Goal: Task Accomplishment & Management: Manage account settings

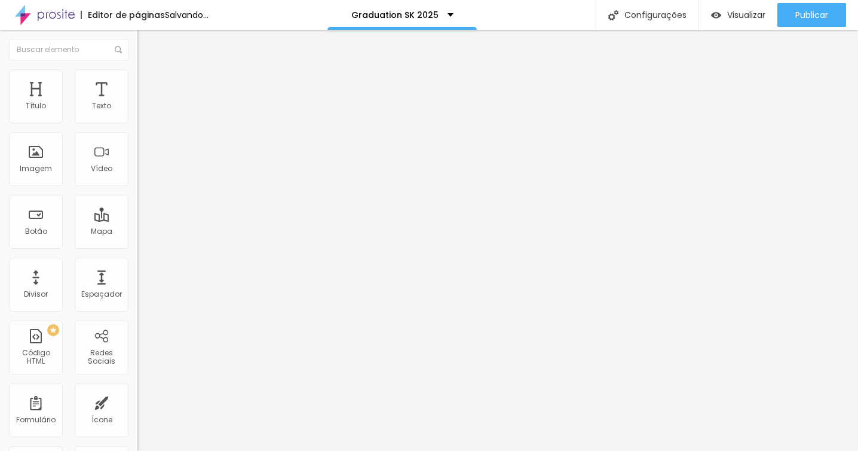
click at [137, 103] on span "Trocar imagem" at bounding box center [169, 98] width 65 height 10
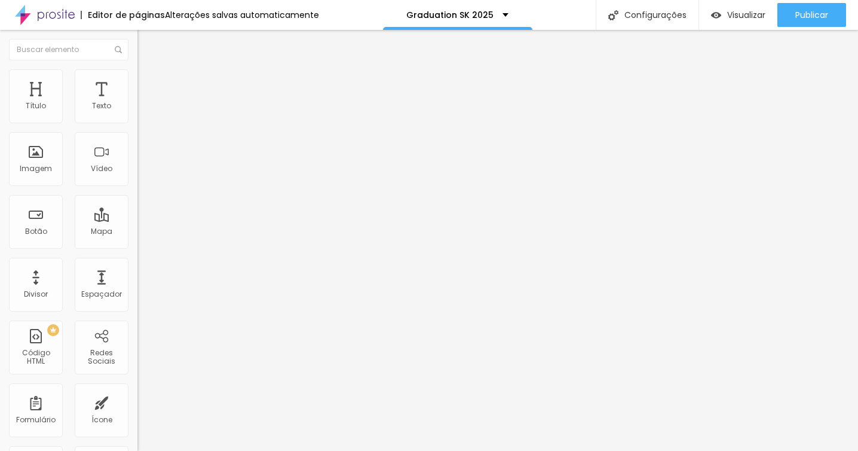
click at [137, 79] on li "Estilo" at bounding box center [205, 75] width 137 height 12
type input "80"
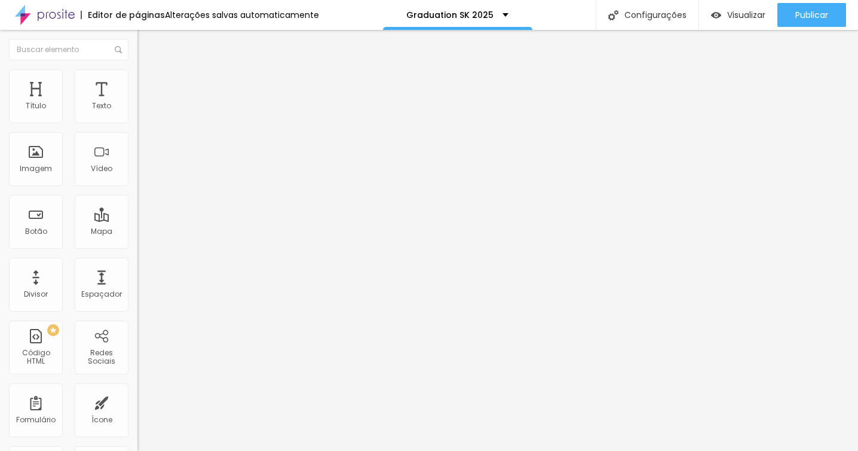
type input "65"
type input "60"
type input "55"
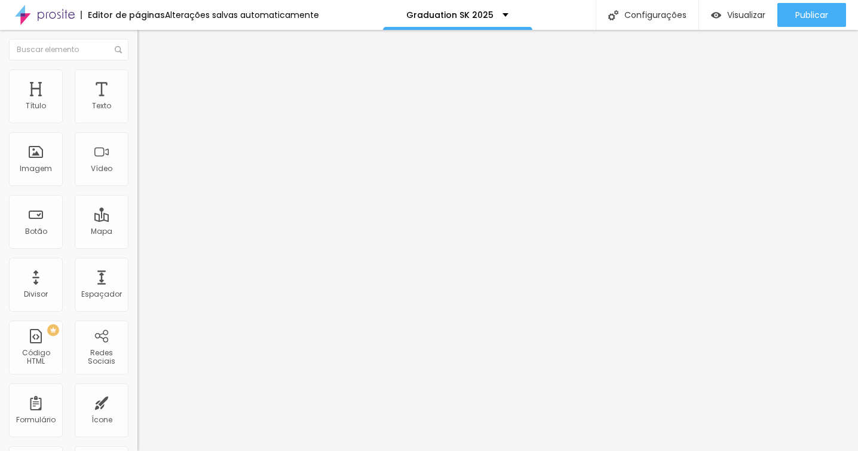
type input "55"
type input "50"
type input "45"
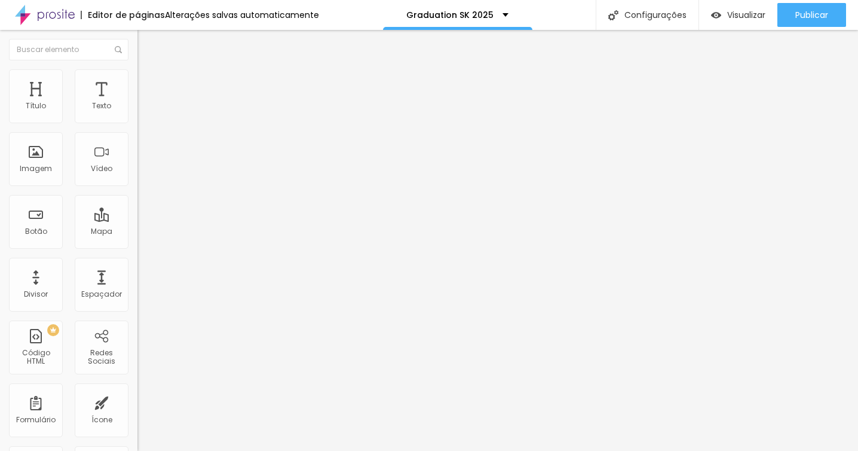
type input "40"
type input "35"
type input "30"
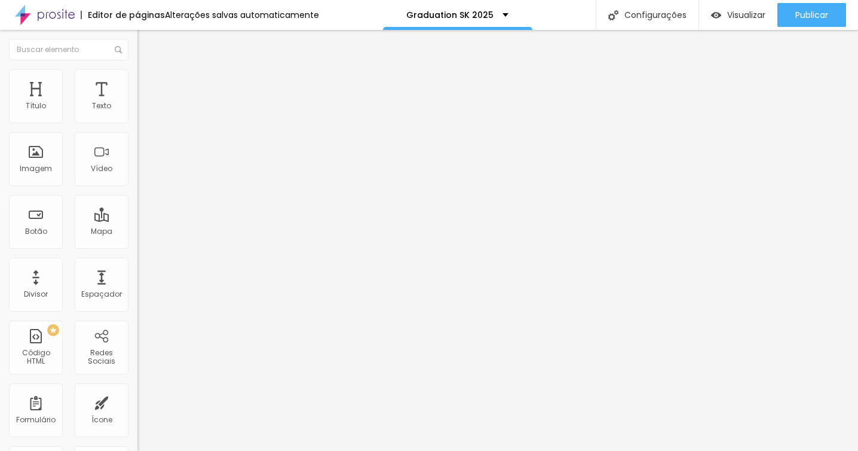
type input "30"
type input "25"
type input "20"
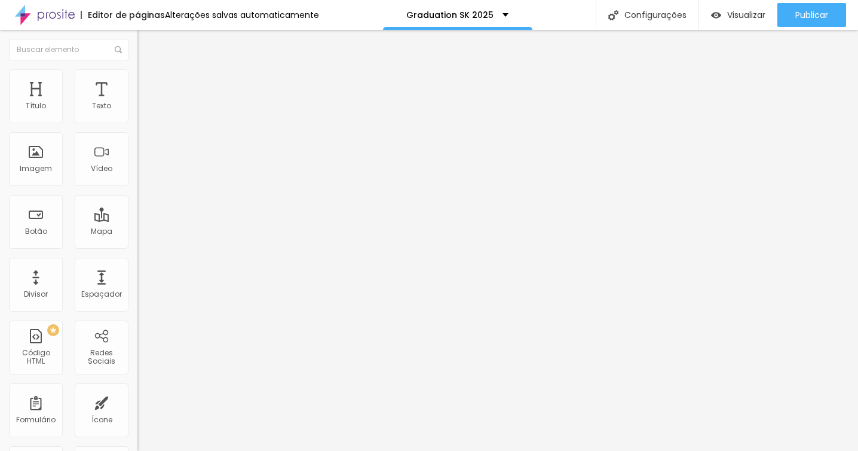
type input "15"
type input "20"
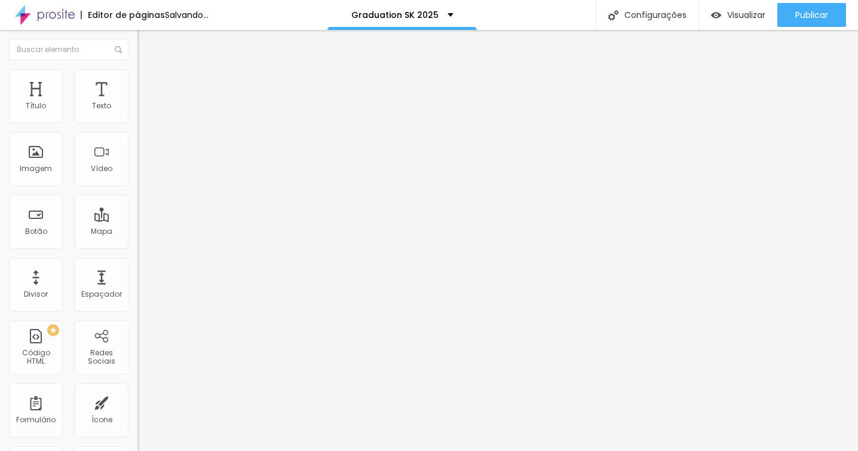
drag, startPoint x: 103, startPoint y: 130, endPoint x: 23, endPoint y: 128, distance: 80.1
type input "20"
click at [137, 122] on input "range" at bounding box center [175, 118] width 77 height 10
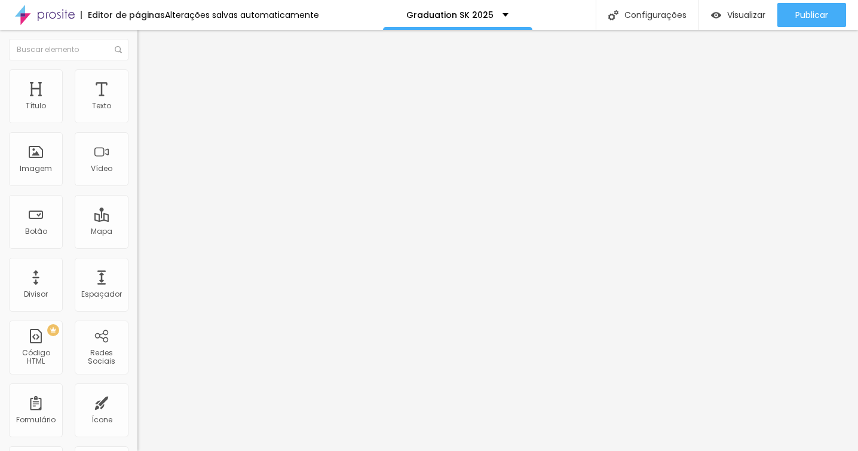
click at [137, 79] on li "Estilo" at bounding box center [205, 75] width 137 height 12
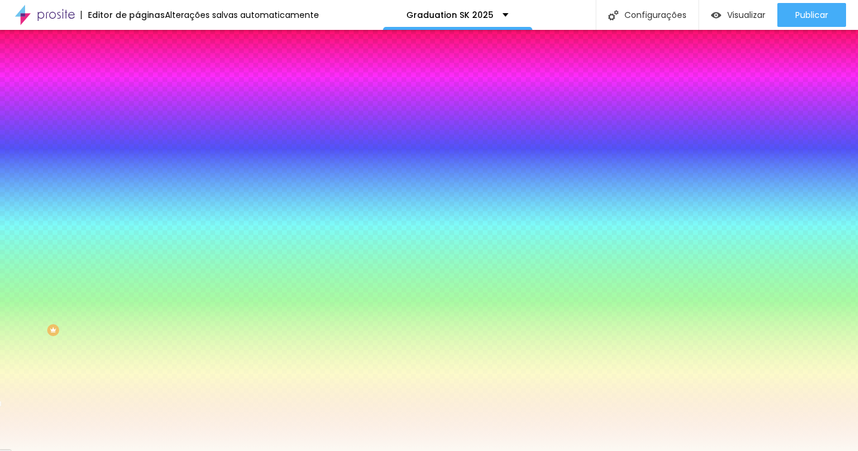
click at [137, 163] on div at bounding box center [205, 163] width 137 height 0
type input "#FFFFFF"
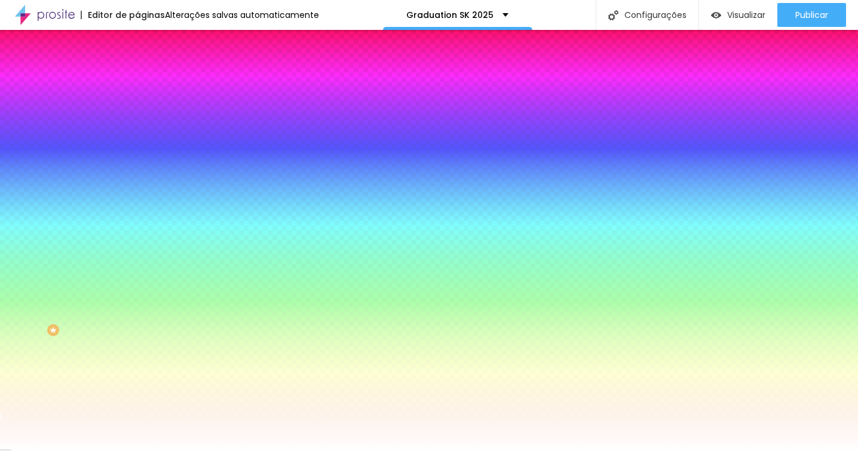
drag, startPoint x: 20, startPoint y: 233, endPoint x: 0, endPoint y: 207, distance: 32.9
click at [137, 207] on div "Imagem de fundo Adicionar imagem Efeito da Imagem Nenhum Nenhum Parallax Cor de…" at bounding box center [205, 170] width 137 height 155
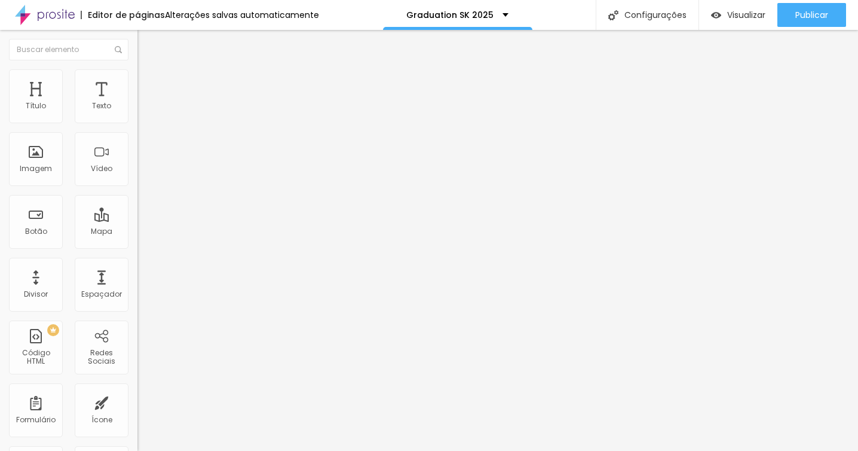
click at [148, 82] on span "Estilo" at bounding box center [157, 77] width 19 height 10
click at [137, 81] on li "Avançado" at bounding box center [205, 87] width 137 height 12
type input "3"
type input "4"
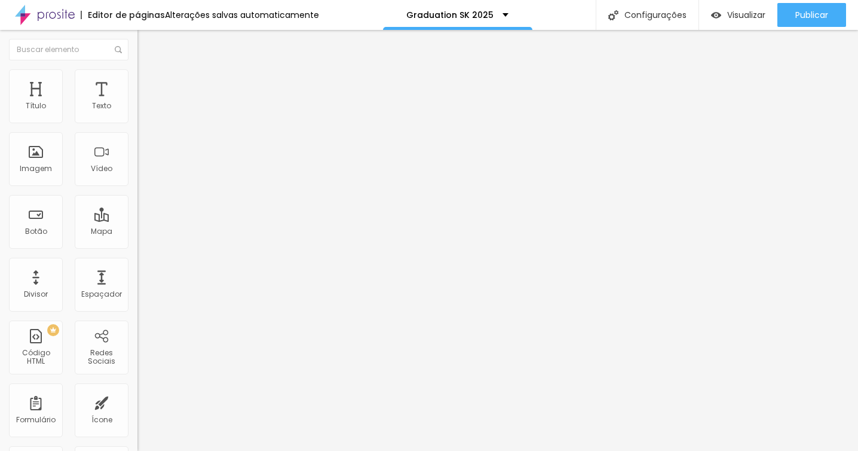
type input "4"
type input "5"
type input "6"
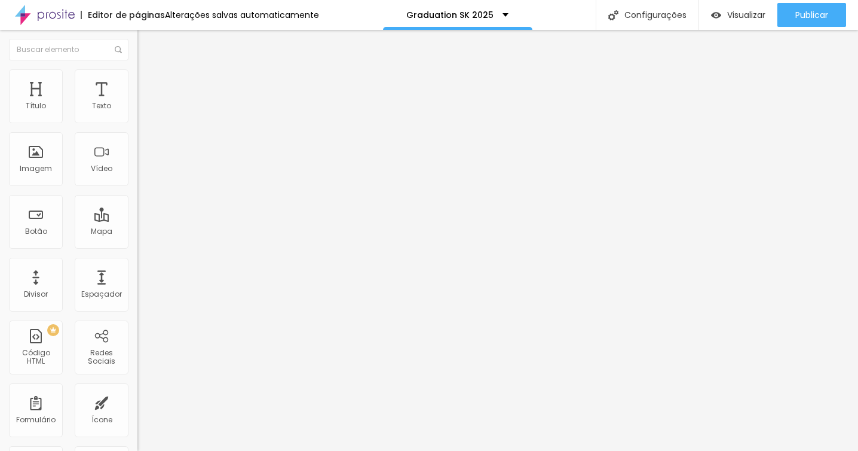
type input "7"
type input "8"
type input "9"
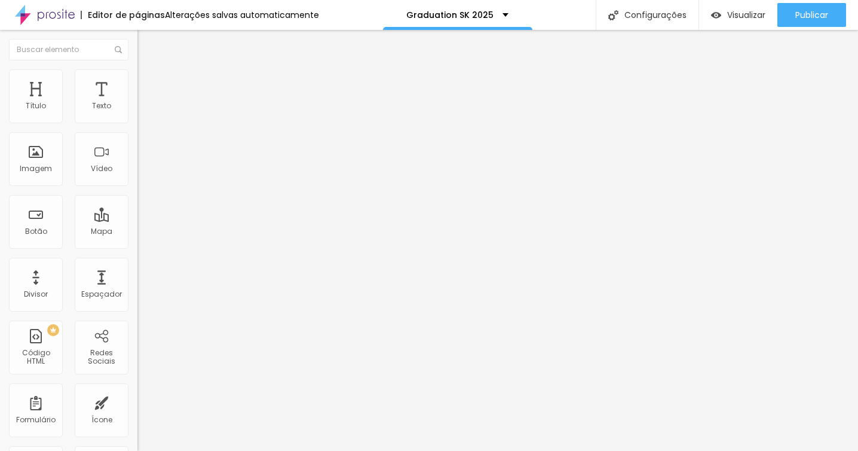
type input "9"
click at [137, 232] on input "range" at bounding box center [175, 237] width 77 height 10
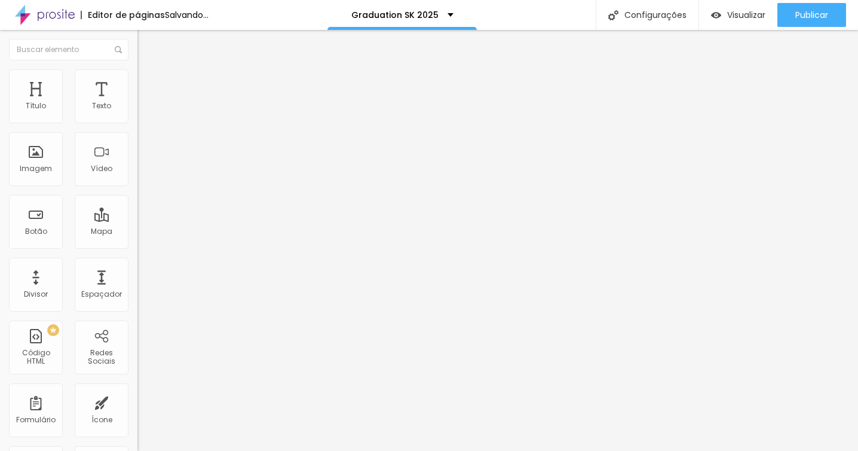
drag, startPoint x: 27, startPoint y: 141, endPoint x: 0, endPoint y: 140, distance: 26.9
click at [137, 401] on input "range" at bounding box center [175, 406] width 77 height 10
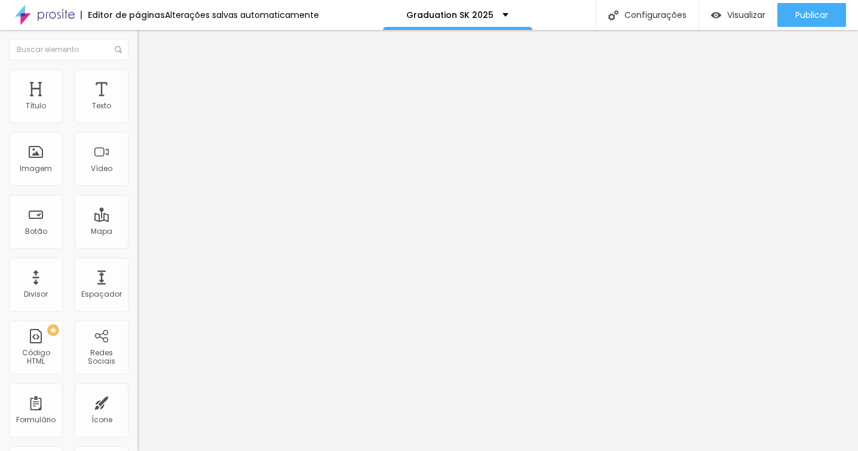
click at [137, 78] on li "Estilo" at bounding box center [205, 75] width 137 height 12
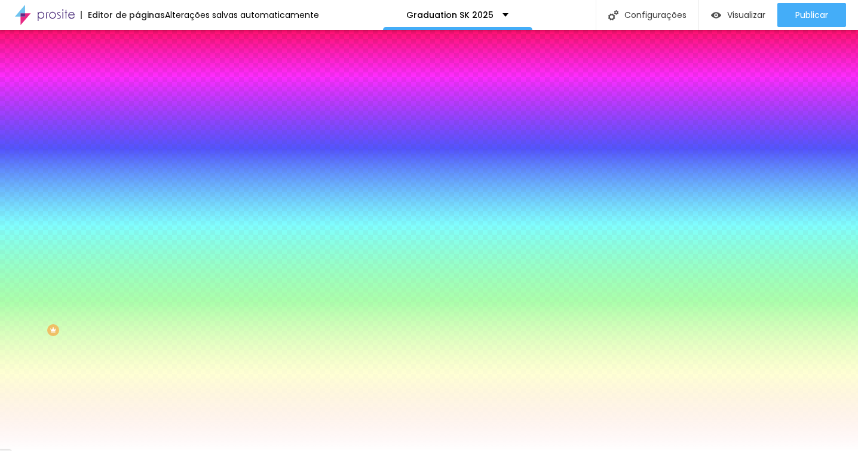
click at [148, 84] on span "Avançado" at bounding box center [167, 89] width 39 height 10
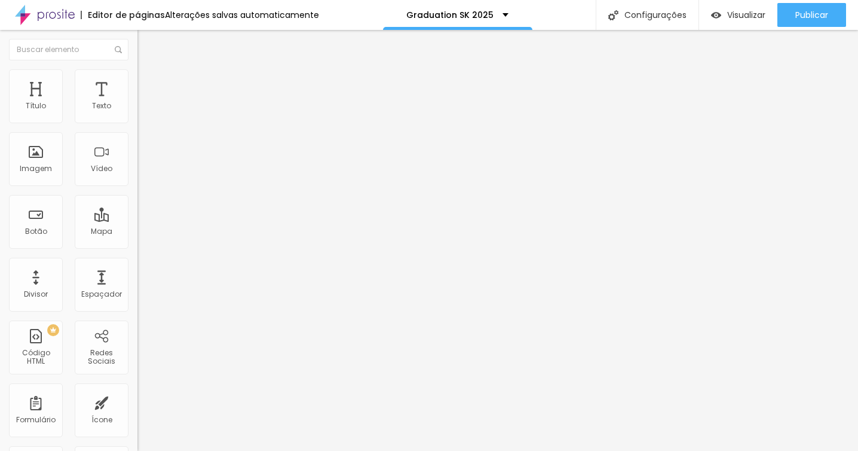
type input "4"
type input "0"
drag, startPoint x: 27, startPoint y: 142, endPoint x: 5, endPoint y: 141, distance: 21.5
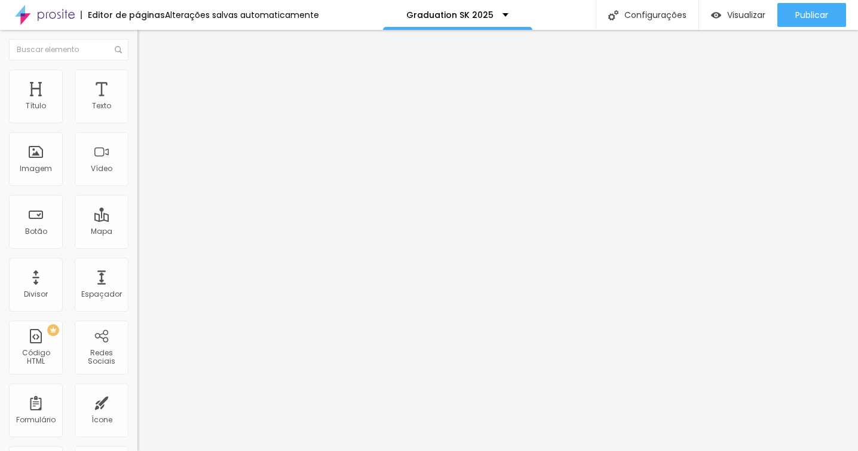
click at [137, 401] on input "range" at bounding box center [175, 406] width 77 height 10
click at [137, 73] on li "Estilo" at bounding box center [205, 75] width 137 height 12
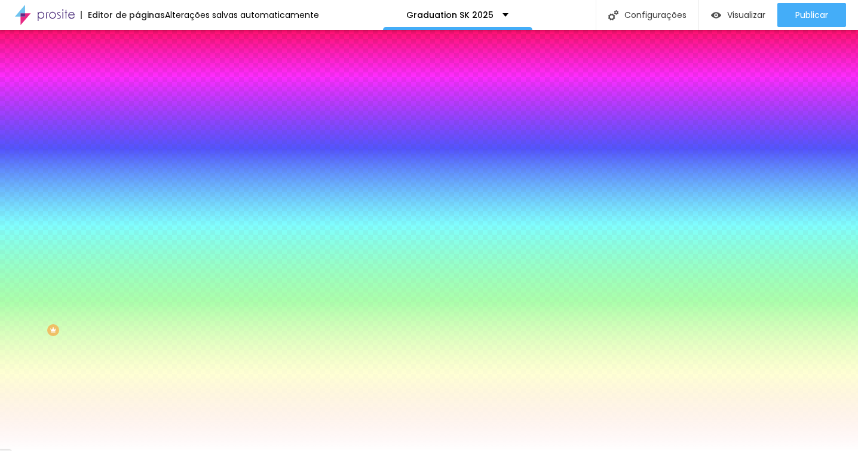
click at [137, 81] on img at bounding box center [142, 86] width 11 height 11
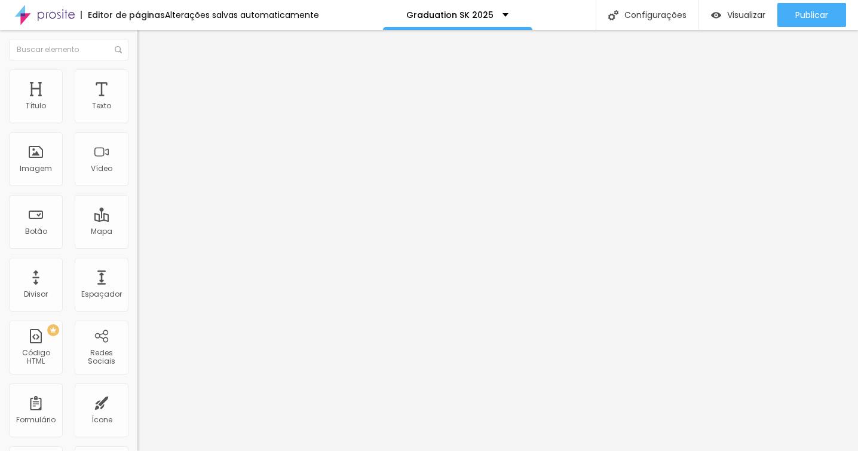
type input "5"
type input "10"
click at [137, 232] on input "range" at bounding box center [175, 237] width 77 height 10
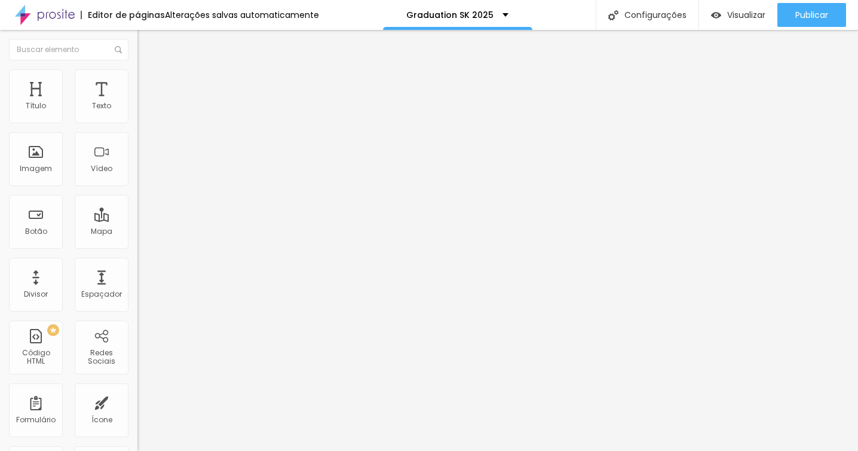
click at [137, 75] on img at bounding box center [142, 74] width 11 height 11
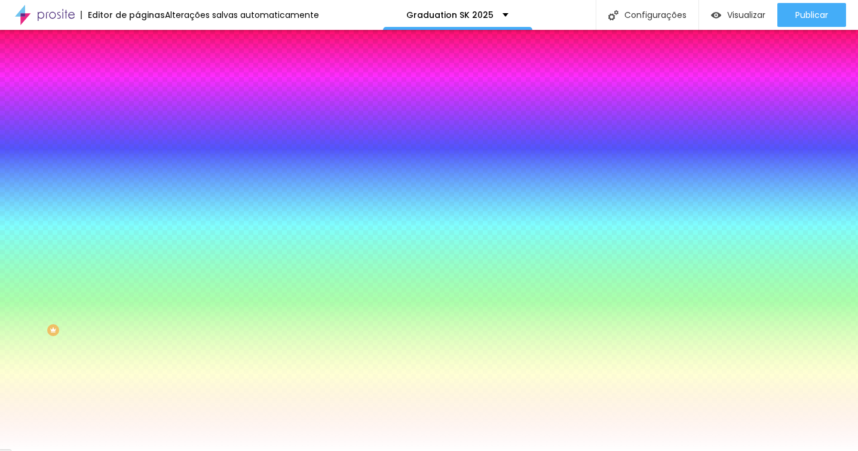
click at [137, 68] on img at bounding box center [142, 62] width 11 height 11
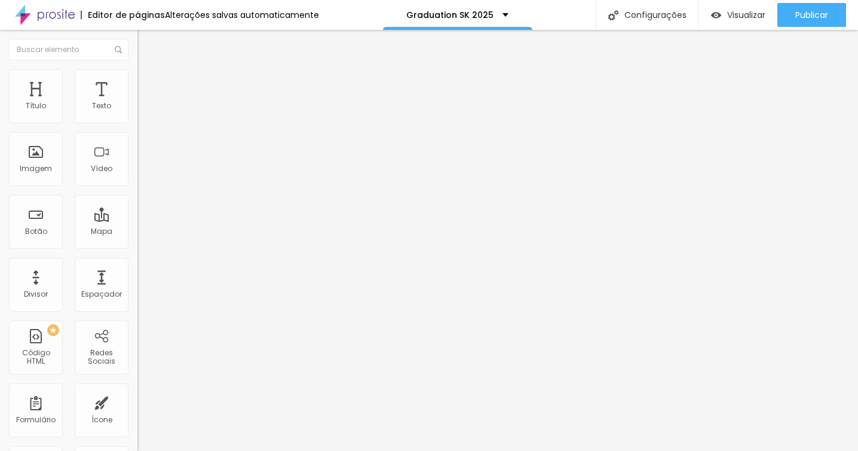
click at [137, 115] on img at bounding box center [141, 114] width 8 height 8
click at [137, 120] on img at bounding box center [141, 124] width 8 height 8
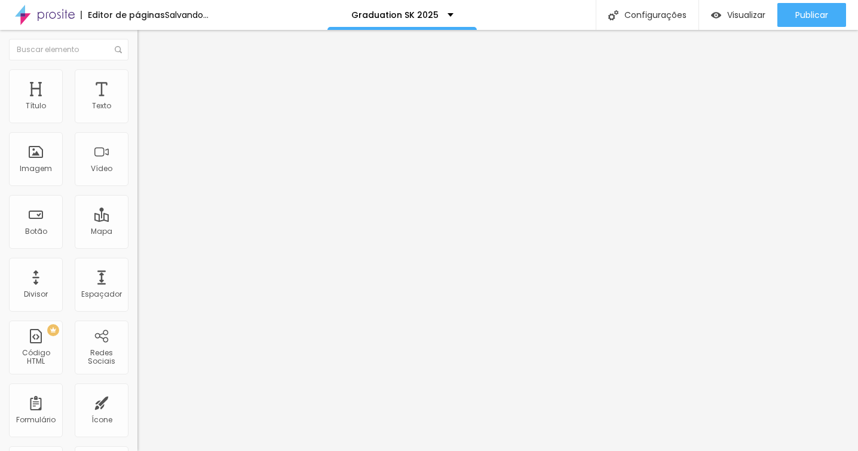
click at [137, 118] on img at bounding box center [141, 114] width 8 height 8
click at [146, 44] on img "button" at bounding box center [151, 44] width 10 height 10
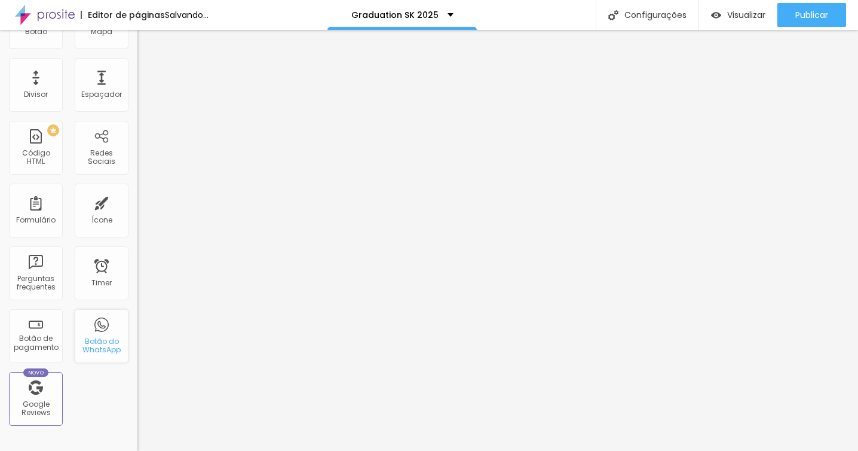
scroll to position [222, 0]
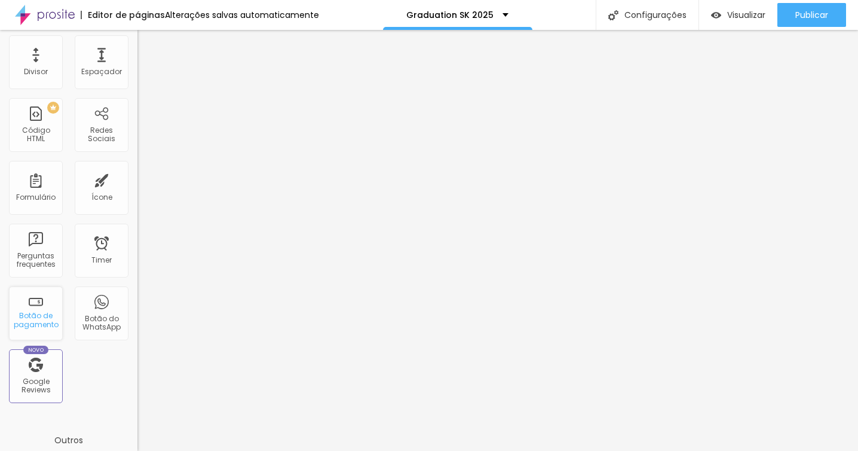
click at [33, 317] on div "Botão de pagamento" at bounding box center [35, 319] width 47 height 17
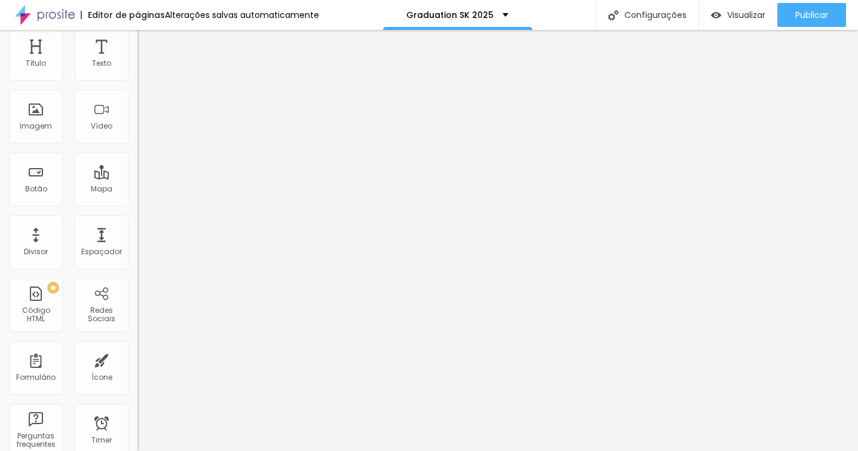
scroll to position [0, 0]
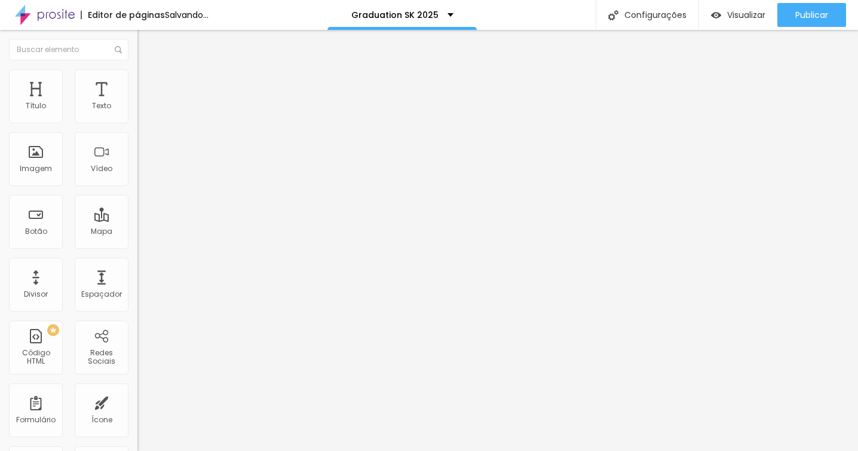
click at [145, 125] on div "V FESTIVAL DE DANÇA - MAPLE BEAR PANAMBY" at bounding box center [206, 114] width 122 height 22
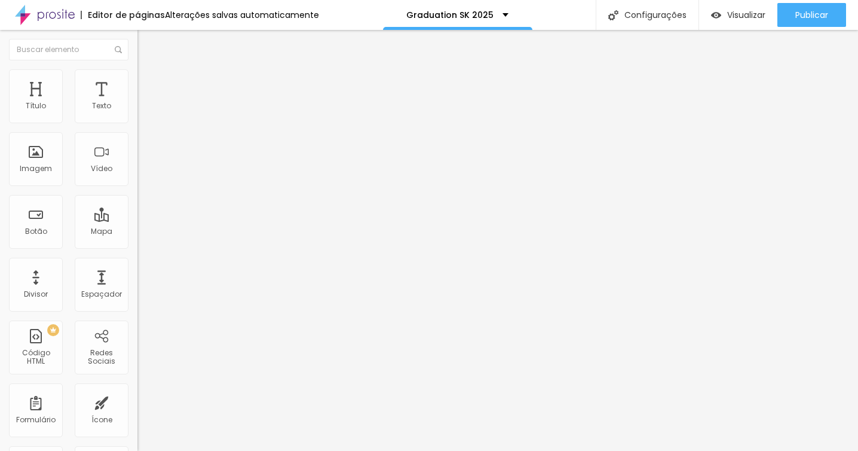
click at [145, 125] on div "V FESTIVAL DE DANÇA - MAPLE BEAR PANAMBY" at bounding box center [206, 114] width 122 height 22
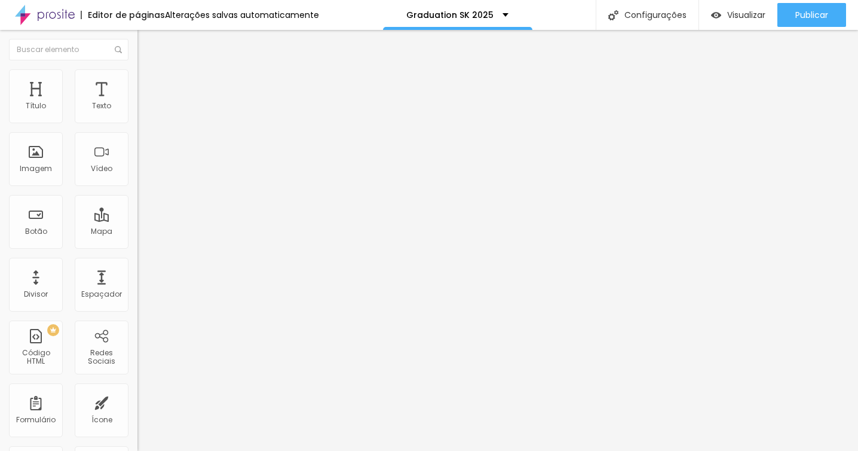
click at [145, 125] on div "V FESTIVAL DE DANÇA - MAPLE BEAR PANAMBY" at bounding box center [206, 114] width 122 height 22
type input "Calendário de mesa"
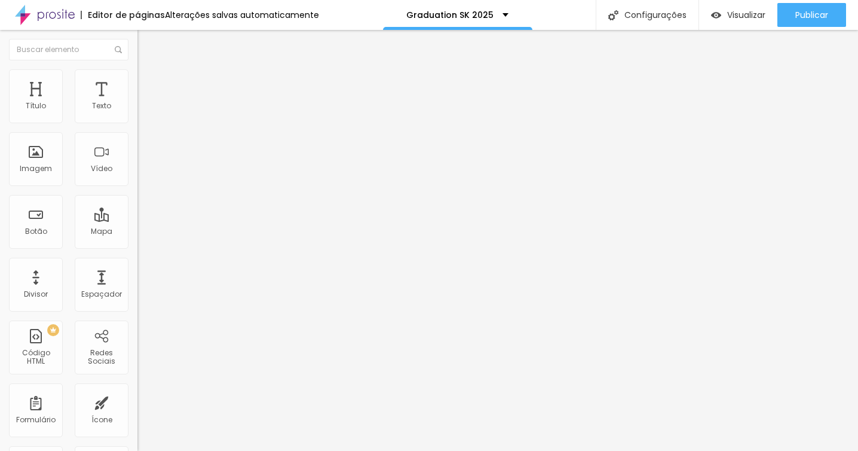
click at [145, 125] on div "V FESTIVAL DE DANÇA - MAPLE BEAR PANAMBY" at bounding box center [206, 114] width 122 height 22
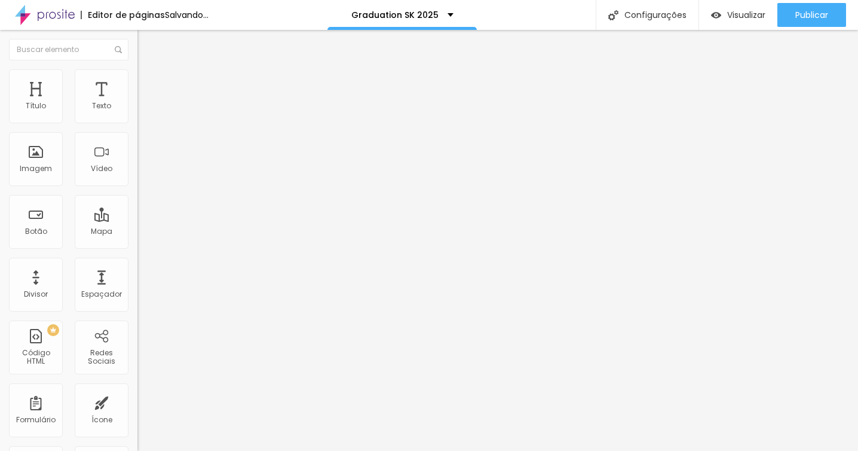
click at [137, 125] on img at bounding box center [140, 121] width 7 height 7
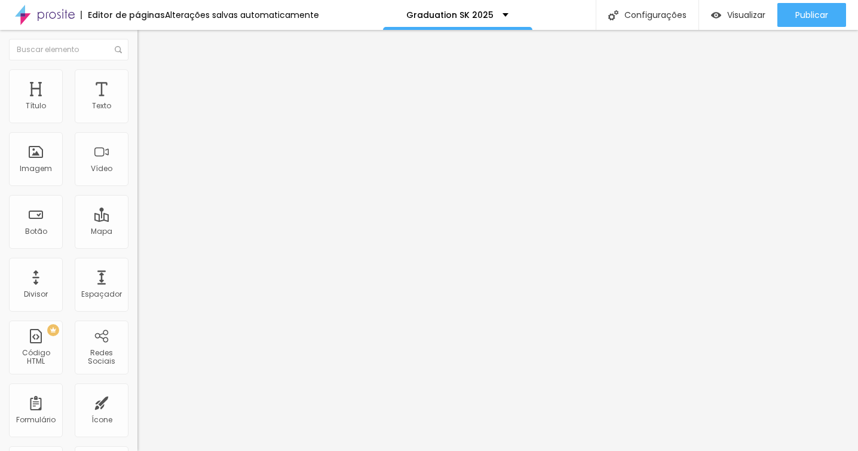
click at [137, 125] on img at bounding box center [140, 121] width 7 height 7
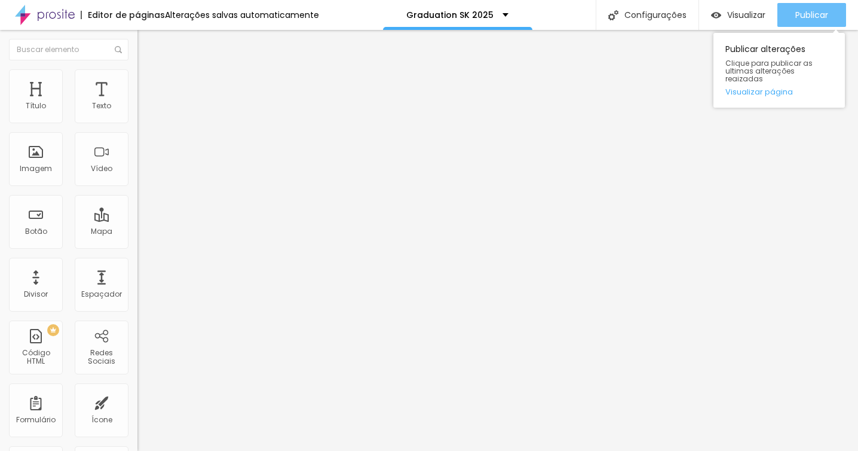
click at [805, 24] on div "Publicar" at bounding box center [811, 15] width 33 height 24
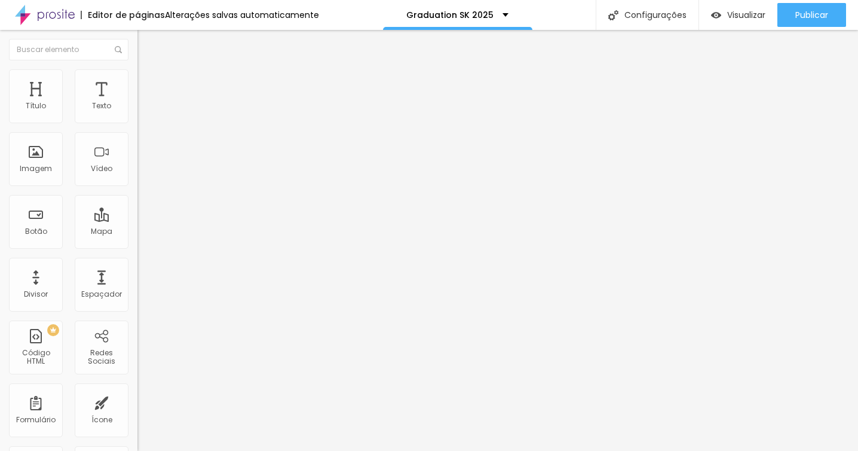
click at [137, 125] on img at bounding box center [140, 121] width 7 height 7
click at [137, 86] on img at bounding box center [142, 84] width 11 height 11
click at [137, 78] on img at bounding box center [142, 72] width 11 height 11
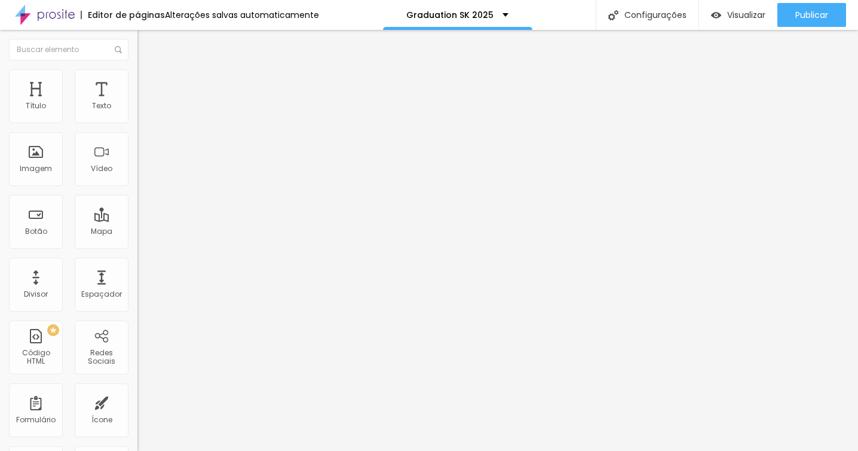
click at [145, 114] on div "Graduation SK - 2024" at bounding box center [206, 108] width 122 height 11
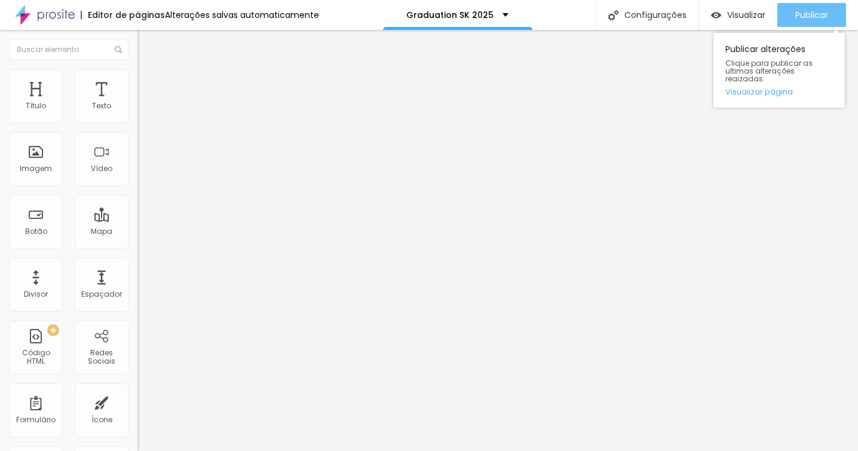
click at [789, 4] on button "Publicar" at bounding box center [811, 15] width 69 height 24
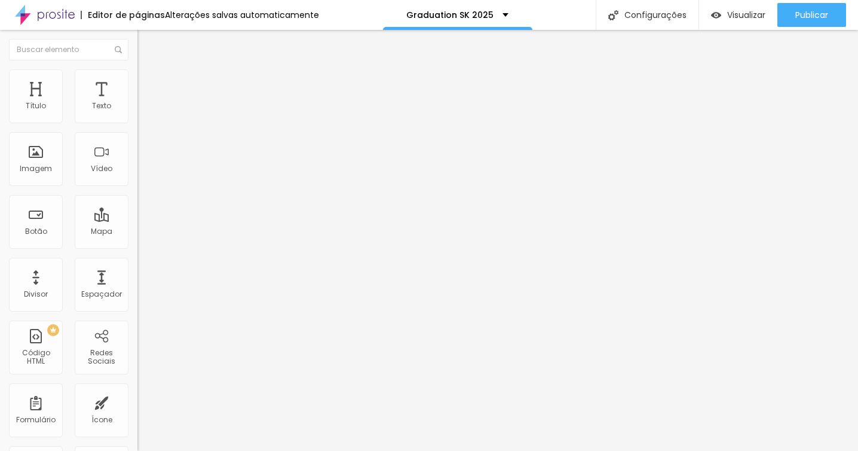
click at [137, 118] on div "Graduation SK - 2024" at bounding box center [205, 108] width 137 height 20
type input "Graduation 2025"
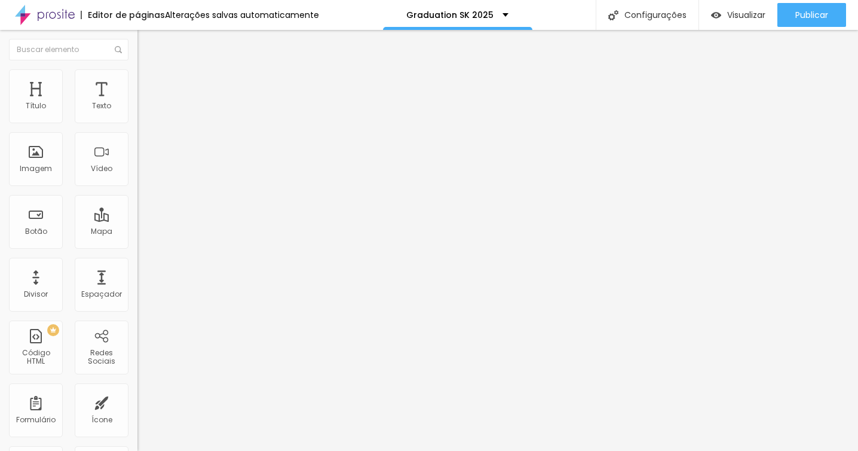
type input "R$ 420,00"
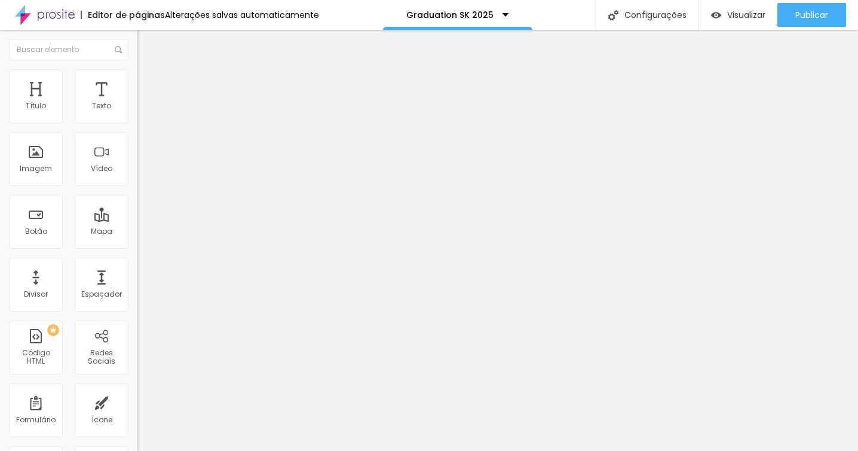
type textarea "PACOTE - FOTO E VÍDEO - GRADUATION 2025 - MAPLE BEAR PANAMBY"
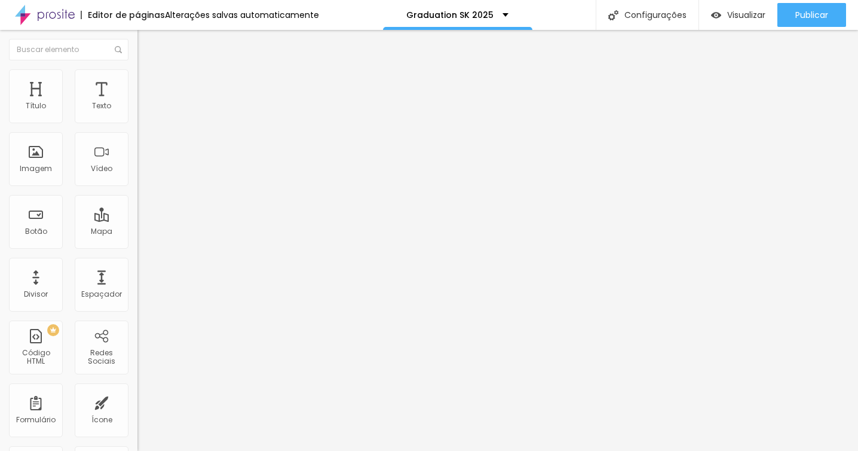
click at [137, 122] on span at bounding box center [140, 123] width 7 height 10
type input "R$ 450,00"
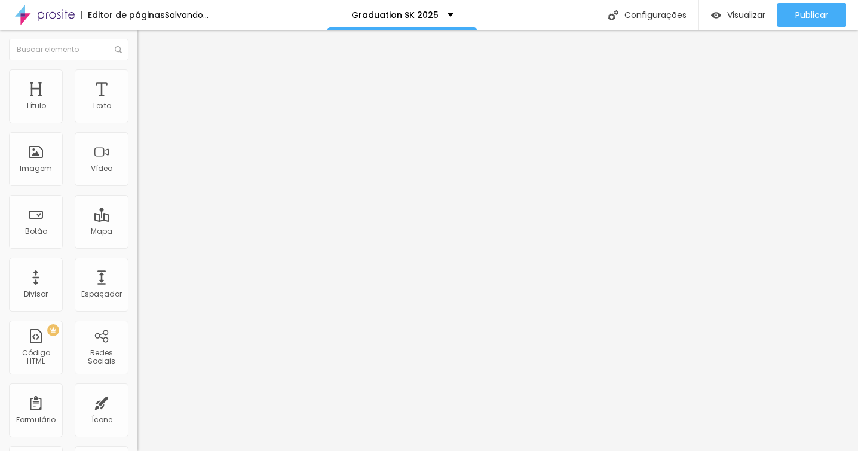
click at [143, 110] on icon "button" at bounding box center [145, 107] width 5 height 5
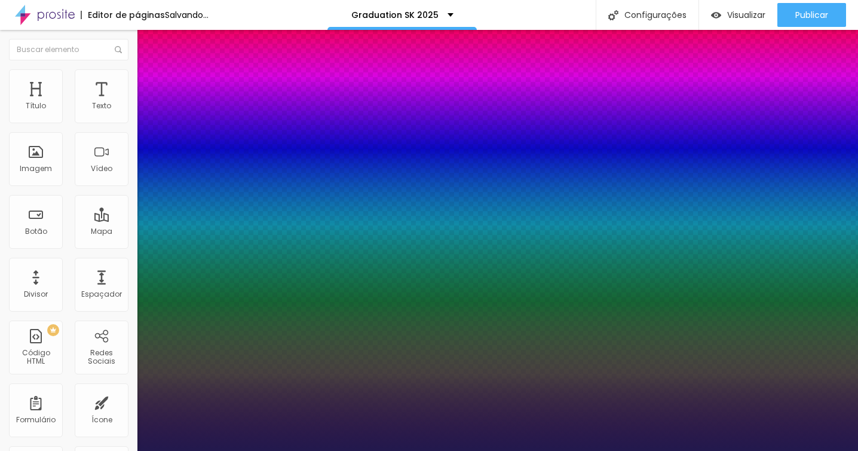
type input "1"
type input "15"
type input "1"
type input "14"
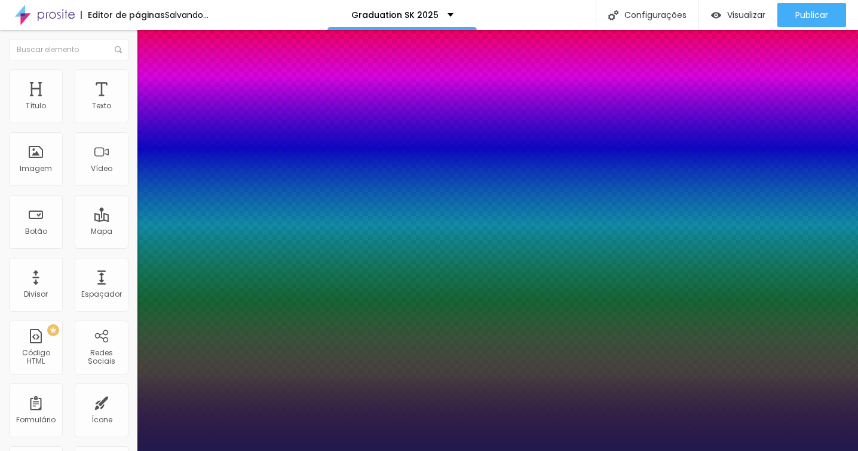
type input "14"
type input "1"
type input "13"
type input "1"
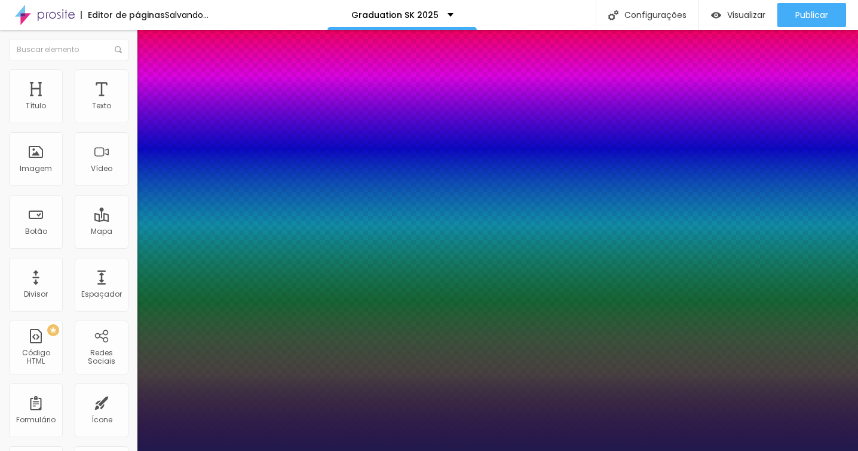
type input "13"
click at [686, 450] on div at bounding box center [429, 451] width 858 height 0
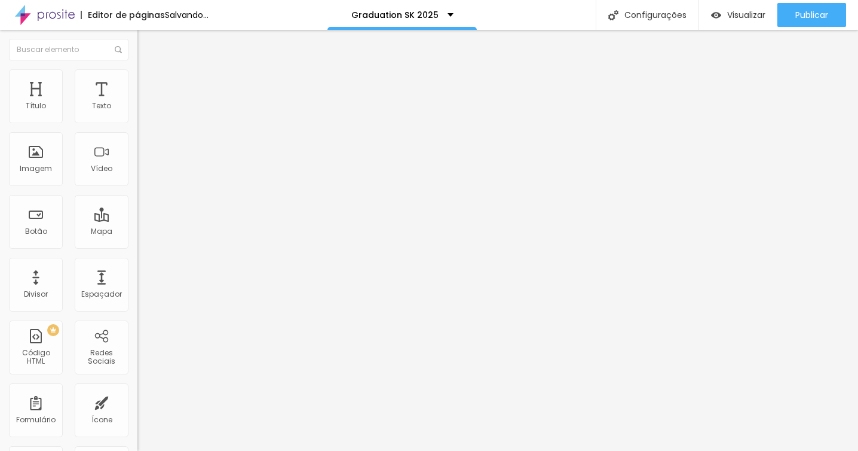
click at [142, 111] on icon "button" at bounding box center [145, 107] width 7 height 7
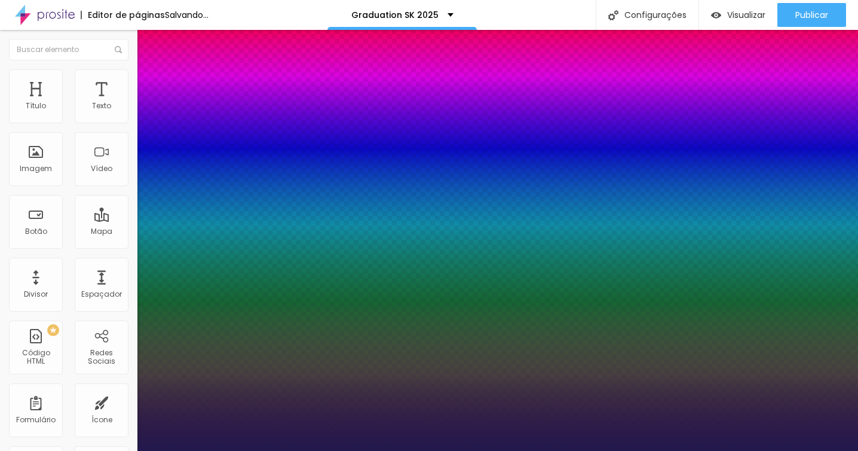
type input "1"
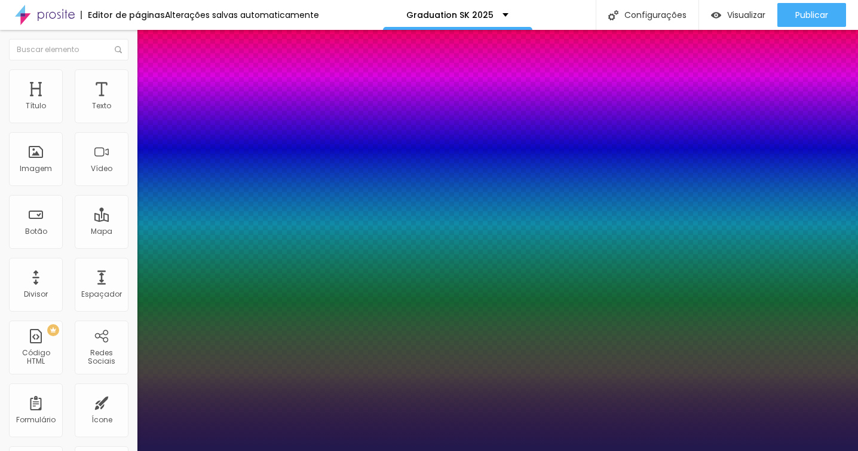
type input "13"
type input "1"
type input "14"
type input "1"
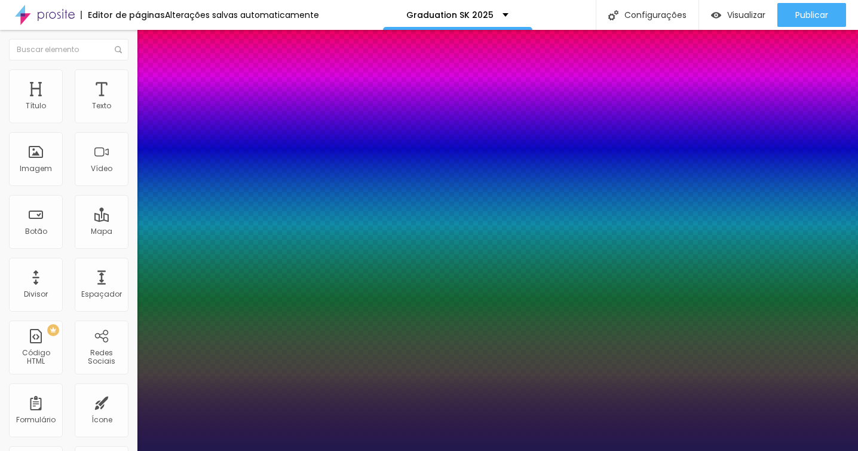
type input "14"
click at [676, 450] on div at bounding box center [429, 451] width 858 height 0
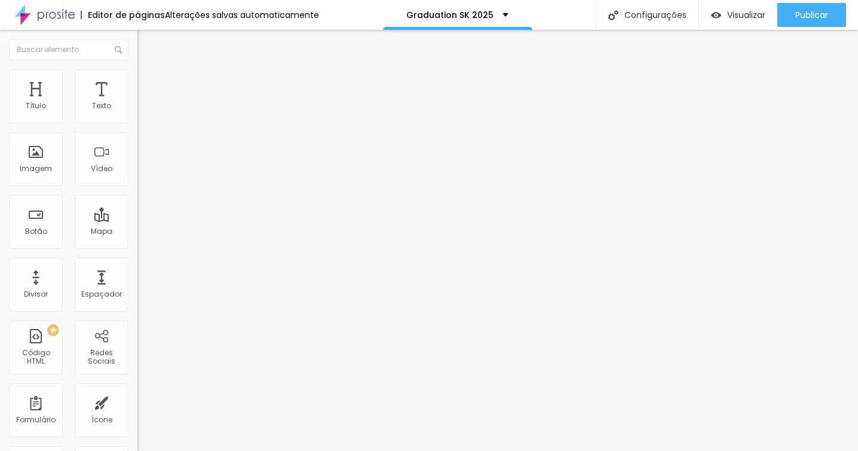
click at [137, 79] on li "Avançado" at bounding box center [205, 75] width 137 height 12
click at [137, 68] on img at bounding box center [142, 62] width 11 height 11
click at [137, 115] on button "button" at bounding box center [145, 108] width 17 height 13
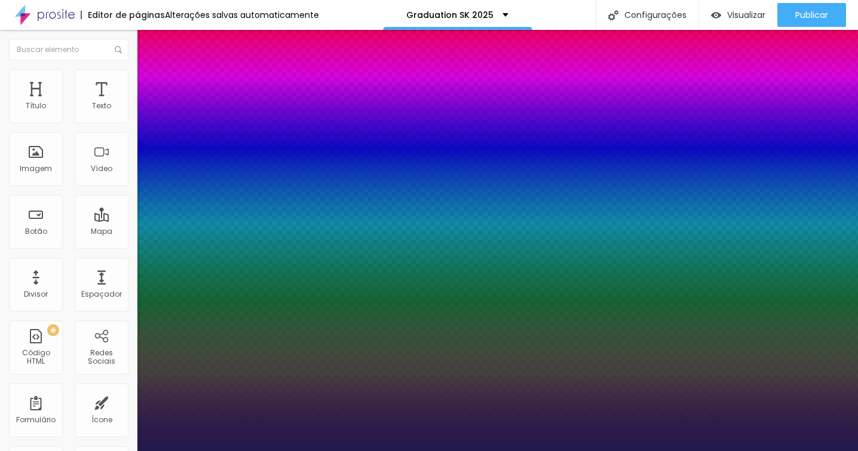
type input "1"
type input "25"
type input "1"
type input "26"
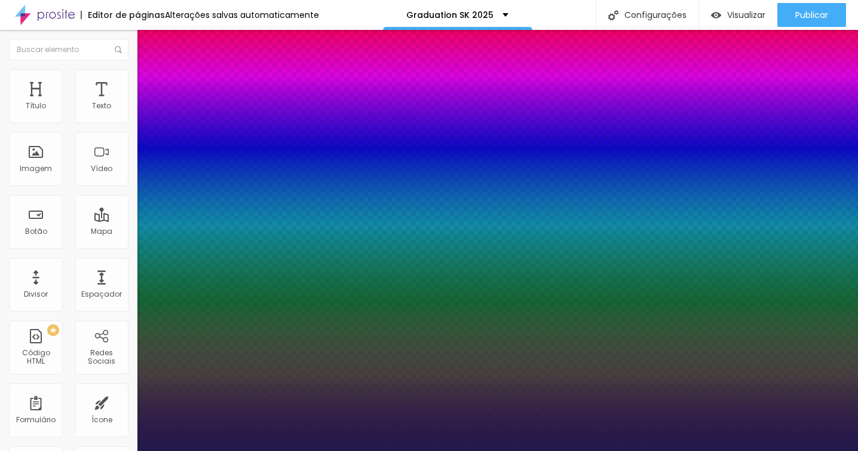
type input "26"
type input "1"
type input "27"
type input "1"
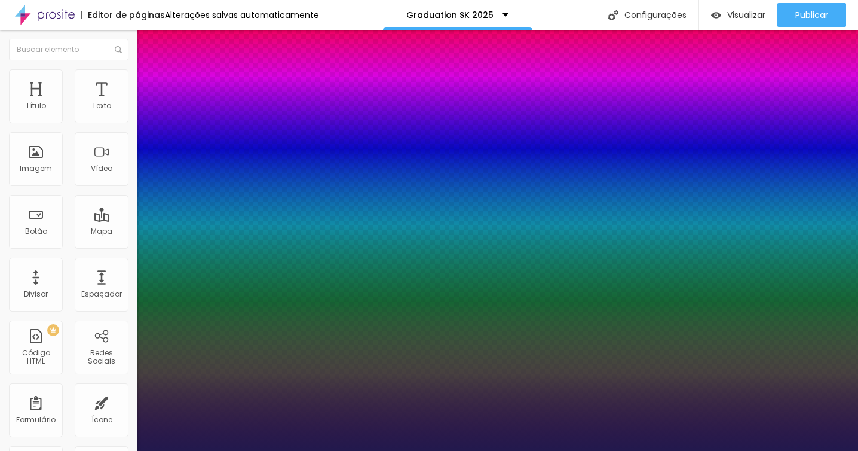
type input "28"
type input "1"
type input "29"
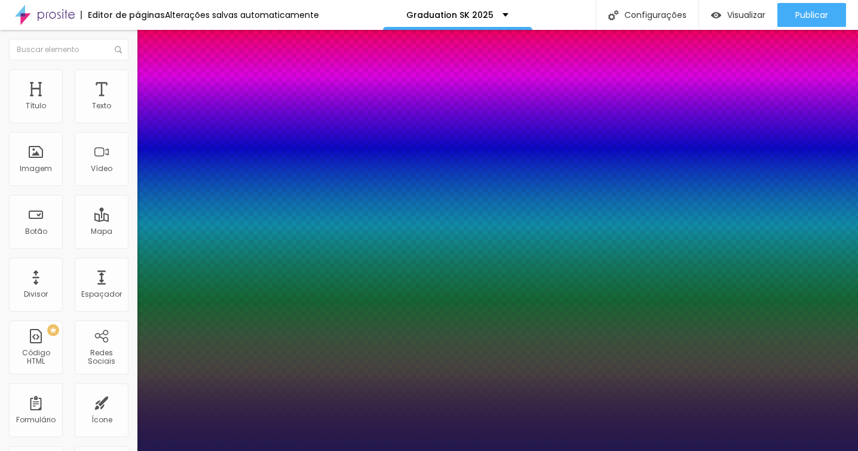
type input "1"
type input "30"
type input "1"
type input "31"
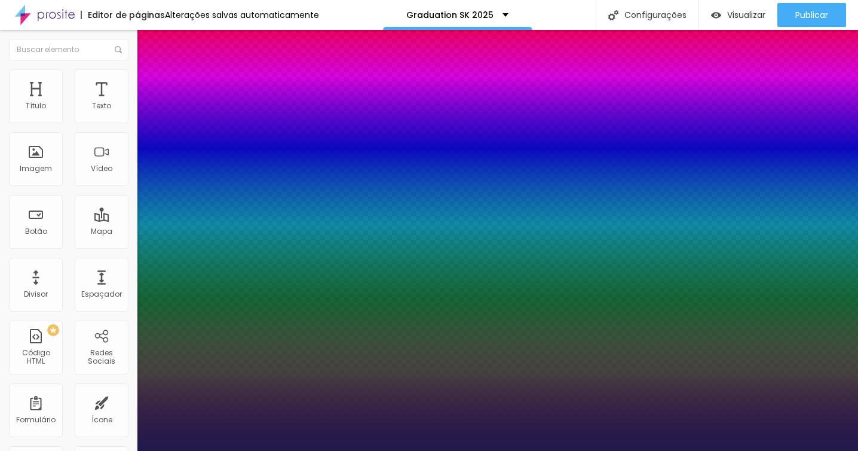
type input "31"
type input "1"
type input "32"
type input "1"
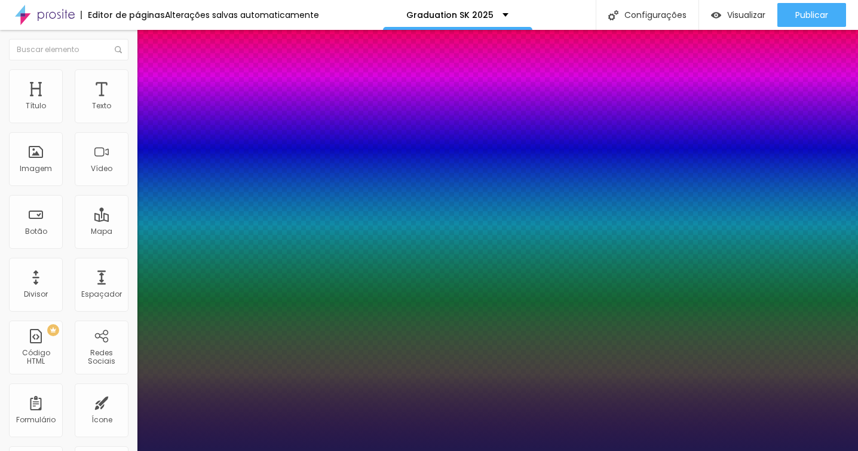
type input "33"
type input "1"
drag, startPoint x: 169, startPoint y: 201, endPoint x: 177, endPoint y: 201, distance: 9.0
type input "33"
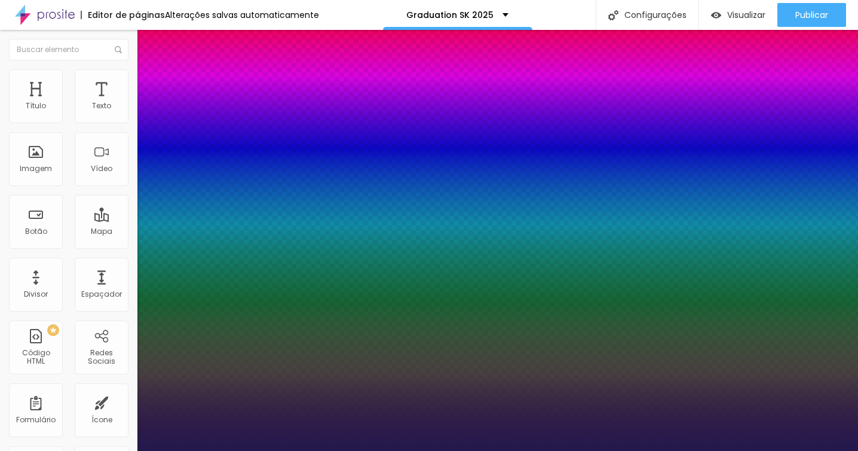
click at [75, 450] on div at bounding box center [429, 451] width 858 height 0
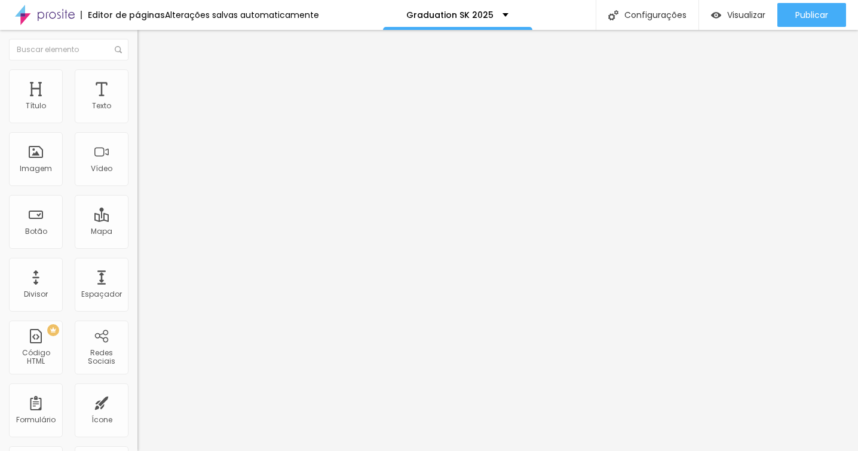
click at [137, 272] on div "Editar Texto Estilo Avançado Tipografia Voltar ao padrão Sombra DESATIVADO Volt…" at bounding box center [205, 240] width 137 height 421
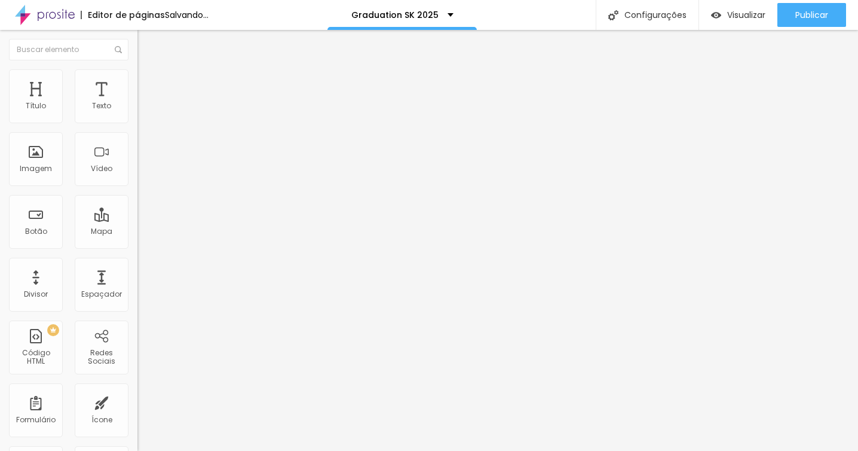
click at [137, 272] on div "Editar Texto Estilo Avançado Tipografia Voltar ao padrão Sombra DESATIVADO Volt…" at bounding box center [205, 240] width 137 height 421
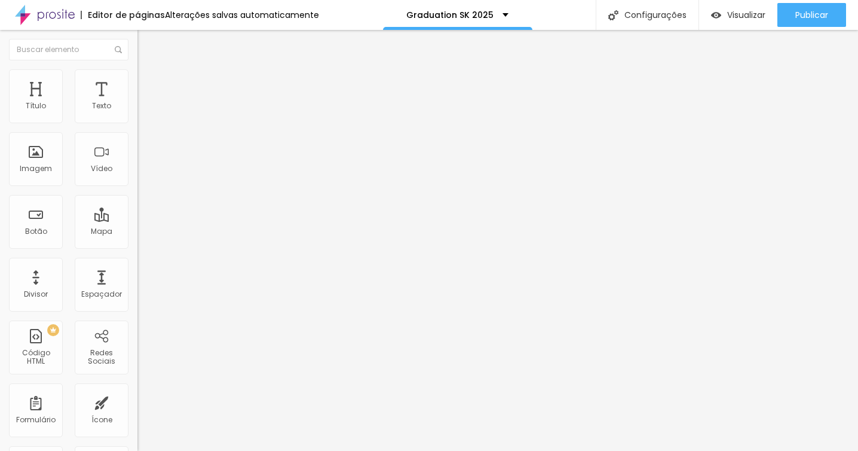
click at [137, 79] on li "Estilo" at bounding box center [205, 75] width 137 height 12
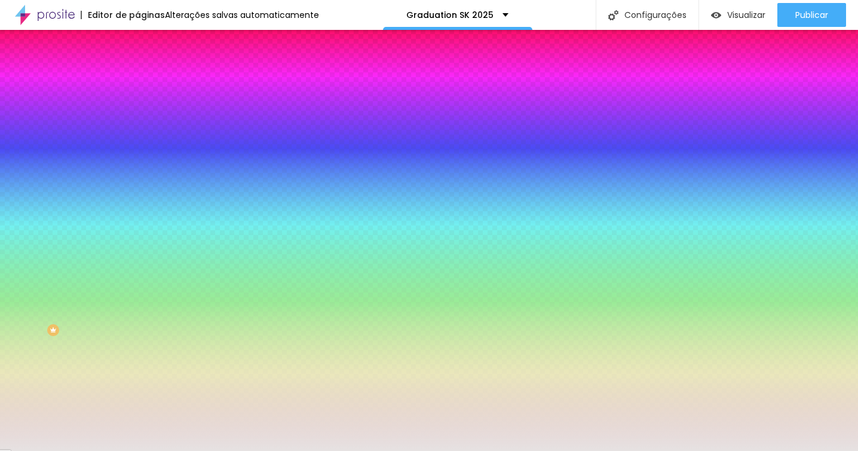
click at [148, 84] on span "Avançado" at bounding box center [167, 89] width 39 height 10
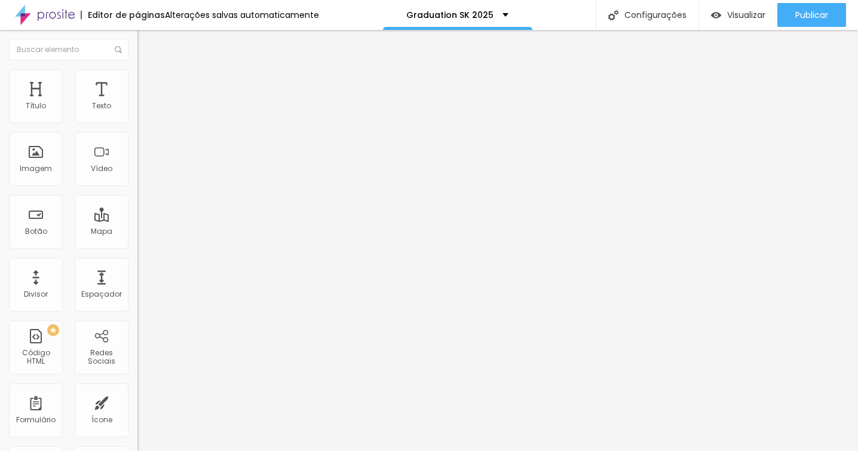
type input "1"
type input "18"
type input "21"
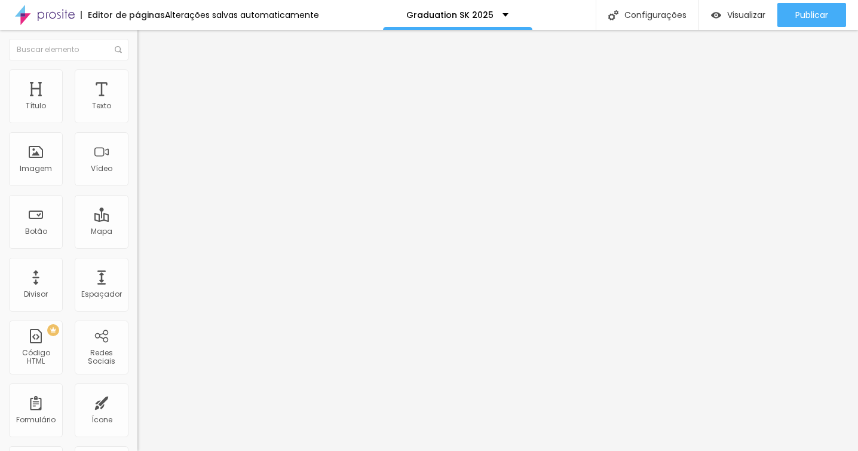
type input "21"
type input "23"
type input "24"
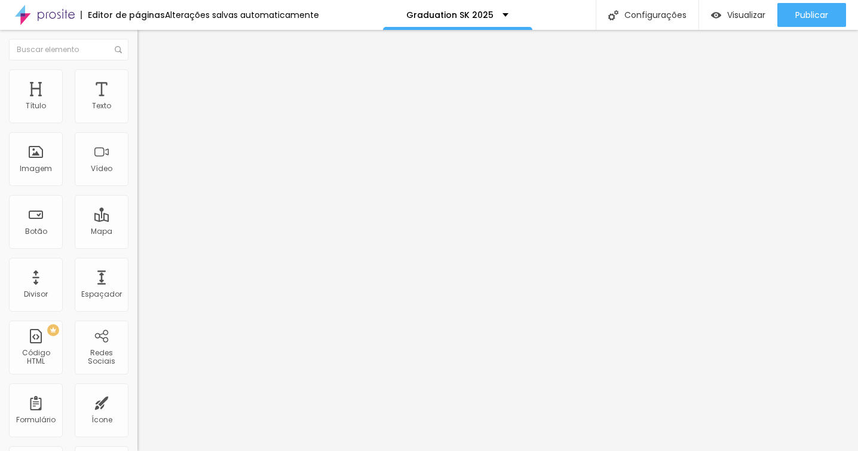
type input "25"
type input "27"
type input "29"
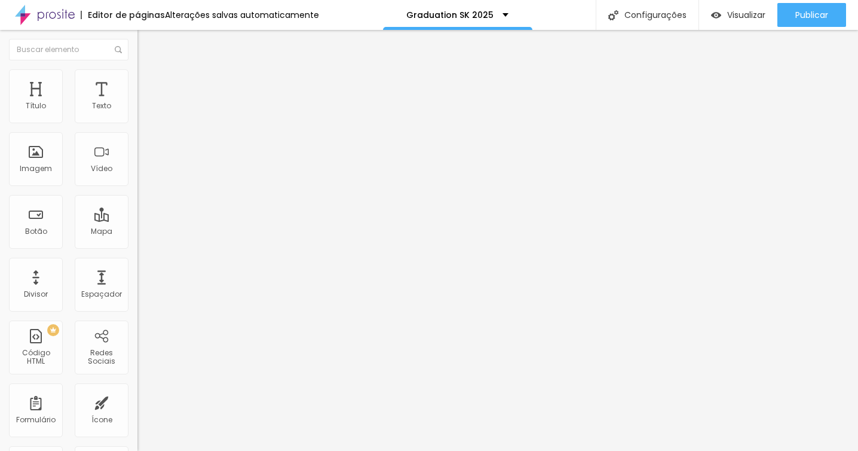
type input "29"
type input "32"
type input "35"
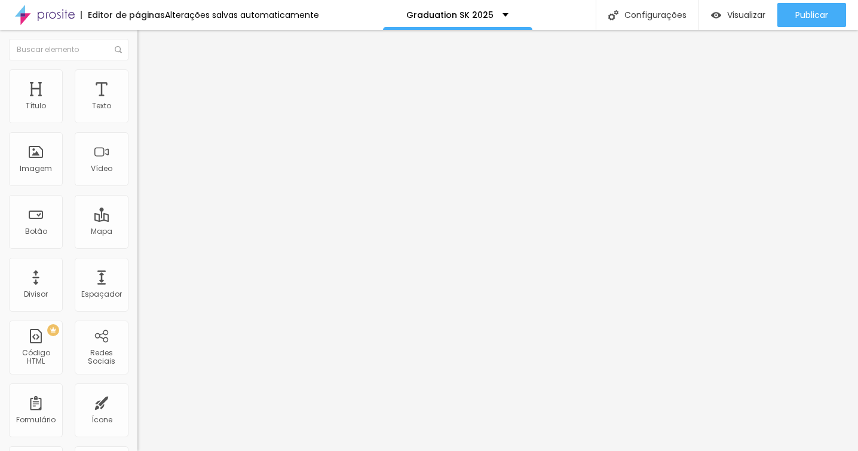
type input "37"
type input "39"
type input "38"
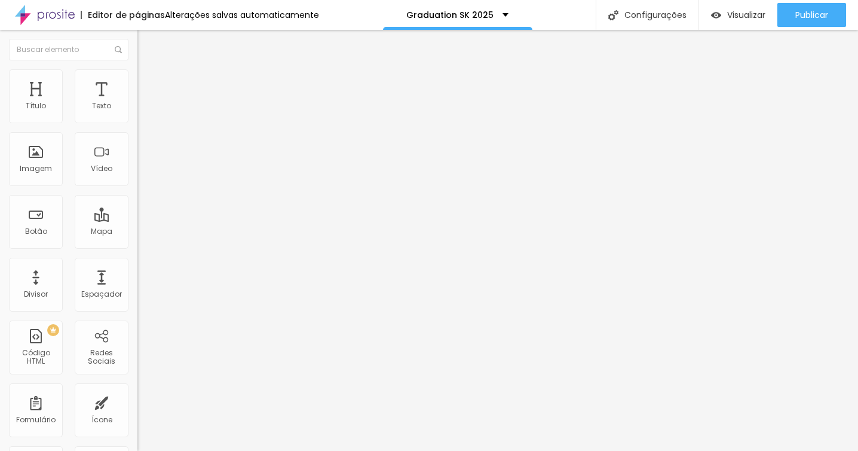
type input "38"
type input "36"
type input "33"
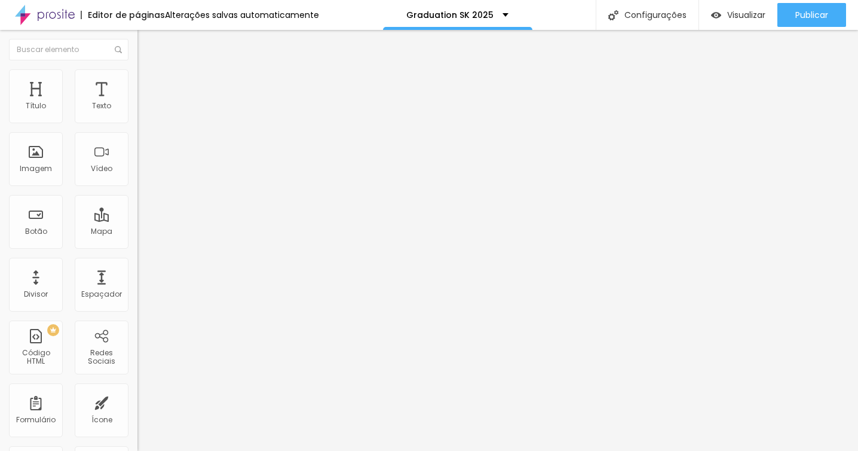
type input "29"
type input "24"
type input "20"
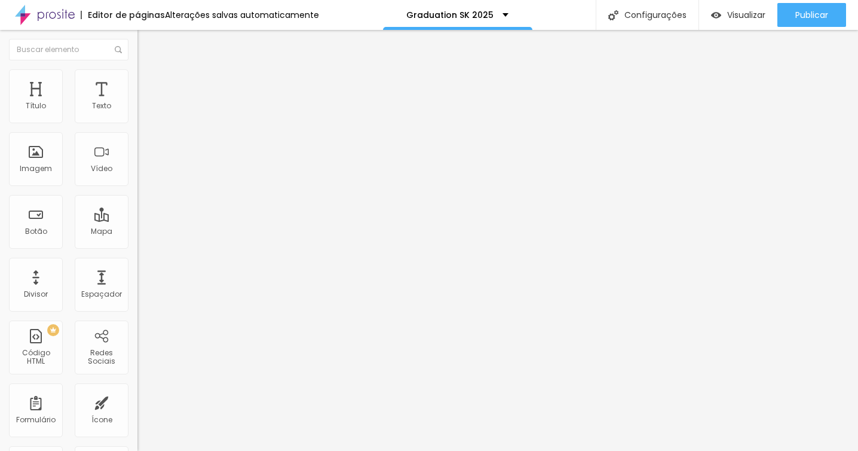
type input "20"
type input "17"
type input "15"
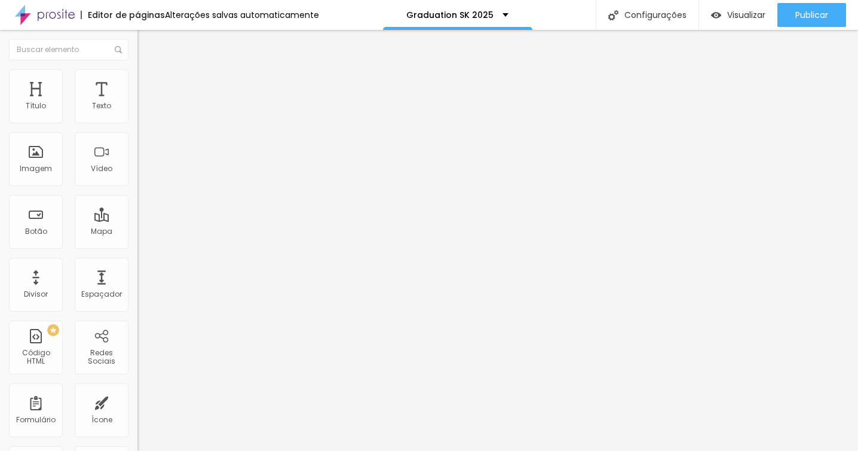
type input "13"
type input "12"
type input "10"
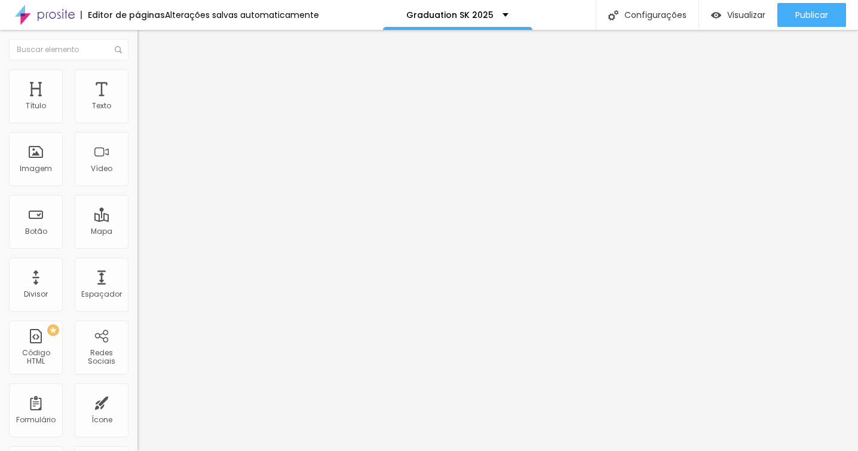
type input "10"
type input "8"
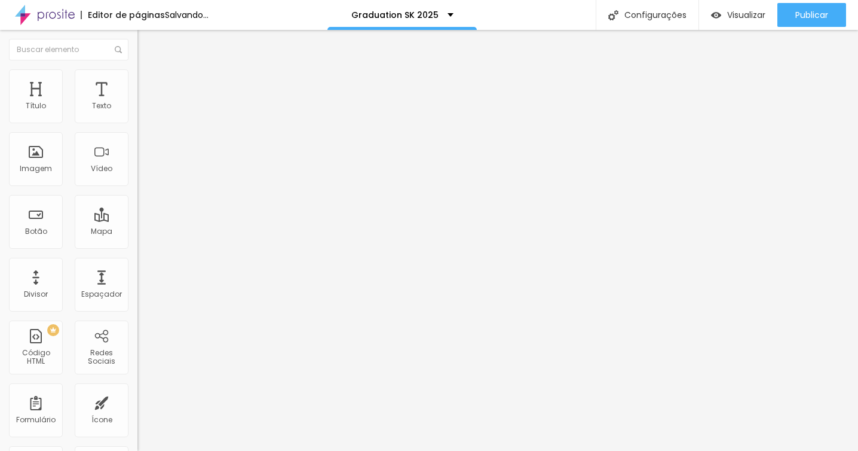
click at [137, 401] on input "range" at bounding box center [175, 406] width 77 height 10
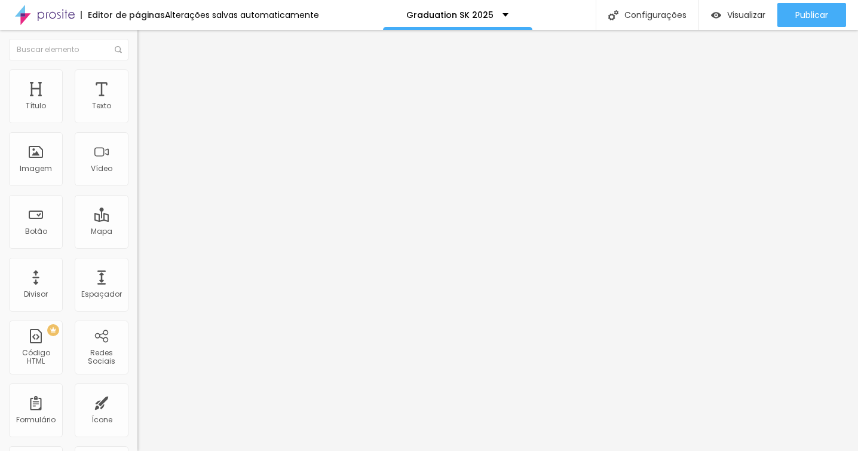
type input "25"
type input "21"
type input "18"
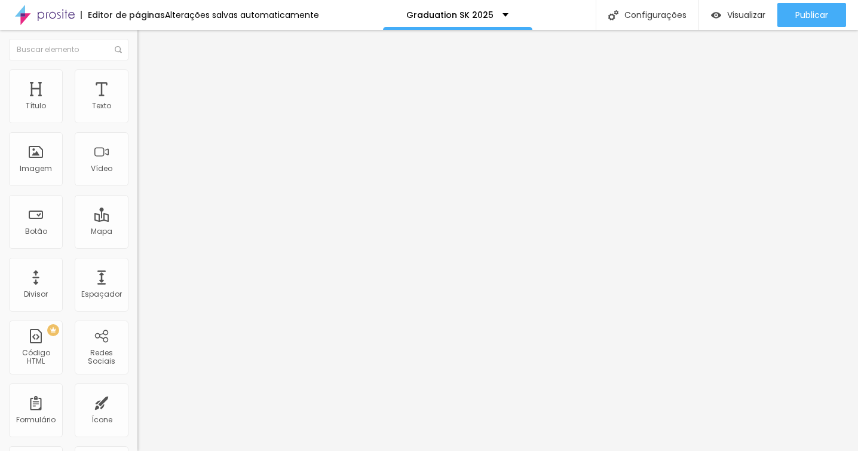
type input "18"
type input "16"
type input "14"
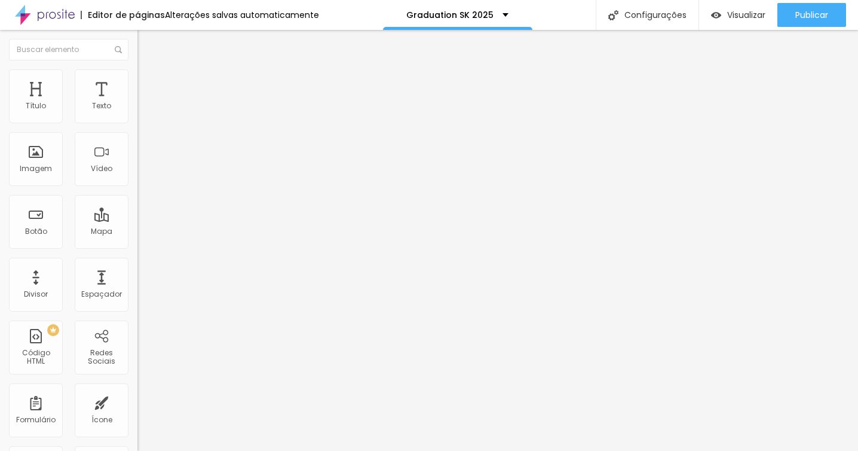
type input "11"
type input "9"
type input "6"
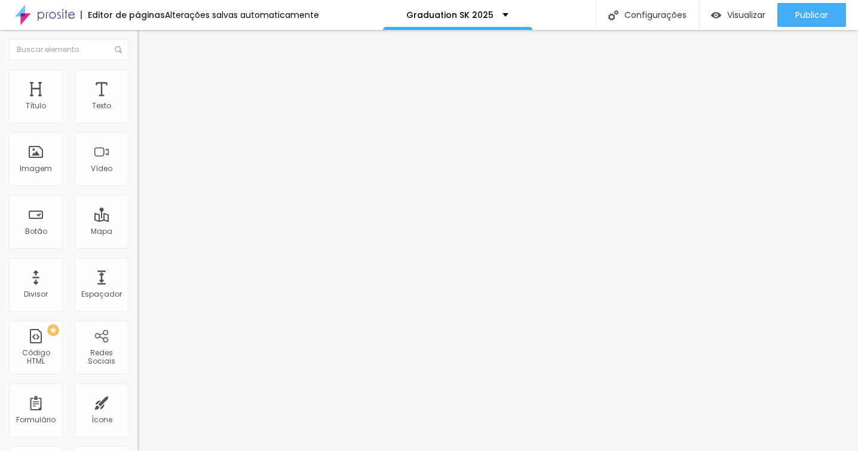
type input "6"
type input "4"
type input "2"
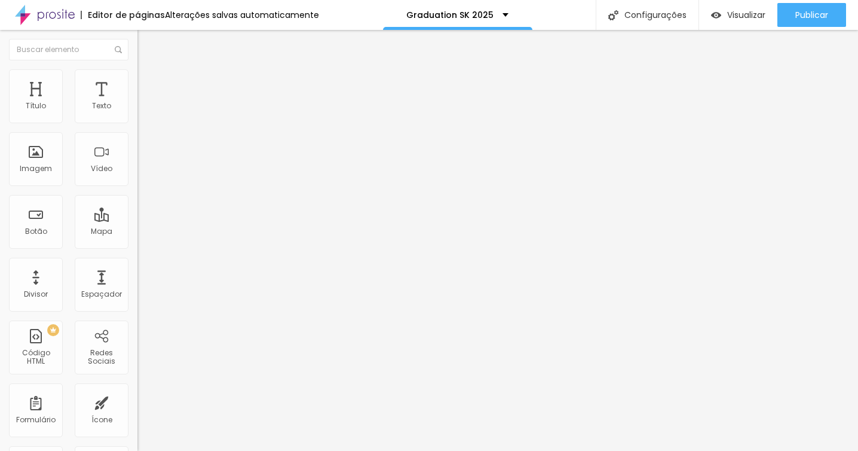
type input "1"
type input "0"
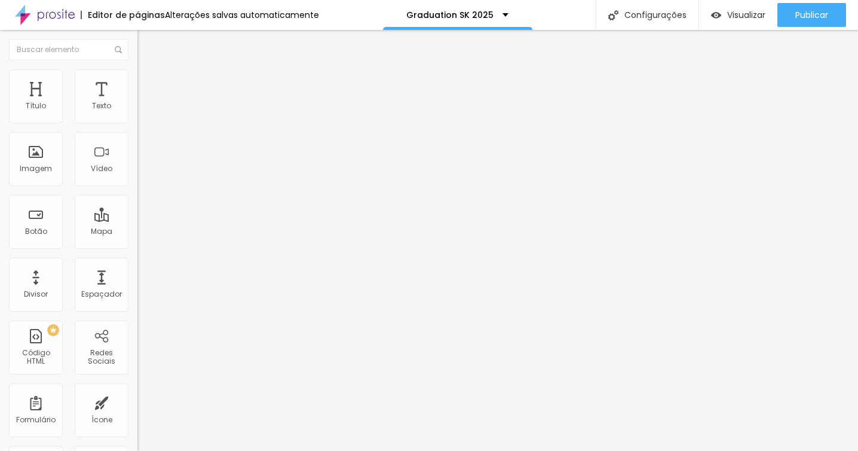
click at [137, 401] on input "range" at bounding box center [175, 406] width 77 height 10
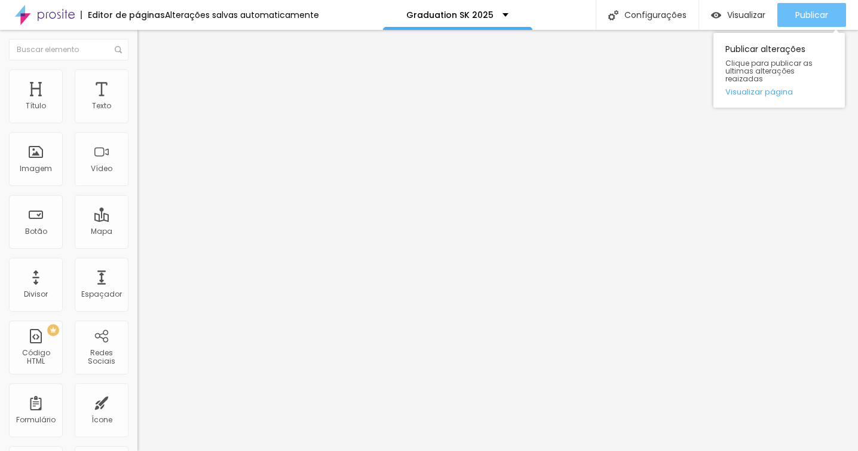
click at [804, 17] on span "Publicar" at bounding box center [811, 15] width 33 height 10
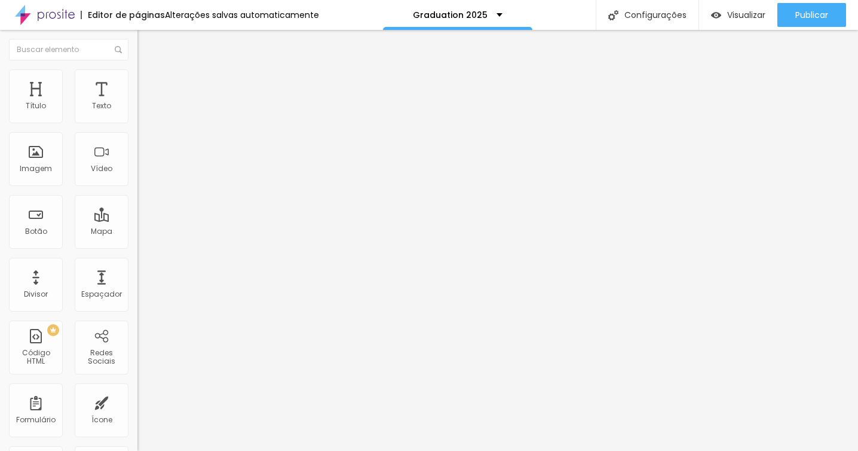
click at [137, 115] on button "button" at bounding box center [145, 108] width 17 height 13
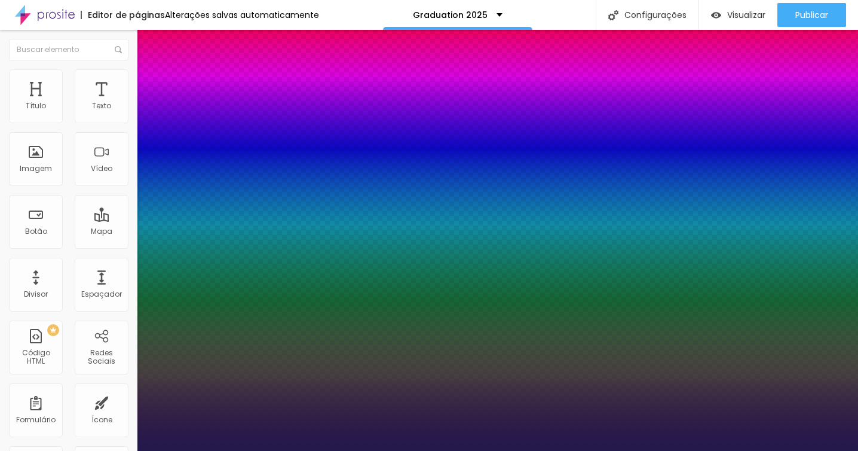
type input "1"
type input "28"
type input "1"
type input "27"
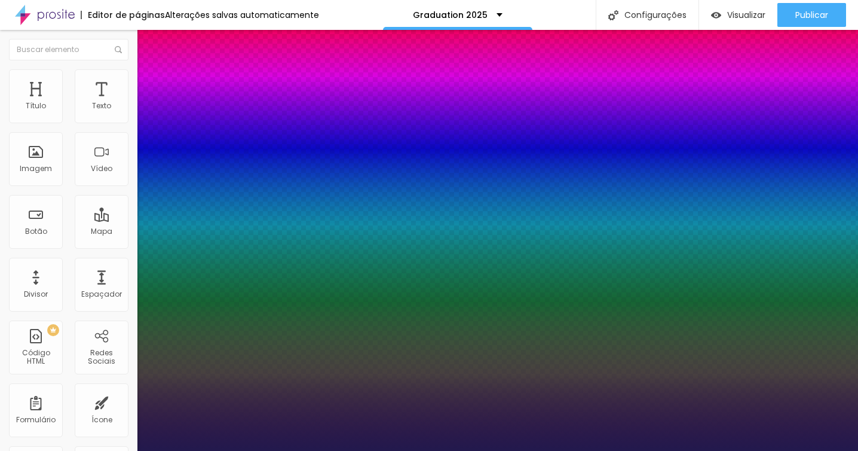
type input "27"
type input "1"
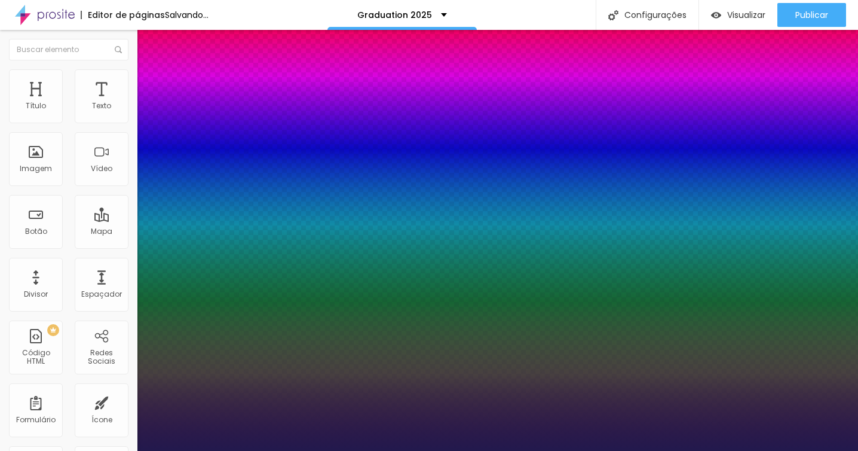
type input "26"
type input "1"
type input "25"
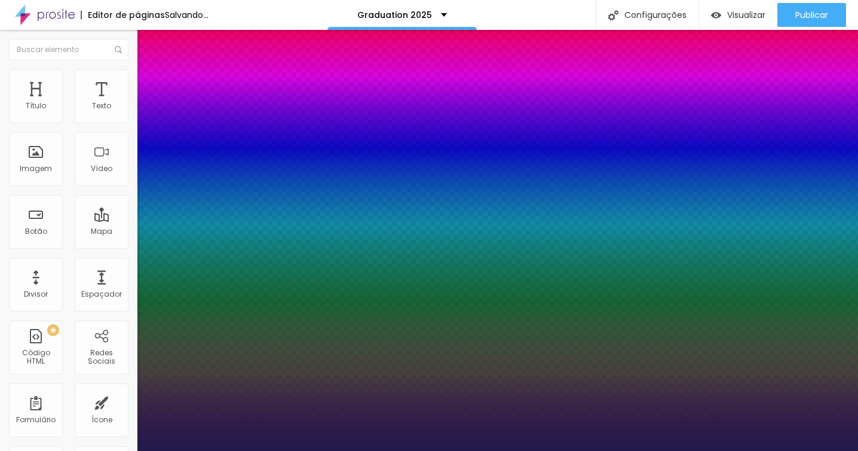
type input "1"
type input "26"
type input "1"
type input "27"
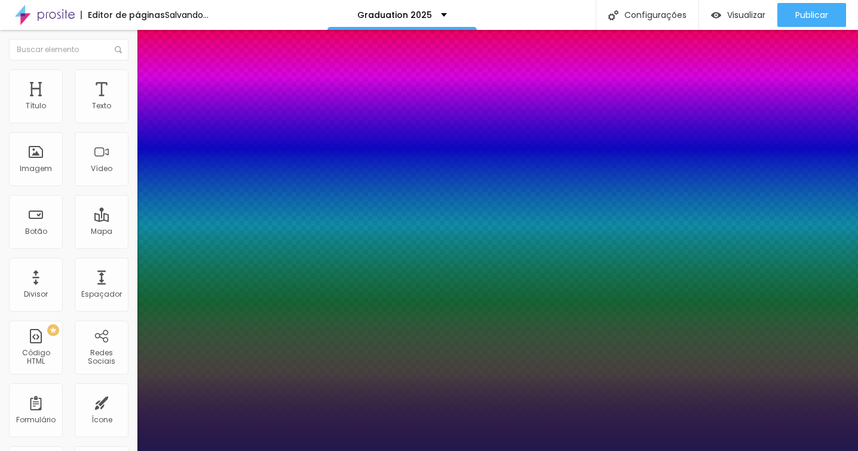
type input "27"
type input "1"
type input "27"
type input "1"
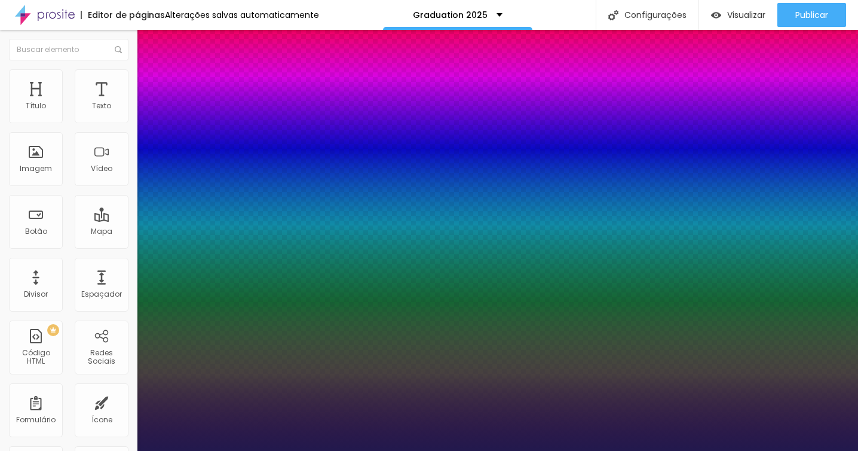
click at [416, 450] on div at bounding box center [429, 451] width 858 height 0
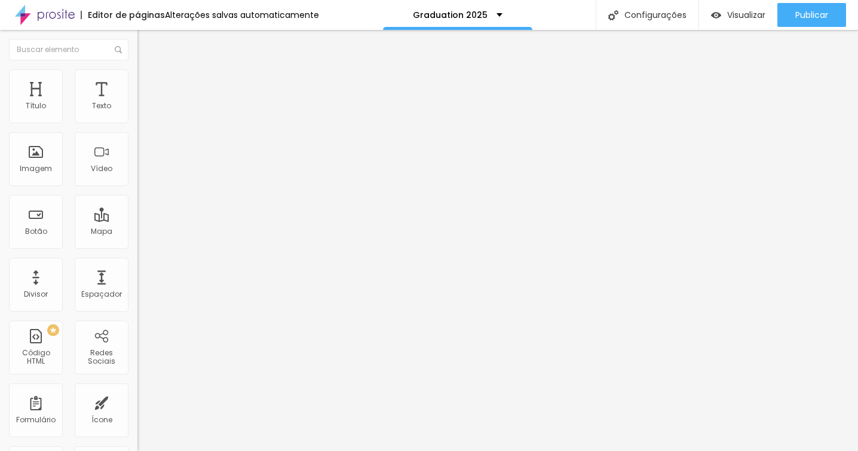
click at [137, 73] on li "Estilo" at bounding box center [205, 75] width 137 height 12
type input "25"
click at [137, 122] on input "range" at bounding box center [175, 118] width 77 height 10
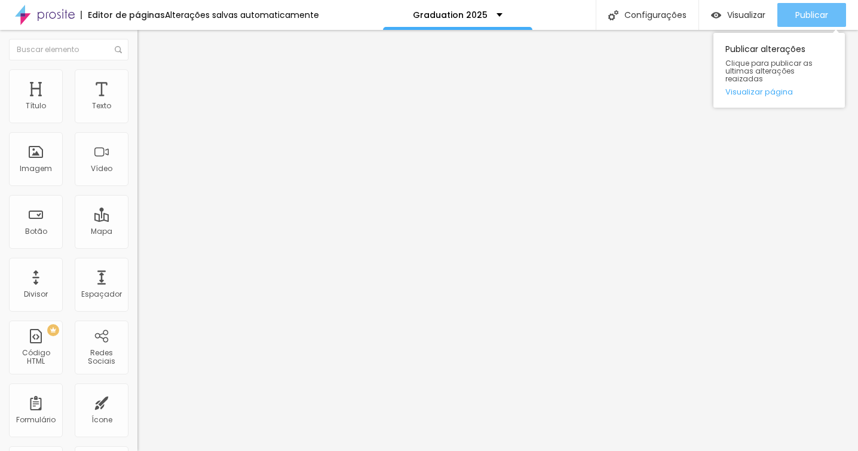
click at [814, 12] on span "Publicar" at bounding box center [811, 15] width 33 height 10
click at [825, 7] on div "Publicar" at bounding box center [811, 15] width 33 height 24
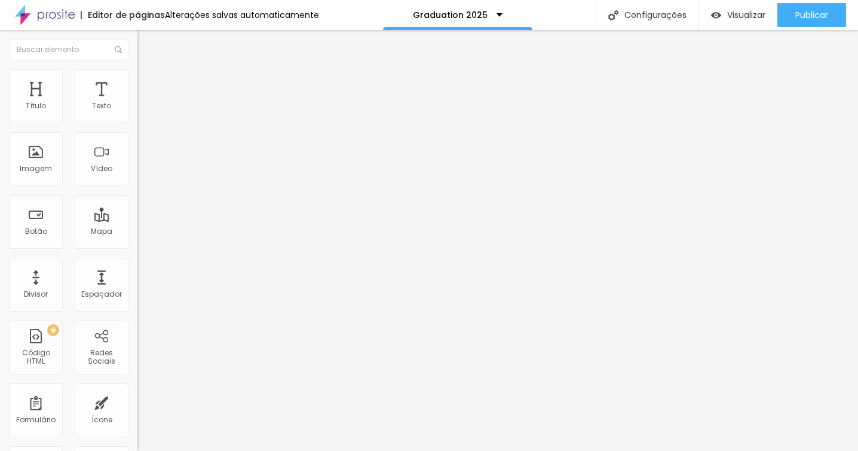
click at [137, 103] on span "Trocar imagem" at bounding box center [169, 98] width 65 height 10
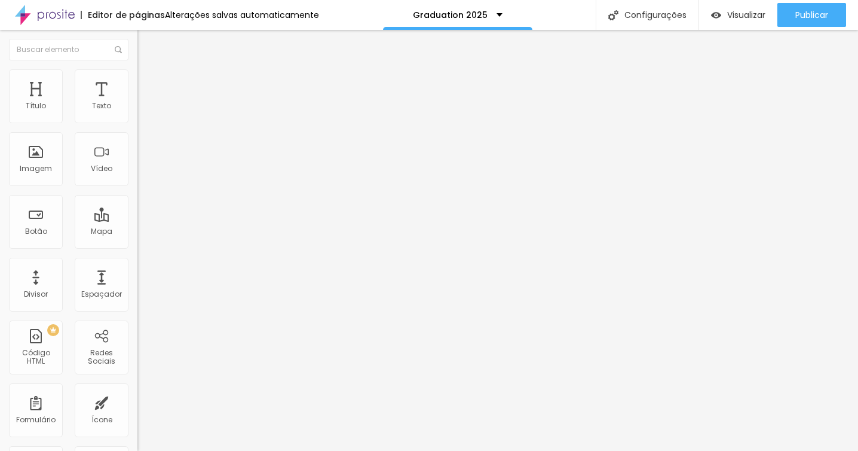
click at [137, 73] on li "Estilo" at bounding box center [205, 75] width 137 height 12
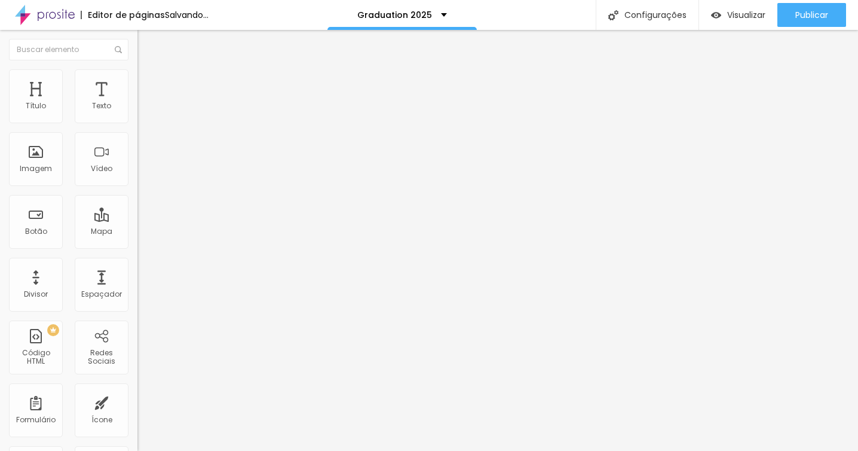
type input "100"
click at [137, 122] on input "range" at bounding box center [175, 118] width 77 height 10
type input "100"
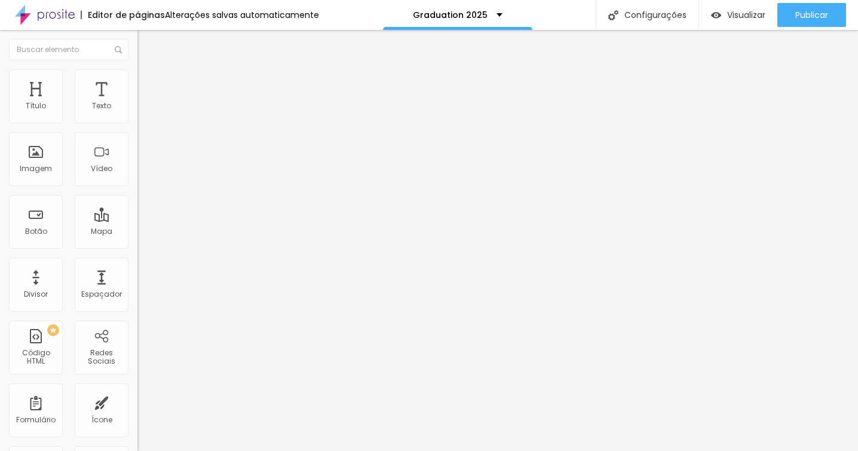
click at [137, 74] on img at bounding box center [142, 74] width 11 height 11
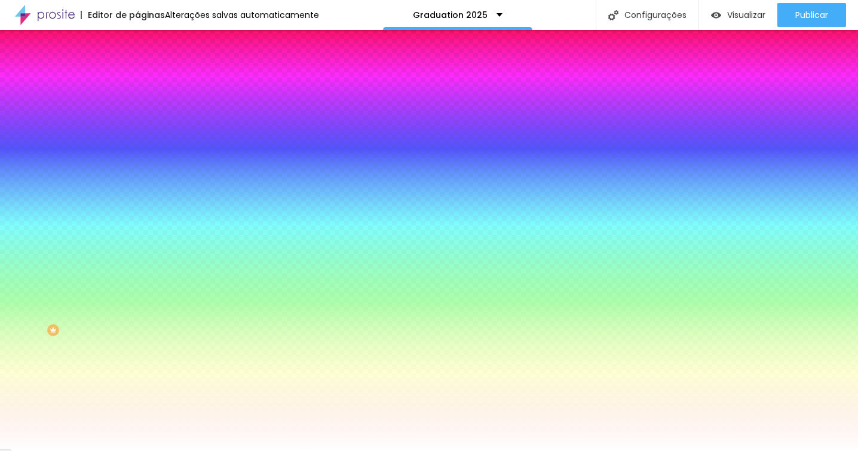
click at [137, 81] on img at bounding box center [142, 86] width 11 height 11
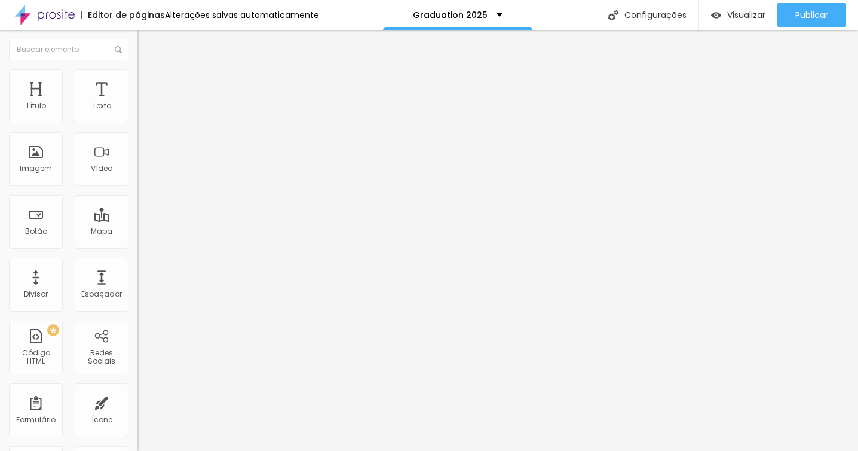
type input "5"
type input "0"
drag, startPoint x: 39, startPoint y: 115, endPoint x: 0, endPoint y: 117, distance: 39.5
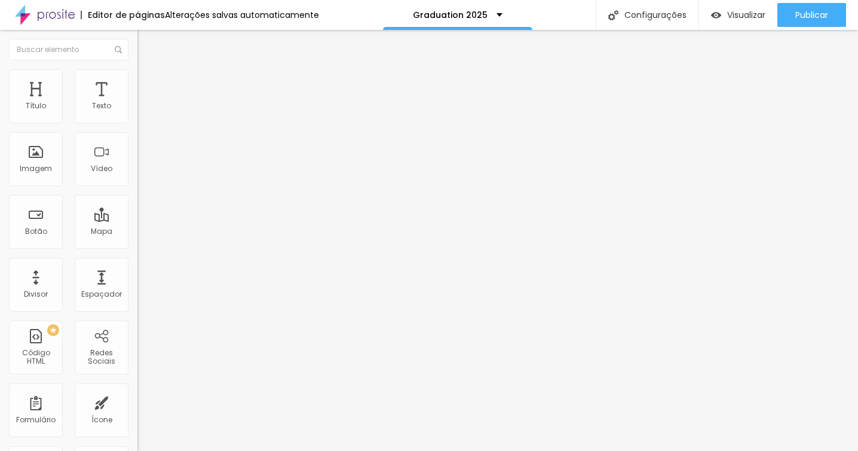
type input "0"
click at [137, 232] on input "range" at bounding box center [175, 237] width 77 height 10
click at [137, 71] on img at bounding box center [142, 74] width 11 height 11
click at [137, 81] on li "Avançado" at bounding box center [205, 87] width 137 height 12
click at [137, 68] on img at bounding box center [142, 62] width 11 height 11
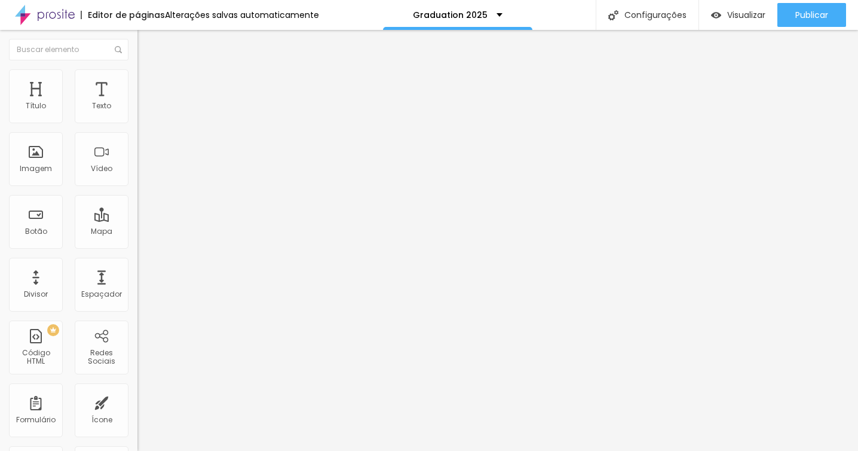
click at [137, 76] on li "Estilo" at bounding box center [205, 75] width 137 height 12
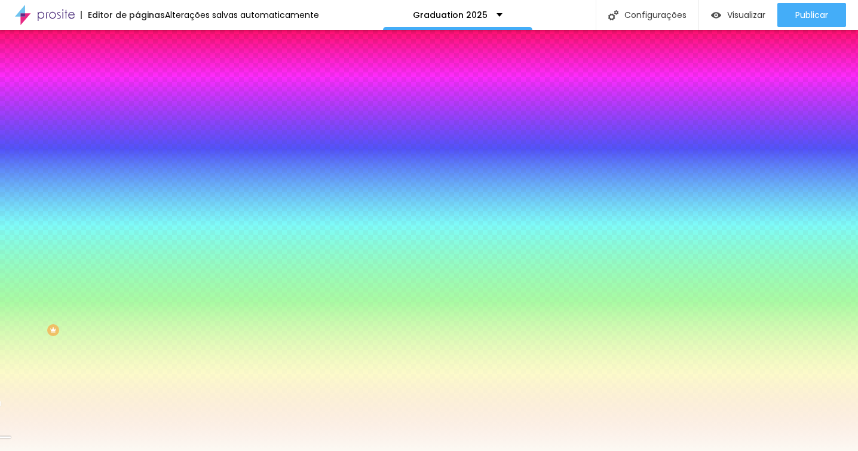
click at [137, 174] on input "#FCF9F3" at bounding box center [208, 169] width 143 height 12
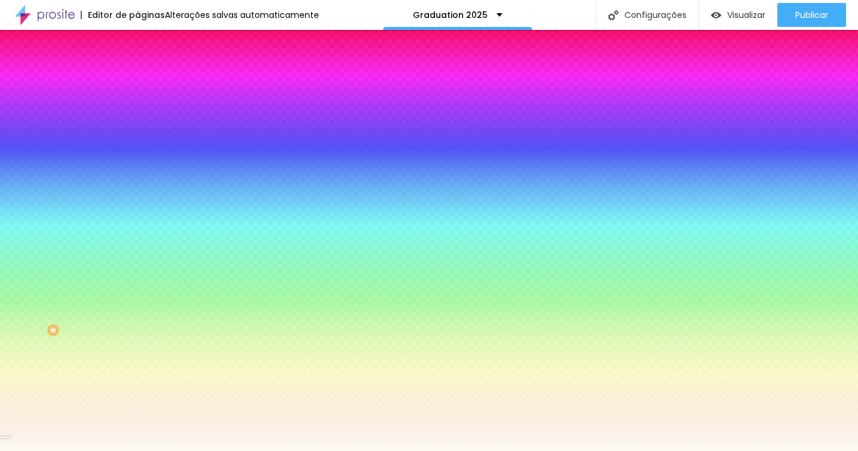
click at [137, 174] on input "#FCF9F3" at bounding box center [208, 169] width 143 height 12
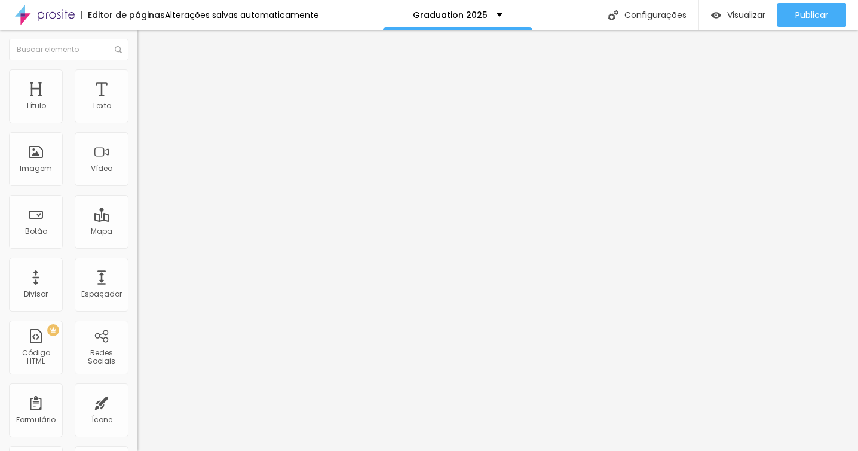
click at [148, 82] on span "Estilo" at bounding box center [157, 77] width 19 height 10
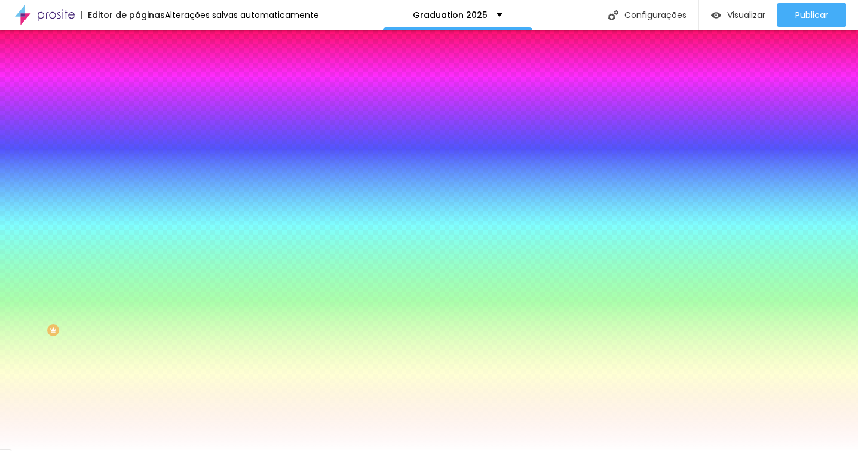
click at [137, 174] on input "#FFFFFF" at bounding box center [208, 169] width 143 height 12
paste input "CF9F3"
type input "#FCF9F3"
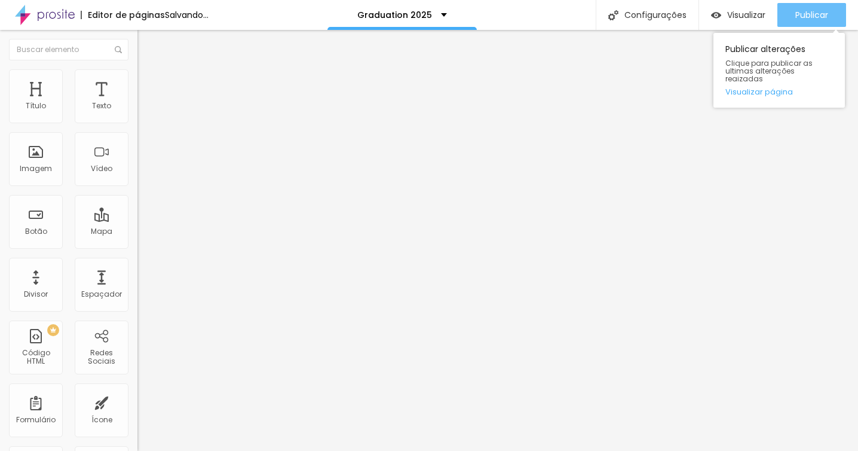
click at [807, 16] on span "Publicar" at bounding box center [811, 15] width 33 height 10
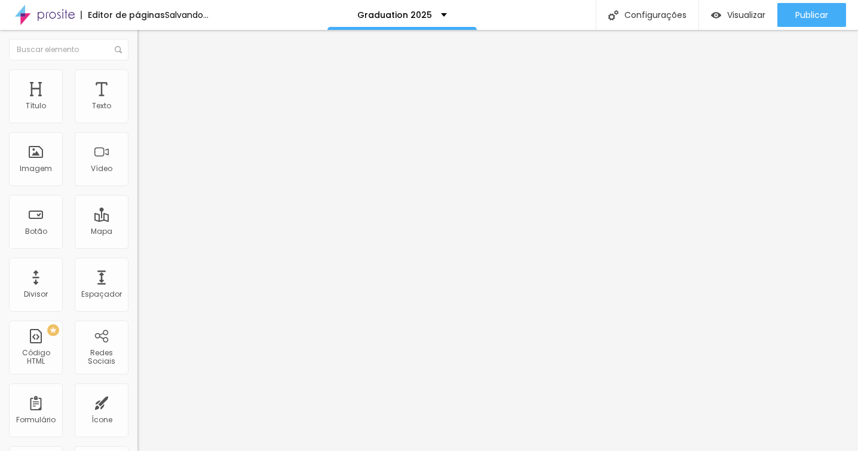
click at [137, 75] on img at bounding box center [142, 74] width 11 height 11
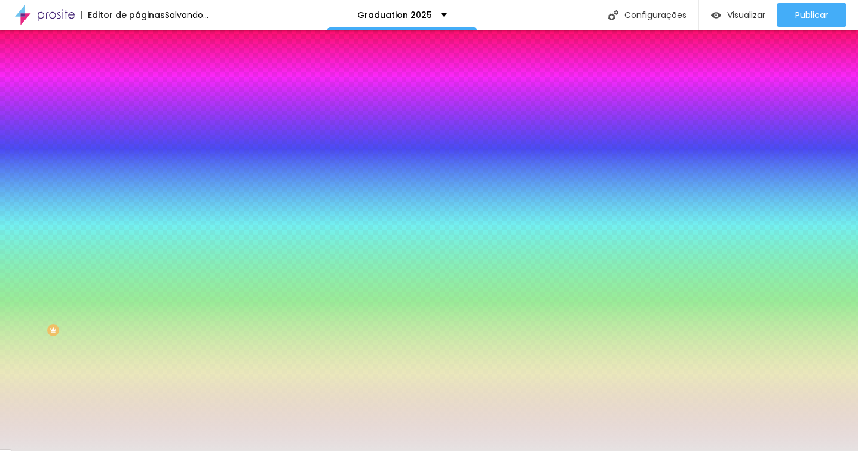
click at [137, 81] on img at bounding box center [142, 86] width 11 height 11
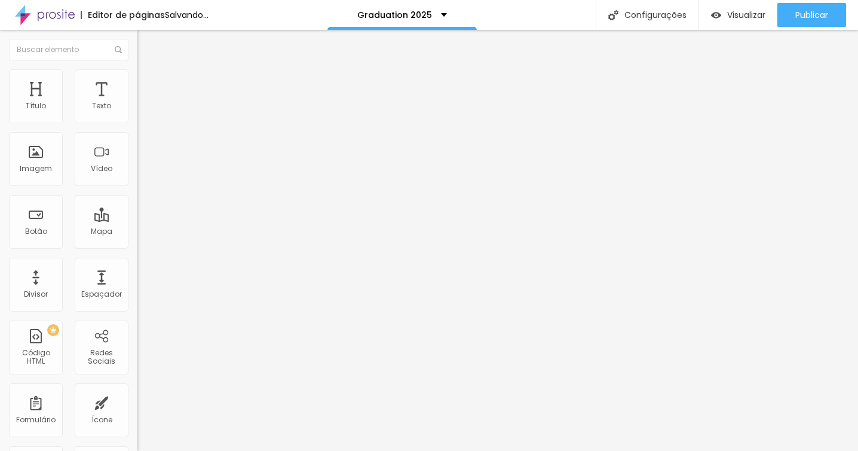
click at [148, 82] on span "Estilo" at bounding box center [157, 77] width 19 height 10
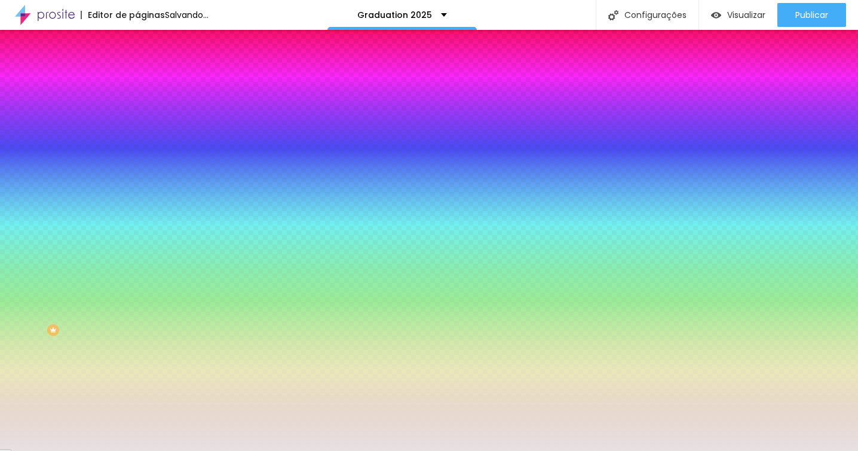
click at [203, 108] on img at bounding box center [206, 103] width 7 height 7
click at [148, 84] on span "Avançado" at bounding box center [167, 89] width 39 height 10
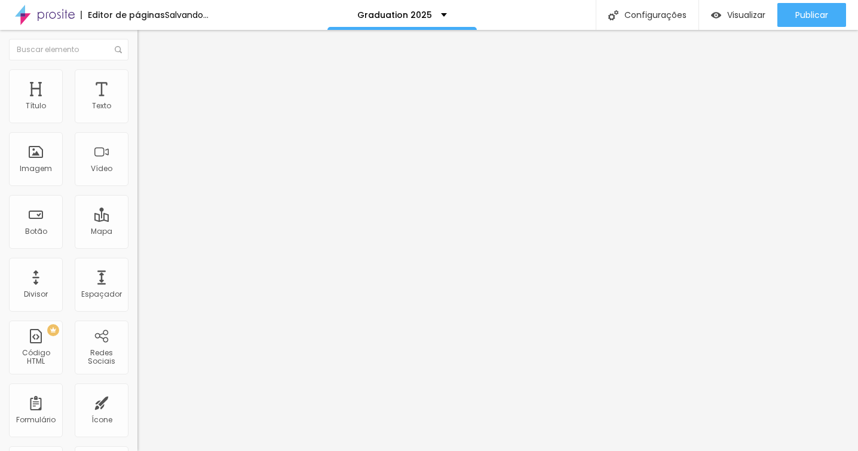
type input "6"
type input "13"
type input "20"
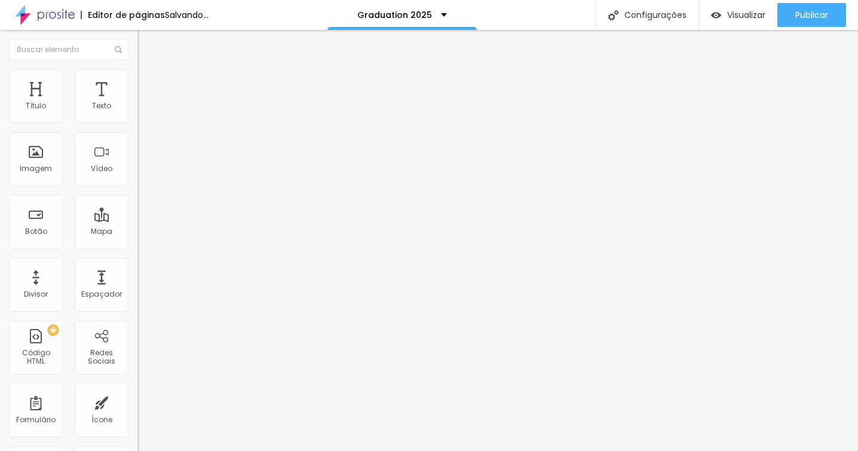
type input "20"
type input "25"
type input "31"
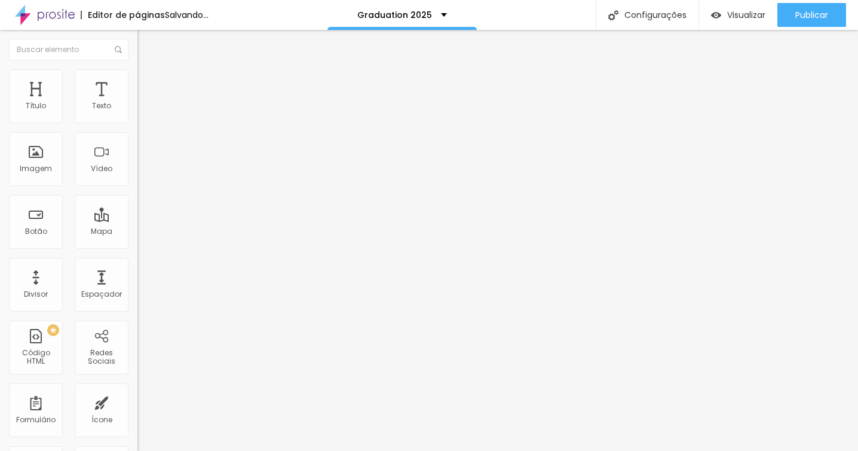
type input "36"
type input "40"
type input "43"
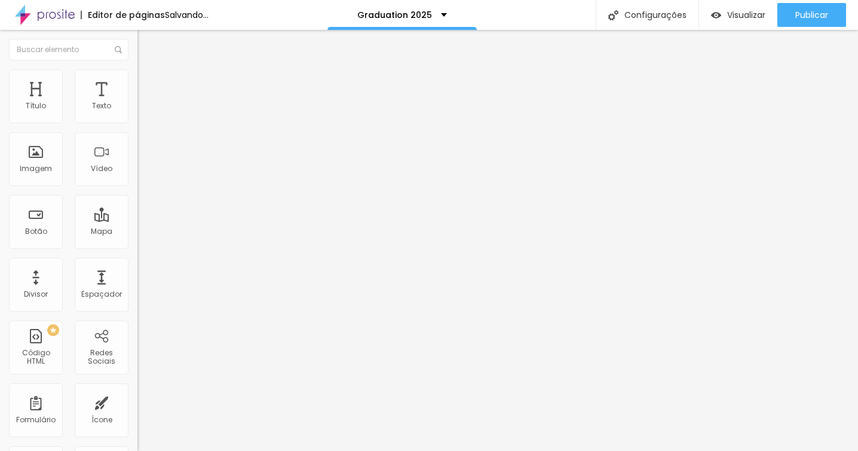
type input "43"
type input "46"
type input "48"
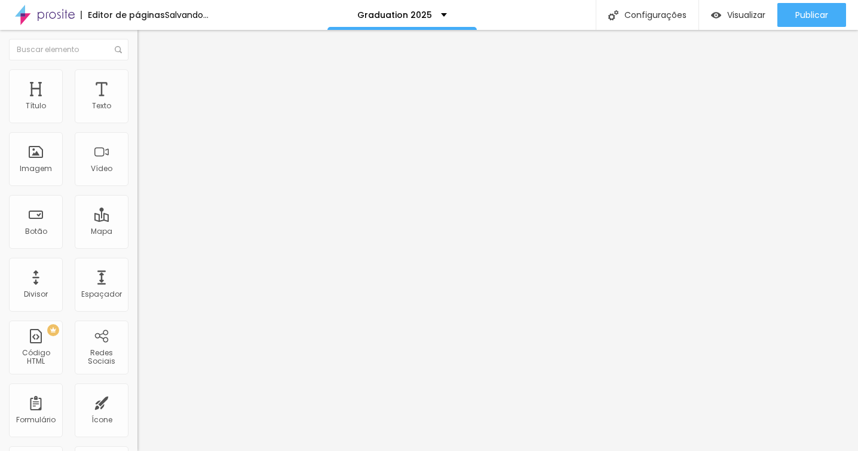
type input "51"
type input "53"
type input "56"
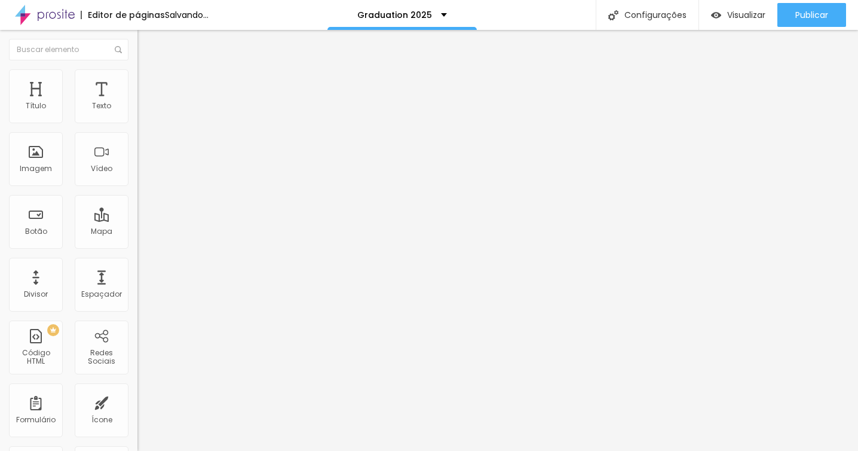
type input "56"
type input "62"
type input "68"
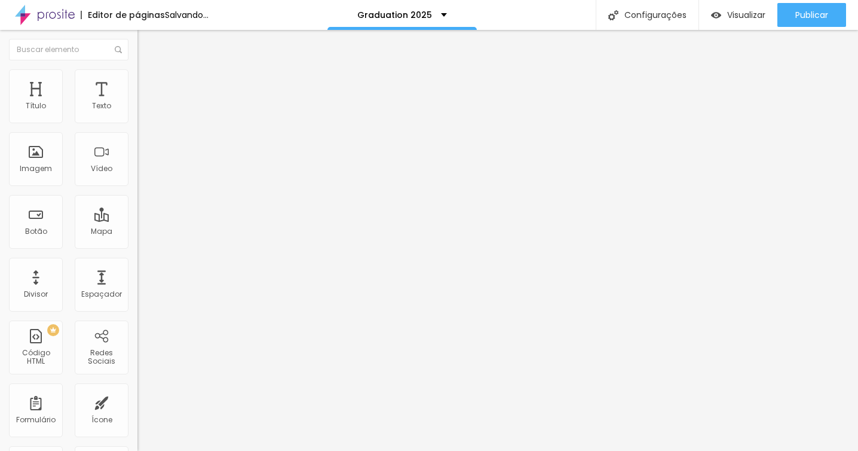
type input "72"
type input "75"
type input "73"
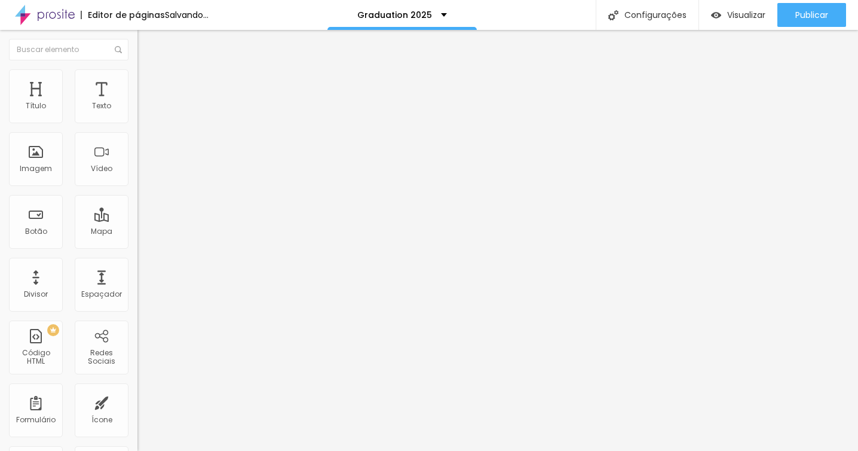
type input "73"
type input "71"
type input "67"
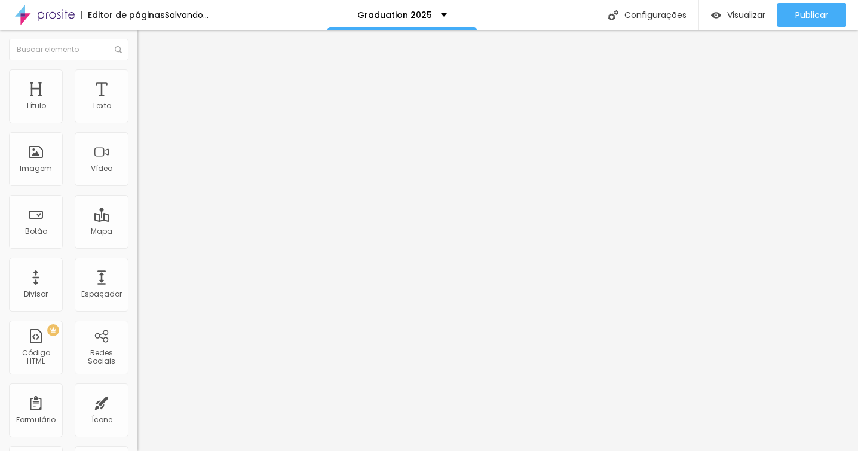
type input "63"
type input "59"
type input "55"
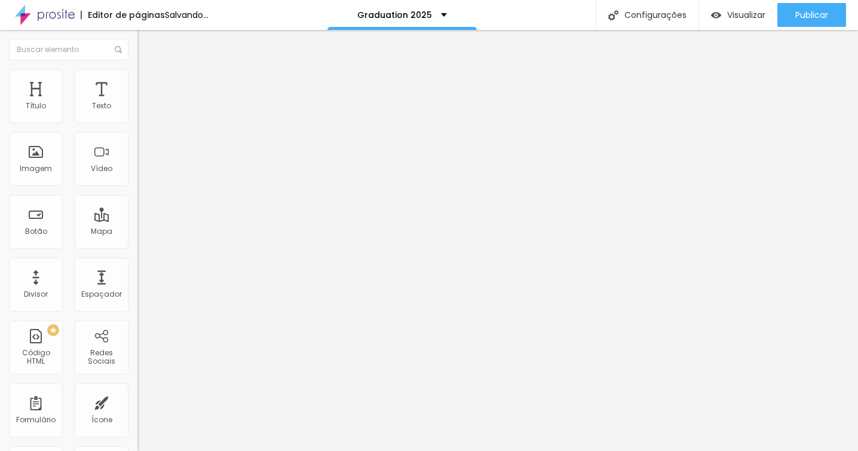
type input "55"
type input "51"
type input "49"
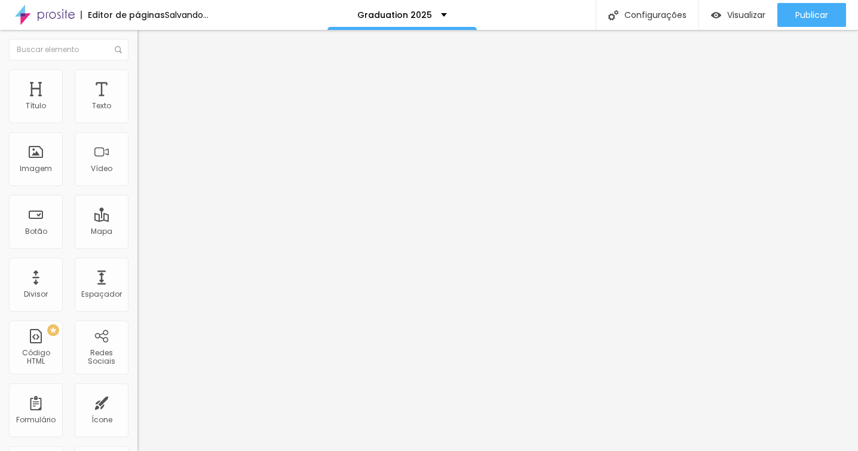
type input "46"
type input "44"
type input "43"
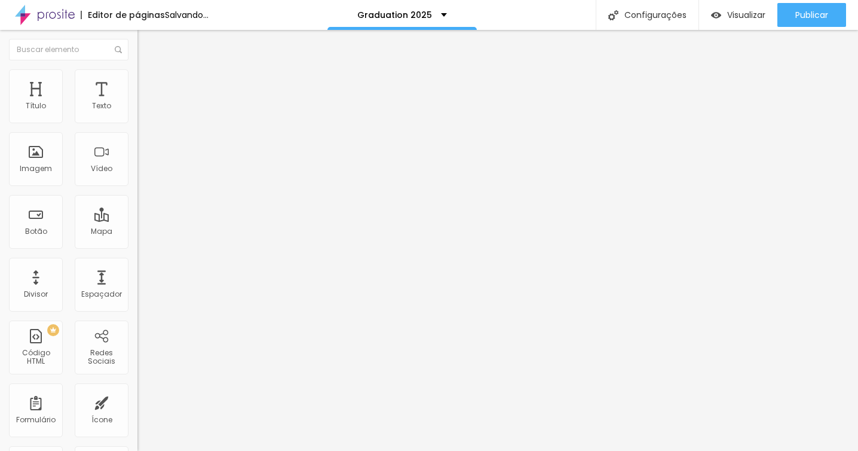
type input "43"
type input "41"
type input "40"
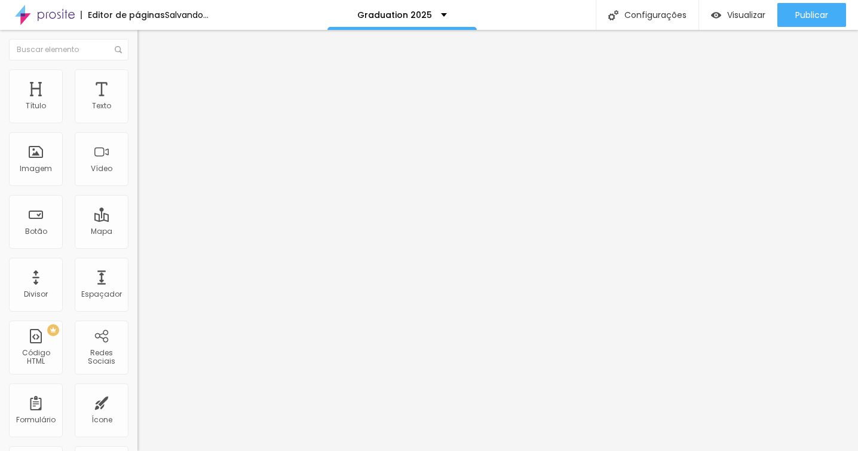
type input "39"
type input "37"
type input "35"
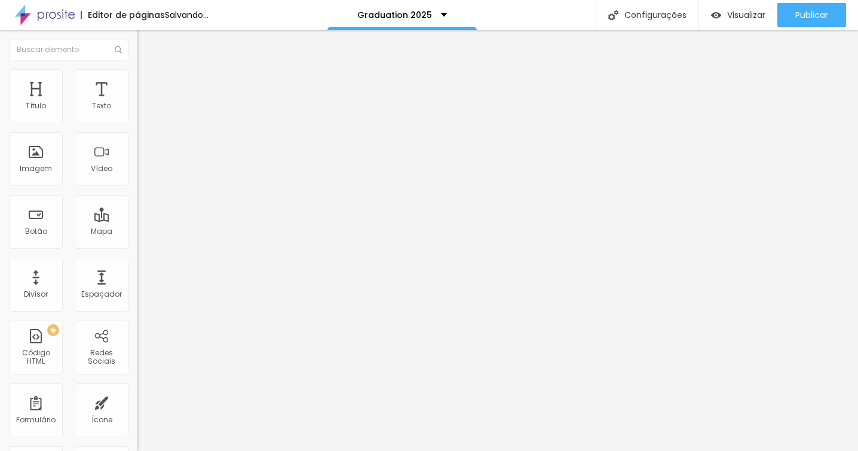
type input "35"
type input "34"
type input "33"
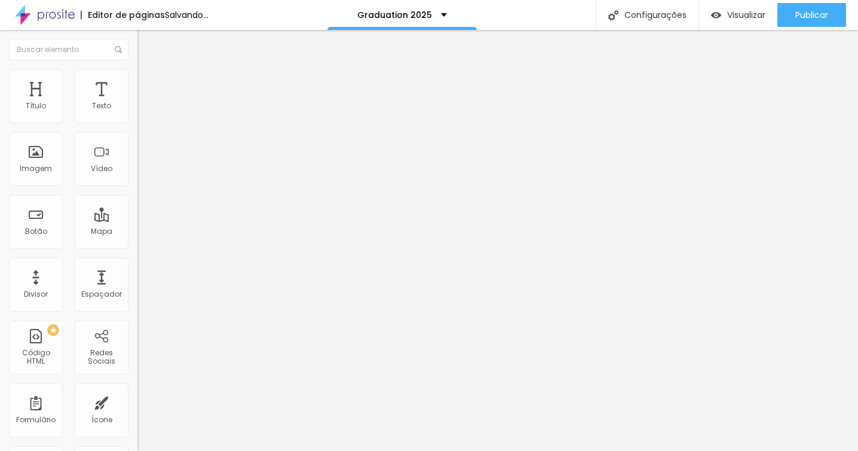
type input "32"
type input "30"
type input "29"
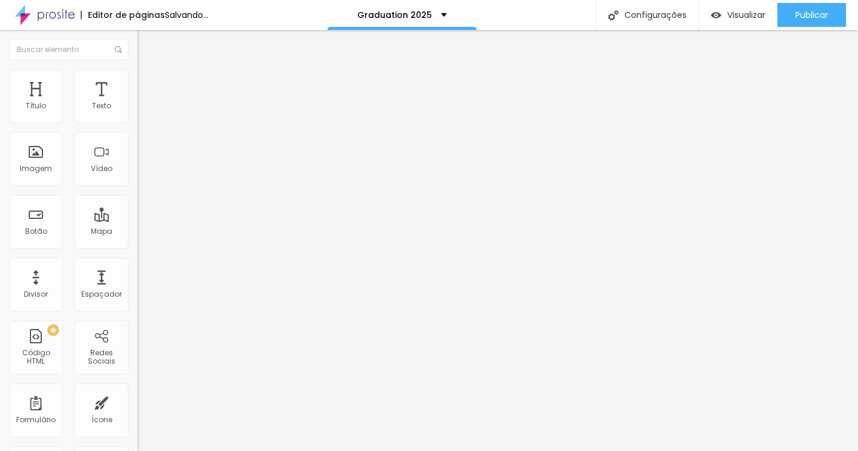
type input "29"
type input "27"
type input "26"
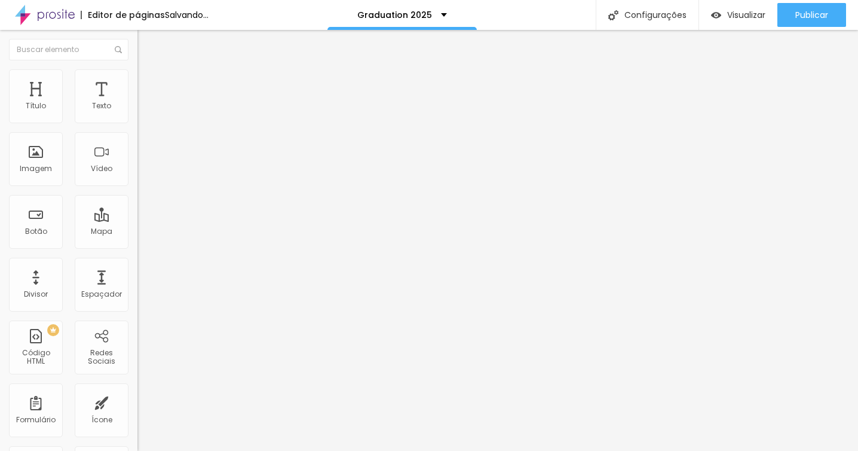
type input "25"
click at [137, 401] on input "range" at bounding box center [175, 406] width 77 height 10
click at [137, 75] on img at bounding box center [142, 74] width 11 height 11
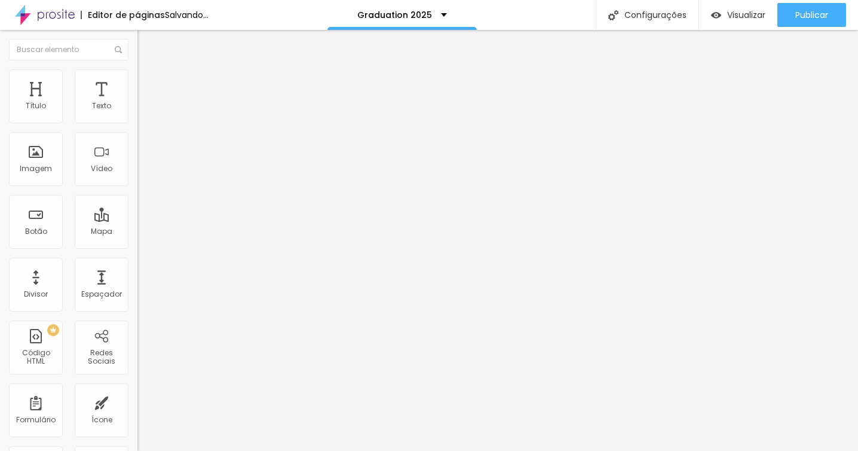
click at [148, 88] on span "Avançado" at bounding box center [167, 89] width 39 height 10
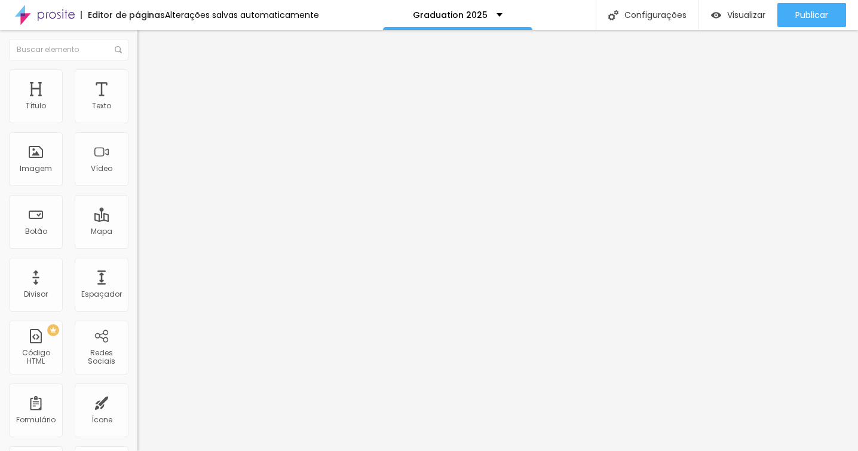
type input "9"
type input "1"
type input "0"
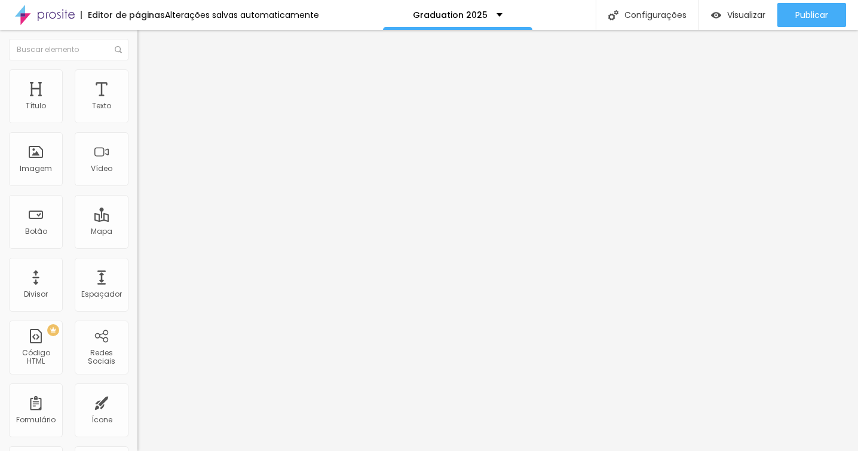
type input "0"
drag, startPoint x: 35, startPoint y: 115, endPoint x: 21, endPoint y: 115, distance: 13.8
type input "0"
click at [137, 232] on input "range" at bounding box center [175, 237] width 77 height 10
click at [137, 115] on div "0 Espaço de cima" at bounding box center [205, 177] width 137 height 169
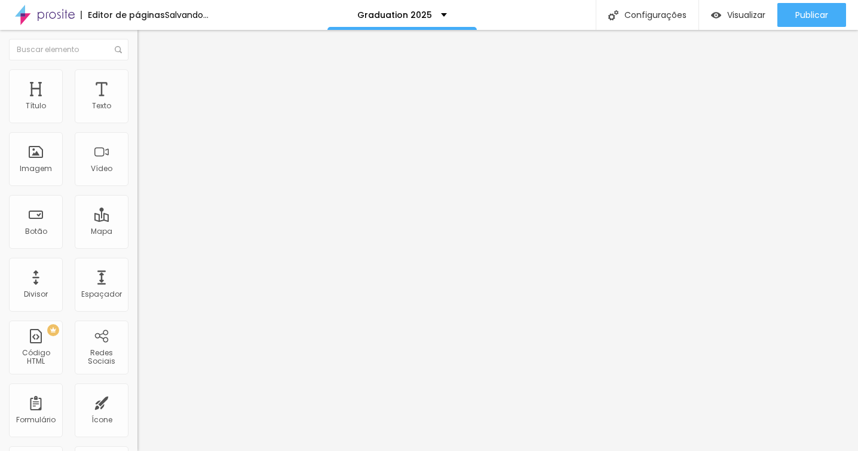
click at [137, 77] on li "Estilo" at bounding box center [205, 75] width 137 height 12
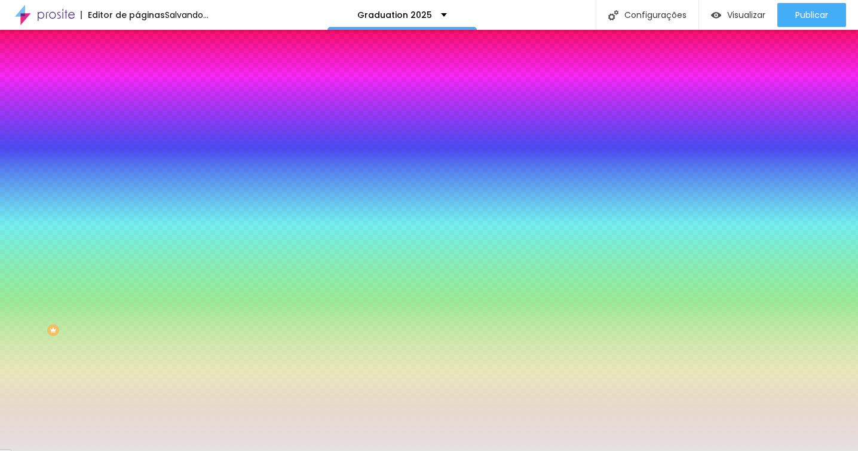
click at [137, 174] on input "#E6E2E2" at bounding box center [208, 169] width 143 height 12
paste input "FCF9F3"
type input "#FCF9F3"
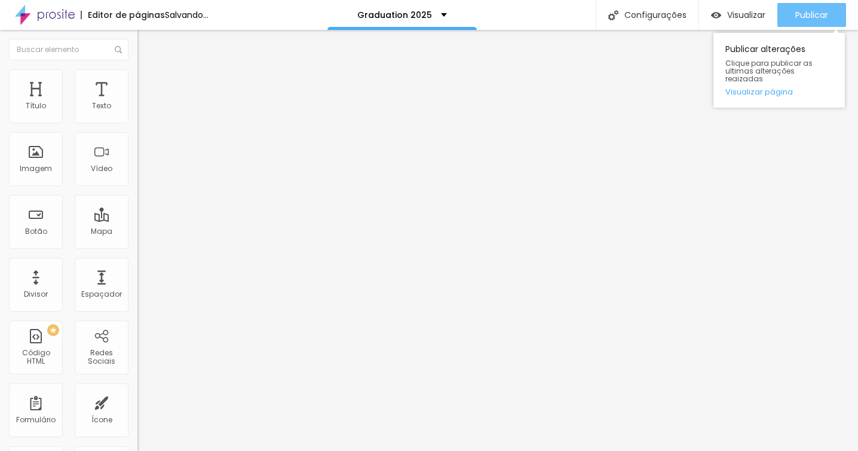
click at [797, 14] on span "Publicar" at bounding box center [811, 15] width 33 height 10
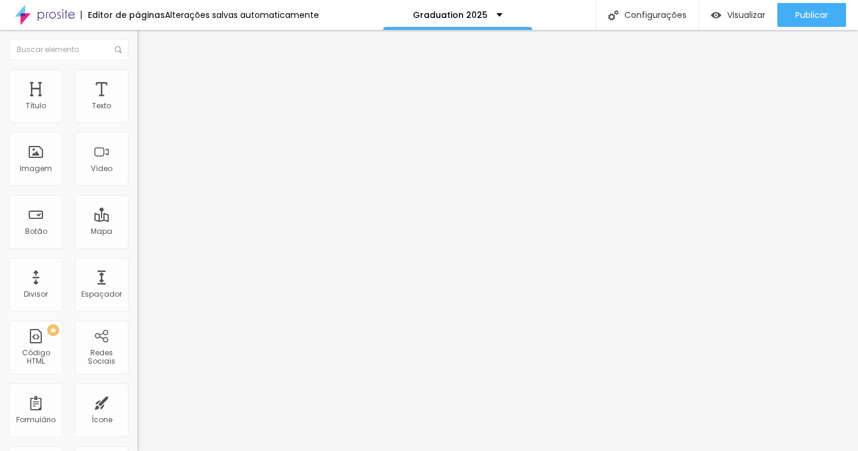
click at [137, 75] on img at bounding box center [142, 74] width 11 height 11
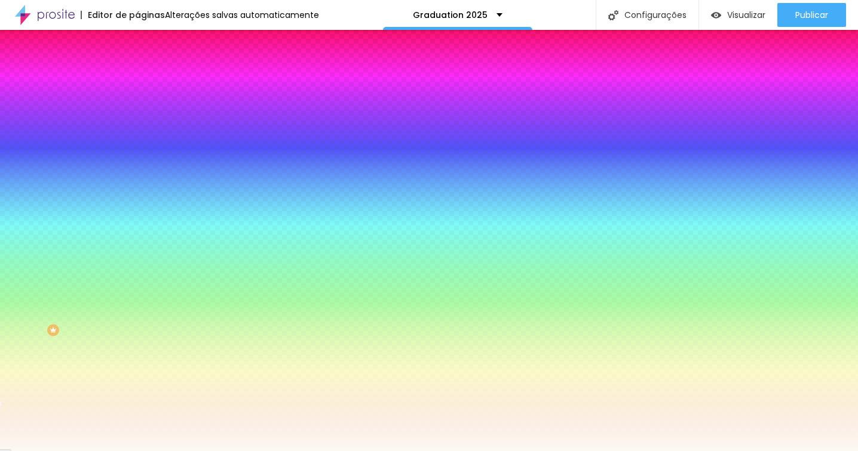
click at [137, 81] on li "Avançado" at bounding box center [205, 87] width 137 height 12
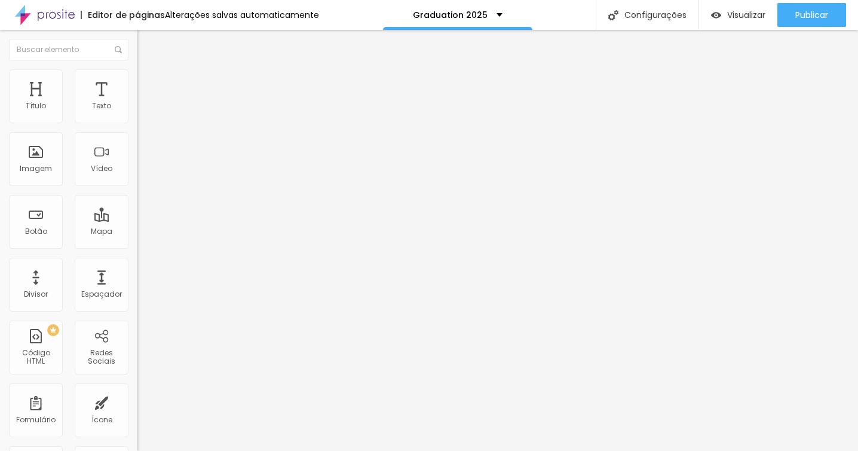
drag, startPoint x: 26, startPoint y: 139, endPoint x: 16, endPoint y: 139, distance: 10.2
click at [137, 401] on input "range" at bounding box center [175, 406] width 77 height 10
click at [148, 81] on span "Estilo" at bounding box center [157, 77] width 19 height 10
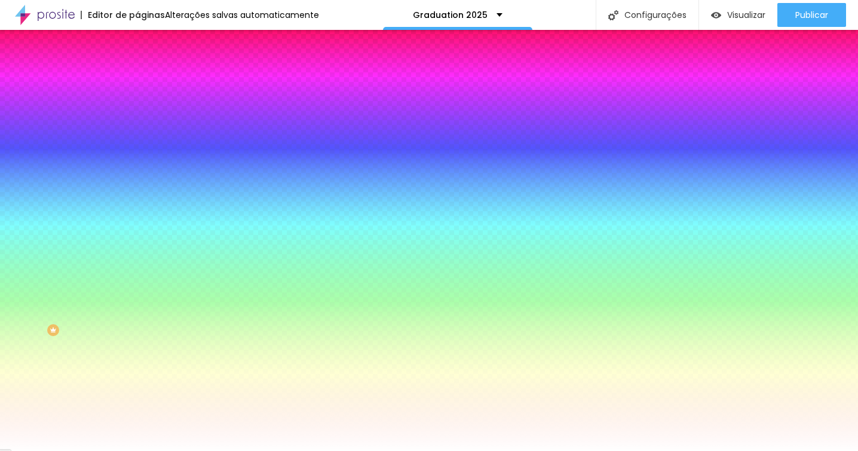
click at [137, 81] on img at bounding box center [142, 86] width 11 height 11
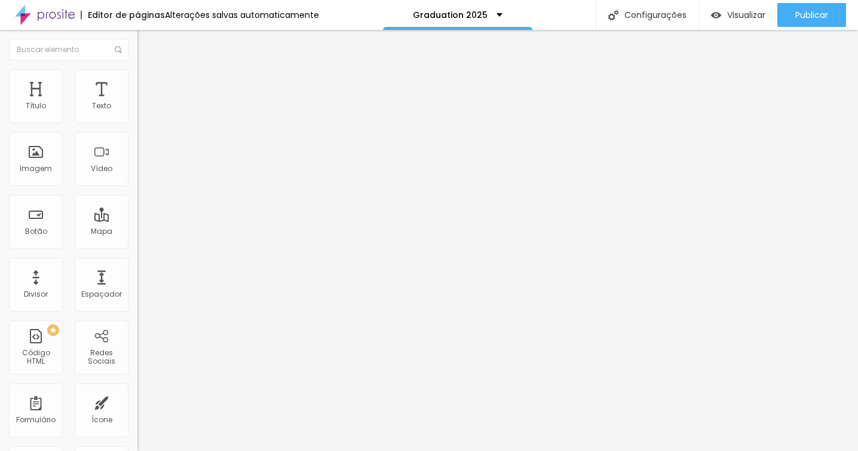
click at [137, 75] on li "Estilo" at bounding box center [205, 75] width 137 height 12
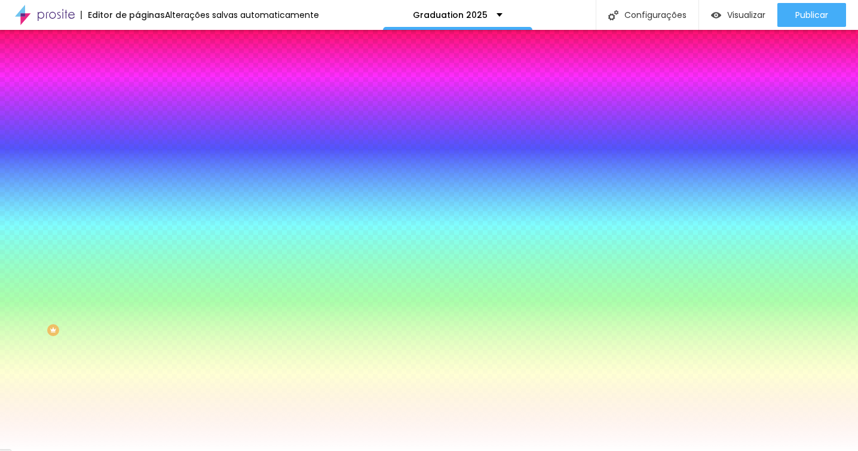
click at [137, 68] on img at bounding box center [142, 62] width 11 height 11
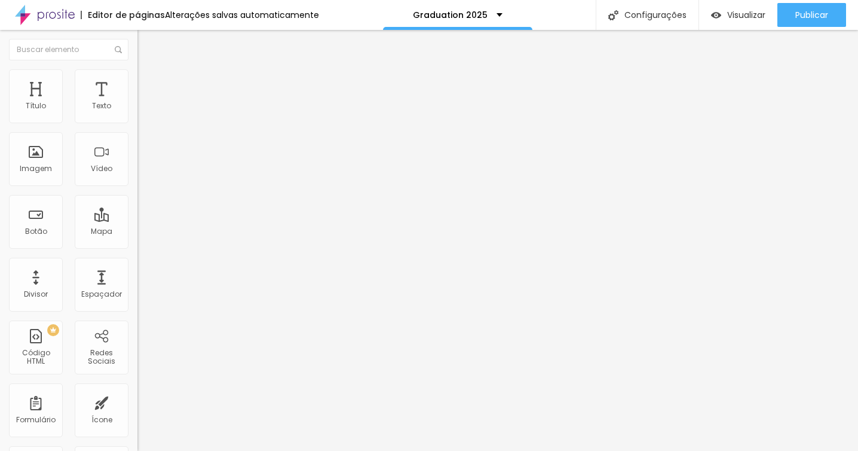
click at [137, 109] on img at bounding box center [141, 104] width 8 height 8
click at [148, 81] on span "Estilo" at bounding box center [157, 77] width 19 height 10
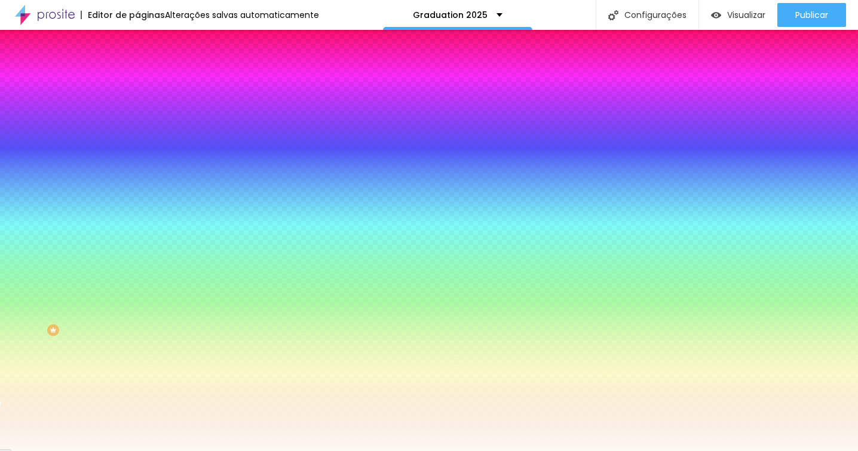
click at [137, 81] on img at bounding box center [142, 86] width 11 height 11
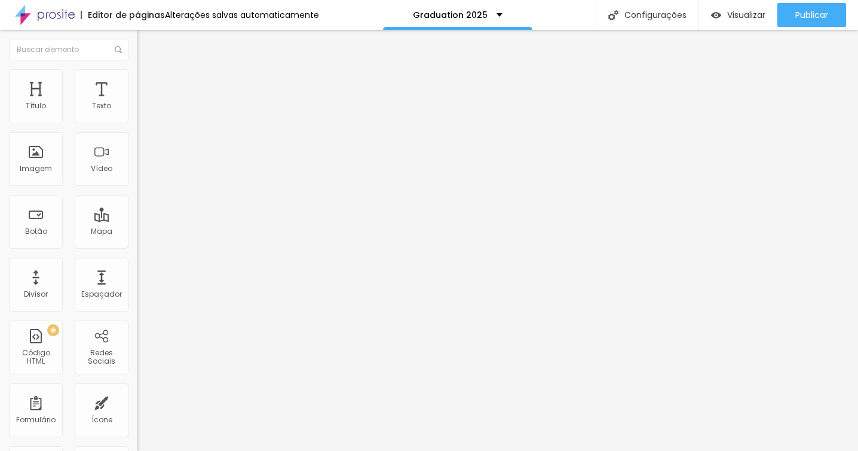
type input "0"
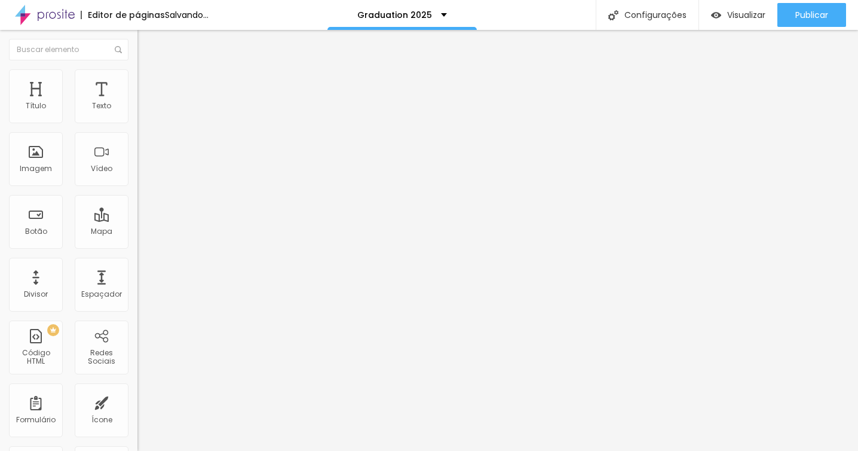
type input "0"
click at [137, 401] on input "range" at bounding box center [175, 406] width 77 height 10
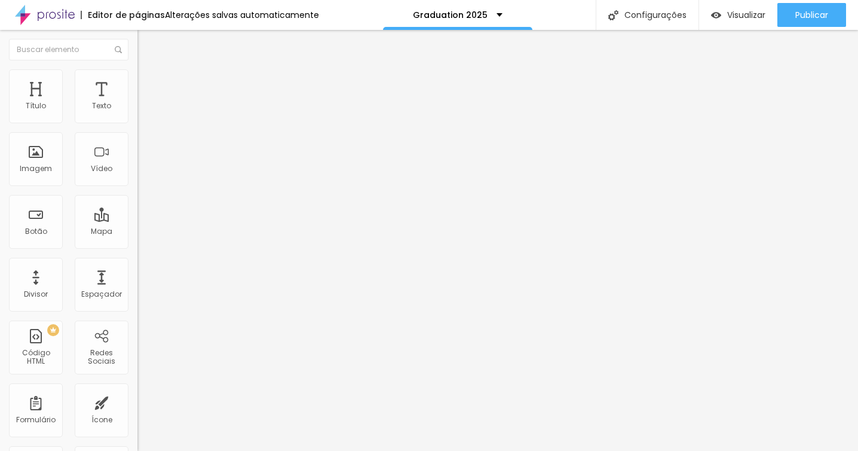
click at [148, 82] on span "Estilo" at bounding box center [157, 77] width 19 height 10
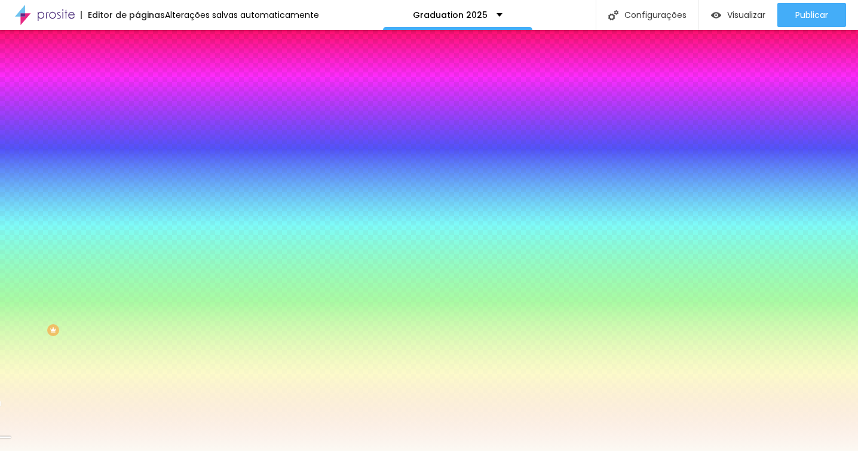
click at [137, 81] on li "Avançado" at bounding box center [205, 87] width 137 height 12
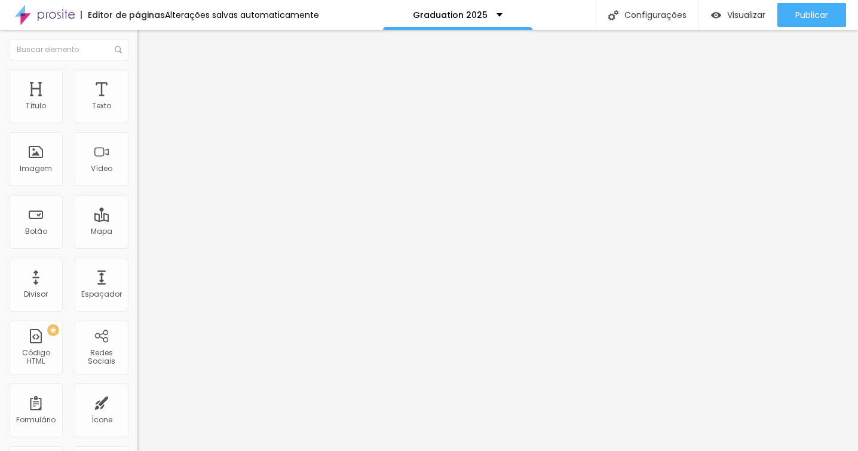
click at [137, 76] on img at bounding box center [142, 74] width 11 height 11
click at [137, 81] on li "Avançado" at bounding box center [205, 87] width 137 height 12
type input "12"
type input "13"
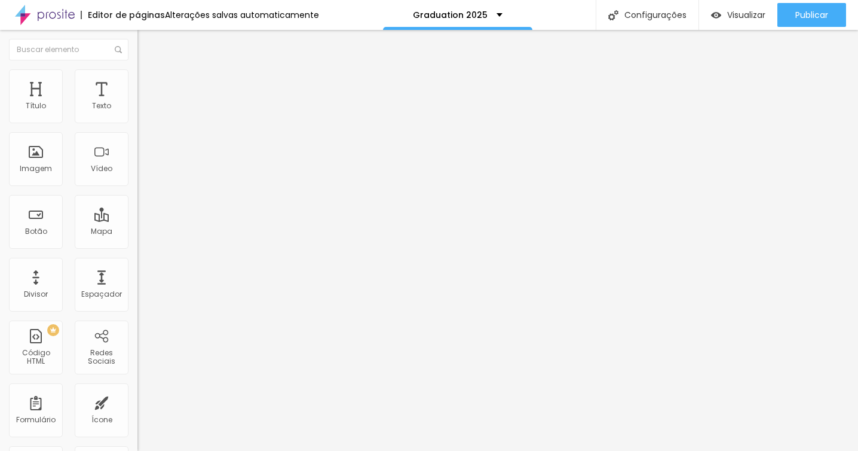
type input "13"
type input "14"
type input "13"
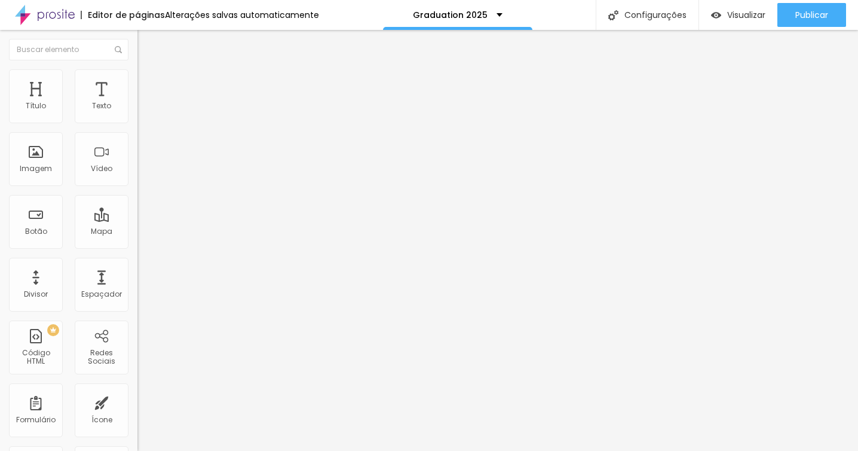
type input "12"
type input "11"
type input "10"
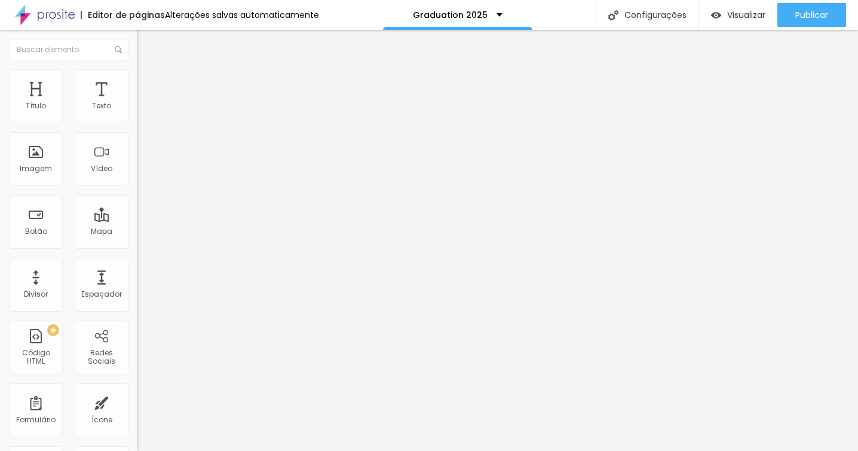
type input "10"
type input "9"
type input "8"
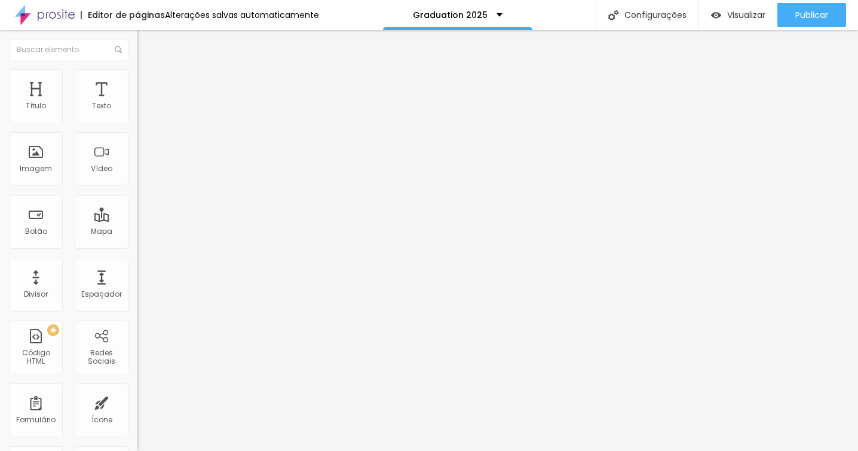
type input "8"
click at [137, 401] on input "range" at bounding box center [175, 406] width 77 height 10
type input "1"
type input "2"
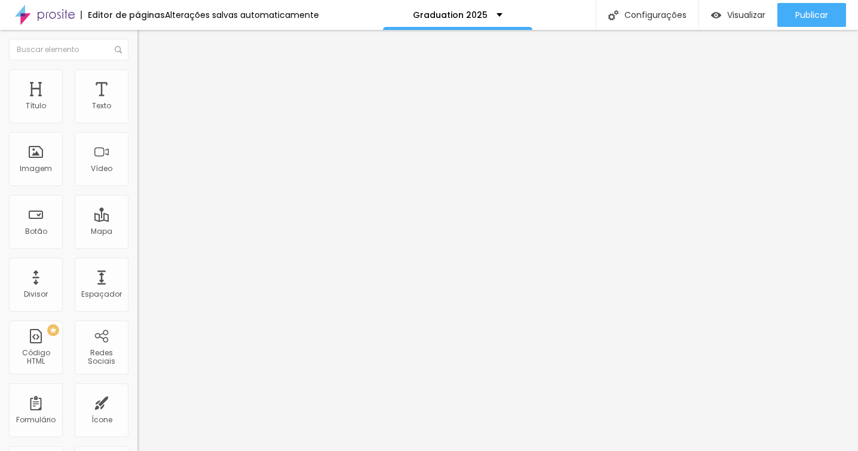
type input "2"
type input "3"
type input "4"
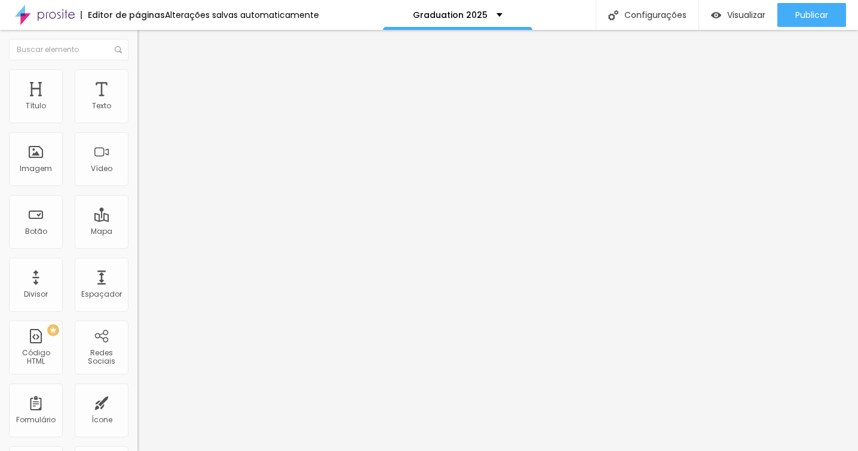
type input "5"
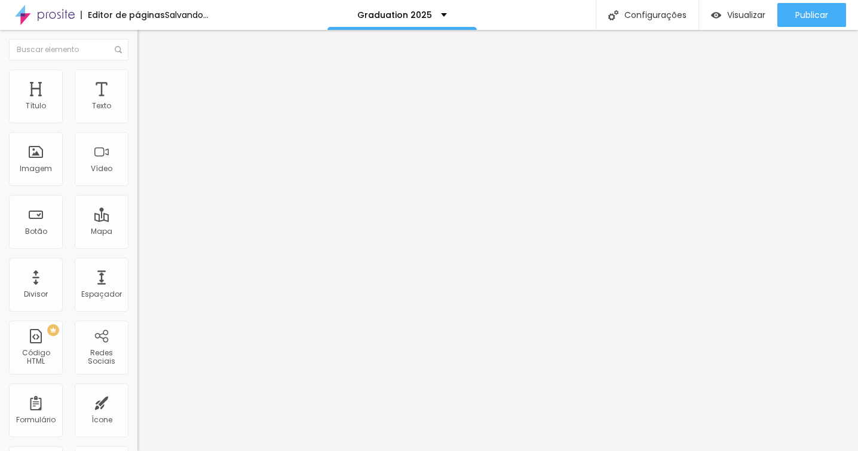
type input "6"
type input "8"
type input "9"
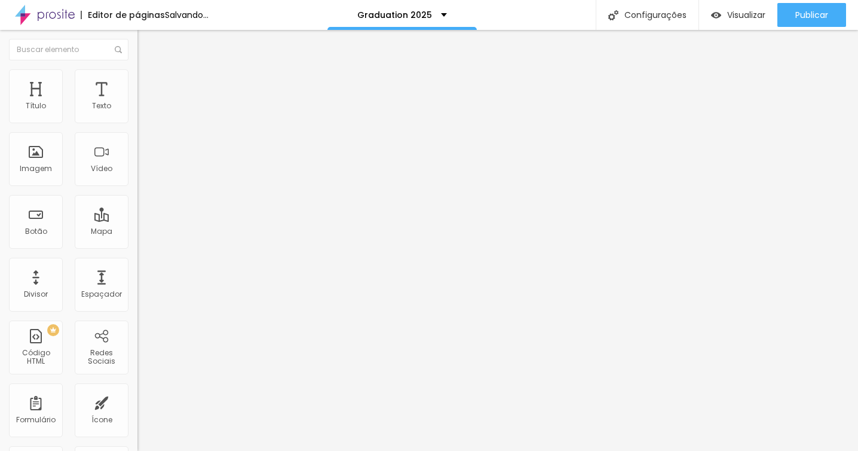
type input "9"
type input "10"
type input "11"
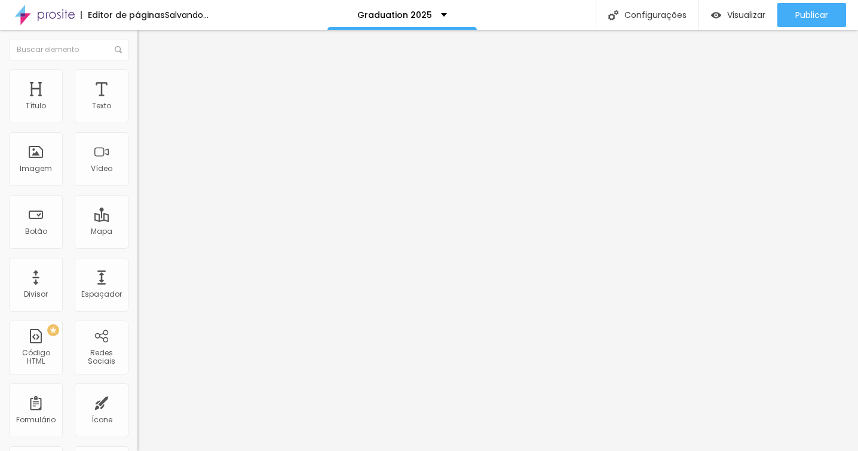
type input "12"
type input "13"
type input "14"
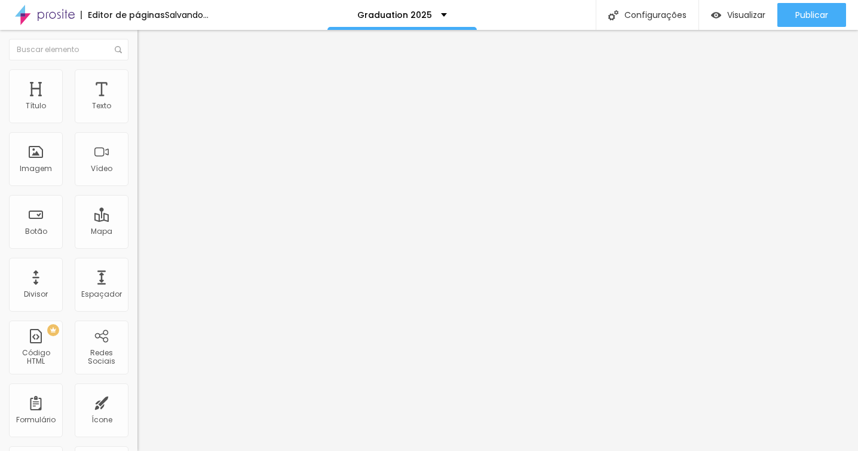
type input "14"
drag, startPoint x: 28, startPoint y: 116, endPoint x: 38, endPoint y: 115, distance: 10.2
type input "14"
click at [137, 232] on input "range" at bounding box center [175, 237] width 77 height 10
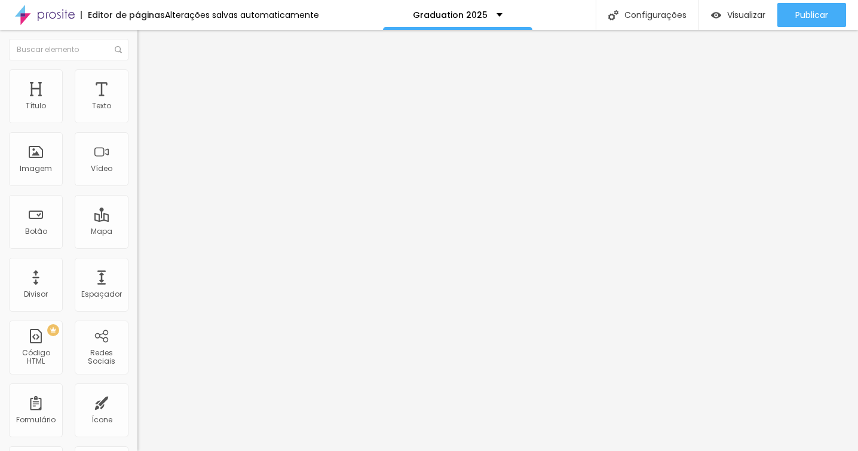
click at [137, 372] on div "Editar Texto Estilo Avançado Tipografia Voltar ao padrão Sombra DESATIVADO Volt…" at bounding box center [205, 240] width 137 height 421
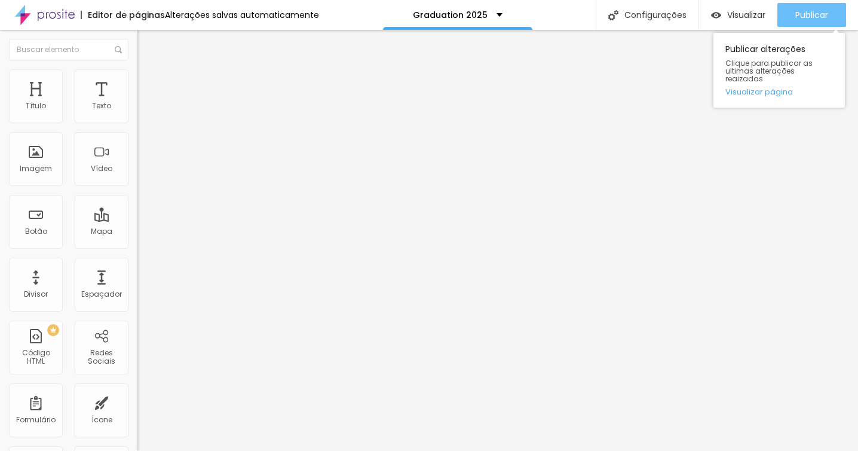
click at [800, 11] on span "Publicar" at bounding box center [811, 15] width 33 height 10
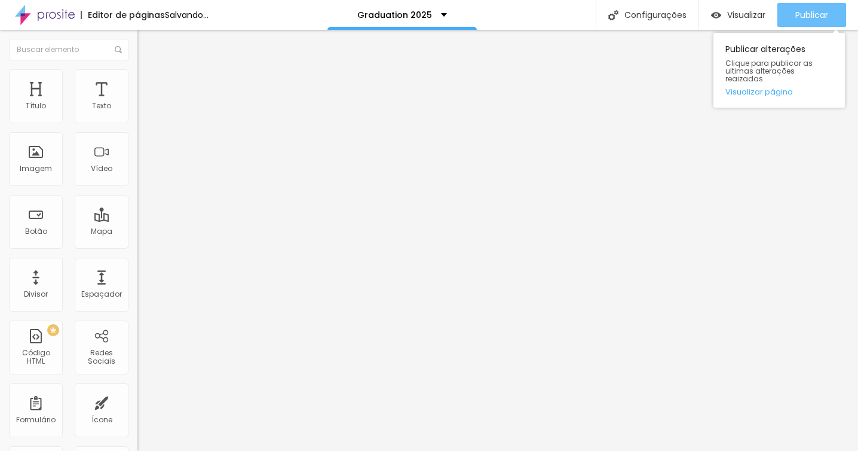
click at [839, 18] on button "Publicar" at bounding box center [811, 15] width 69 height 24
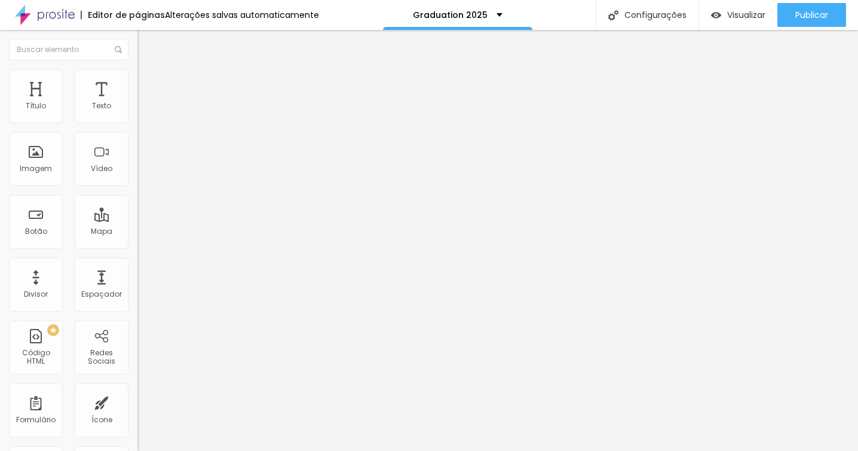
click at [137, 73] on img at bounding box center [142, 74] width 11 height 11
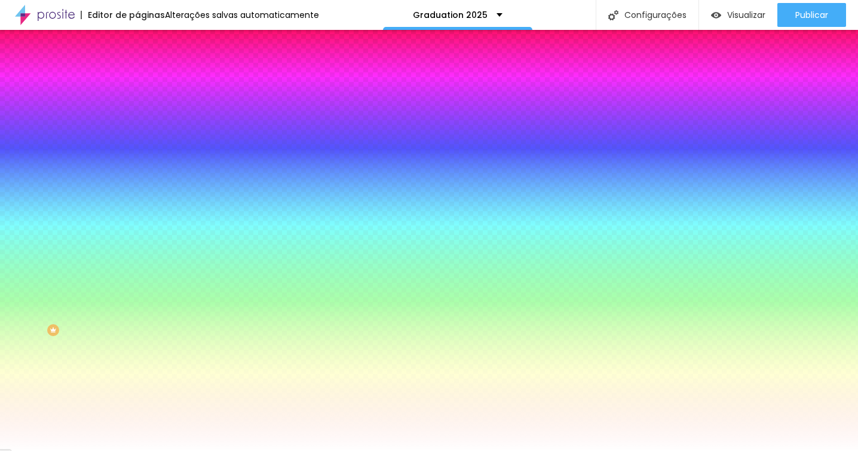
click at [137, 81] on li "Avançado" at bounding box center [205, 87] width 137 height 12
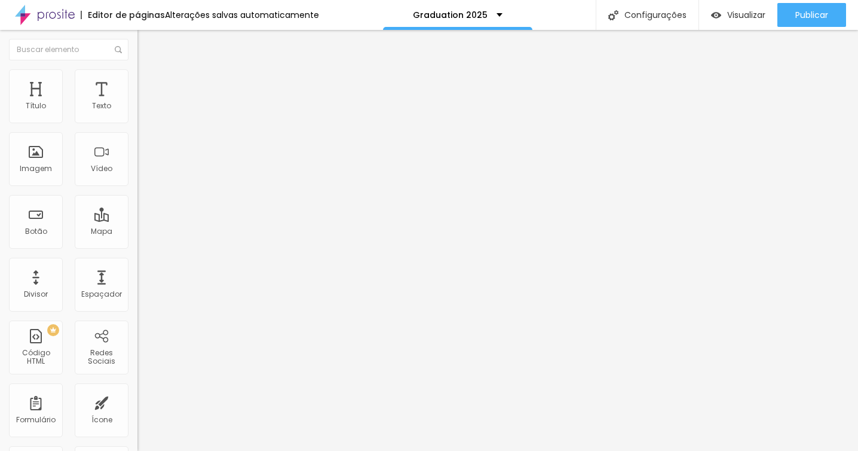
click at [137, 69] on li "Conteúdo" at bounding box center [205, 63] width 137 height 12
click at [137, 75] on img at bounding box center [142, 74] width 11 height 11
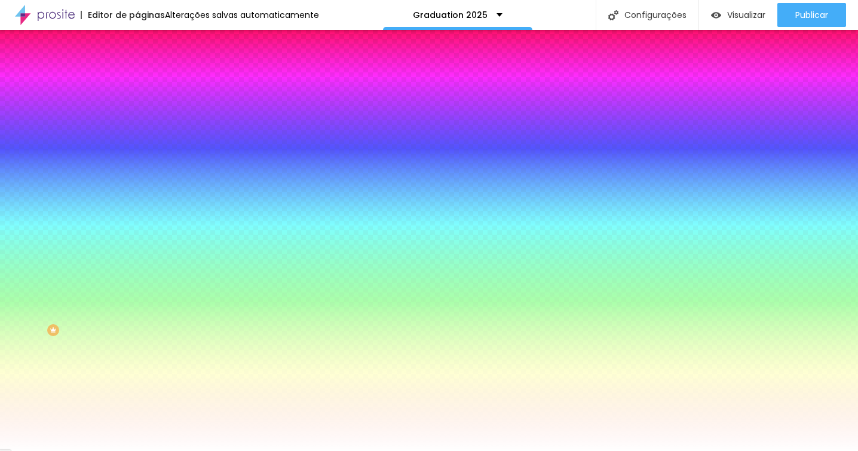
click at [137, 68] on img at bounding box center [142, 62] width 11 height 11
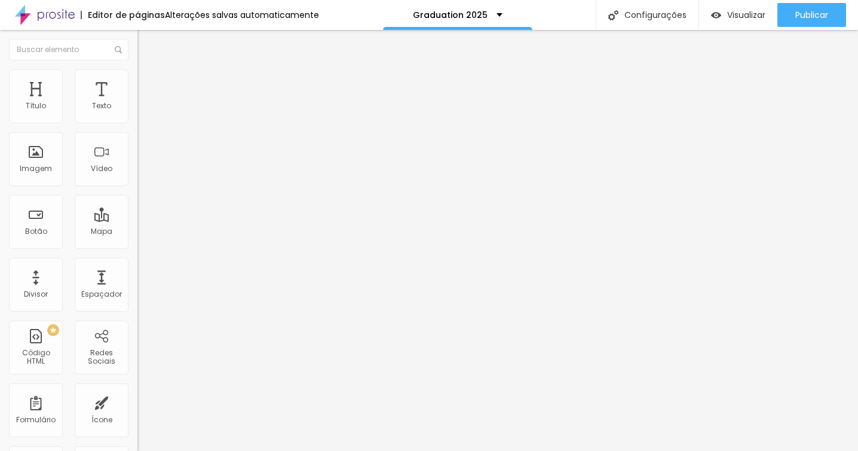
click at [137, 183] on span "Normal" at bounding box center [150, 183] width 27 height 10
click at [137, 213] on div "Grande" at bounding box center [205, 209] width 137 height 7
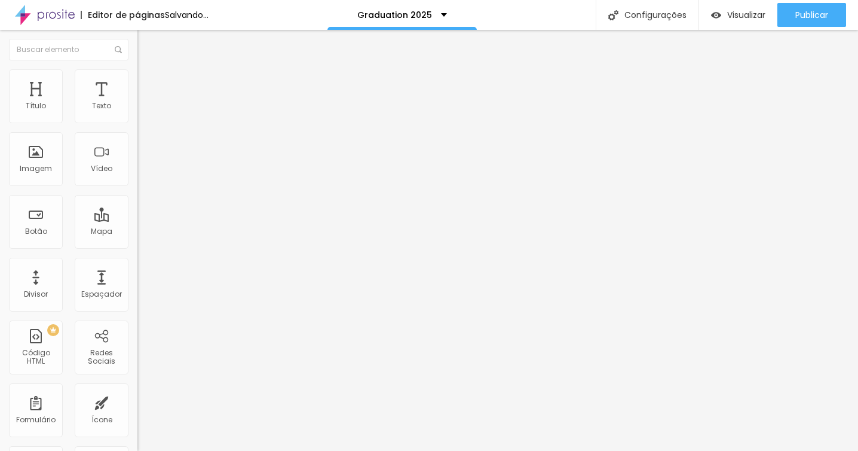
click at [137, 69] on img at bounding box center [142, 74] width 11 height 11
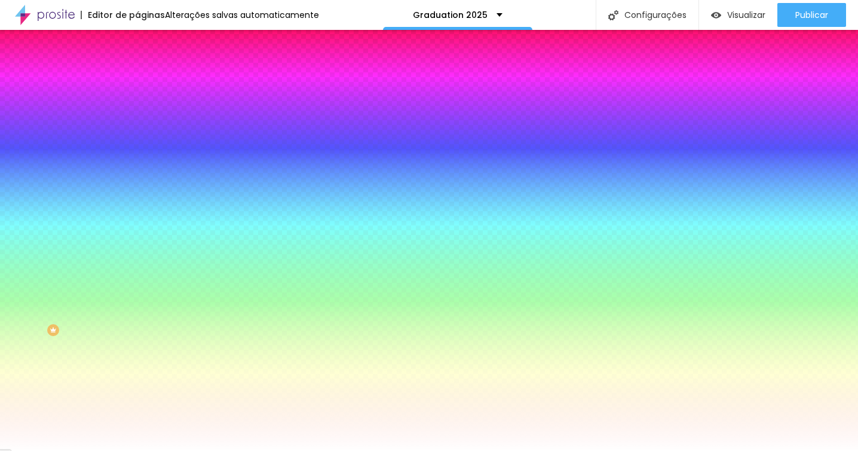
click at [137, 114] on div at bounding box center [205, 114] width 137 height 0
click at [63, 136] on div at bounding box center [429, 225] width 858 height 451
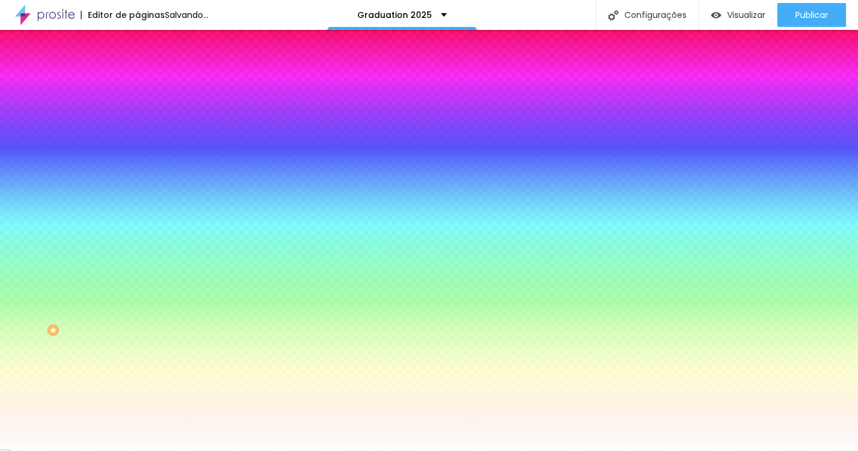
click at [94, 136] on div at bounding box center [429, 225] width 858 height 451
type input "#FFFFFF"
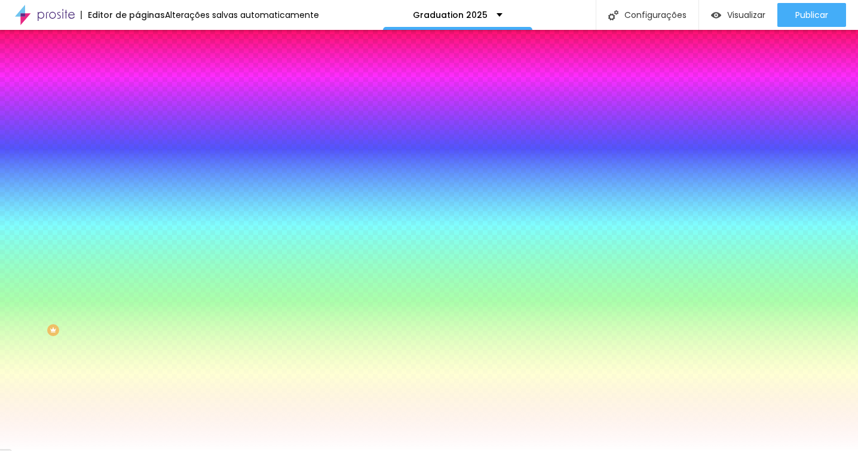
drag, startPoint x: 94, startPoint y: 136, endPoint x: 11, endPoint y: 126, distance: 83.6
click at [137, 126] on div "Cor de fundo Voltar ao padrão #FFFFFF" at bounding box center [205, 109] width 137 height 33
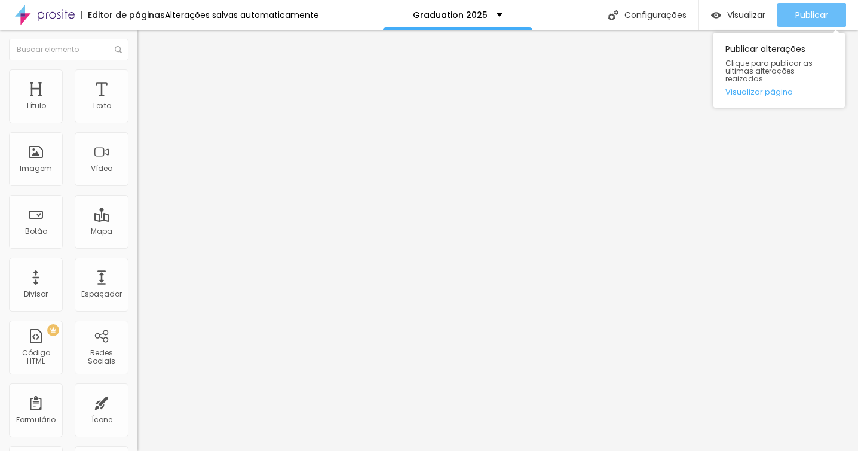
click at [805, 16] on span "Publicar" at bounding box center [811, 15] width 33 height 10
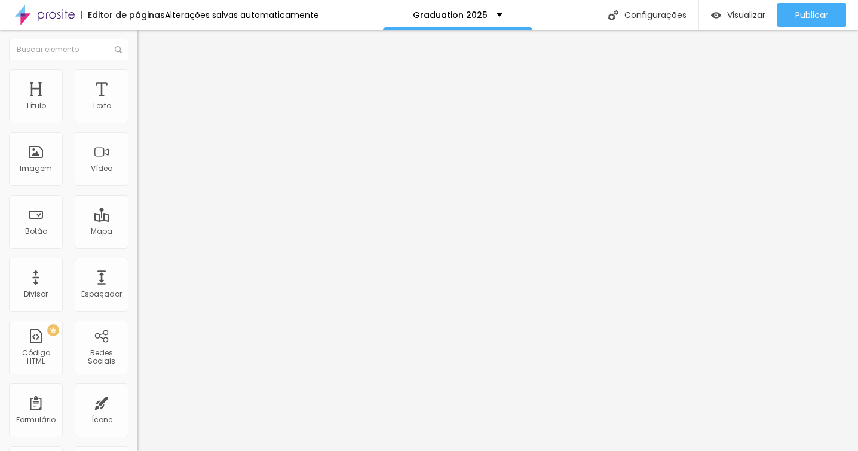
click at [146, 42] on img "button" at bounding box center [151, 44] width 10 height 10
click at [146, 44] on img "button" at bounding box center [151, 44] width 10 height 10
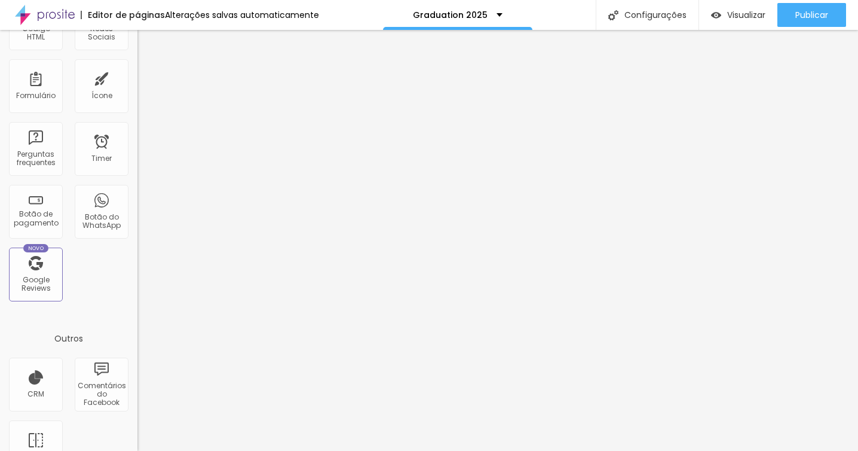
scroll to position [285, 0]
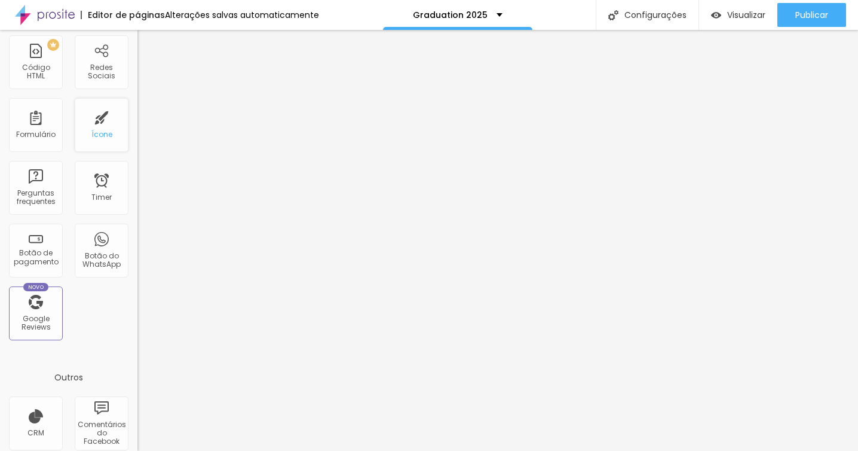
click at [105, 125] on div "Ícone" at bounding box center [102, 125] width 54 height 54
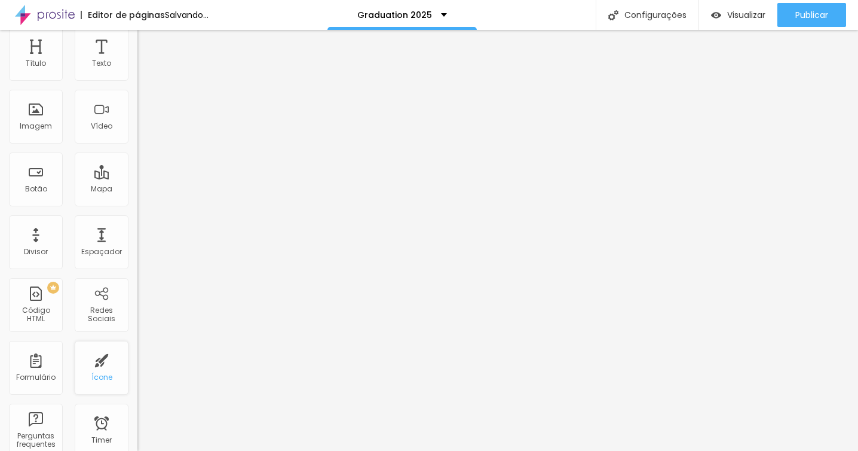
scroll to position [0, 0]
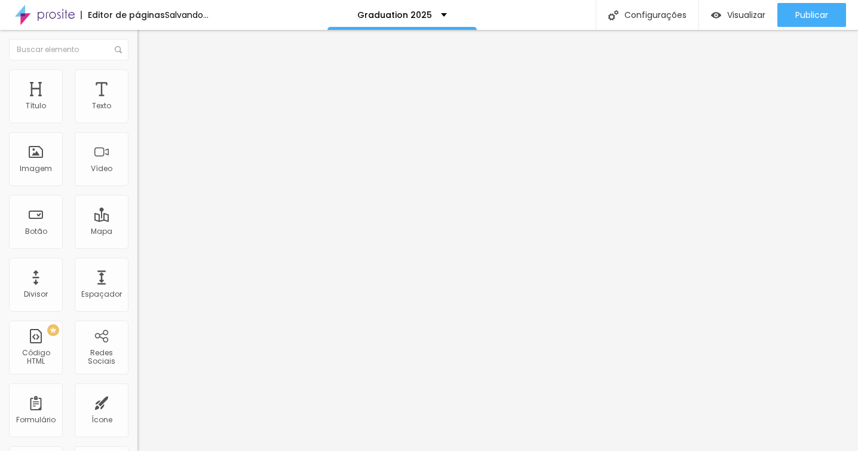
click at [145, 110] on span "Trocar icone" at bounding box center [171, 105] width 53 height 10
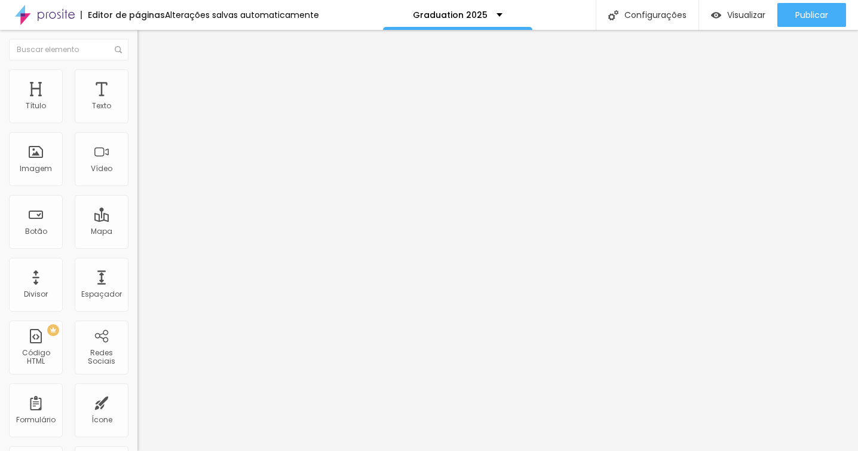
scroll to position [2422, 0]
type input "insta"
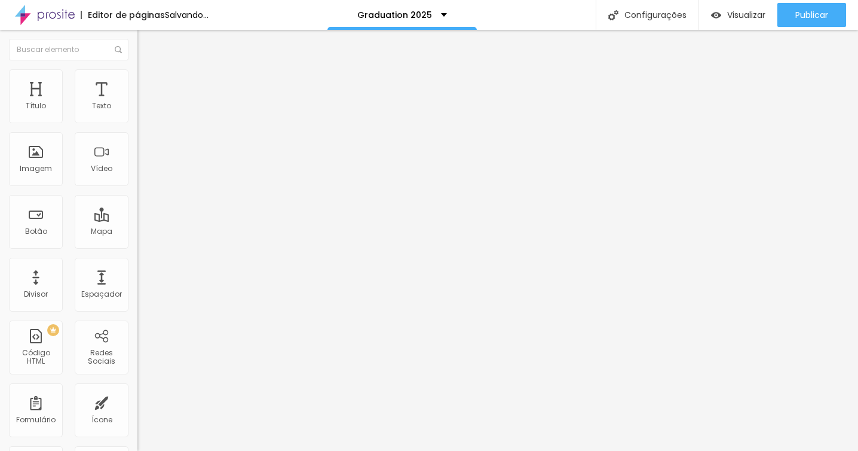
click at [137, 74] on img at bounding box center [142, 74] width 11 height 11
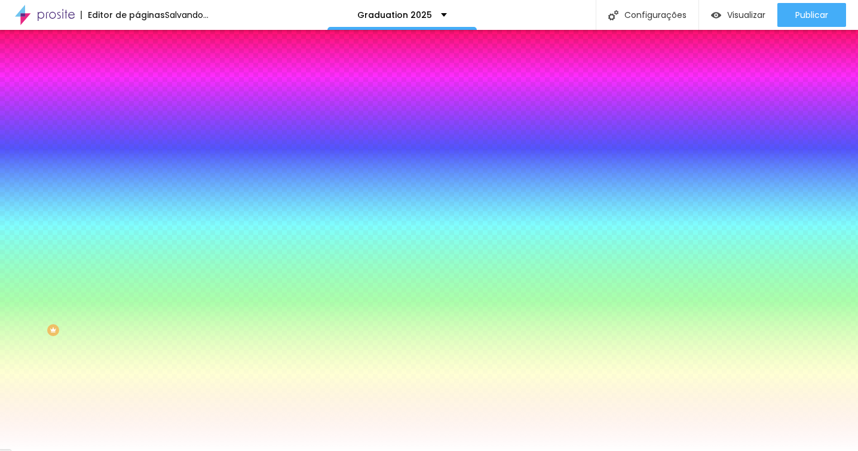
click at [137, 81] on img at bounding box center [142, 86] width 11 height 11
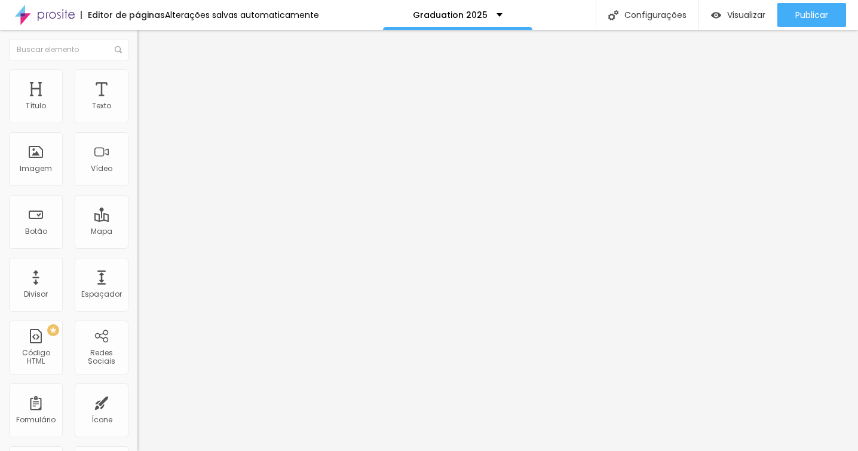
click at [137, 69] on li "Conteúdo" at bounding box center [205, 63] width 137 height 12
click at [146, 39] on img "button" at bounding box center [151, 44] width 10 height 10
click at [137, 112] on input "Ver Instagram" at bounding box center [208, 106] width 143 height 12
type input "Instagram"
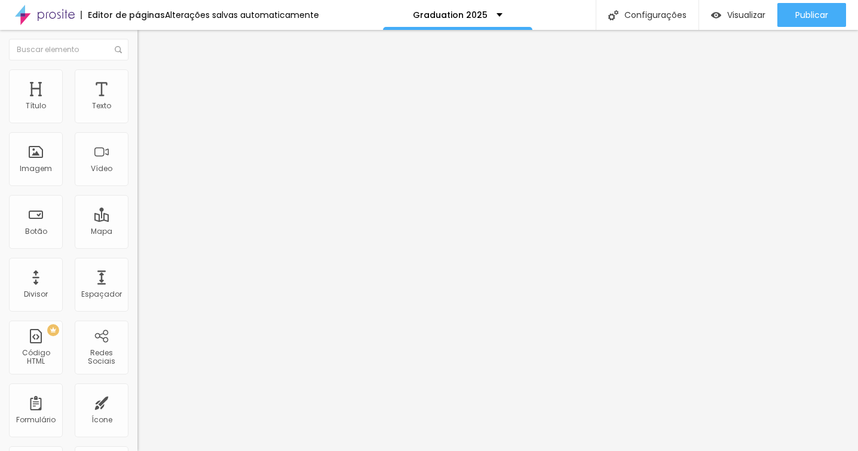
click at [137, 75] on img at bounding box center [142, 74] width 11 height 11
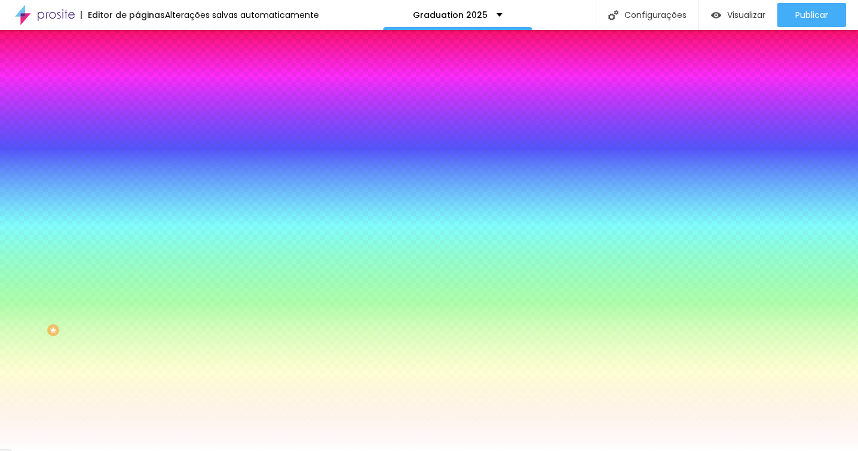
click at [137, 68] on img at bounding box center [142, 62] width 11 height 11
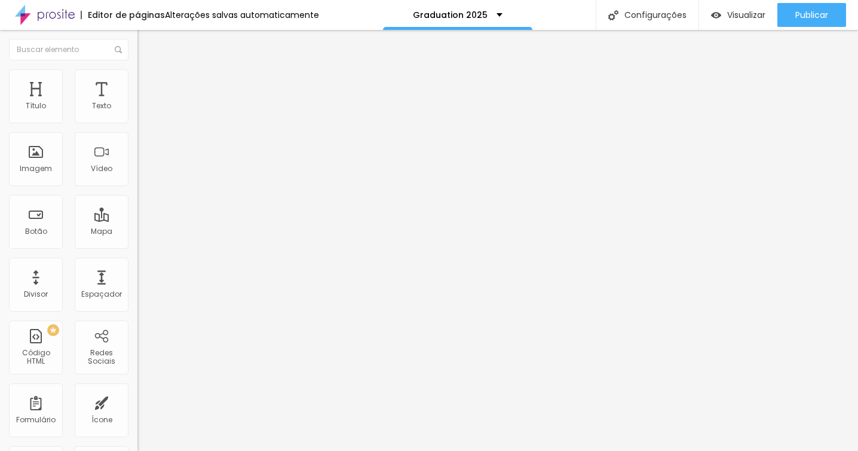
click at [137, 75] on img at bounding box center [142, 74] width 11 height 11
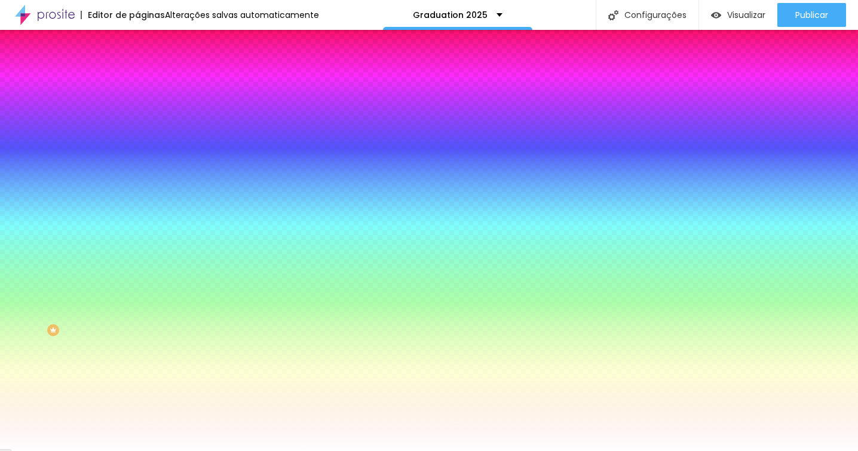
click at [137, 81] on li "Avançado" at bounding box center [205, 87] width 137 height 12
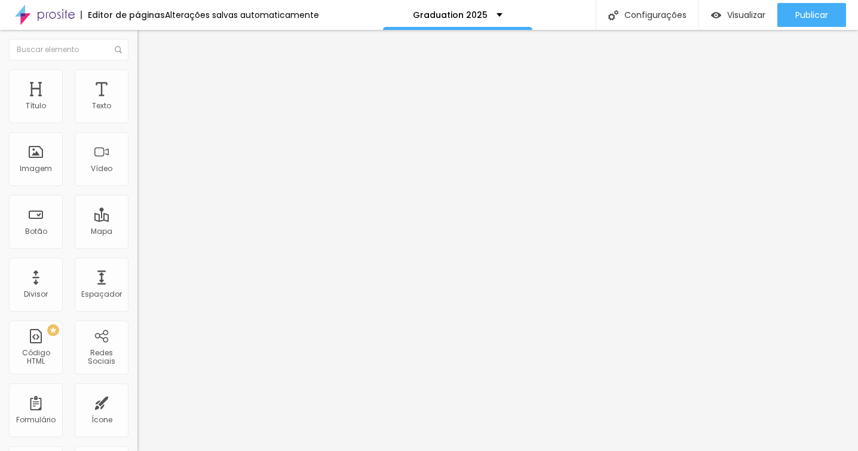
click at [137, 439] on input "text" at bounding box center [208, 445] width 143 height 12
click at [137, 246] on input "https://instagram.com/_pic2you?igshid=YmMyMTA2M2Y=" at bounding box center [208, 240] width 143 height 12
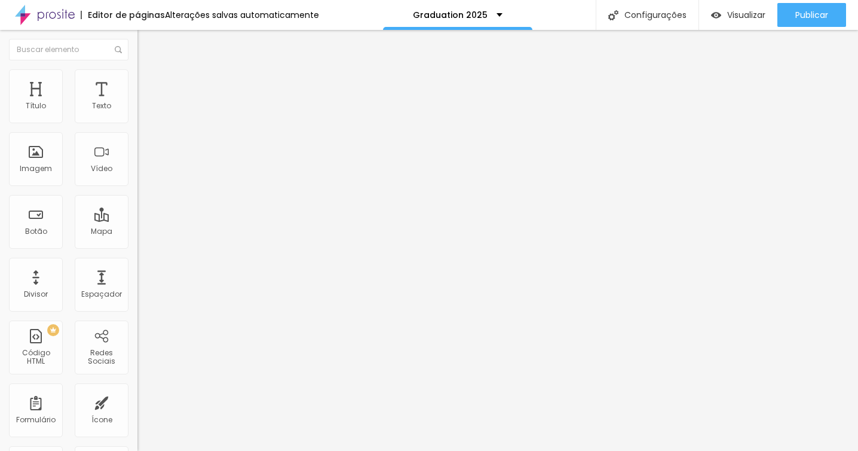
click at [137, 81] on li "Avançado" at bounding box center [205, 87] width 137 height 12
click at [137, 439] on input "text" at bounding box center [208, 445] width 143 height 12
paste input "https://instagram.com/_pic2you?igshid=YmMyMTA2M2Y="
type input "https://instagram.com/_pic2you?igshid=YmMyMTA2M2Y="
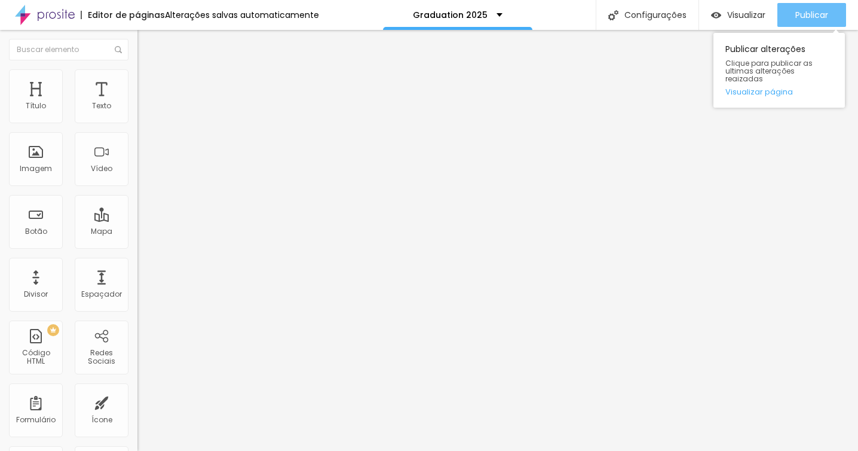
click at [800, 13] on span "Publicar" at bounding box center [811, 15] width 33 height 10
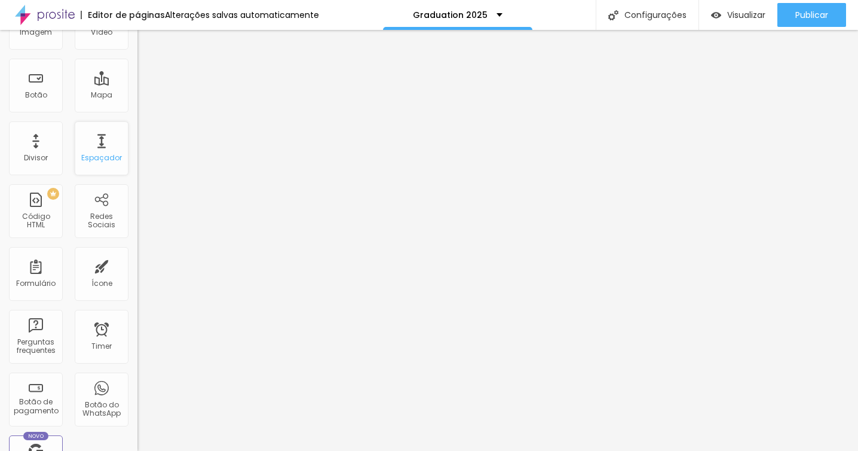
scroll to position [139, 0]
click at [103, 212] on div "Redes Sociais" at bounding box center [101, 217] width 47 height 17
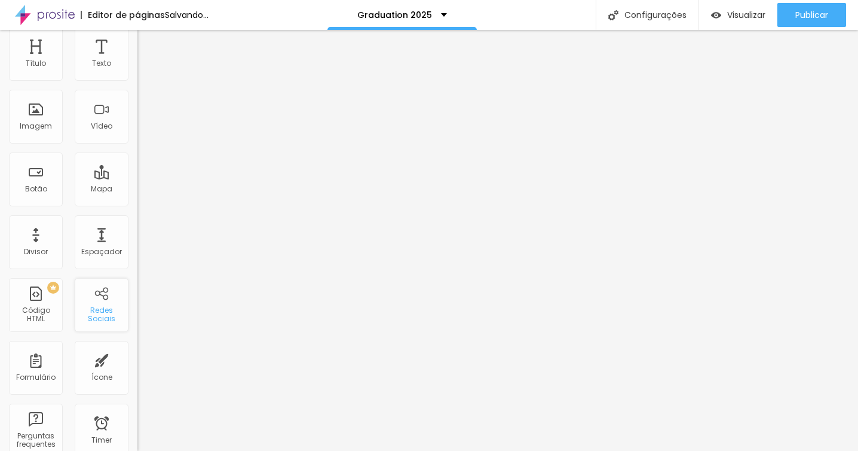
scroll to position [0, 0]
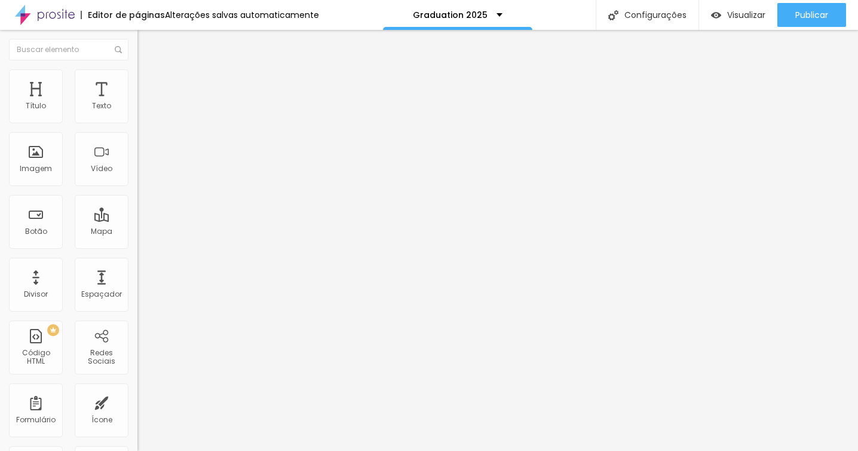
click at [137, 121] on img at bounding box center [141, 125] width 8 height 8
click at [137, 241] on div "Instagram" at bounding box center [205, 244] width 137 height 7
click at [137, 406] on input "https://" at bounding box center [208, 412] width 143 height 12
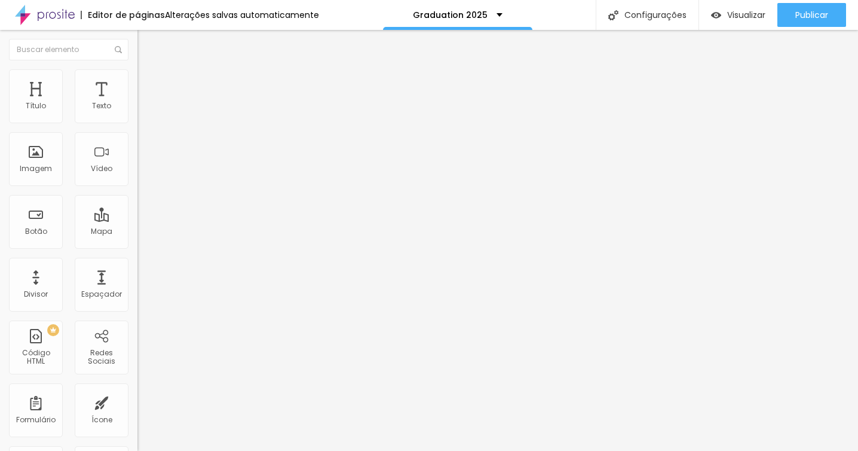
click at [137, 406] on input "https://" at bounding box center [208, 412] width 143 height 12
paste input "instagram.com/_pic2you?igshid=YmMyMTA2M2Y="
type input "https://"
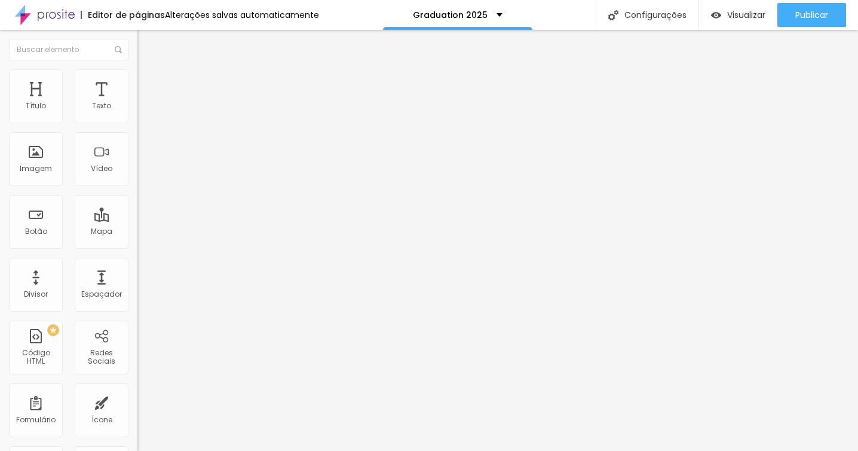
click at [137, 240] on input "https://instagram.com/_pic2you?igshid=YmMyMTA2M2Y=" at bounding box center [208, 240] width 143 height 12
click at [137, 241] on div "Instagram" at bounding box center [205, 244] width 137 height 7
click at [137, 406] on input "https://" at bounding box center [208, 412] width 143 height 12
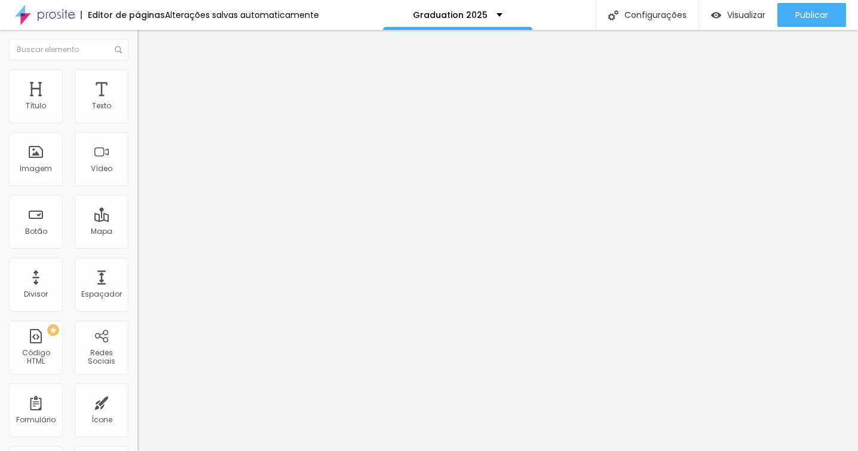
click at [137, 406] on input "https://" at bounding box center [208, 412] width 143 height 12
paste input "instagram.com/_pic2you?igshid=YmMyMTA2M2Y="
type input "https://instagram.com/_pic2you?igshid=YmMyMTA2M2Y="
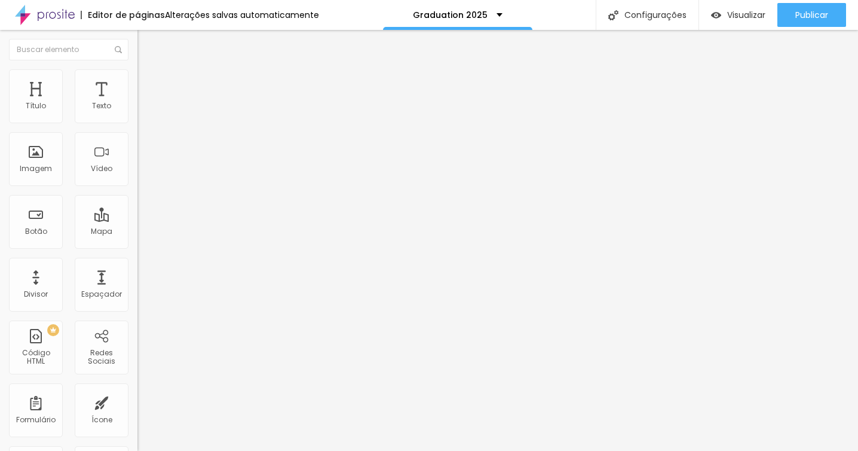
click at [137, 281] on div "Instagram Rede social Instagram Endereço URL https://instagram.com/_pic2you?igs…" at bounding box center [205, 293] width 137 height 401
click at [137, 79] on li "Estilo" at bounding box center [205, 75] width 137 height 12
type input "26"
click at [137, 122] on input "range" at bounding box center [175, 118] width 77 height 10
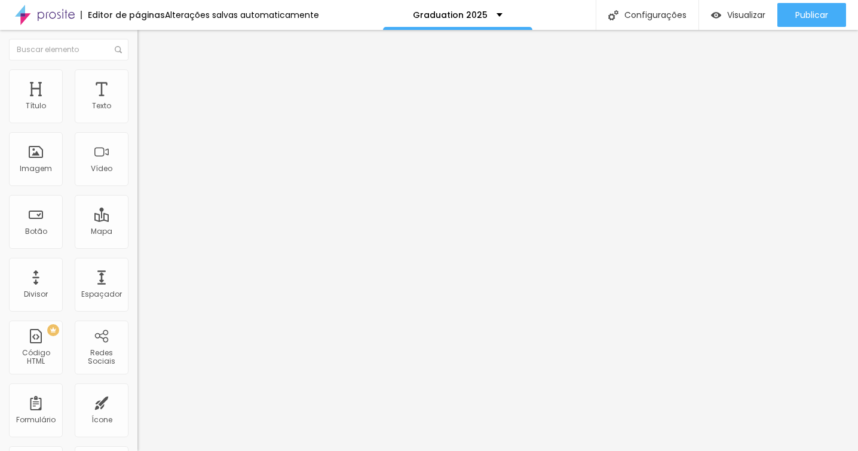
type input "27"
type input "29"
type input "30"
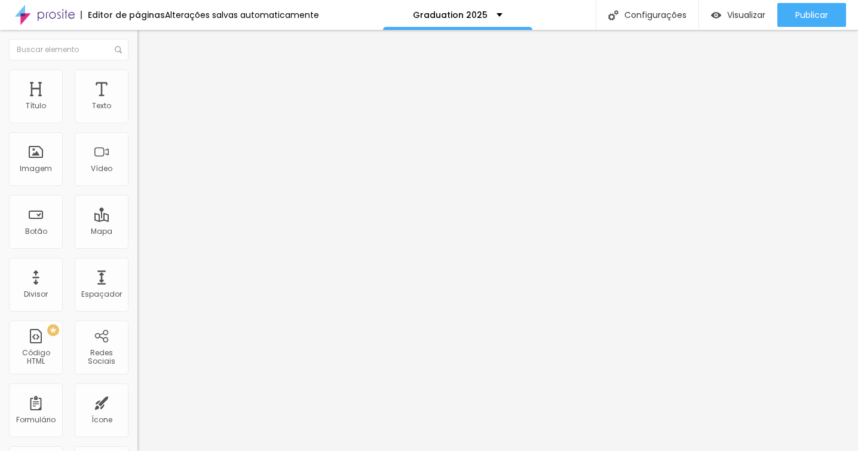
type input "30"
type input "31"
type input "32"
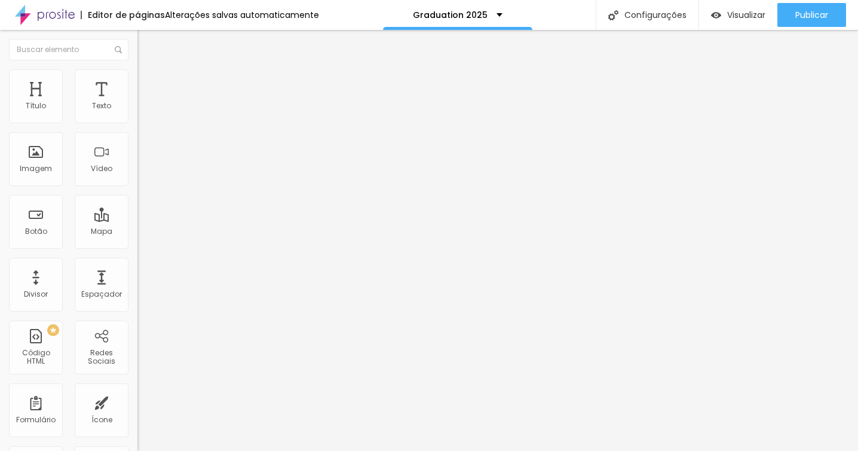
type input "33"
type input "34"
type input "35"
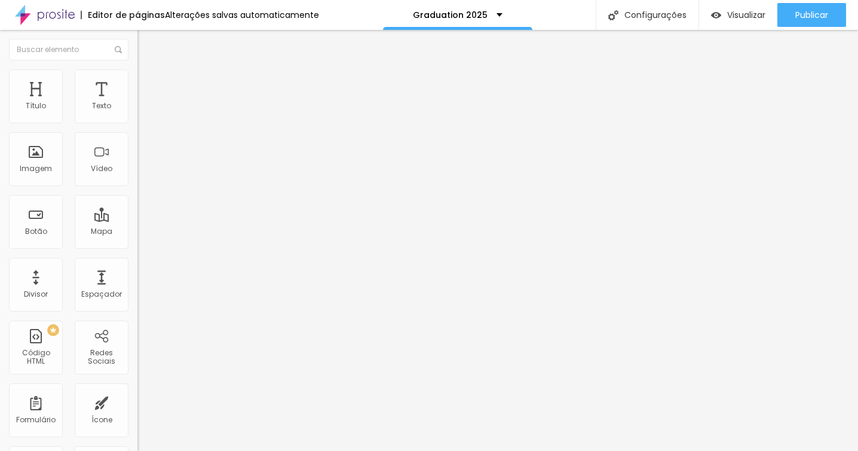
type input "35"
type input "36"
type input "37"
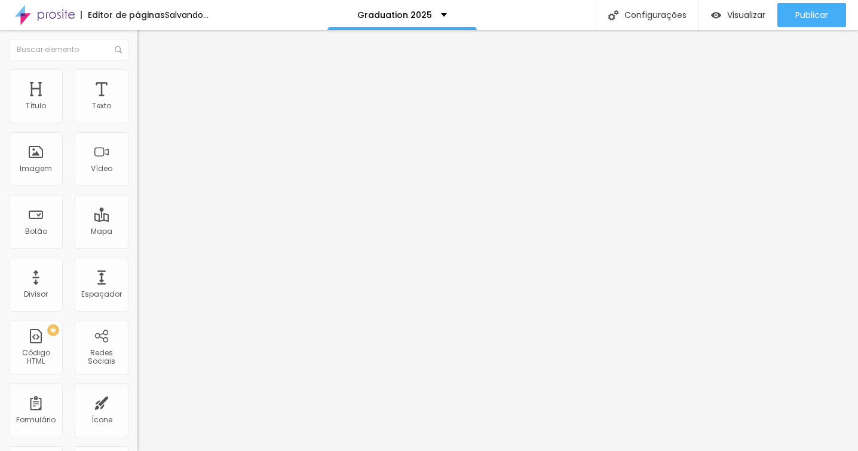
type input "38"
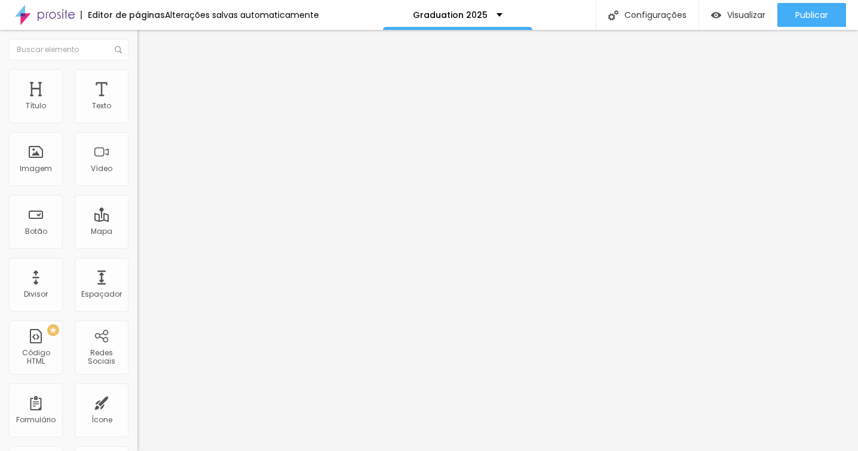
drag, startPoint x: 62, startPoint y: 126, endPoint x: 121, endPoint y: 127, distance: 58.6
click at [137, 122] on input "range" at bounding box center [175, 118] width 77 height 10
click at [148, 84] on span "Avançado" at bounding box center [167, 89] width 39 height 10
click at [137, 68] on img at bounding box center [142, 62] width 11 height 11
click at [137, 114] on div "Instagram Rede social Instagram Endereço URL https://instagram.com/_pic2you?igs…" at bounding box center [205, 274] width 137 height 363
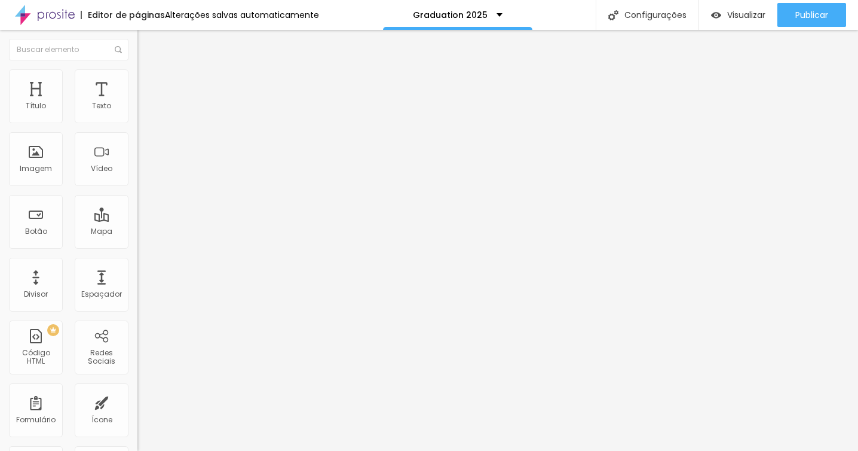
paste input "https://www.youtube.com/@pic2you/videos"
click at [137, 311] on div "Editar Redes Sociais Conteúdo Estilo Avançado Instagram Rede social Instagram E…" at bounding box center [205, 240] width 137 height 421
click at [137, 142] on div "Instagram Rede social Instagram Endereço URL https://instagram.com/_pic2you?igs…" at bounding box center [205, 451] width 137 height 716
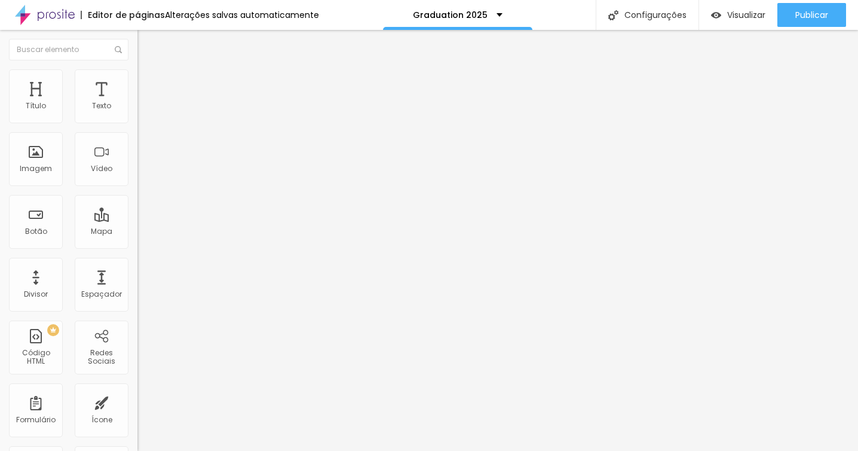
scroll to position [161, 0]
click at [142, 111] on icon "button" at bounding box center [145, 107] width 7 height 7
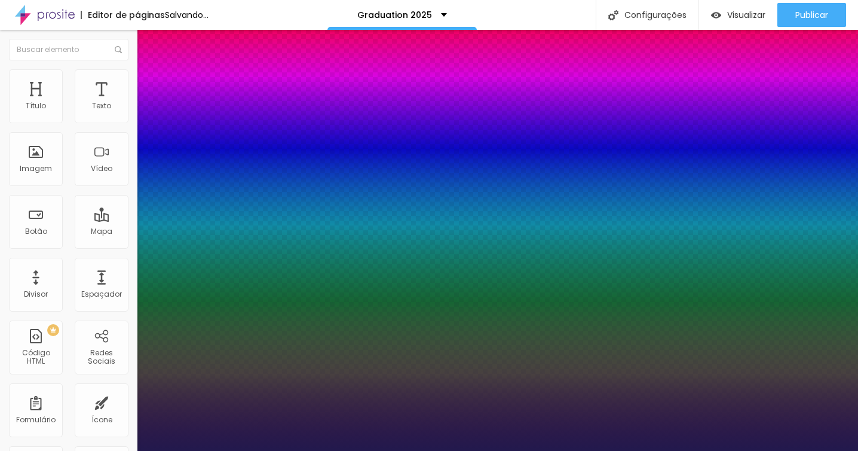
click at [620, 450] on div at bounding box center [429, 451] width 858 height 0
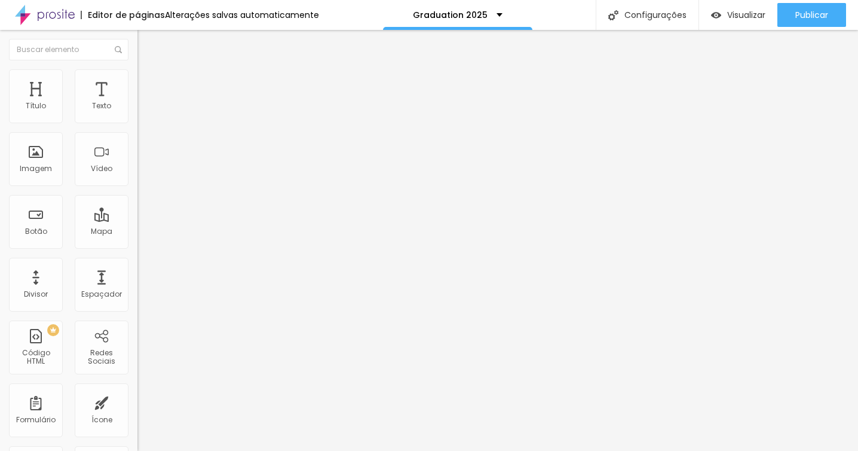
click at [137, 115] on button "button" at bounding box center [145, 108] width 17 height 13
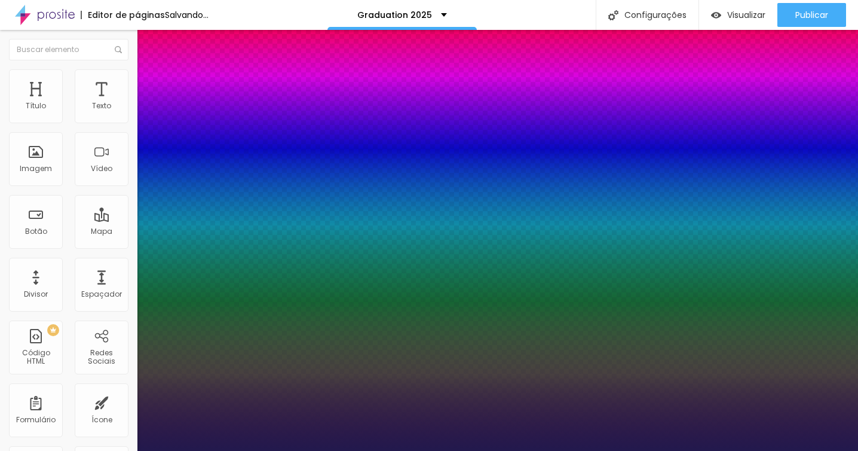
click at [584, 450] on div at bounding box center [429, 451] width 858 height 0
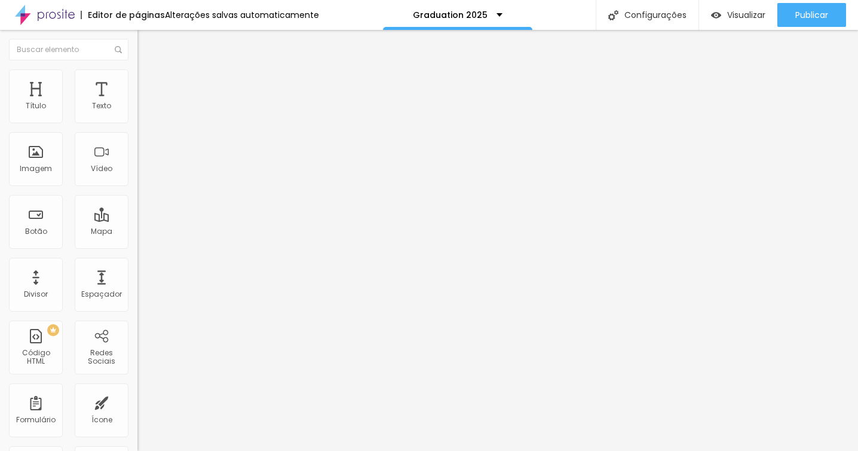
click at [146, 45] on img "button" at bounding box center [151, 44] width 10 height 10
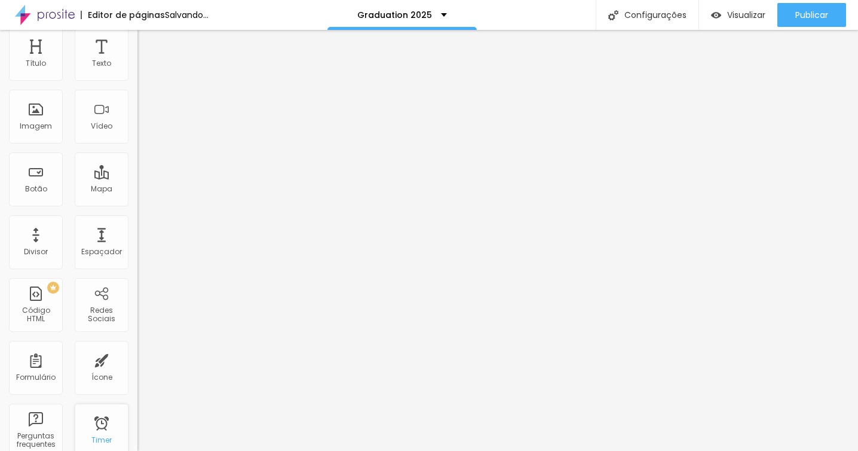
scroll to position [0, 0]
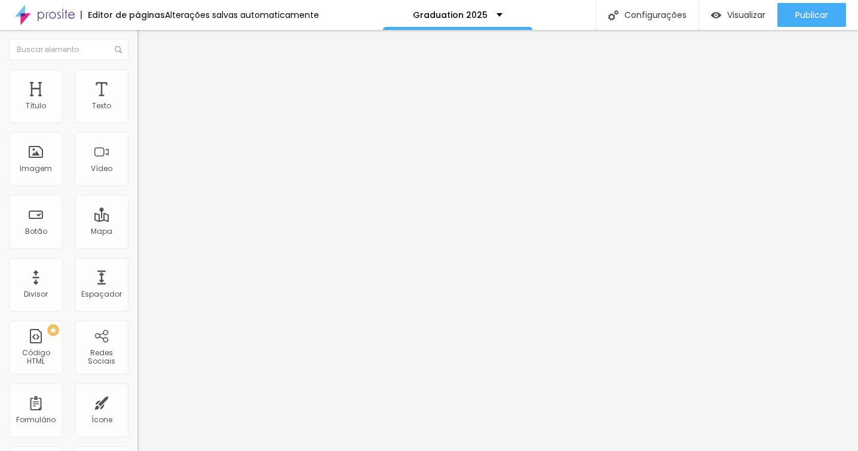
click at [137, 145] on img at bounding box center [140, 142] width 6 height 6
click at [137, 157] on img at bounding box center [140, 154] width 6 height 6
click at [137, 169] on img at bounding box center [140, 166] width 6 height 6
click at [145, 112] on input "5 de setembro de 2025 às 13:35" at bounding box center [207, 106] width 124 height 12
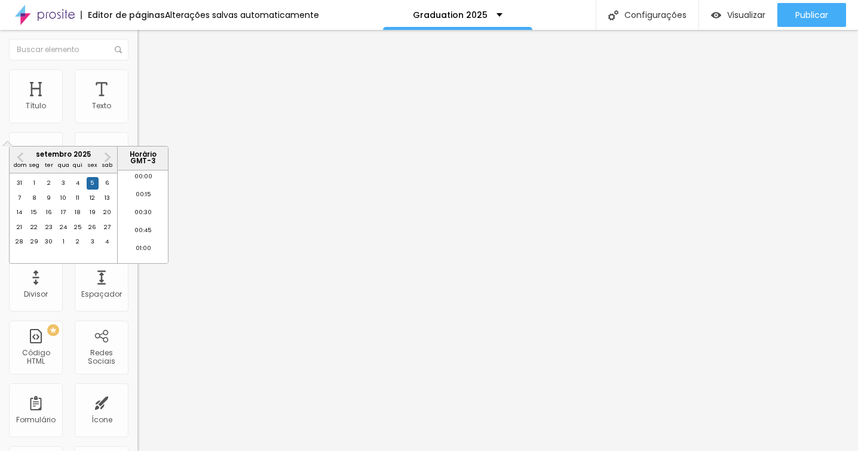
click at [145, 112] on input "5 de setembro de 2025 às 13:35" at bounding box center [207, 106] width 124 height 12
click at [107, 152] on button "Next Month" at bounding box center [107, 157] width 19 height 19
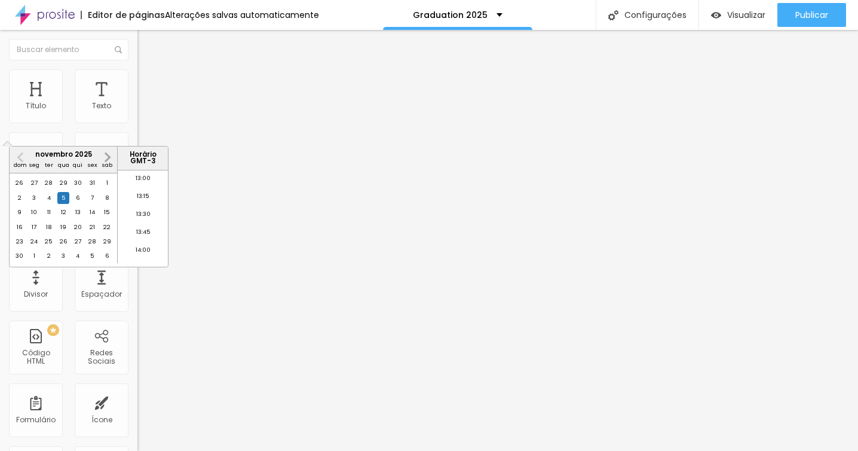
click at [107, 152] on button "Next Month" at bounding box center [107, 157] width 19 height 19
click at [64, 189] on div "3" at bounding box center [63, 183] width 12 height 12
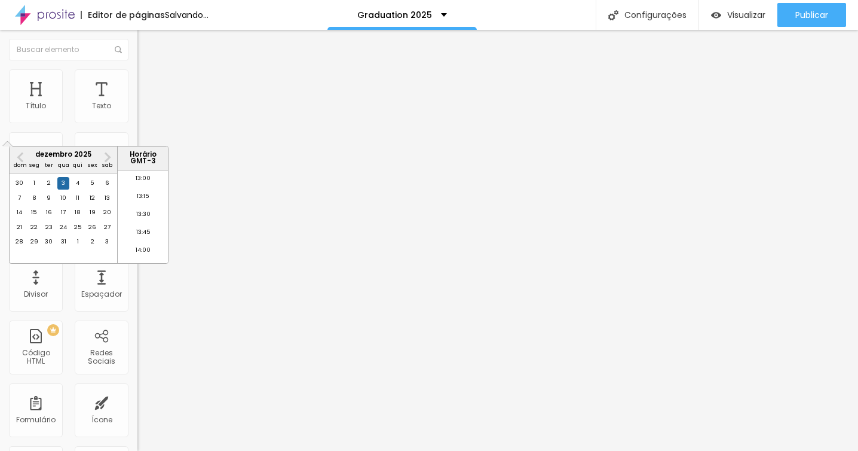
click at [145, 112] on input "3 de dezembro de 2025 às 13:35" at bounding box center [207, 106] width 125 height 12
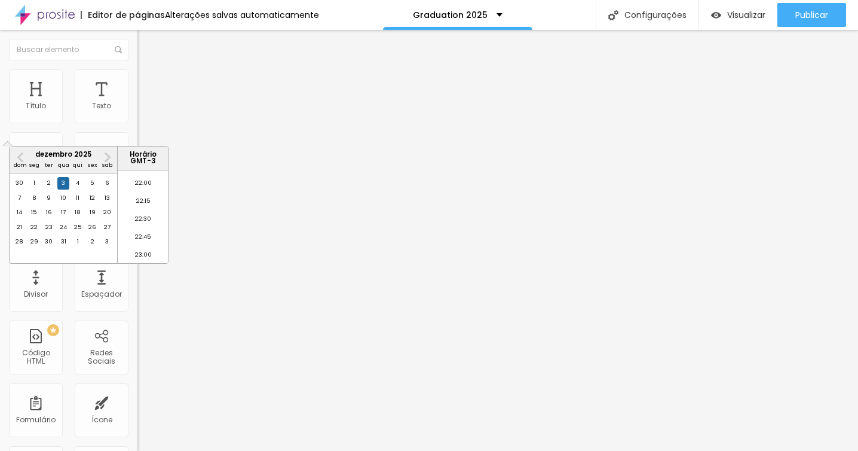
scroll to position [1628, 0]
click at [143, 252] on li "23:45" at bounding box center [143, 254] width 51 height 18
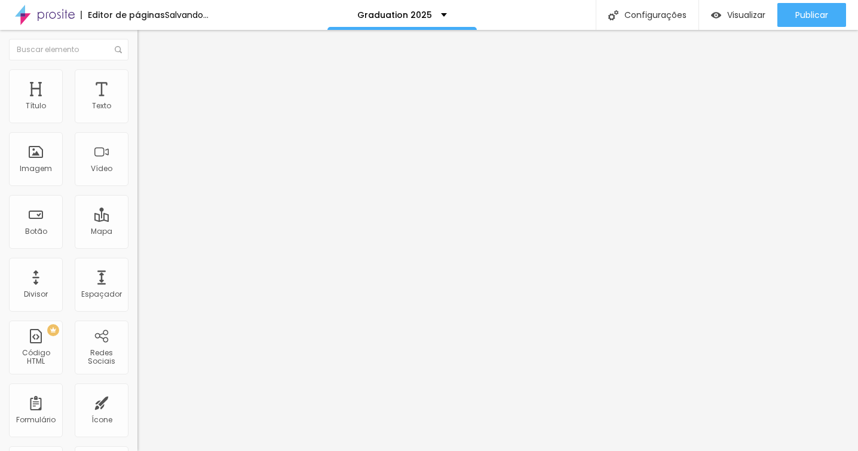
click at [137, 74] on img at bounding box center [142, 74] width 11 height 11
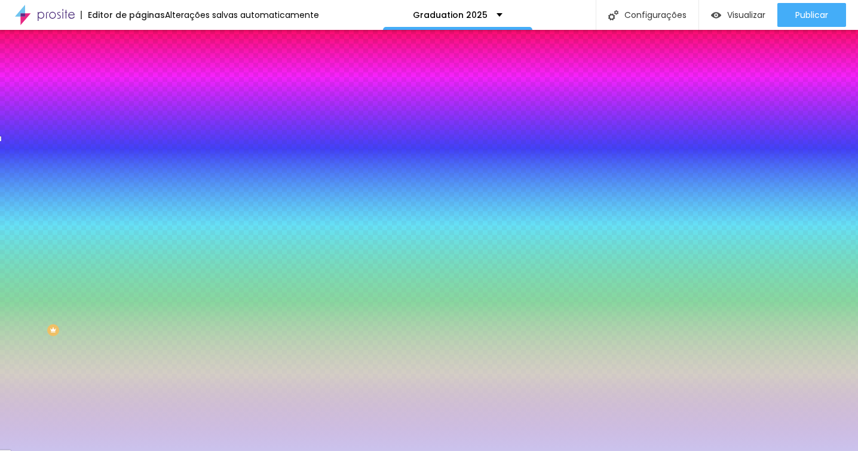
click at [137, 235] on div at bounding box center [205, 235] width 137 height 0
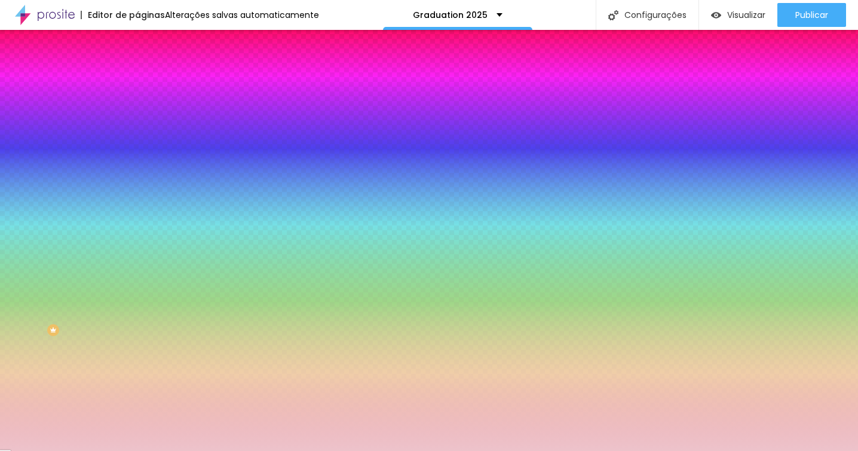
click at [108, 200] on div at bounding box center [429, 225] width 858 height 451
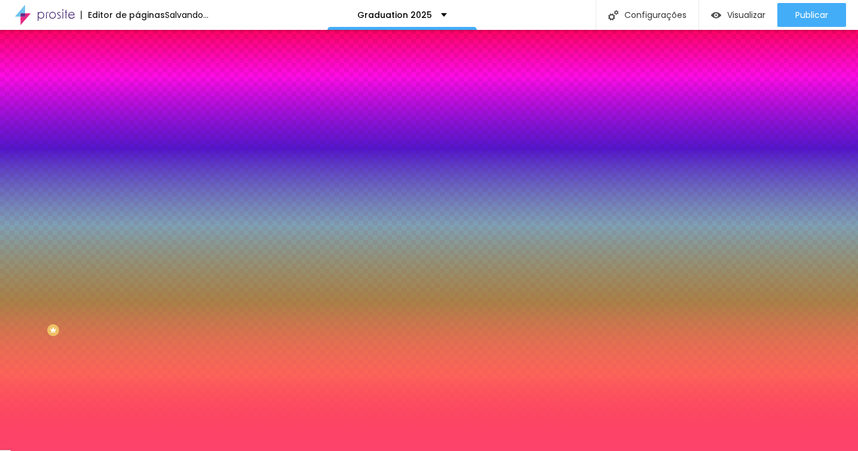
drag, startPoint x: 32, startPoint y: 201, endPoint x: 76, endPoint y: 198, distance: 44.3
click at [76, 198] on div at bounding box center [429, 225] width 858 height 451
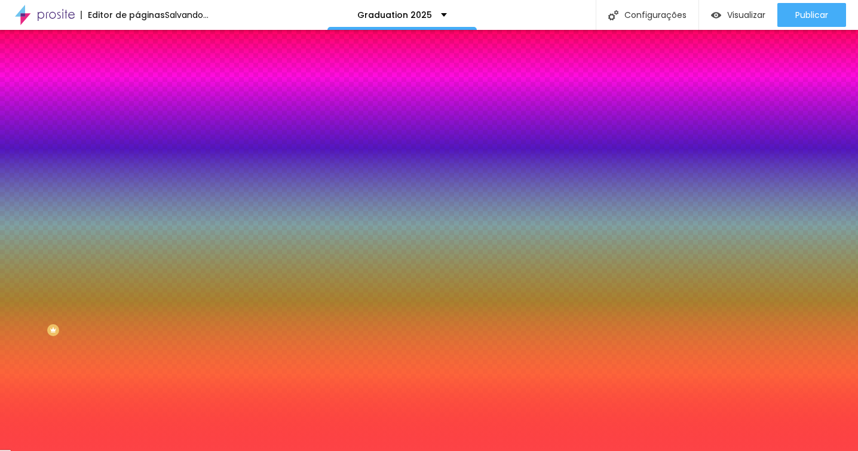
drag, startPoint x: 100, startPoint y: 203, endPoint x: 101, endPoint y: 196, distance: 6.6
click at [137, 247] on div at bounding box center [205, 247] width 137 height 0
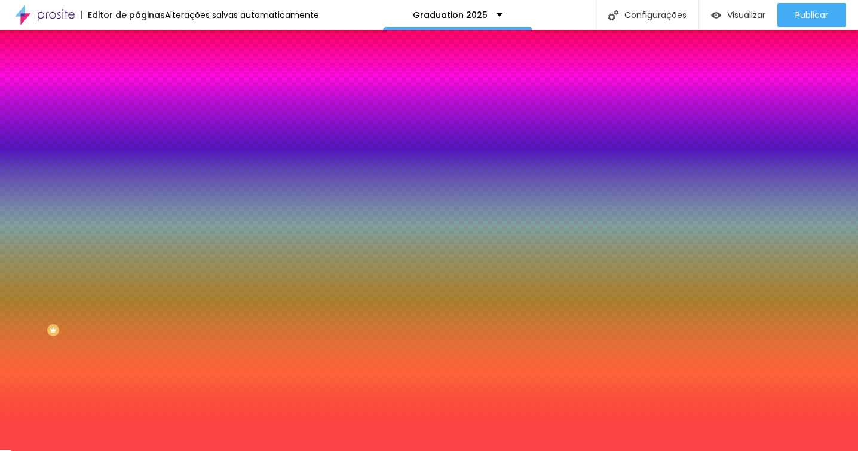
click at [137, 235] on div at bounding box center [205, 235] width 137 height 0
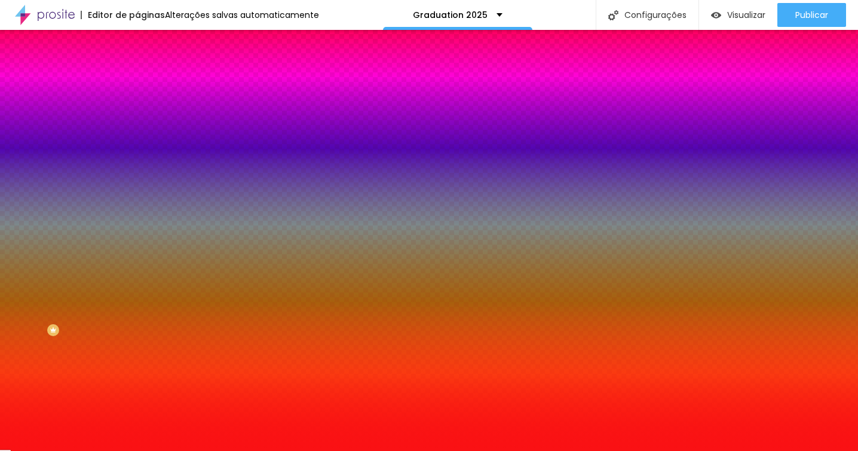
drag, startPoint x: 75, startPoint y: 200, endPoint x: 91, endPoint y: 199, distance: 16.1
click at [91, 199] on div at bounding box center [429, 225] width 858 height 451
click at [137, 341] on div "Visual Cor de fundo Voltar ao padrão #FA1114 Tipografia do número Voltar ao pad…" at bounding box center [205, 243] width 137 height 301
click at [137, 81] on img at bounding box center [142, 86] width 11 height 11
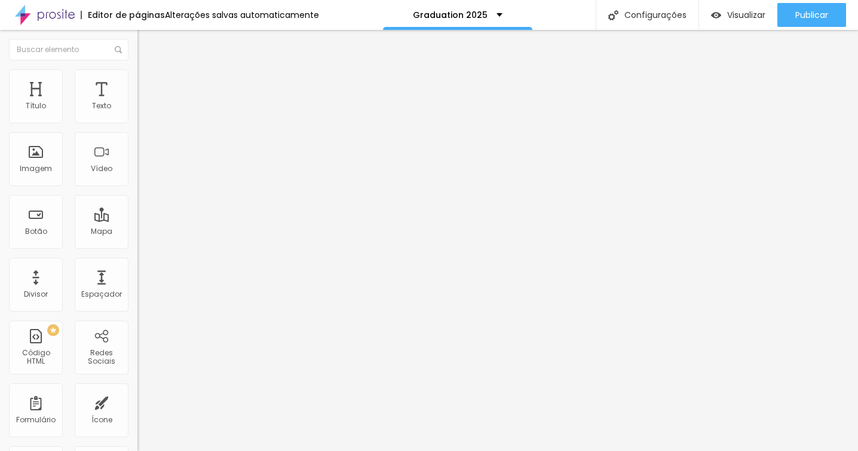
click at [137, 73] on img at bounding box center [142, 74] width 11 height 11
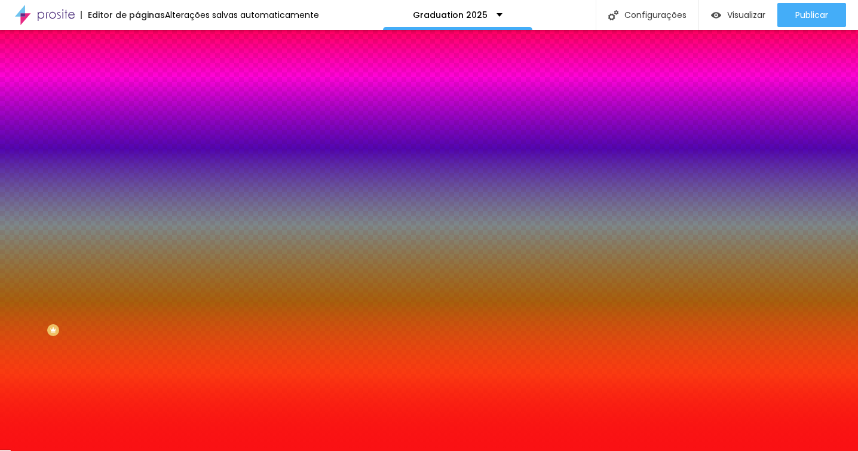
click at [137, 69] on li "Conteúdo" at bounding box center [205, 63] width 137 height 12
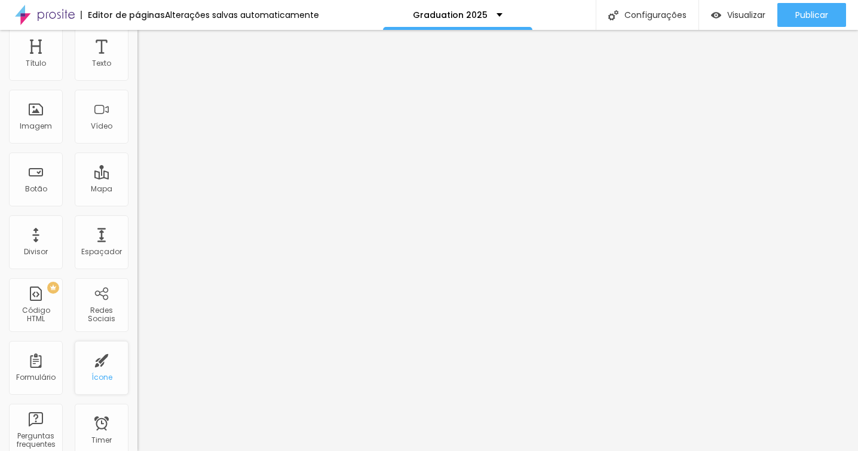
scroll to position [0, 0]
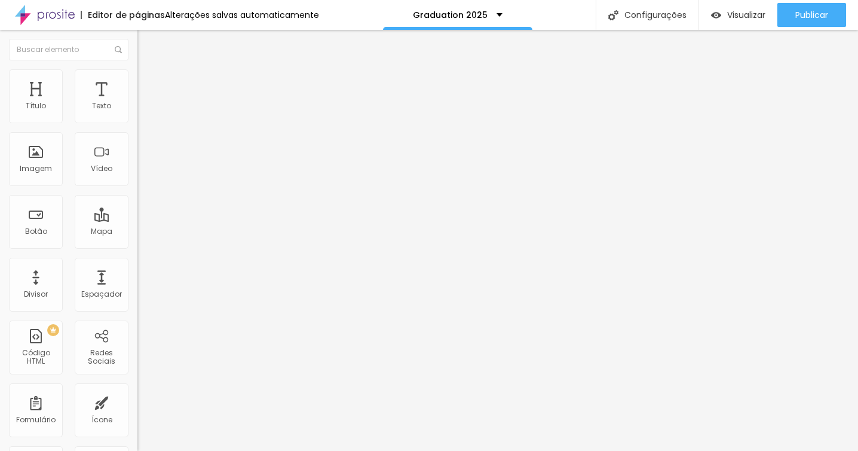
click at [137, 76] on img at bounding box center [142, 74] width 11 height 11
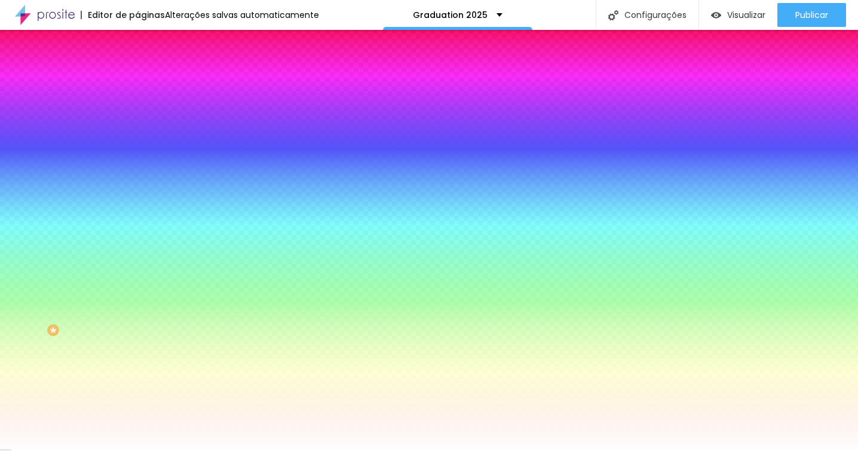
click at [137, 114] on div at bounding box center [205, 114] width 137 height 0
drag, startPoint x: 20, startPoint y: 143, endPoint x: 19, endPoint y: 112, distance: 31.1
click at [137, 112] on div "Cor de fundo Voltar ao padrão #FFFDFD" at bounding box center [205, 109] width 137 height 33
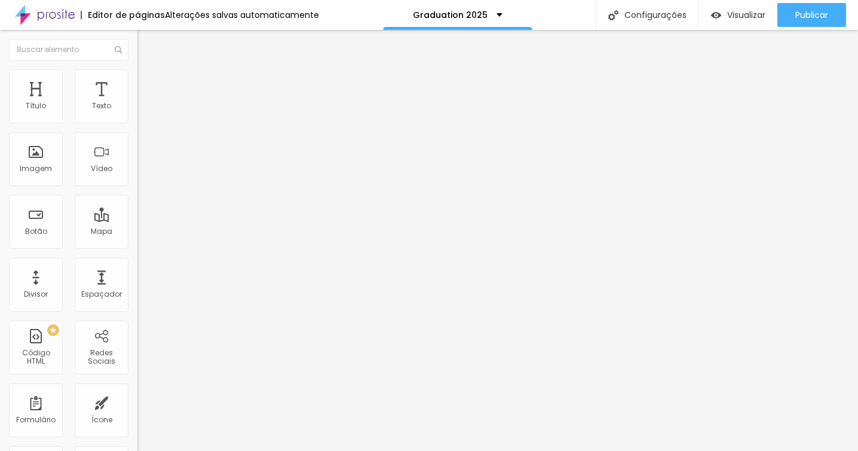
click at [148, 82] on span "Estilo" at bounding box center [157, 77] width 19 height 10
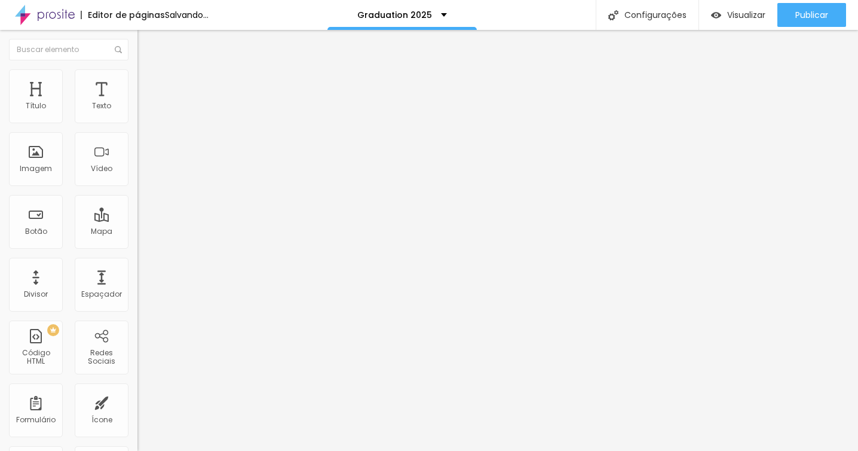
drag, startPoint x: 23, startPoint y: 128, endPoint x: 16, endPoint y: 128, distance: 7.2
click at [137, 122] on input "range" at bounding box center [175, 118] width 77 height 10
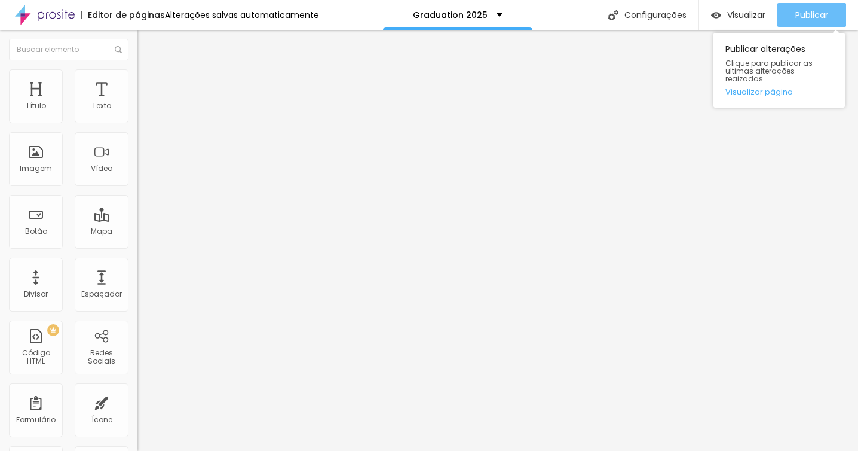
click at [808, 5] on div "Publicar" at bounding box center [811, 15] width 33 height 24
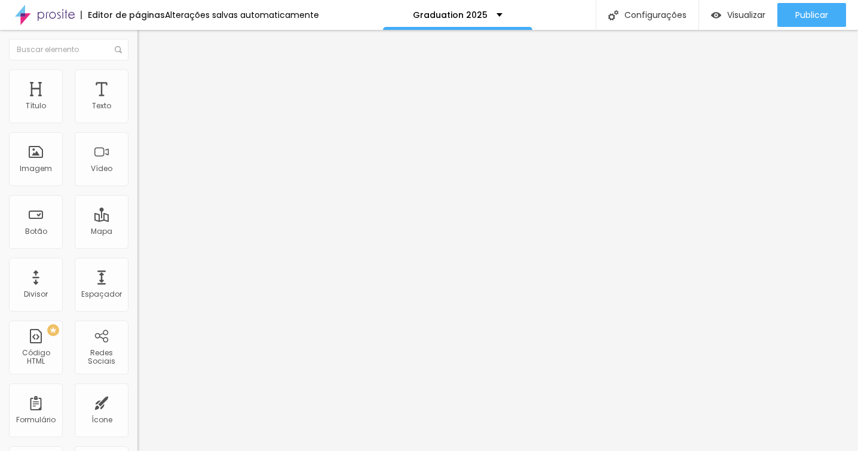
click at [148, 82] on span "Estilo" at bounding box center [157, 77] width 19 height 10
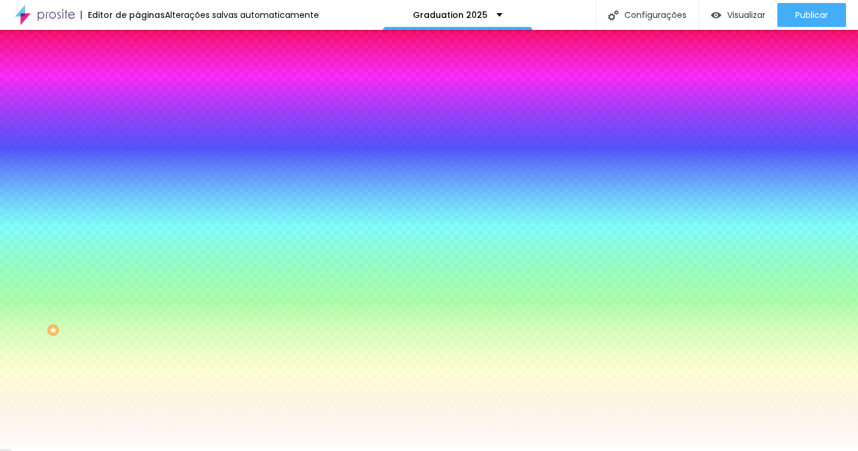
click at [148, 84] on span "Avançado" at bounding box center [167, 89] width 39 height 10
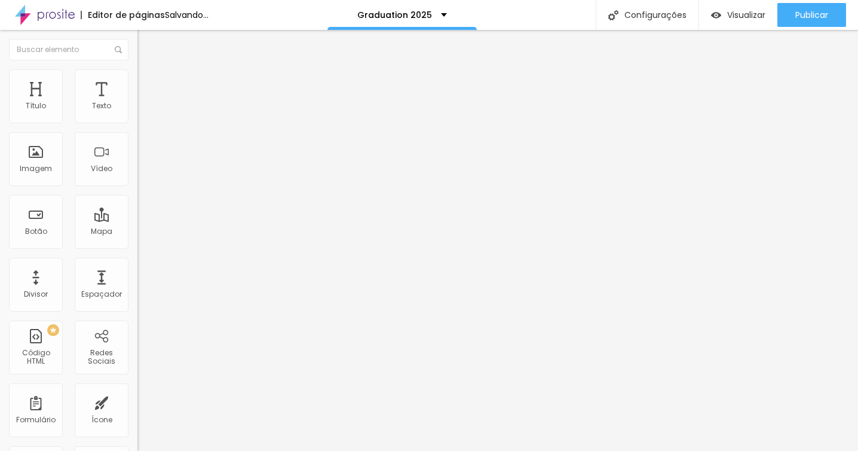
drag, startPoint x: 49, startPoint y: 117, endPoint x: 31, endPoint y: 115, distance: 18.0
click at [137, 232] on input "range" at bounding box center [175, 237] width 77 height 10
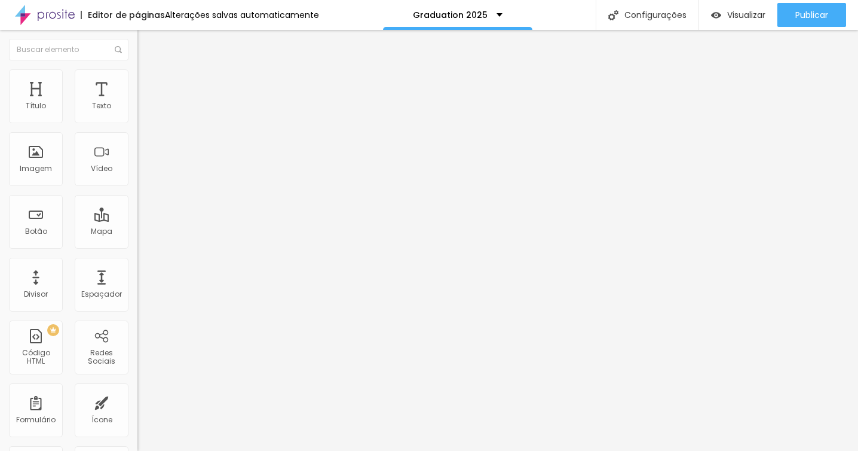
click at [137, 71] on img at bounding box center [142, 74] width 11 height 11
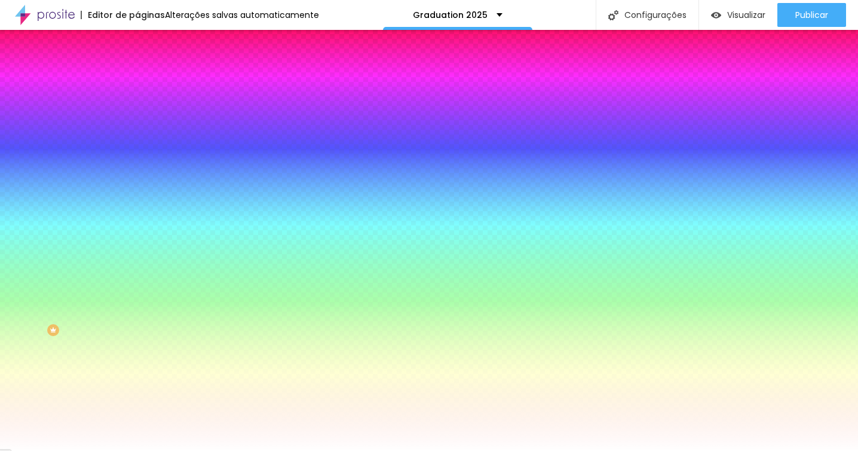
click at [137, 81] on img at bounding box center [142, 86] width 11 height 11
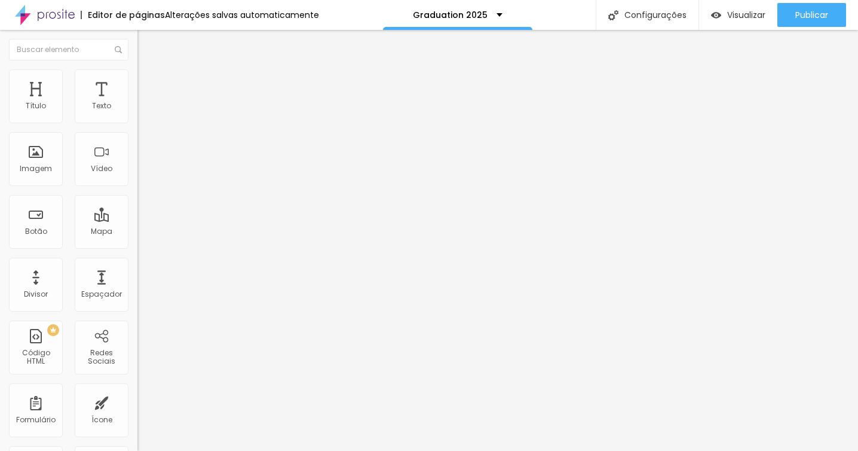
drag, startPoint x: 27, startPoint y: 141, endPoint x: 0, endPoint y: 130, distance: 29.5
click at [137, 401] on input "range" at bounding box center [175, 406] width 77 height 10
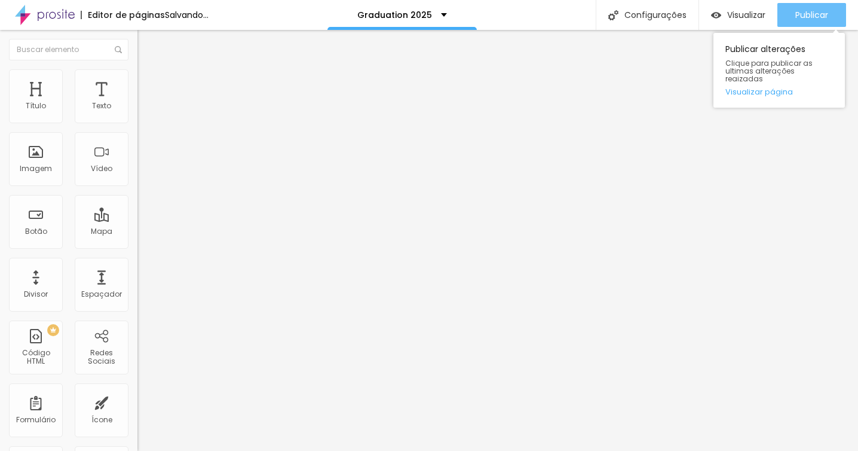
click at [834, 14] on button "Publicar" at bounding box center [811, 15] width 69 height 24
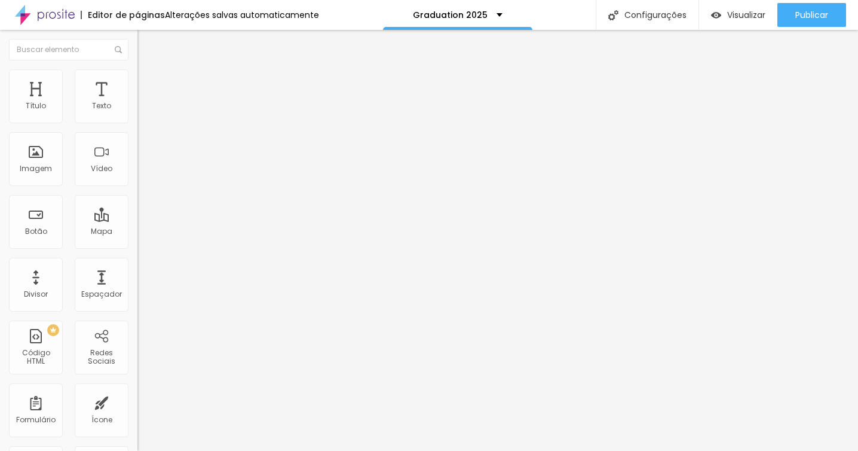
click at [137, 69] on li "Estilo" at bounding box center [205, 75] width 137 height 12
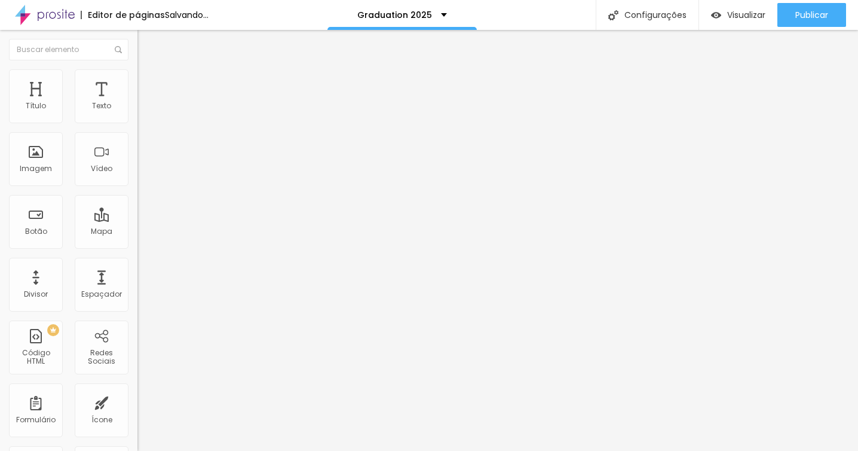
drag, startPoint x: 121, startPoint y: 128, endPoint x: 143, endPoint y: 126, distance: 21.6
click at [143, 122] on input "range" at bounding box center [175, 118] width 77 height 10
drag, startPoint x: 41, startPoint y: 162, endPoint x: 51, endPoint y: 161, distance: 10.8
click at [137, 153] on input "range" at bounding box center [175, 148] width 77 height 10
drag, startPoint x: 50, startPoint y: 195, endPoint x: 88, endPoint y: 192, distance: 38.9
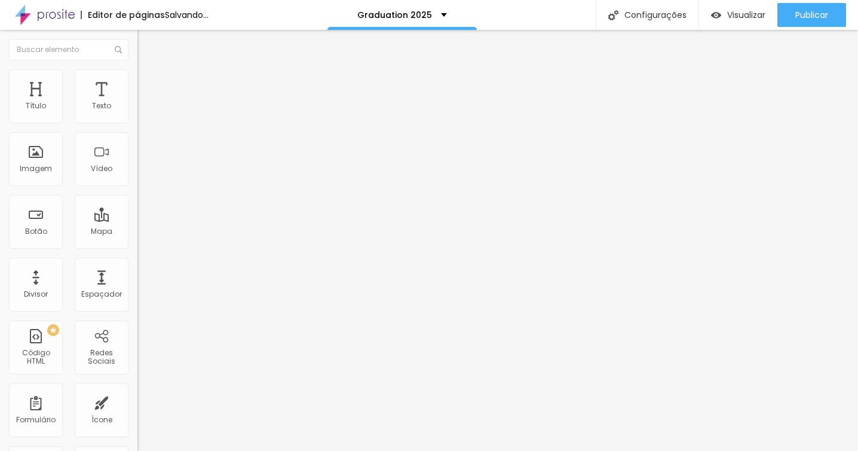
click at [137, 183] on input "range" at bounding box center [175, 179] width 77 height 10
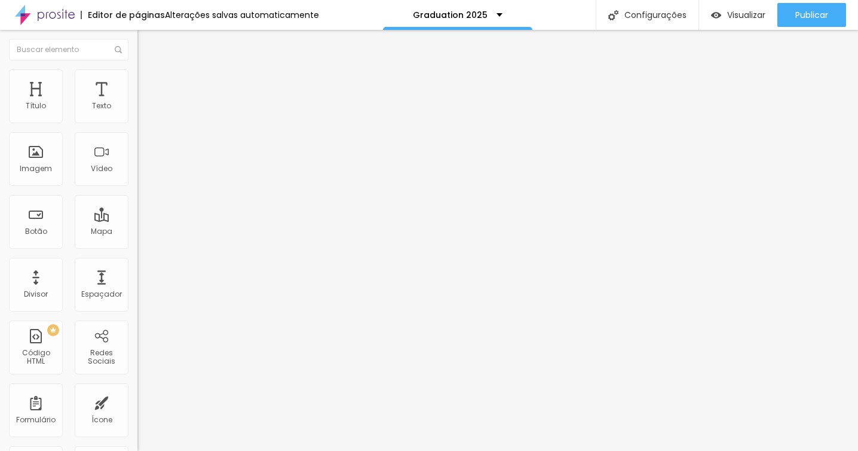
click at [137, 81] on li "Avançado" at bounding box center [205, 87] width 137 height 12
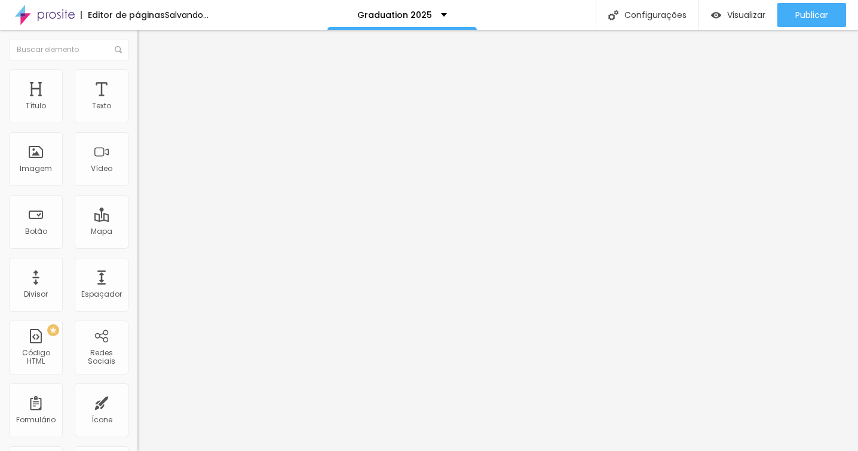
click at [137, 401] on input "range" at bounding box center [175, 406] width 77 height 10
drag, startPoint x: 38, startPoint y: 138, endPoint x: 17, endPoint y: 138, distance: 20.9
click at [137, 401] on input "range" at bounding box center [175, 406] width 77 height 10
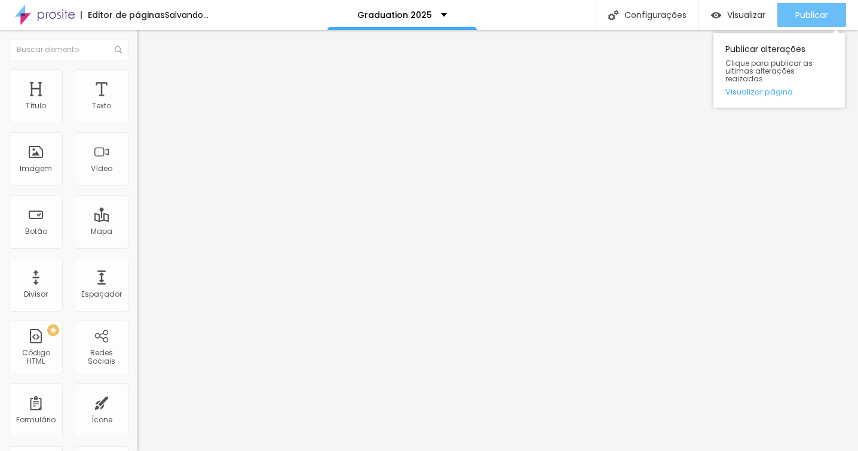
click at [808, 19] on span "Publicar" at bounding box center [811, 15] width 33 height 10
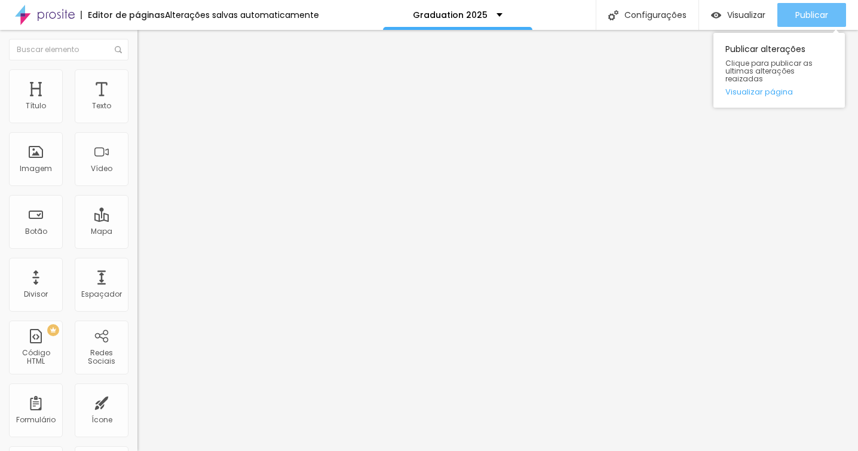
click at [807, 18] on span "Publicar" at bounding box center [811, 15] width 33 height 10
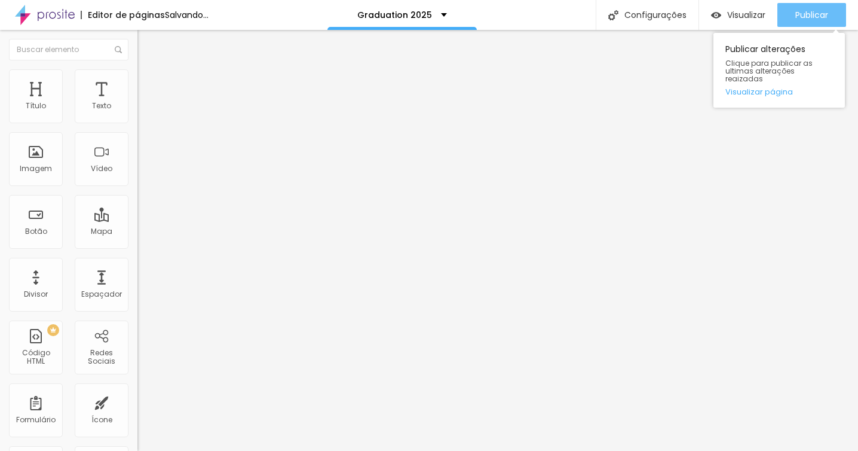
click at [819, 13] on span "Publicar" at bounding box center [811, 15] width 33 height 10
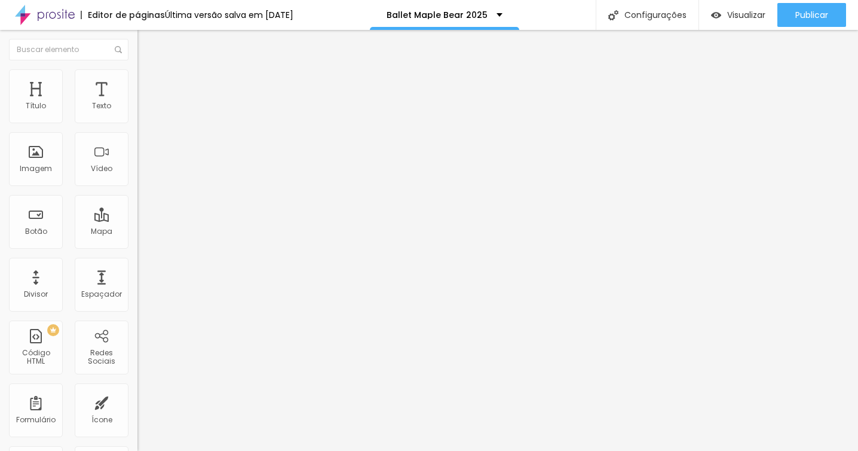
click at [137, 124] on img at bounding box center [140, 121] width 7 height 7
click at [137, 121] on img at bounding box center [141, 125] width 8 height 8
type input "https://"
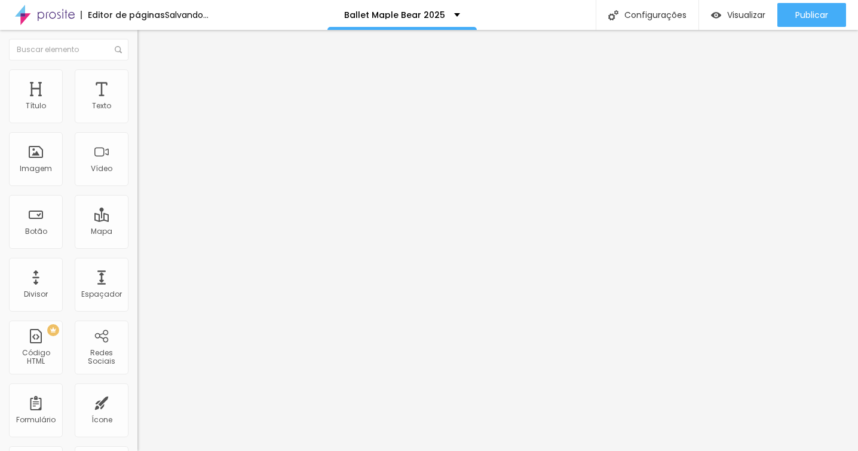
type input "[URL][DOMAIN_NAME]"
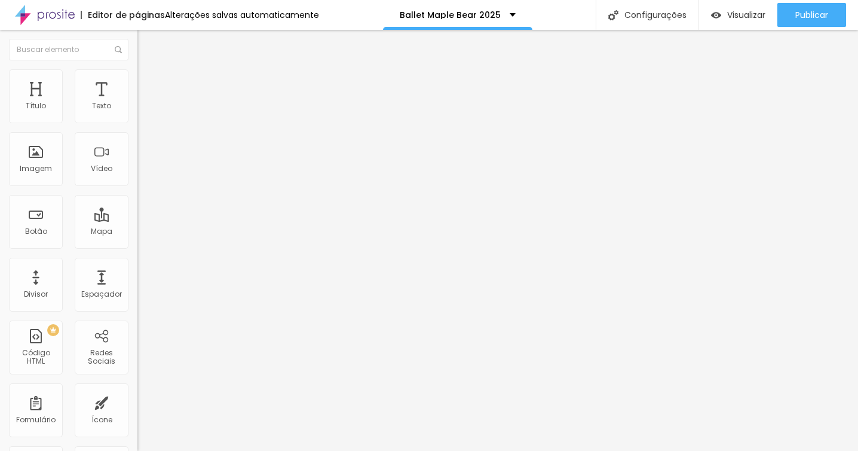
click at [137, 241] on div "Instagram" at bounding box center [205, 244] width 137 height 7
click at [137, 406] on input "https://" at bounding box center [208, 412] width 143 height 12
type input "[URL][DOMAIN_NAME]"
click at [137, 241] on div "Instagram" at bounding box center [205, 244] width 137 height 7
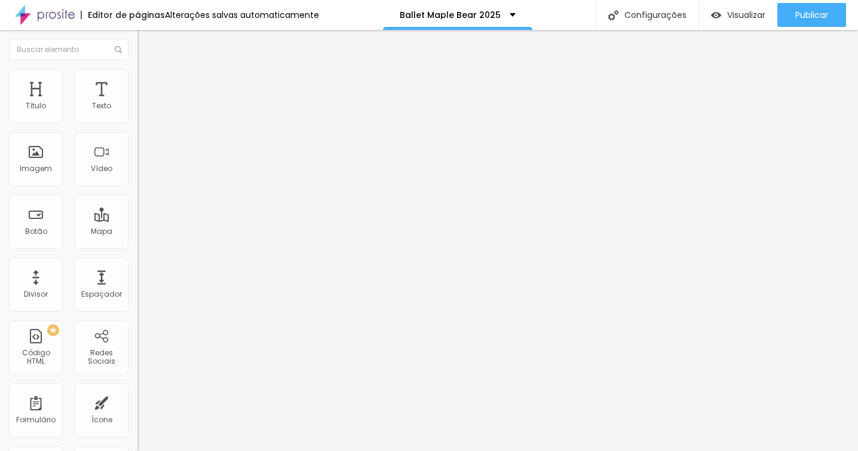
click at [137, 74] on img at bounding box center [142, 74] width 11 height 11
type input "25"
type input "27"
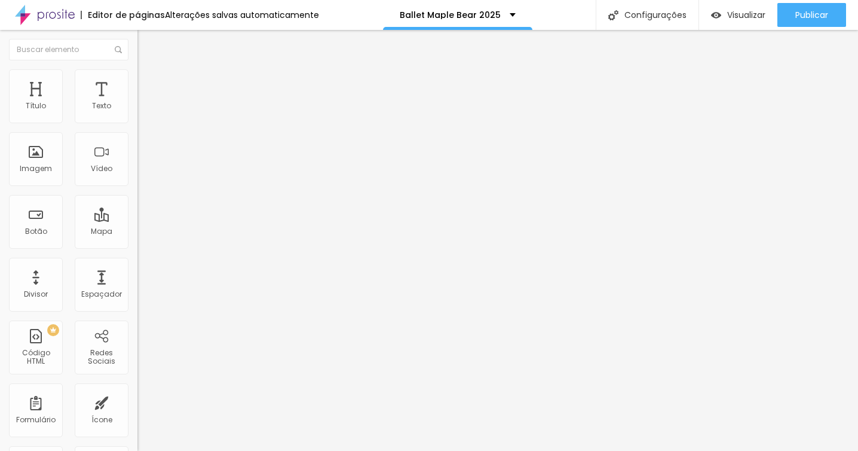
type input "29"
type input "30"
type input "31"
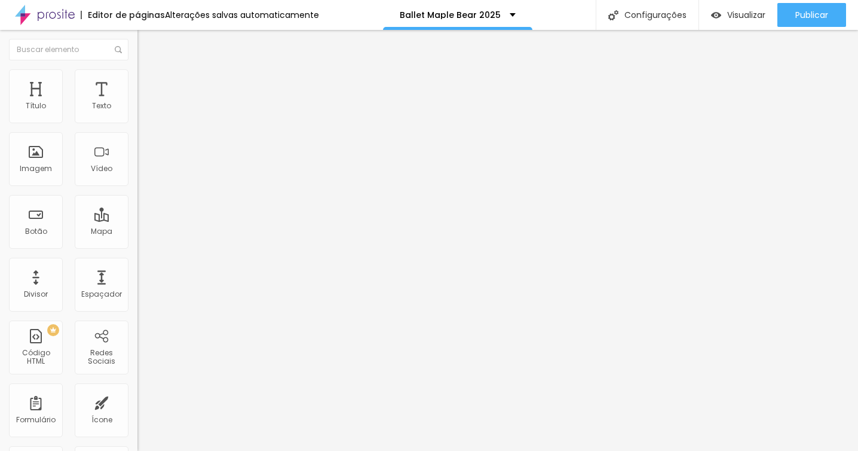
type input "31"
type input "32"
type input "33"
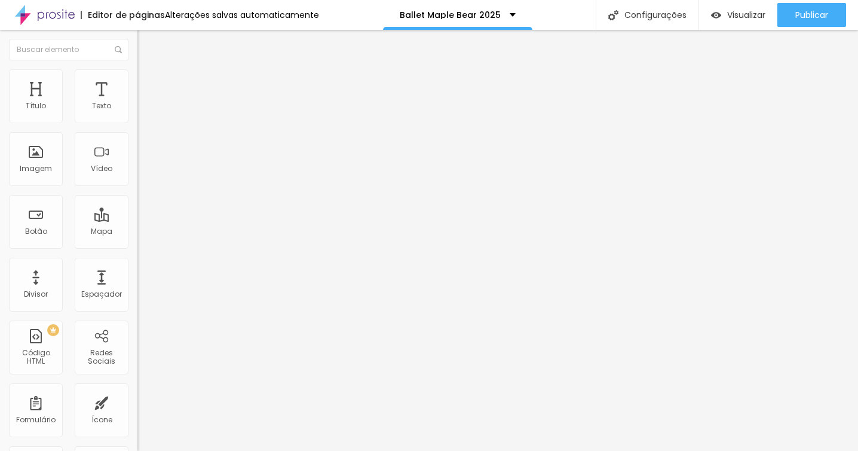
type input "34"
type input "35"
type input "36"
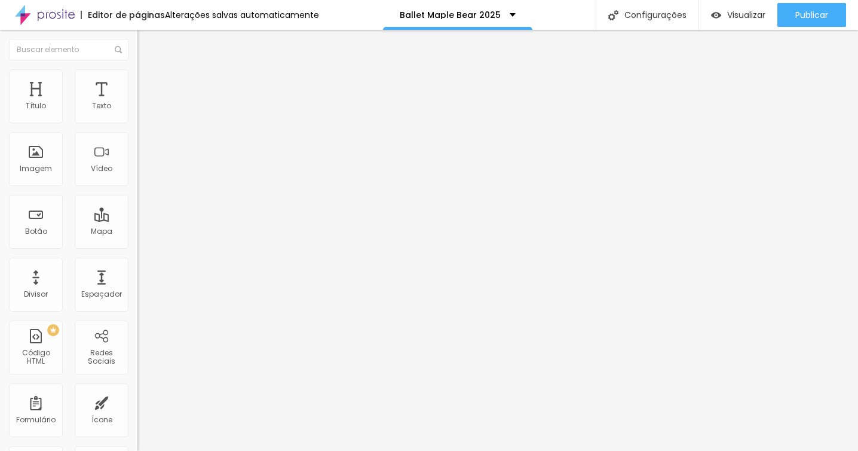
type input "36"
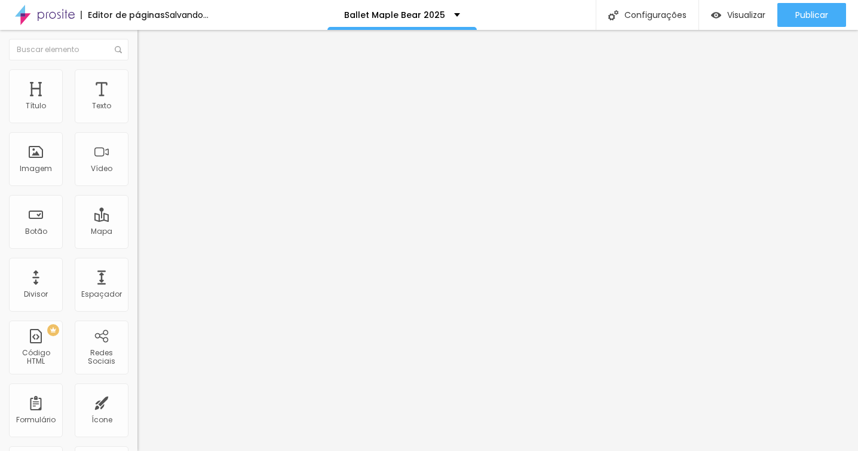
type input "37"
type input "38"
type input "39"
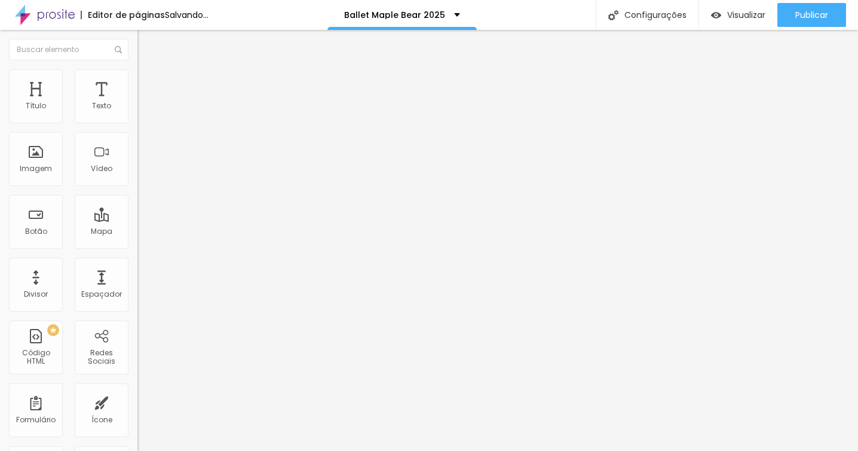
type input "39"
type input "40"
drag, startPoint x: 48, startPoint y: 129, endPoint x: 126, endPoint y: 131, distance: 77.7
type input "40"
click at [137, 122] on input "range" at bounding box center [175, 118] width 77 height 10
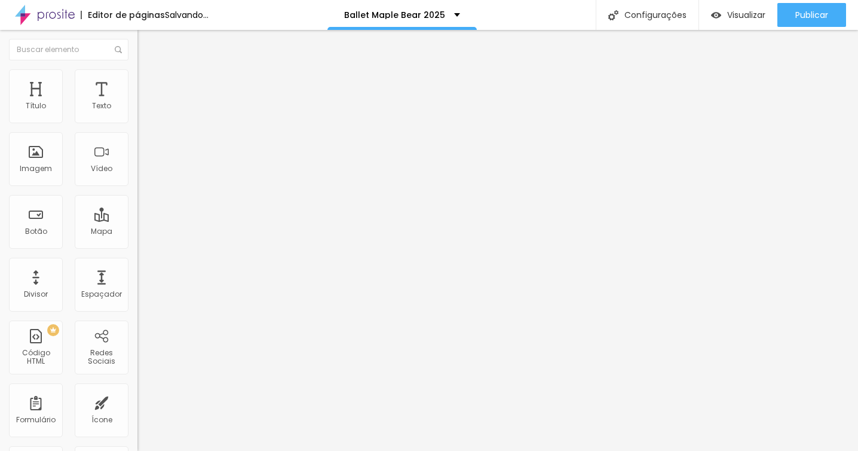
click at [137, 81] on img at bounding box center [142, 86] width 11 height 11
click at [137, 76] on li "Estilo" at bounding box center [205, 75] width 137 height 12
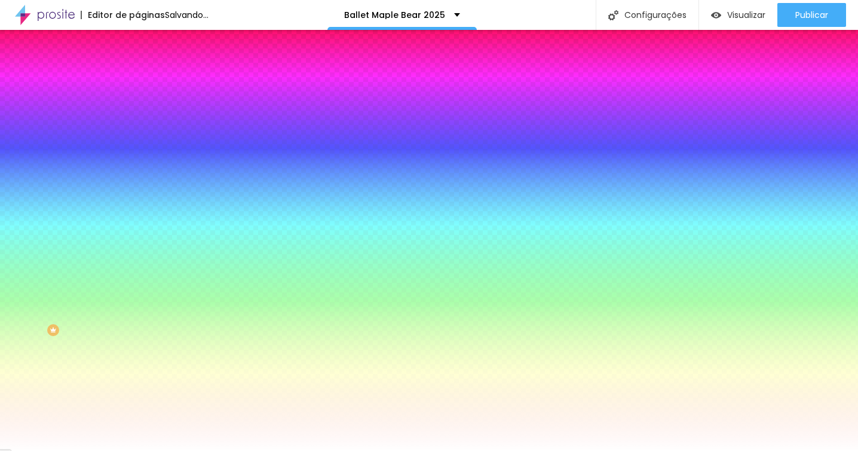
click at [137, 114] on div at bounding box center [205, 114] width 137 height 0
type input "#FFFFFF"
drag, startPoint x: 20, startPoint y: 143, endPoint x: 14, endPoint y: 118, distance: 26.4
click at [137, 118] on div "Cor de fundo Voltar ao padrão #FFFFFF" at bounding box center [205, 109] width 137 height 33
click at [137, 81] on img at bounding box center [142, 86] width 11 height 11
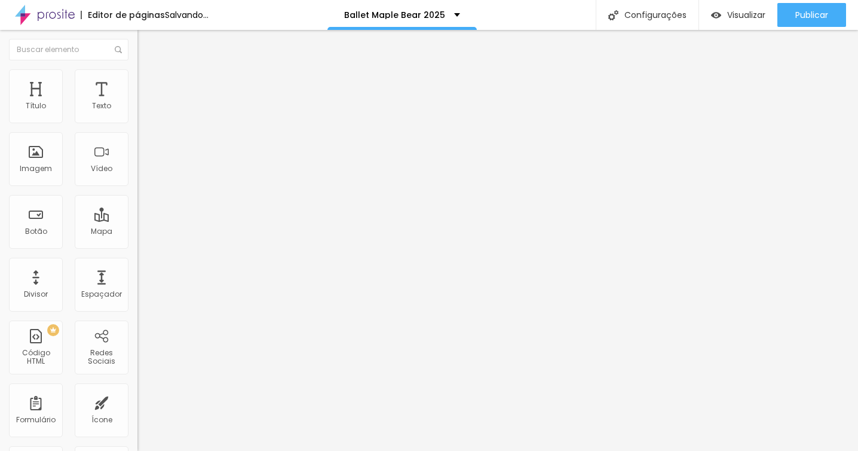
type input "0"
drag, startPoint x: 32, startPoint y: 117, endPoint x: 0, endPoint y: 117, distance: 31.7
type input "0"
click at [137, 232] on input "range" at bounding box center [175, 237] width 77 height 10
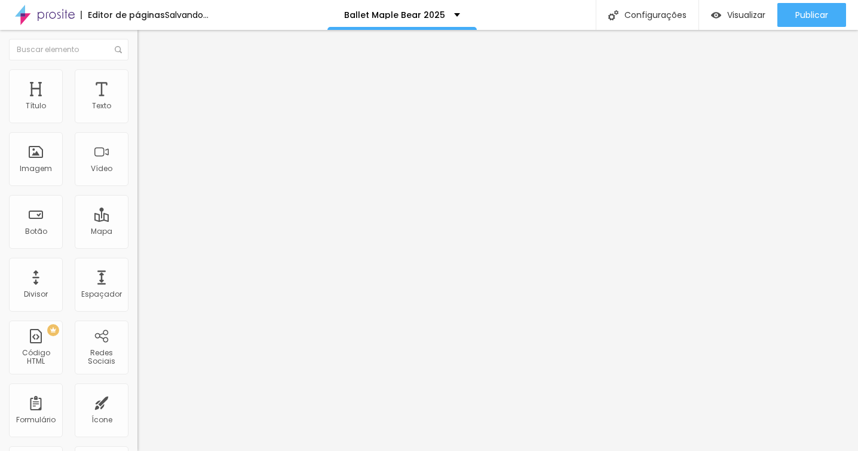
click at [148, 81] on span "Estilo" at bounding box center [157, 77] width 19 height 10
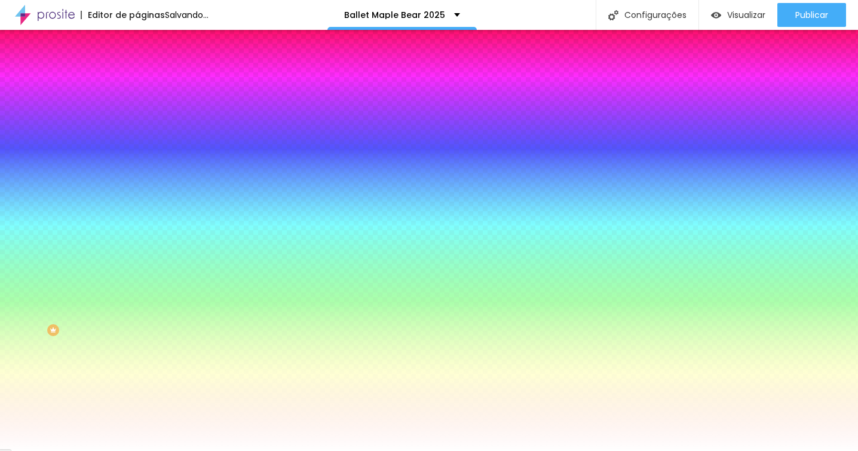
click at [137, 81] on li "Avançado" at bounding box center [205, 87] width 137 height 12
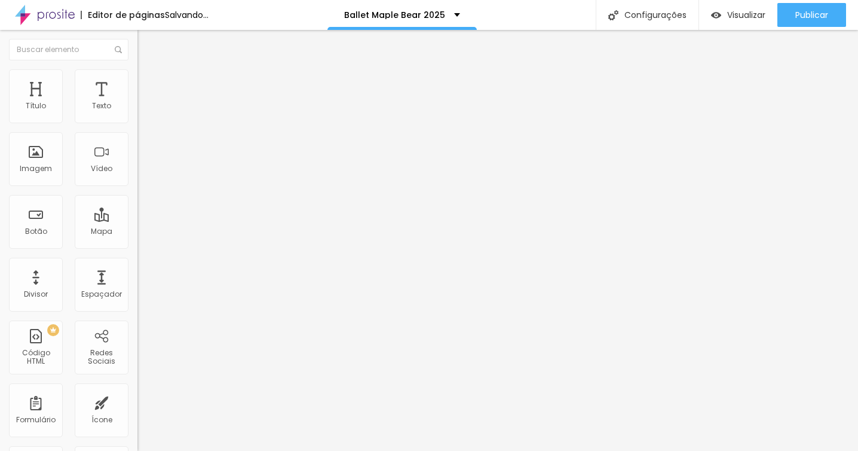
type input "15"
type input "10"
type input "5"
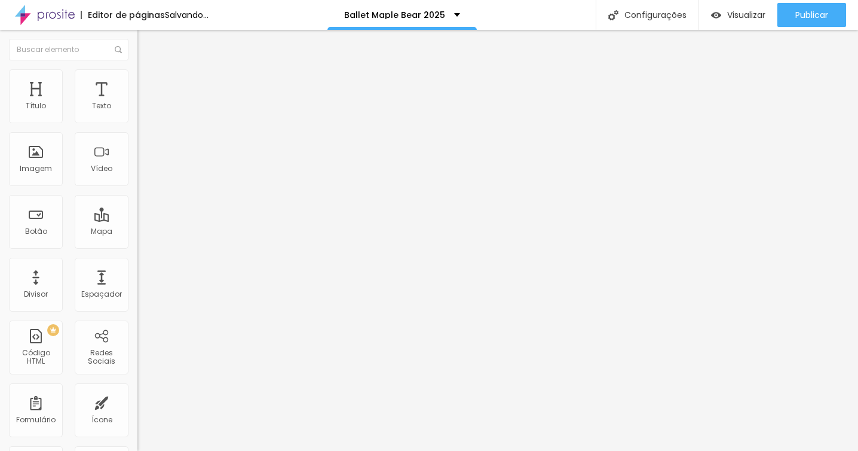
type input "5"
type input "0"
drag, startPoint x: 52, startPoint y: 116, endPoint x: 11, endPoint y: 115, distance: 40.6
type input "0"
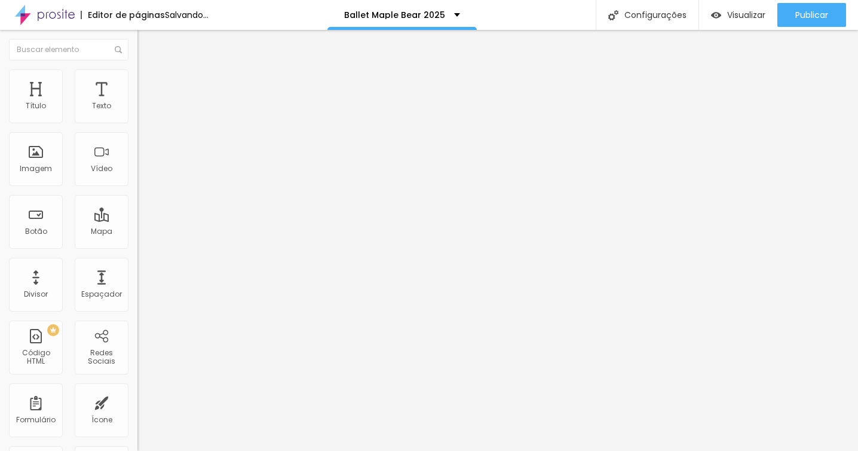
click at [137, 232] on input "range" at bounding box center [175, 237] width 77 height 10
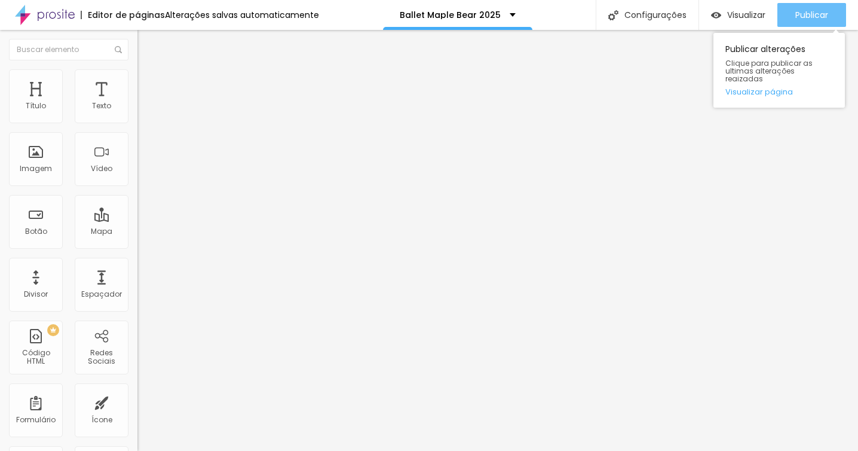
click at [803, 5] on div "Publicar" at bounding box center [811, 15] width 33 height 24
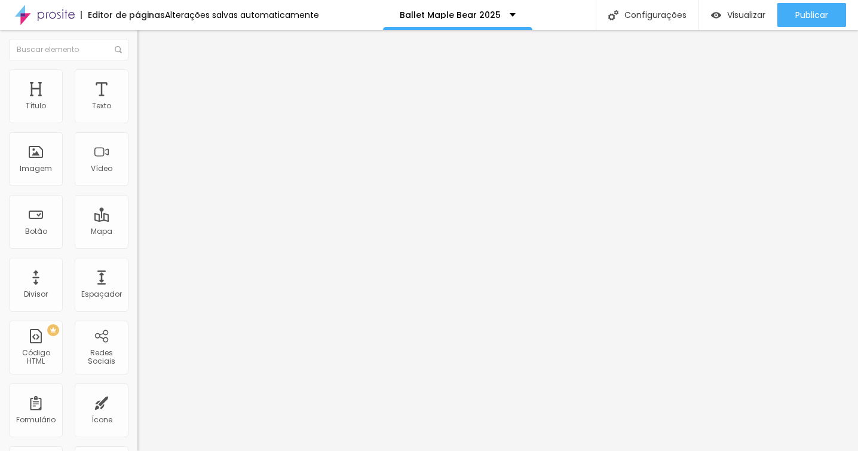
click at [137, 73] on li "Estilo" at bounding box center [205, 75] width 137 height 12
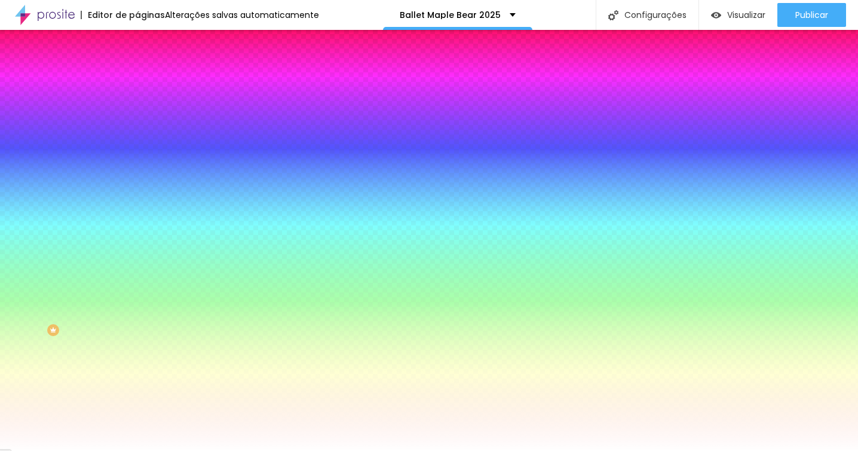
click at [142, 211] on icon "button" at bounding box center [145, 207] width 7 height 7
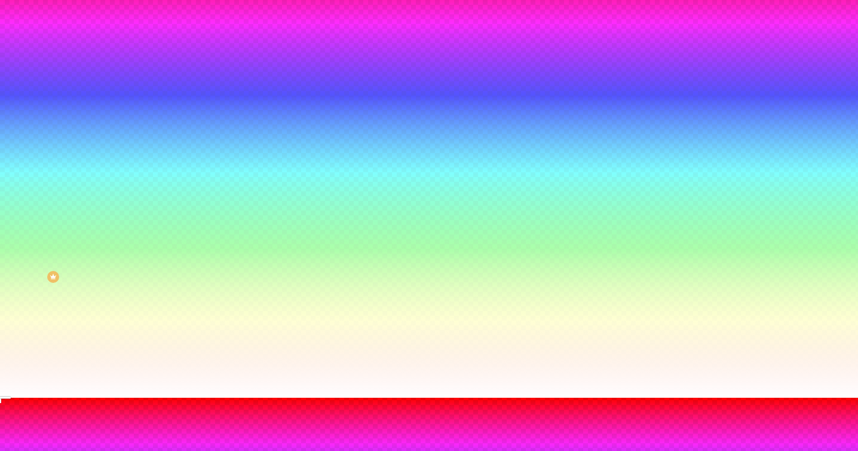
click at [253, 405] on div at bounding box center [429, 405] width 858 height 0
click at [434, 397] on div at bounding box center [429, 397] width 858 height 0
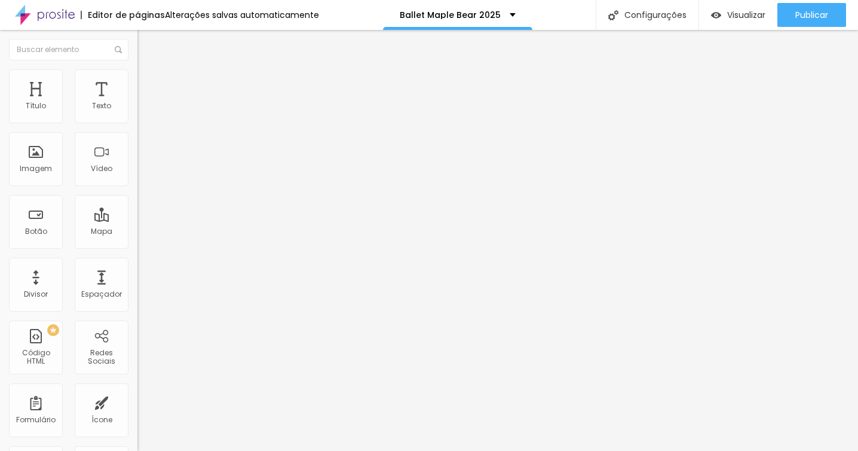
click at [137, 115] on button "button" at bounding box center [145, 108] width 17 height 13
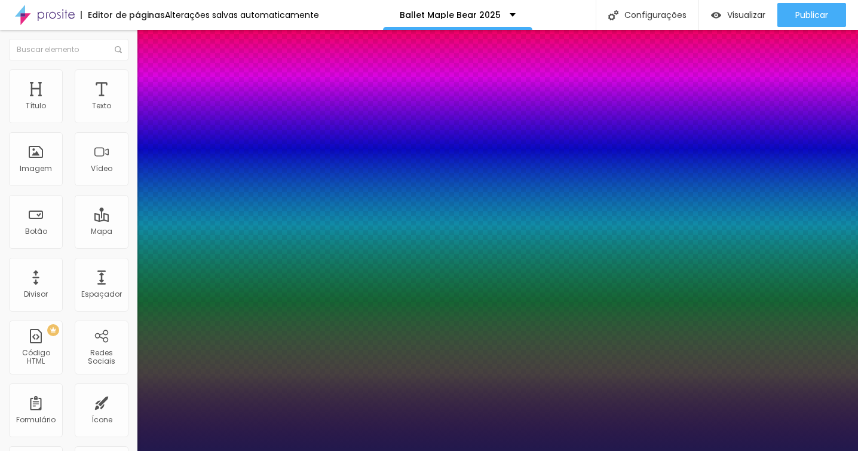
type input "1"
type input "48"
type input "1"
type input "50"
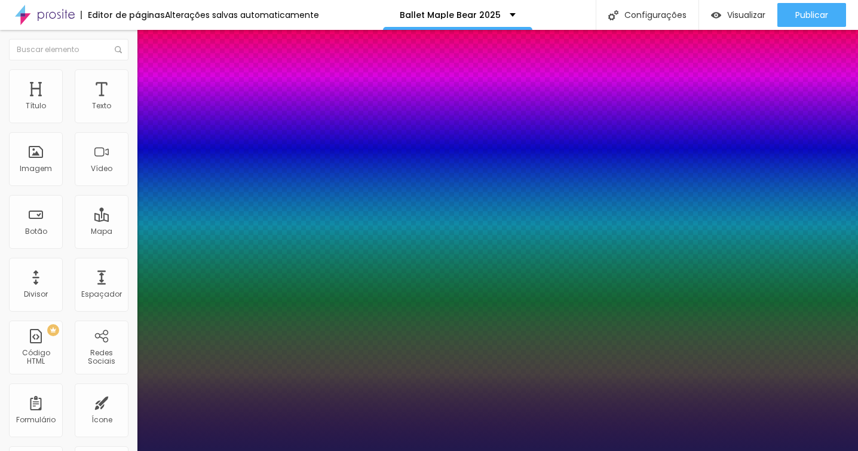
type input "50"
type input "1"
type input "51"
type input "1"
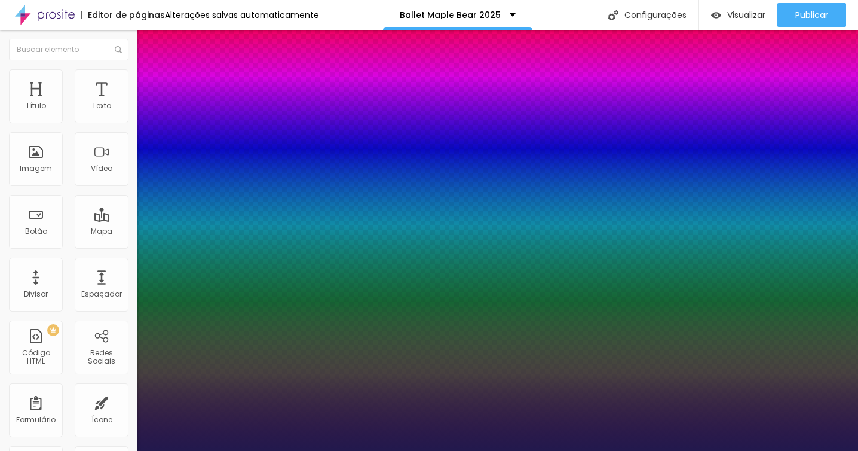
type input "52"
type input "1"
type input "53"
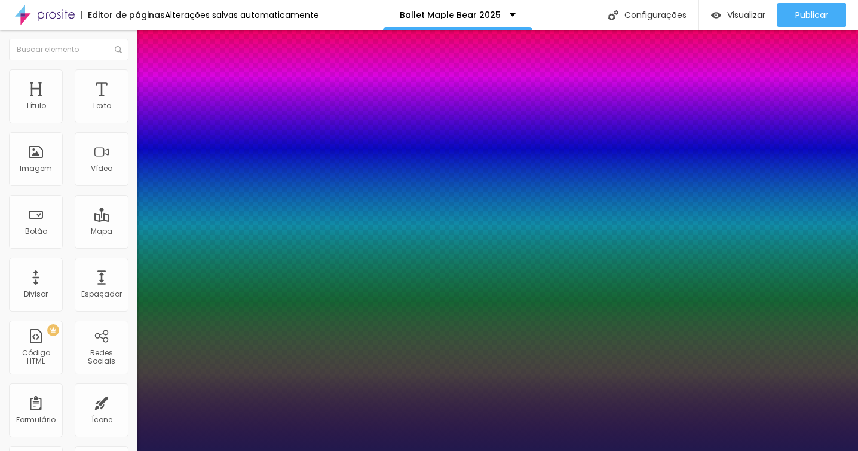
type input "1"
type input "54"
type input "1"
type input "56"
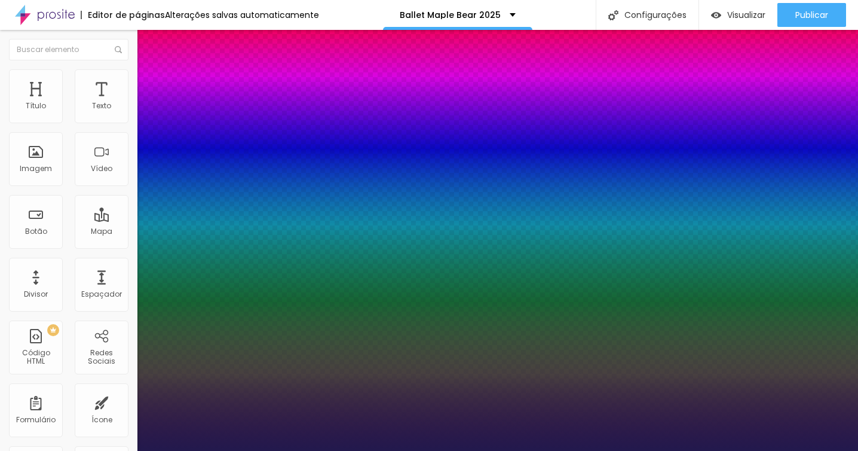
type input "56"
type input "1"
type input "57"
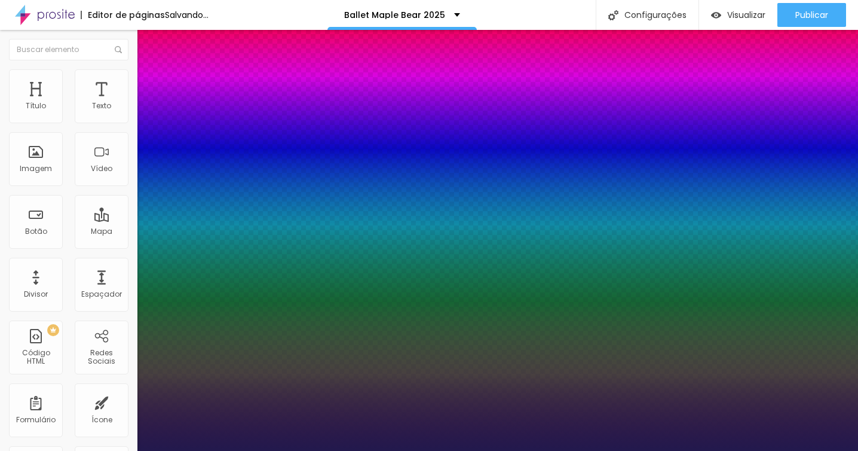
type input "1"
type input "56"
type input "1"
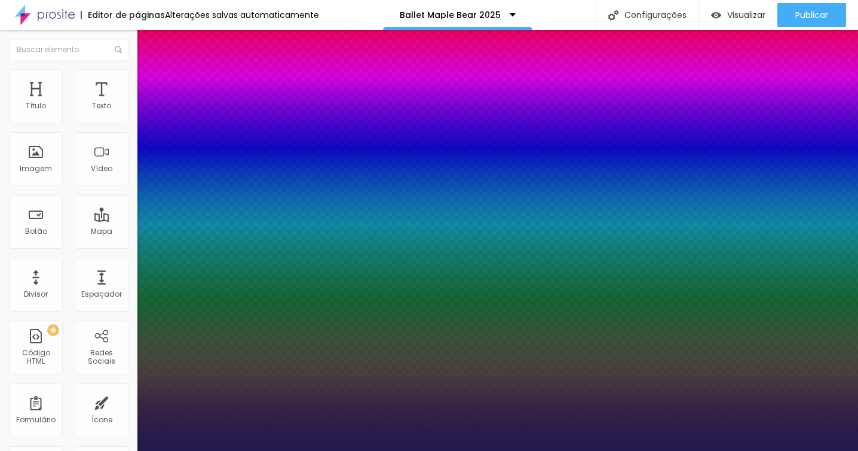
type input "55"
type input "1"
type input "54"
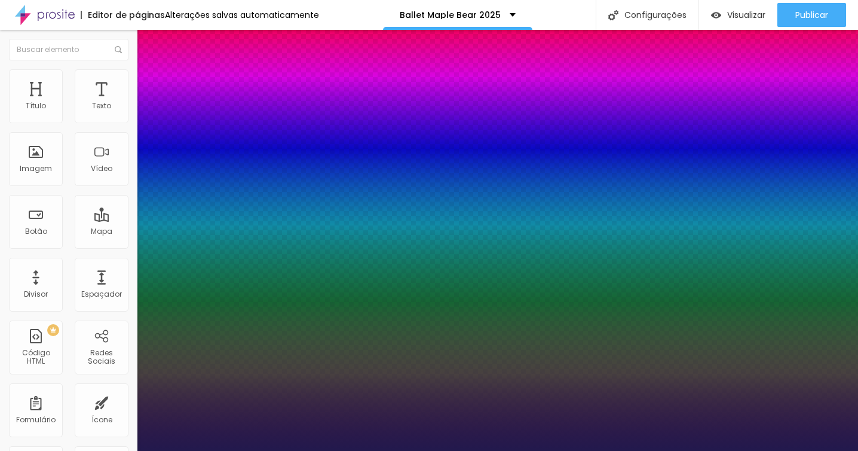
type input "1"
type input "53"
type input "1"
type input "52"
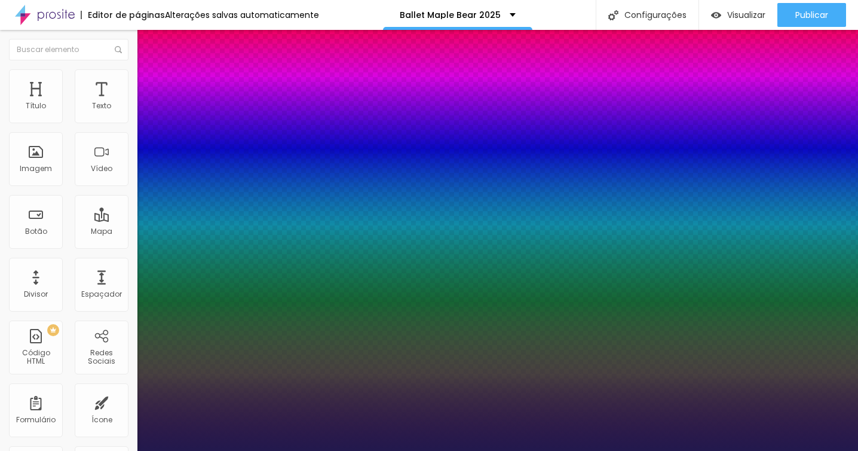
type input "52"
type input "1"
type input "51"
type input "1"
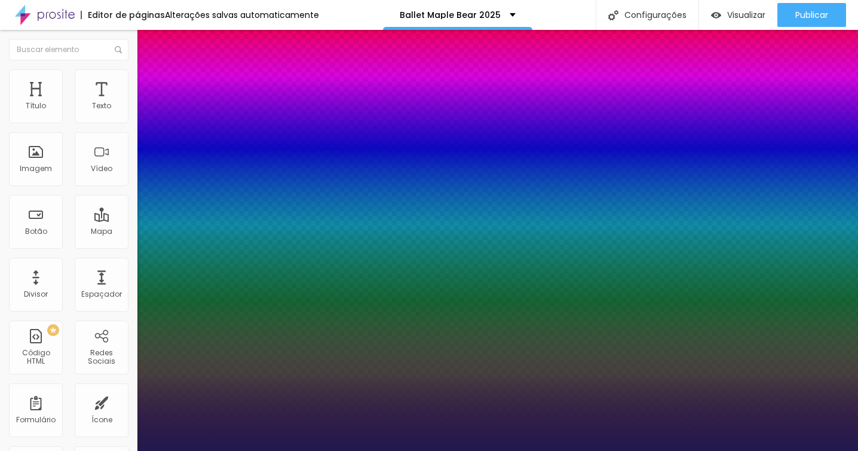
type input "50"
type input "1"
type input "49"
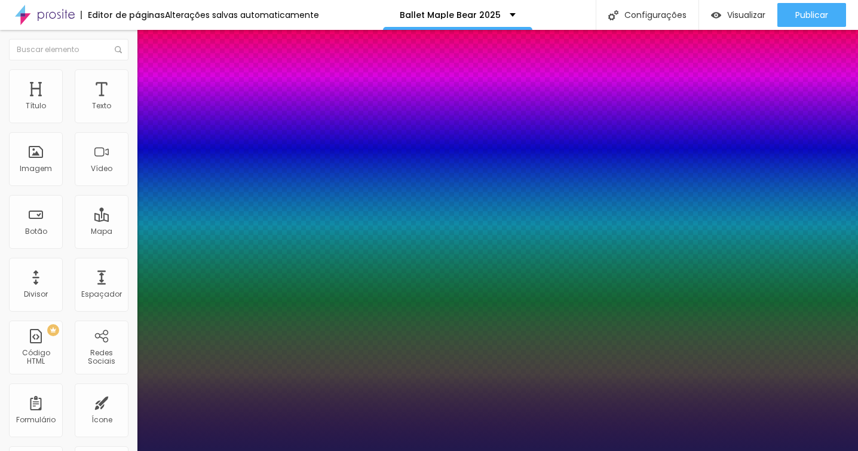
type input "1"
type input "49"
type input "1"
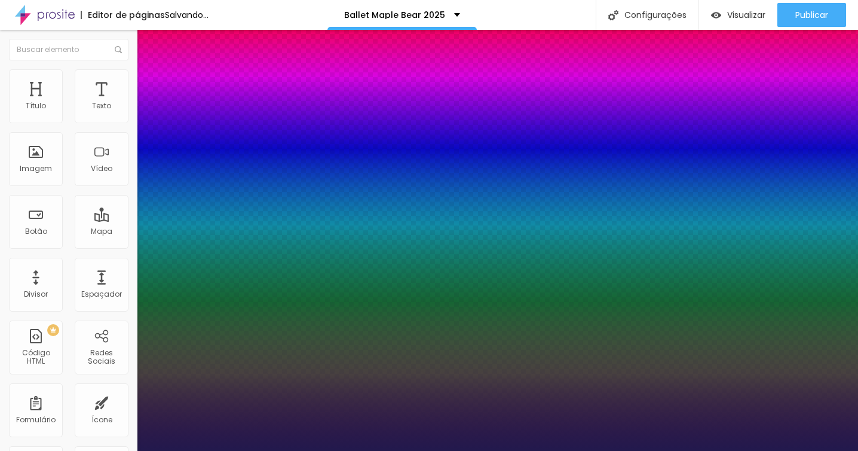
click at [357, 450] on div at bounding box center [429, 451] width 858 height 0
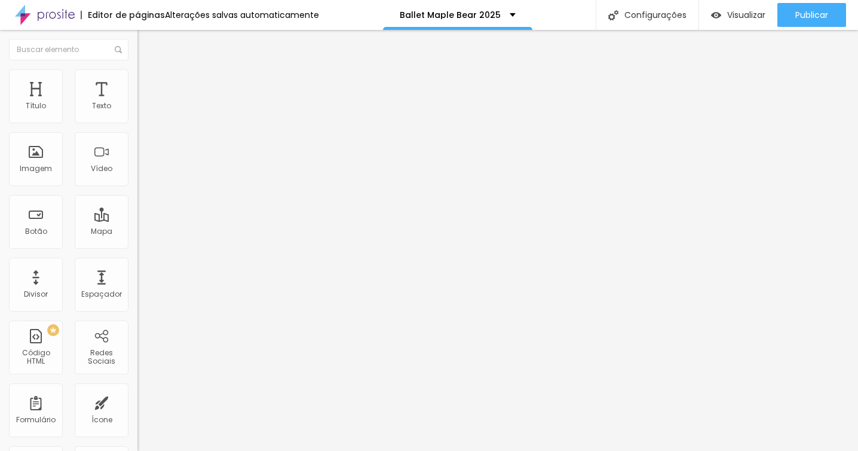
click at [137, 115] on button "button" at bounding box center [145, 108] width 17 height 13
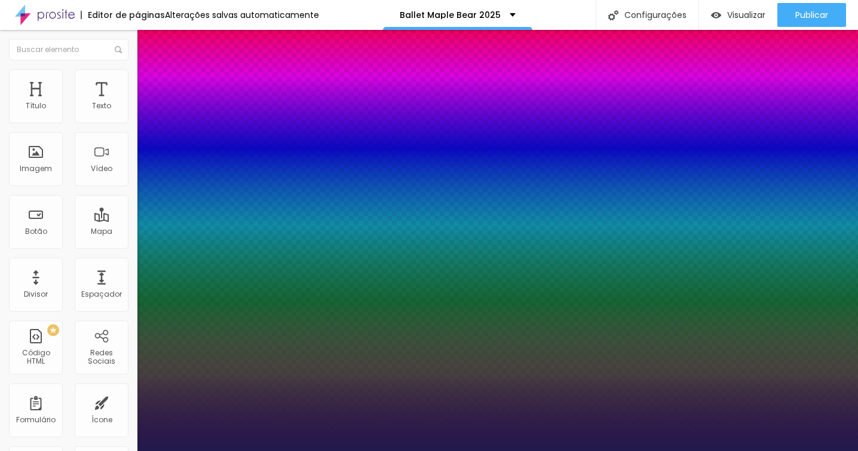
type input "1"
type input "27"
type input "1"
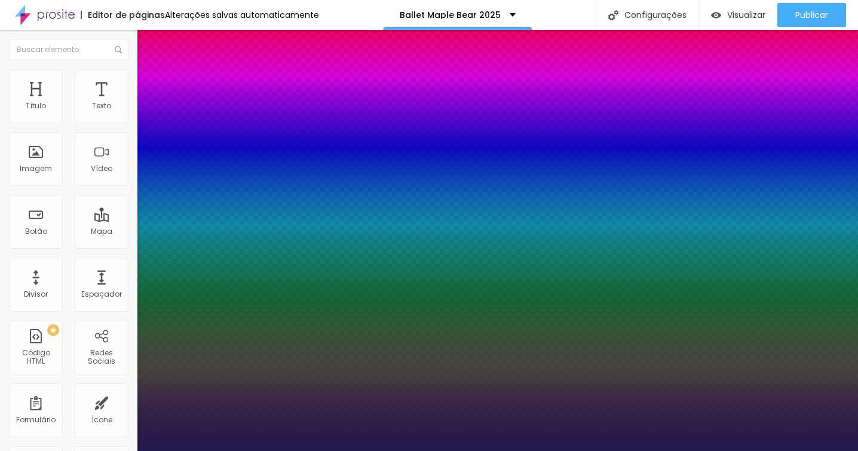
type input "28"
type input "1"
type input "29"
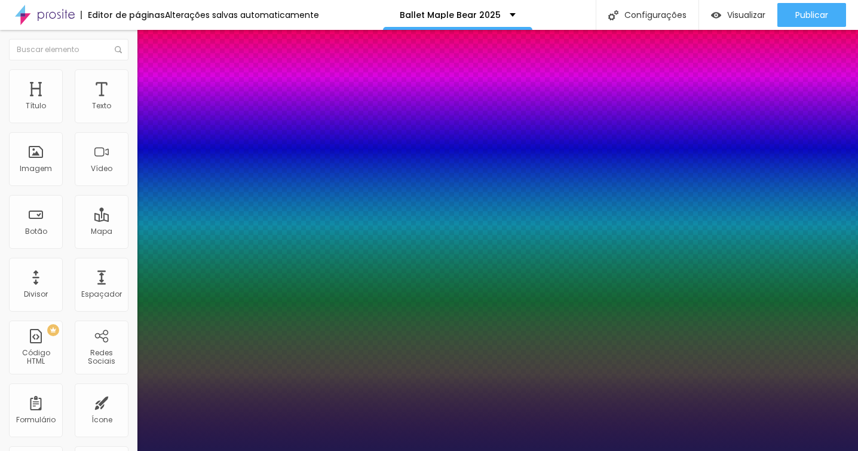
type input "1"
type input "30"
type input "1"
type input "30"
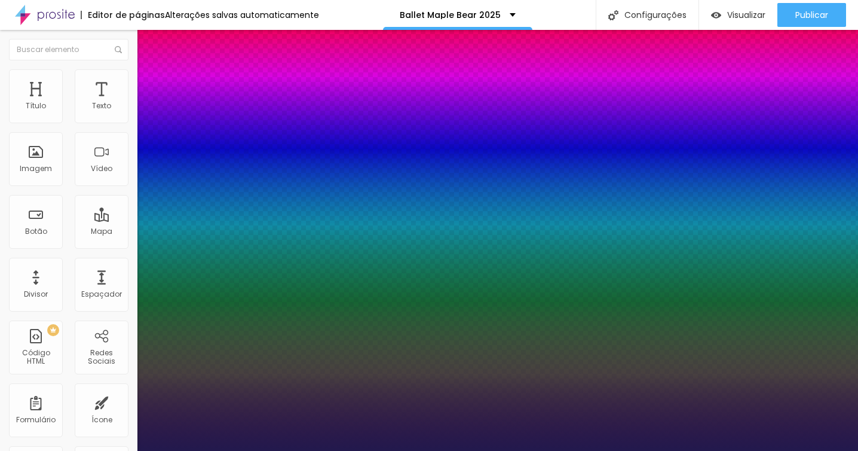
click at [340, 450] on div at bounding box center [429, 451] width 858 height 0
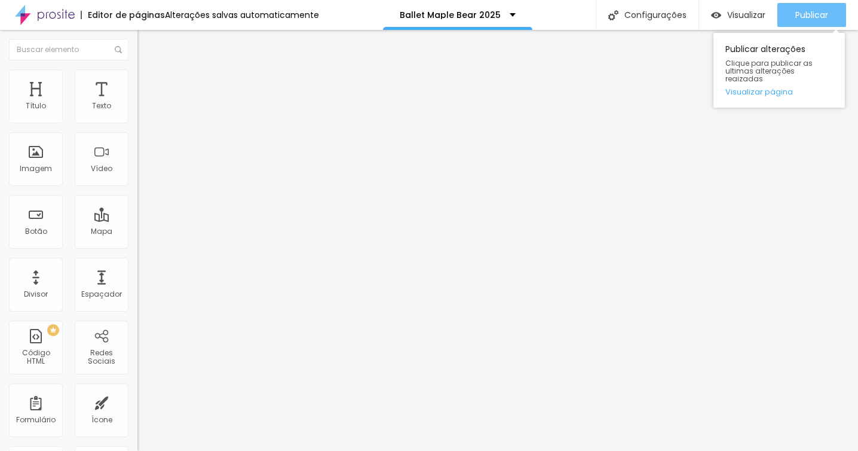
click at [801, 3] on div "Publicar" at bounding box center [811, 15] width 33 height 24
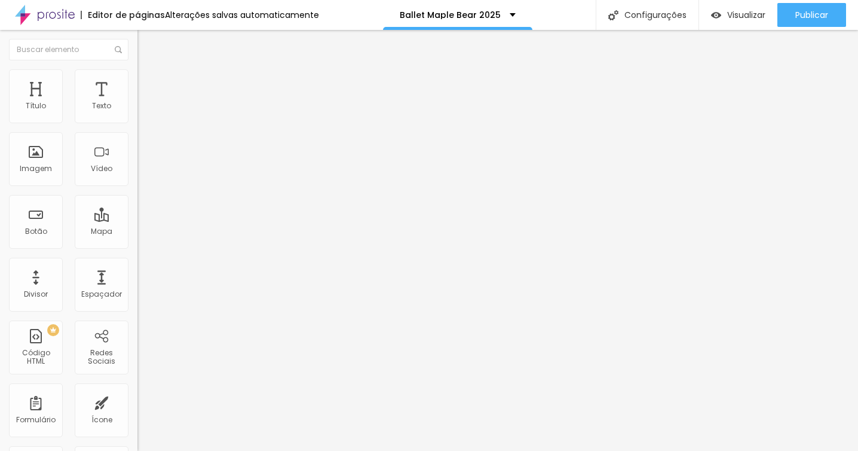
click at [148, 81] on span "Estilo" at bounding box center [157, 77] width 19 height 10
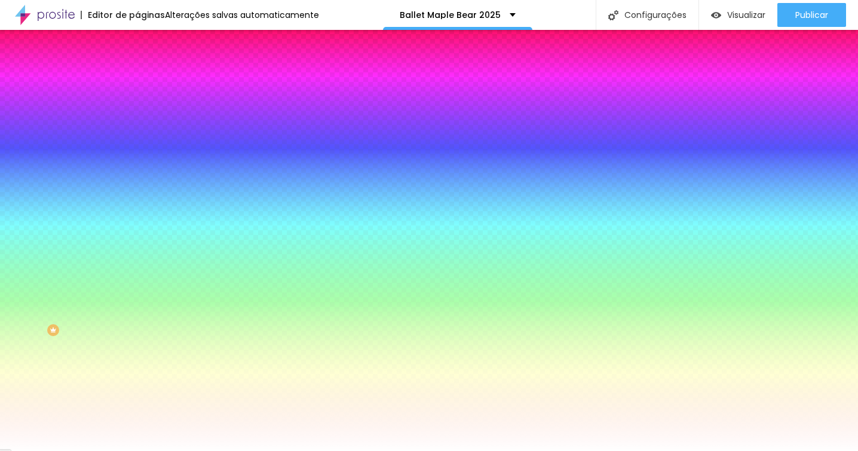
click at [148, 84] on span "Avançado" at bounding box center [167, 89] width 39 height 10
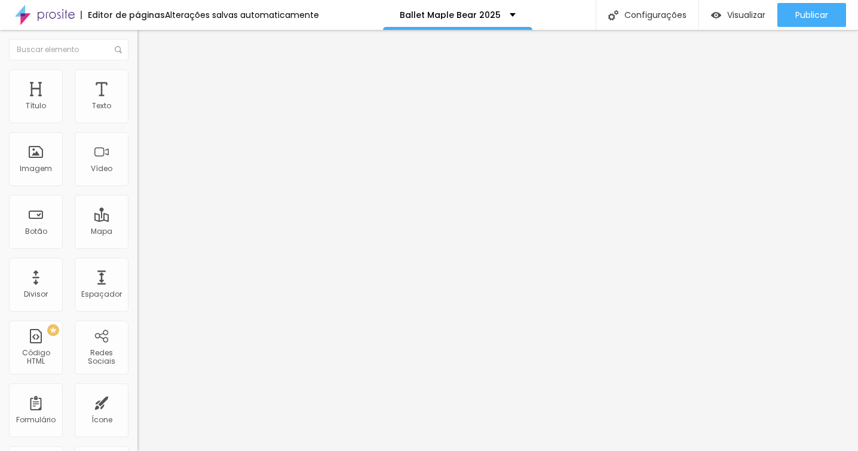
type input "15"
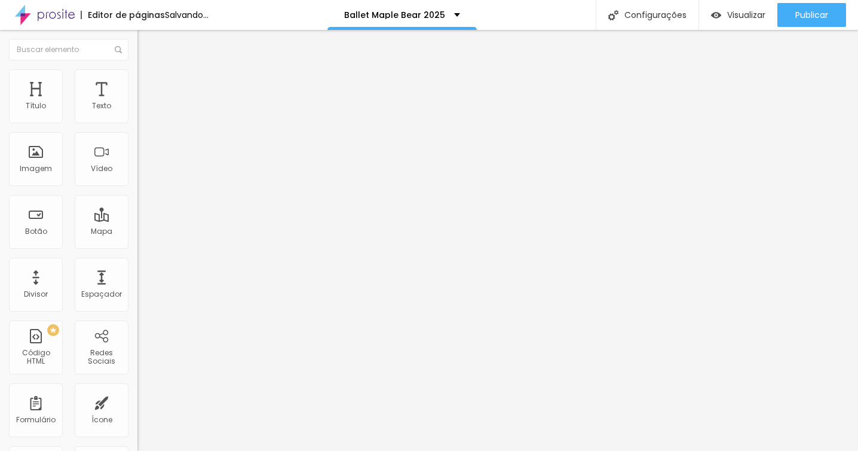
type input "10"
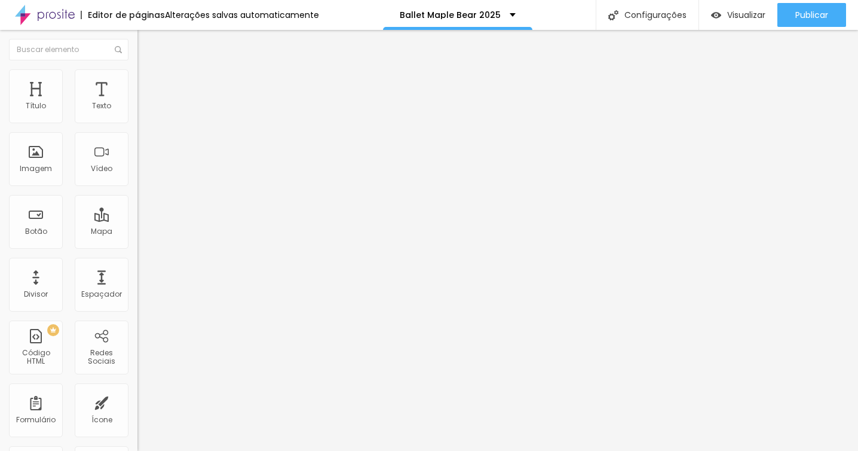
drag, startPoint x: 47, startPoint y: 117, endPoint x: 38, endPoint y: 117, distance: 9.0
type input "10"
click at [137, 232] on input "range" at bounding box center [175, 237] width 77 height 10
click at [137, 76] on img at bounding box center [142, 74] width 11 height 11
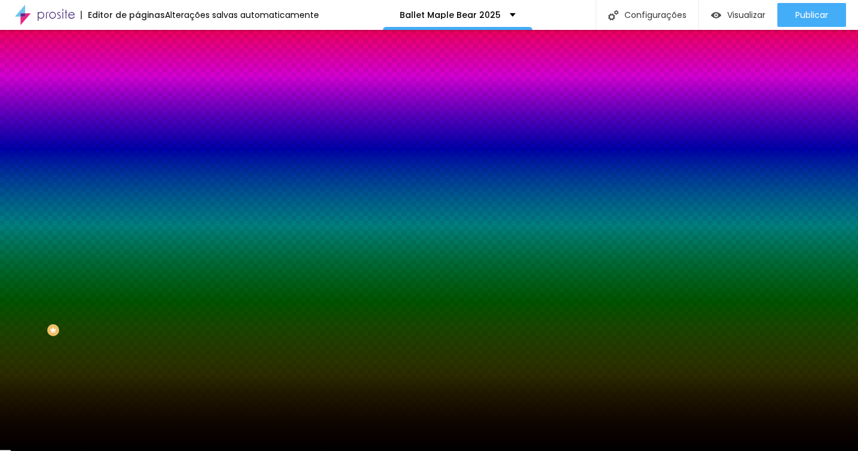
click at [137, 81] on li "Avançado" at bounding box center [205, 87] width 137 height 12
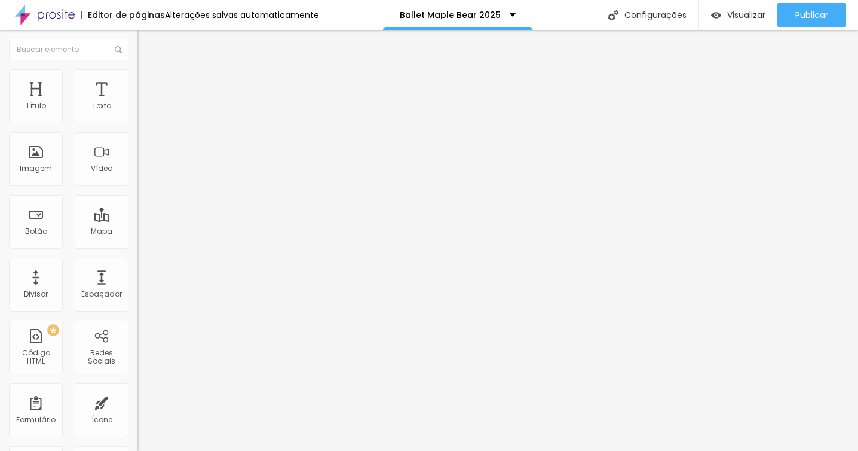
type input "23"
type input "21"
type input "20"
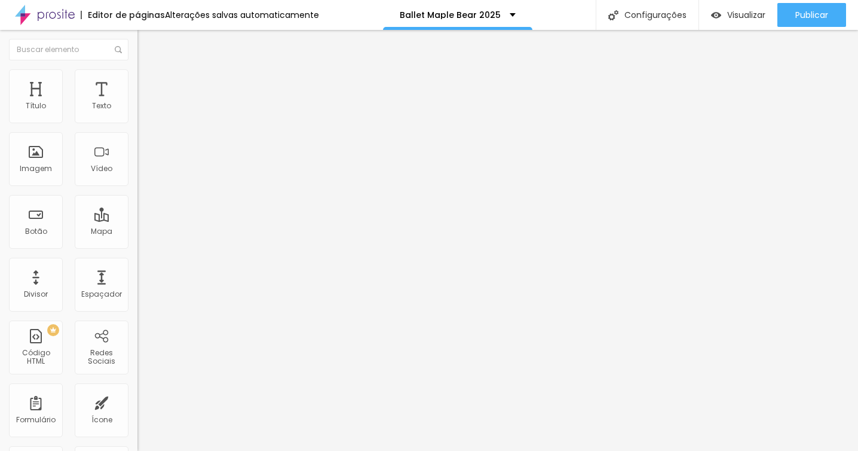
type input "20"
type input "19"
type input "18"
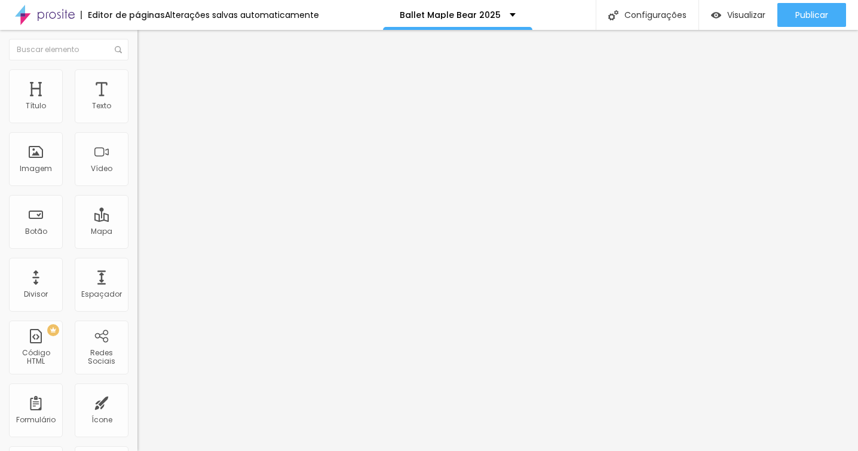
type input "17"
type input "16"
type input "15"
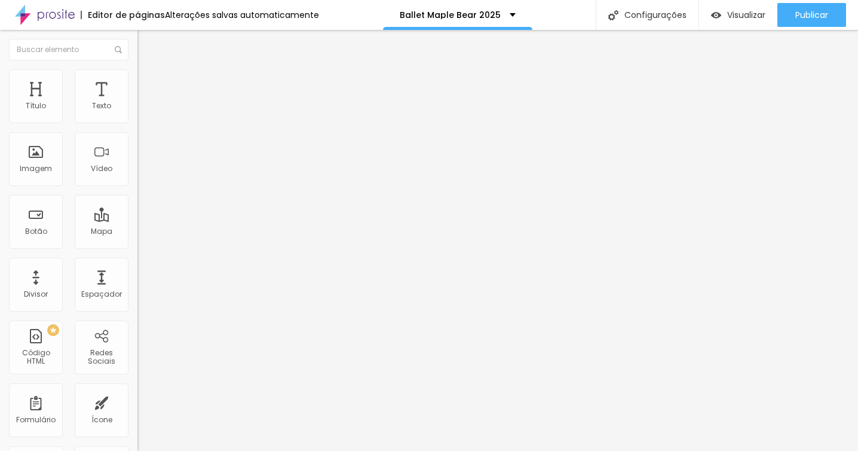
type input "15"
type input "14"
type input "13"
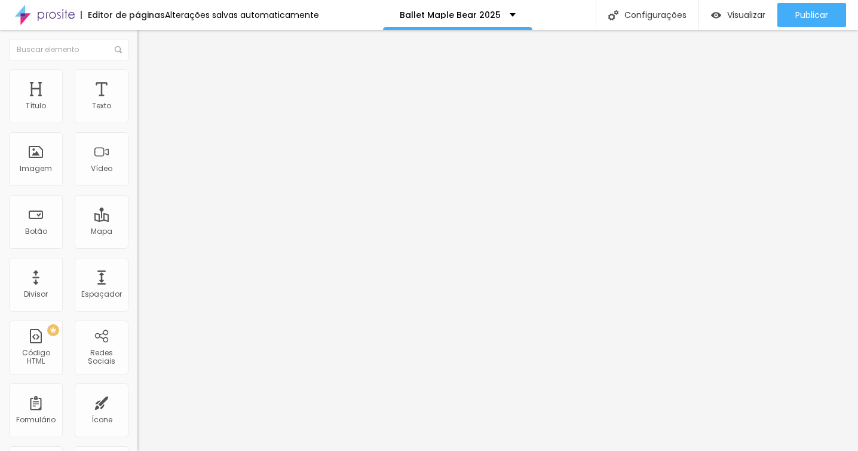
type input "12"
type input "11"
type input "10"
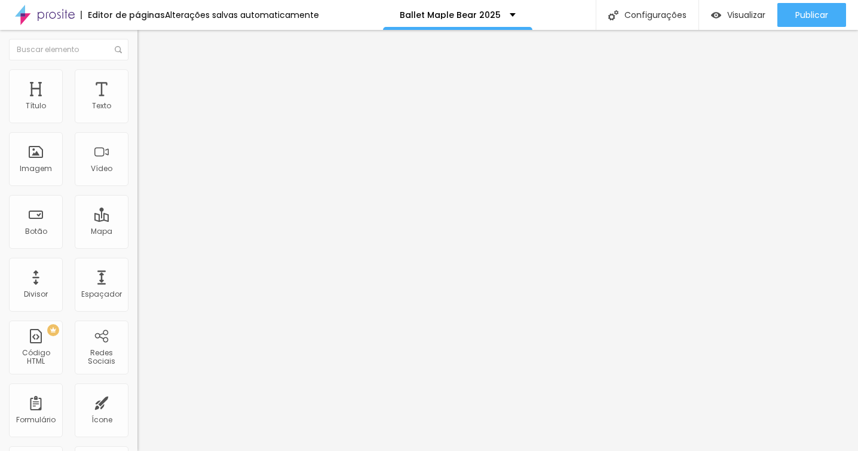
type input "10"
type input "9"
type input "7"
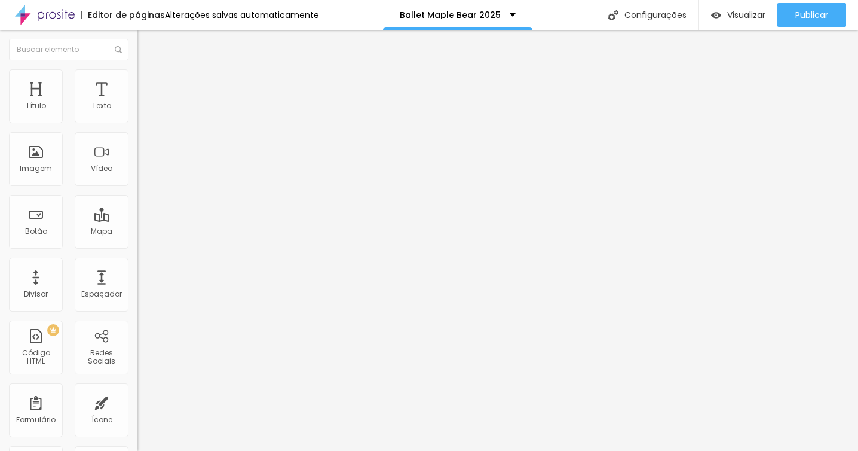
type input "6"
type input "5"
type input "4"
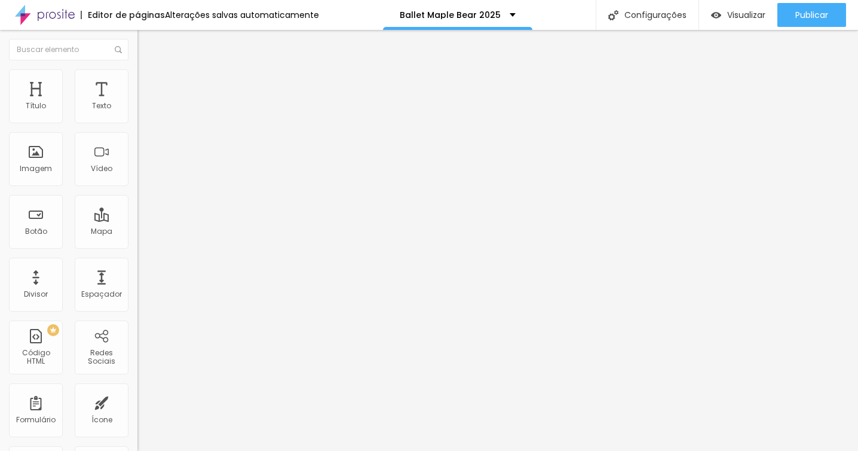
type input "4"
type input "3"
type input "2"
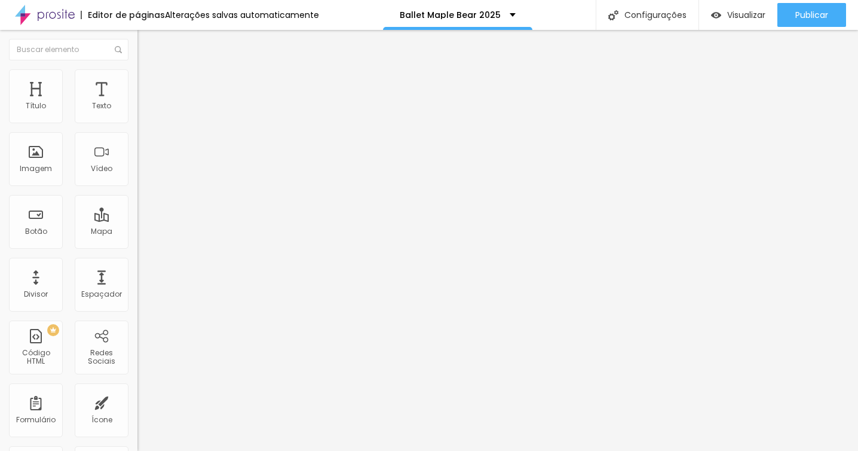
type input "1"
type input "0"
drag, startPoint x: 45, startPoint y: 138, endPoint x: 27, endPoint y: 138, distance: 17.9
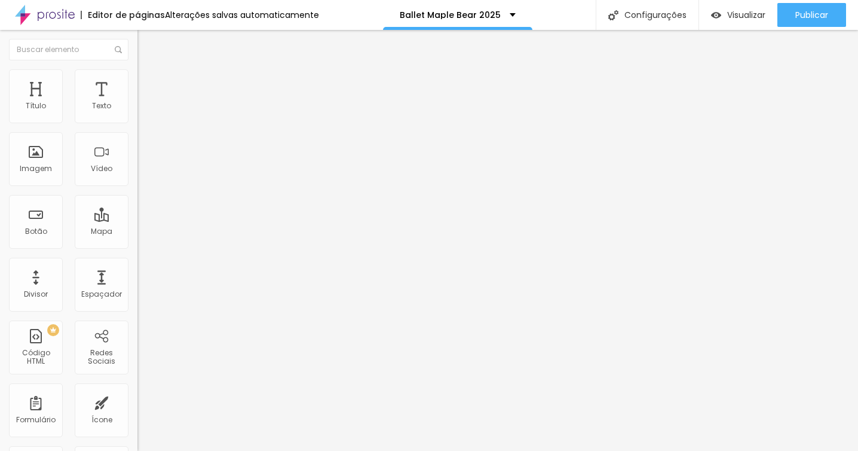
type input "0"
click at [137, 401] on input "range" at bounding box center [175, 406] width 77 height 10
click at [148, 81] on span "Estilo" at bounding box center [157, 77] width 19 height 10
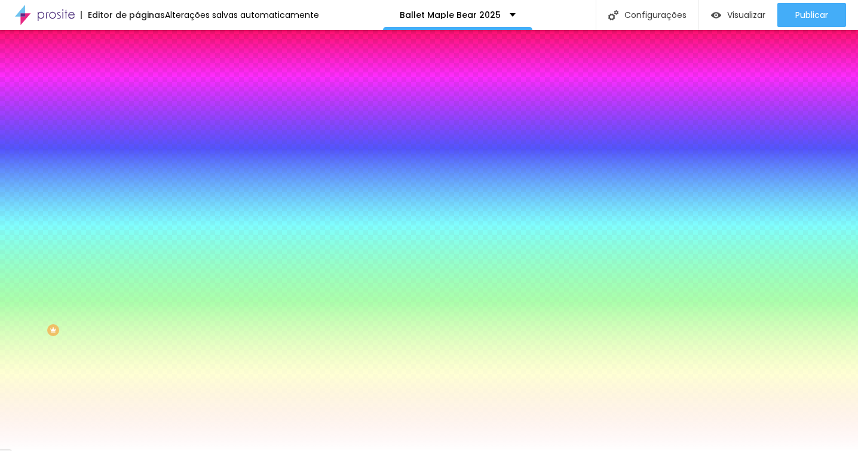
click at [148, 84] on span "Avançado" at bounding box center [167, 89] width 39 height 10
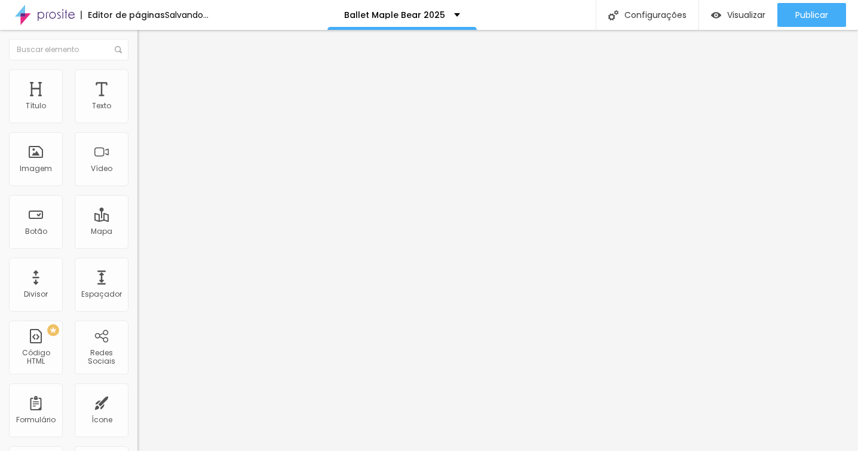
click at [148, 82] on span "Estilo" at bounding box center [157, 77] width 19 height 10
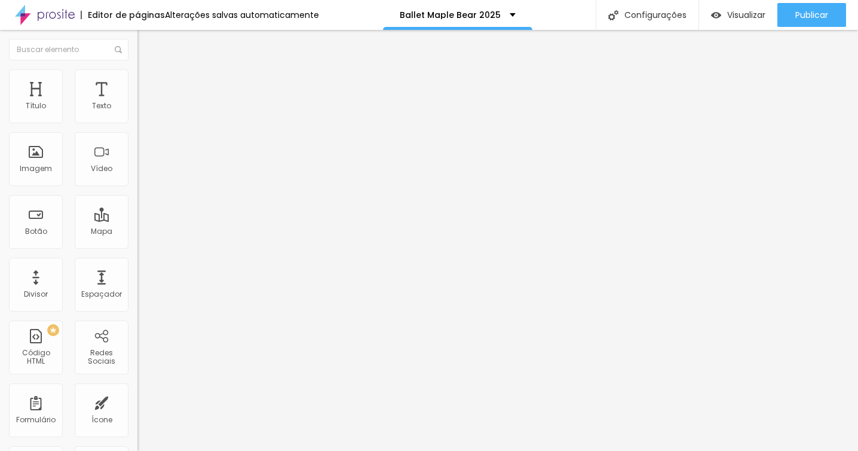
click at [137, 81] on li "Avançado" at bounding box center [205, 87] width 137 height 12
type input "7"
type input "6"
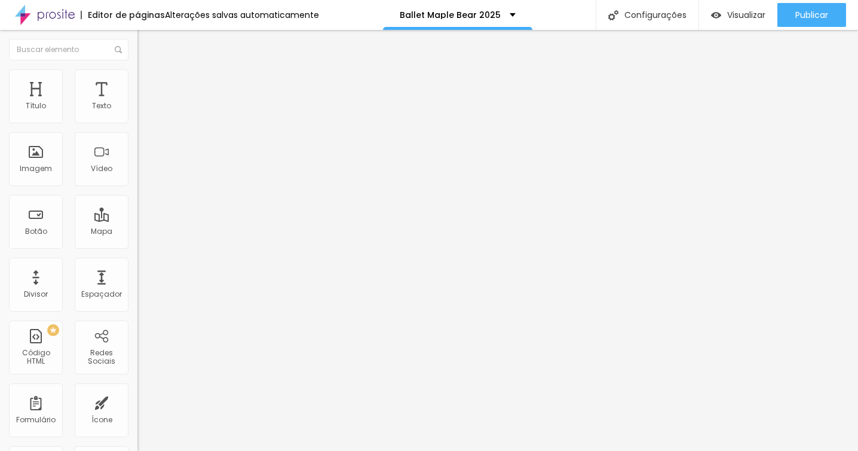
type input "5"
type input "4"
type input "3"
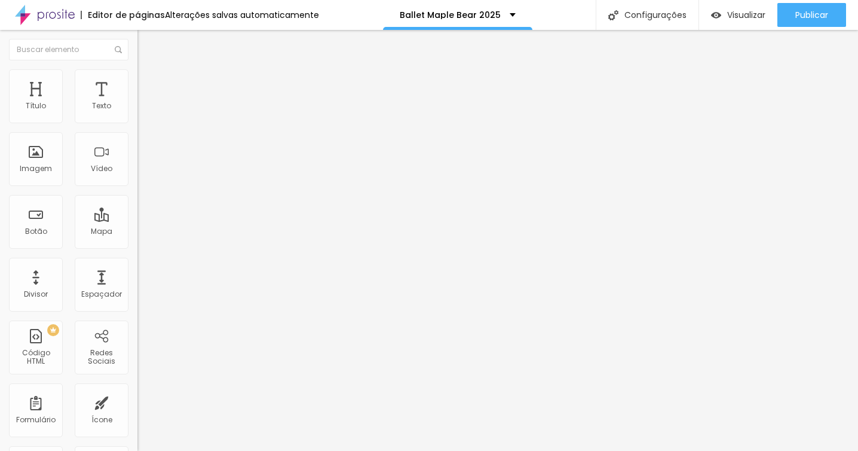
type input "3"
type input "2"
type input "1"
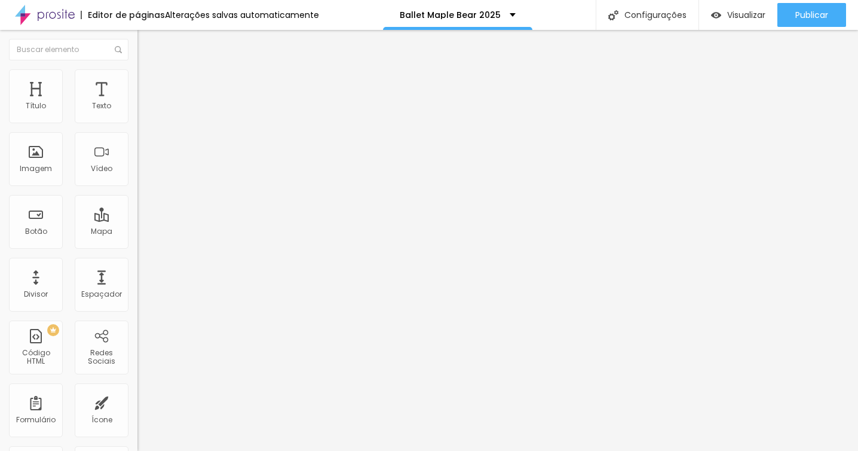
type input "0"
drag, startPoint x: 33, startPoint y: 142, endPoint x: 25, endPoint y: 142, distance: 7.8
type input "0"
click at [137, 401] on input "range" at bounding box center [175, 406] width 77 height 10
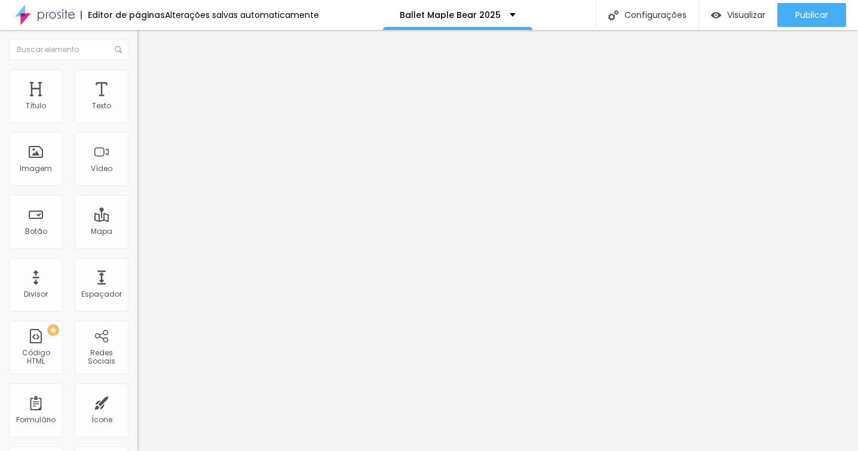
click at [137, 69] on li "Estilo" at bounding box center [205, 75] width 137 height 12
click at [137, 81] on img at bounding box center [142, 86] width 11 height 11
type input "5"
type input "4"
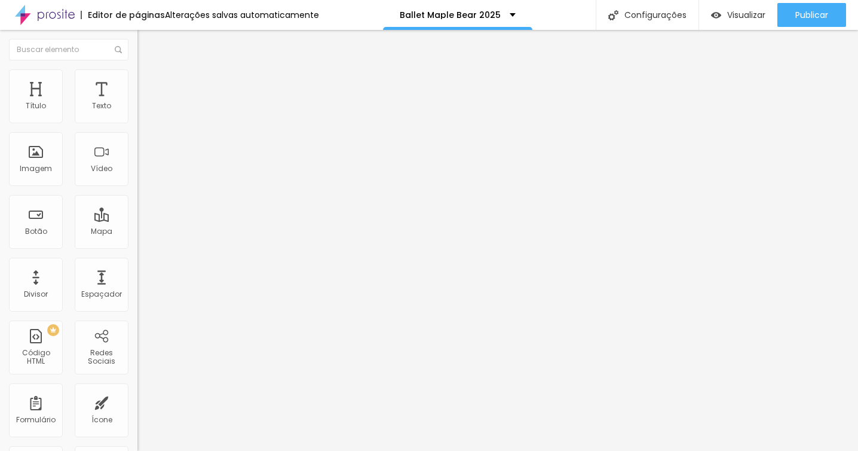
type input "4"
type input "3"
click at [137, 232] on input "range" at bounding box center [175, 237] width 77 height 10
type input "0"
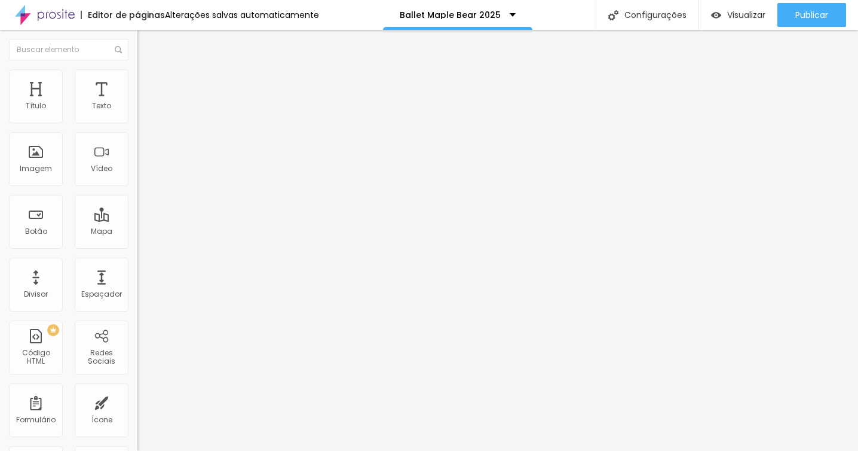
type input "0"
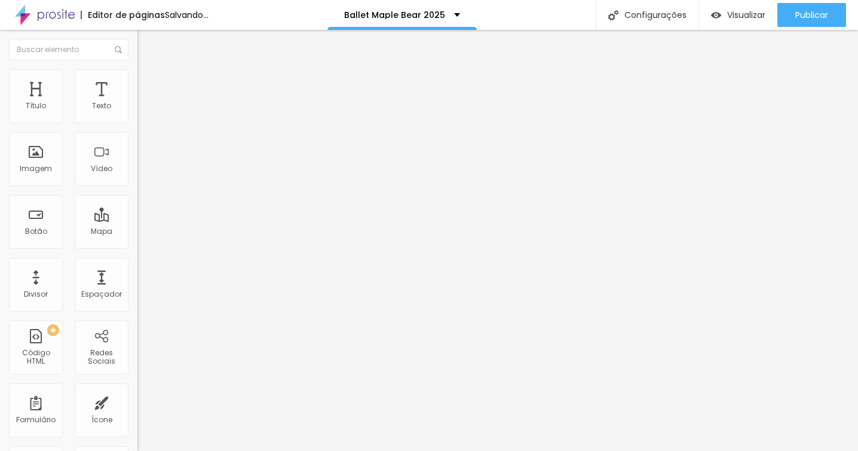
type input "1"
type input "2"
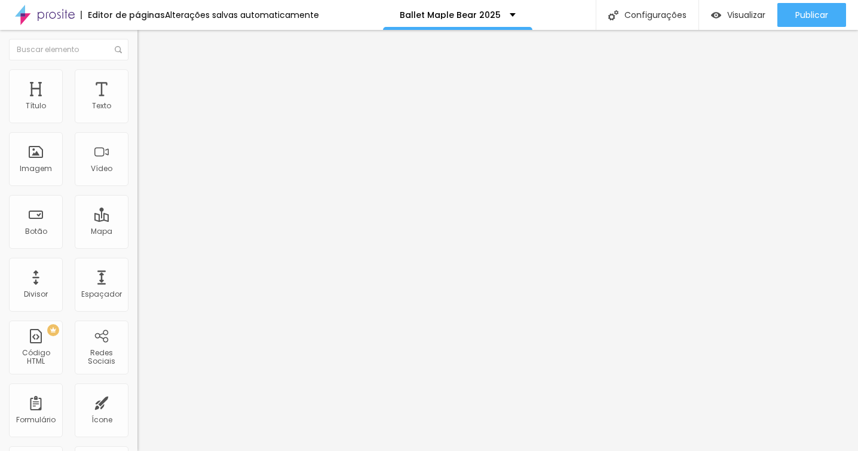
type input "2"
click at [137, 232] on input "range" at bounding box center [175, 237] width 77 height 10
click at [137, 69] on img at bounding box center [142, 74] width 11 height 11
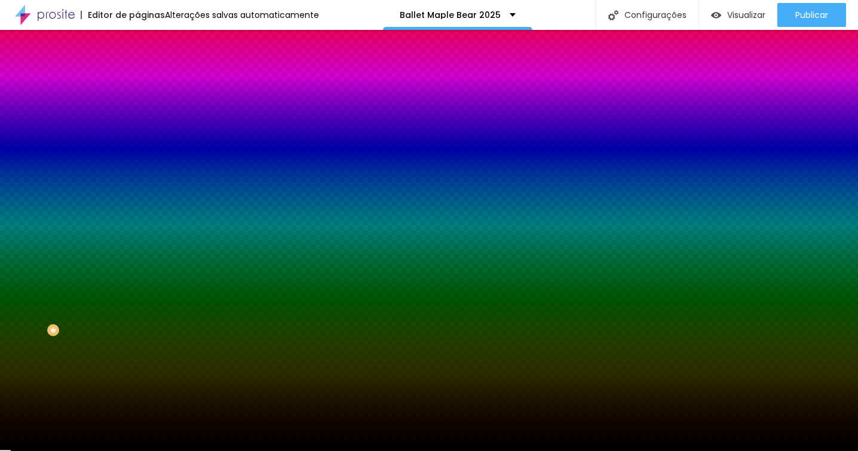
click at [137, 81] on img at bounding box center [142, 86] width 11 height 11
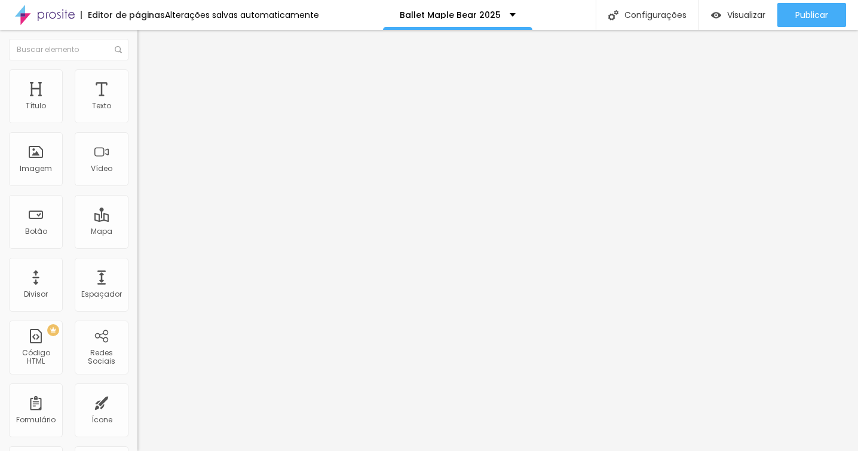
type input "1"
type input "2"
type input "4"
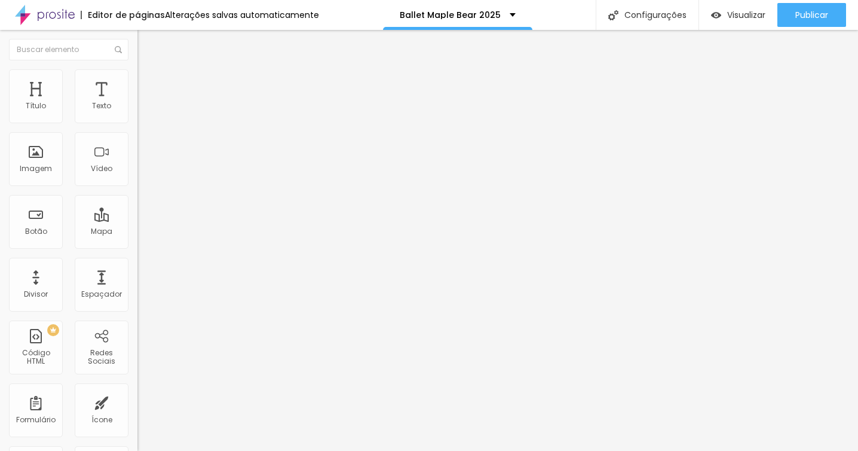
type input "4"
type input "5"
type input "6"
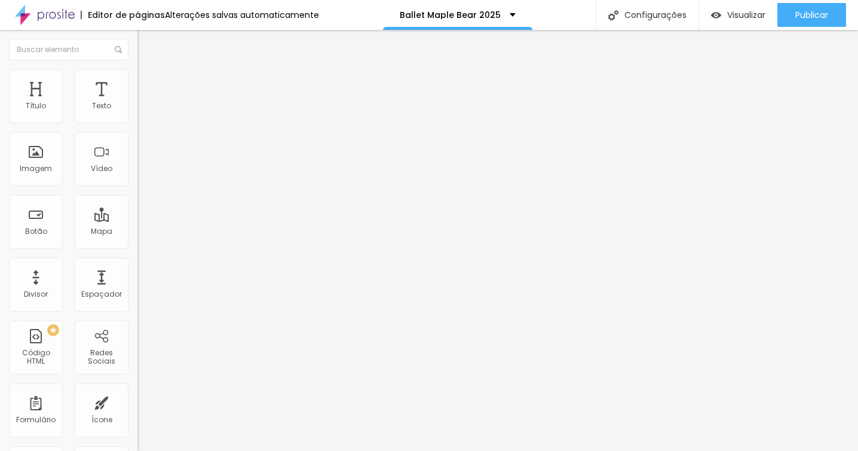
type input "7"
type input "8"
type input "9"
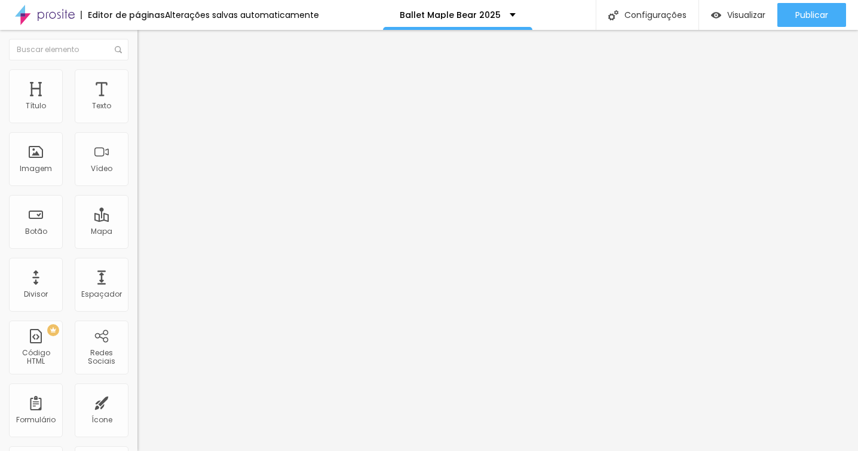
type input "9"
type input "10"
type input "11"
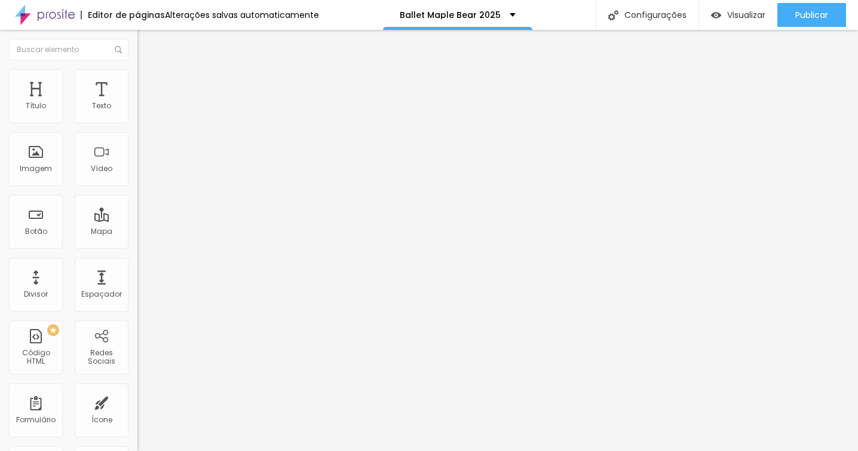
type input "12"
drag, startPoint x: 28, startPoint y: 138, endPoint x: 36, endPoint y: 139, distance: 8.4
type input "12"
click at [137, 401] on input "range" at bounding box center [175, 406] width 77 height 10
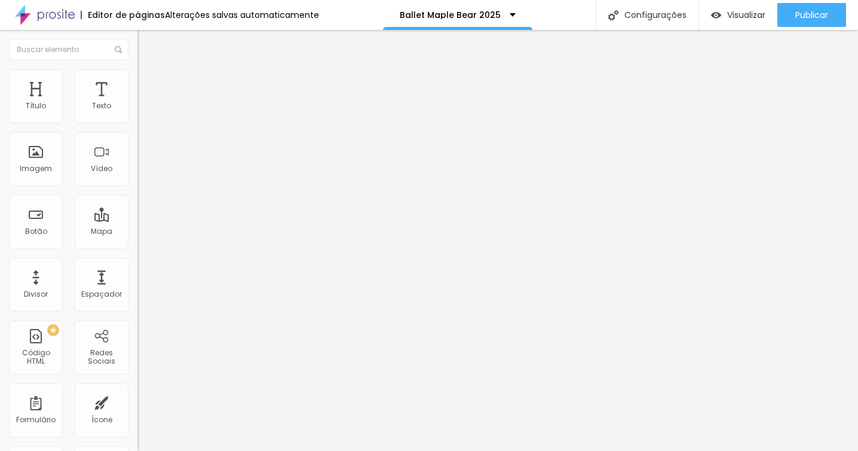
click at [137, 81] on li "Avançado" at bounding box center [205, 87] width 137 height 12
click at [137, 81] on img at bounding box center [142, 86] width 11 height 11
click at [137, 77] on li "Estilo" at bounding box center [205, 75] width 137 height 12
click at [137, 78] on li "Estilo" at bounding box center [205, 75] width 137 height 12
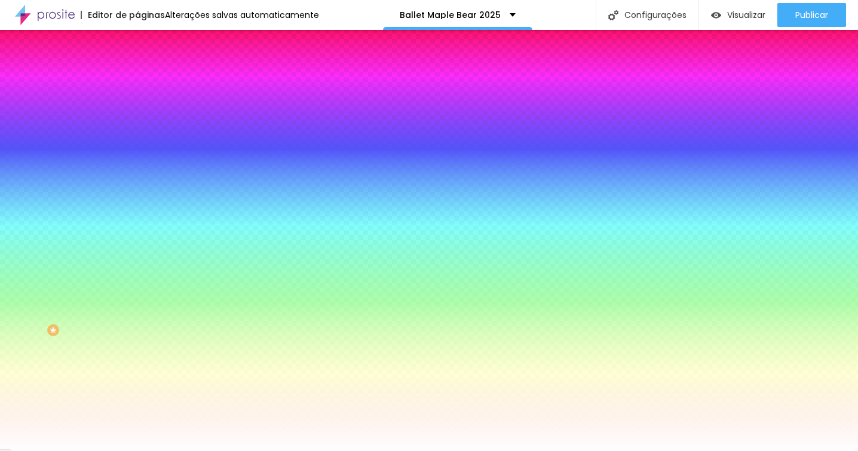
click at [137, 81] on img at bounding box center [142, 86] width 11 height 11
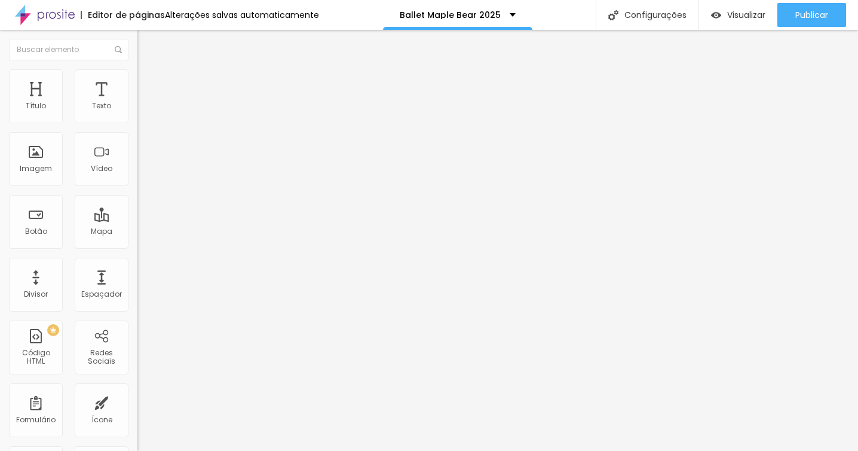
type input "2"
type input "0"
drag, startPoint x: 27, startPoint y: 139, endPoint x: 20, endPoint y: 139, distance: 7.2
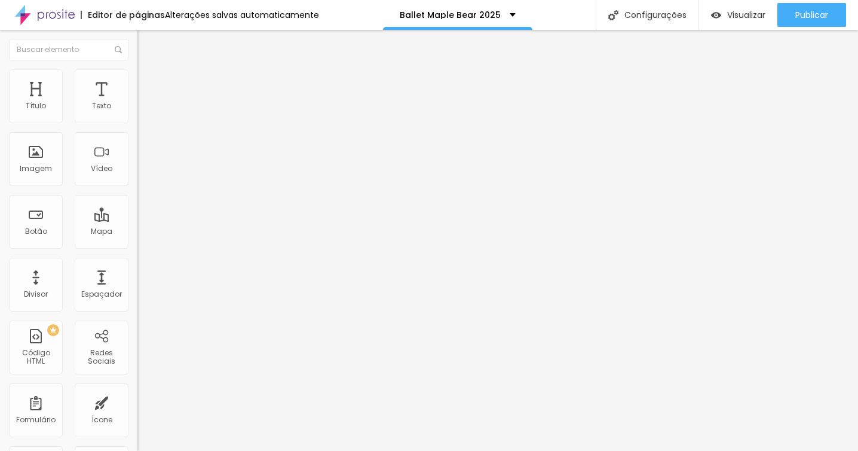
type input "0"
click at [137, 401] on input "range" at bounding box center [175, 406] width 77 height 10
click at [137, 73] on img at bounding box center [142, 74] width 11 height 11
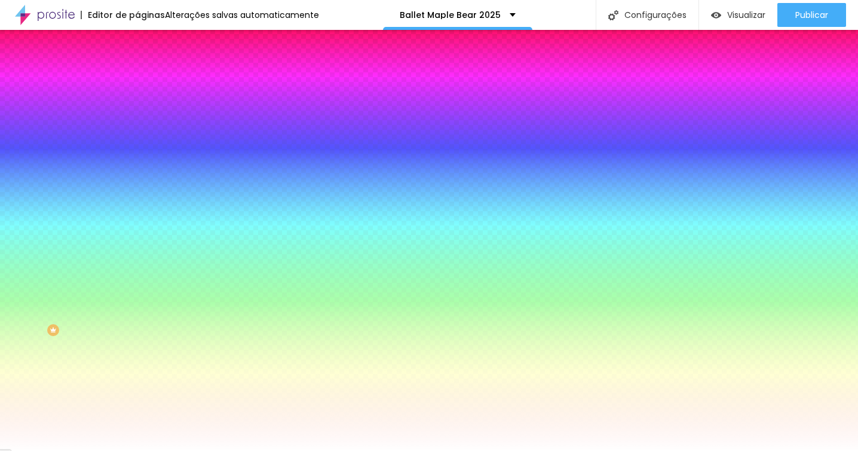
click at [143, 183] on icon "button" at bounding box center [145, 185] width 5 height 5
drag, startPoint x: 128, startPoint y: 252, endPoint x: 138, endPoint y: 253, distance: 9.7
type input "1"
drag, startPoint x: 133, startPoint y: 253, endPoint x: 158, endPoint y: 253, distance: 24.5
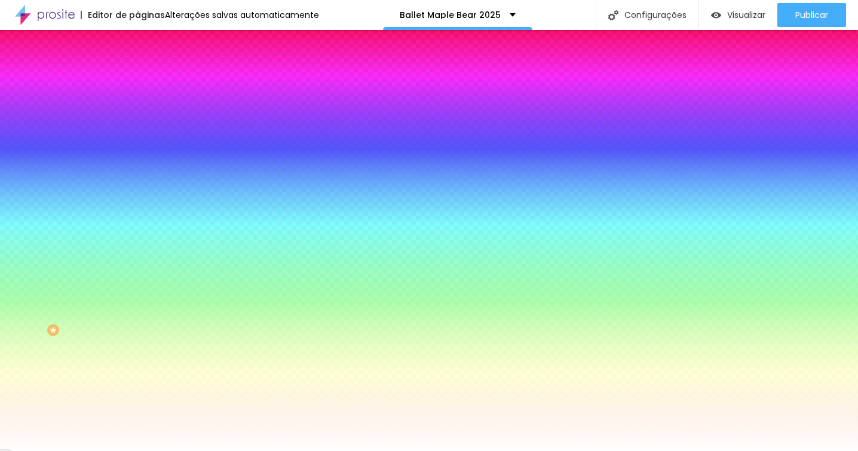
type input "1"
click at [585, 450] on div at bounding box center [429, 451] width 858 height 0
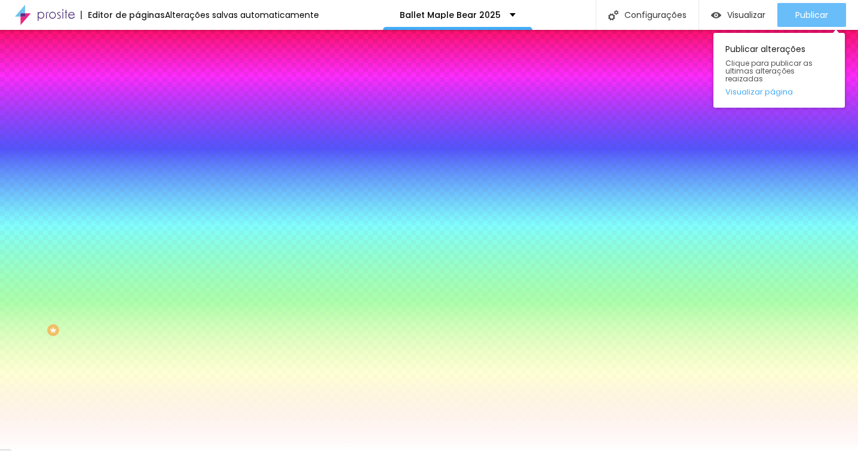
click at [797, 4] on div "Publicar" at bounding box center [811, 15] width 33 height 24
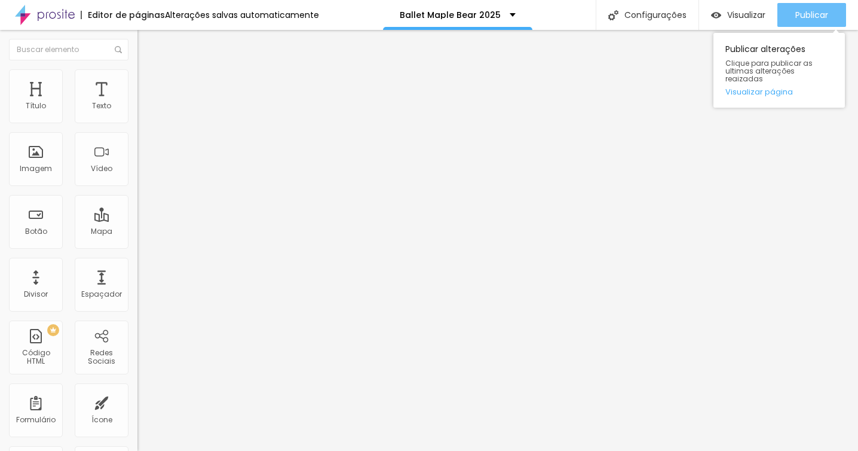
click at [813, 17] on span "Publicar" at bounding box center [811, 15] width 33 height 10
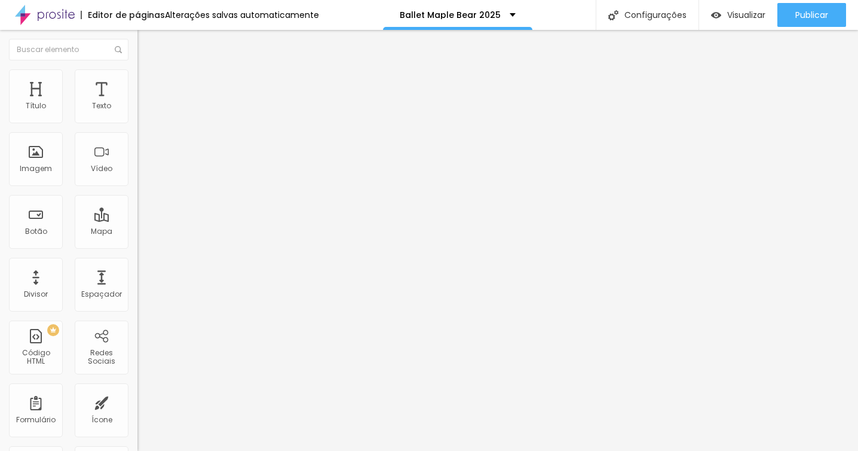
click at [148, 82] on span "Estilo" at bounding box center [157, 77] width 19 height 10
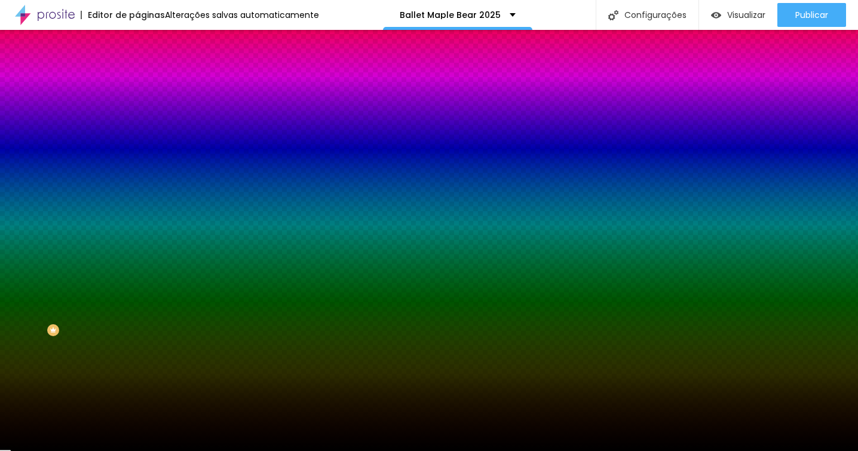
click at [137, 81] on li "Avançado" at bounding box center [205, 87] width 137 height 12
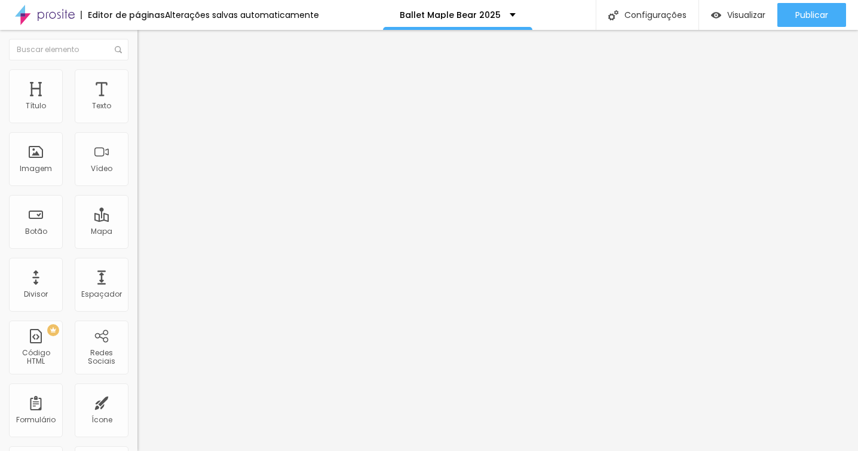
type input "5"
type input "6"
type input "7"
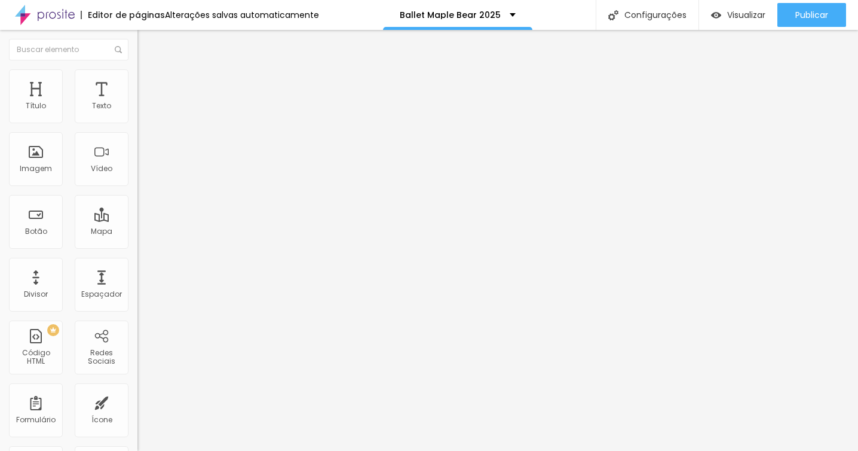
type input "7"
type input "8"
type input "9"
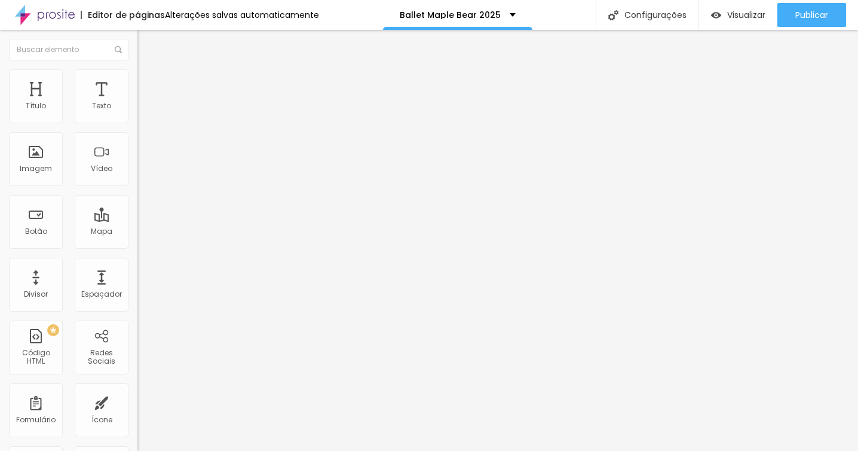
type input "10"
type input "11"
type input "12"
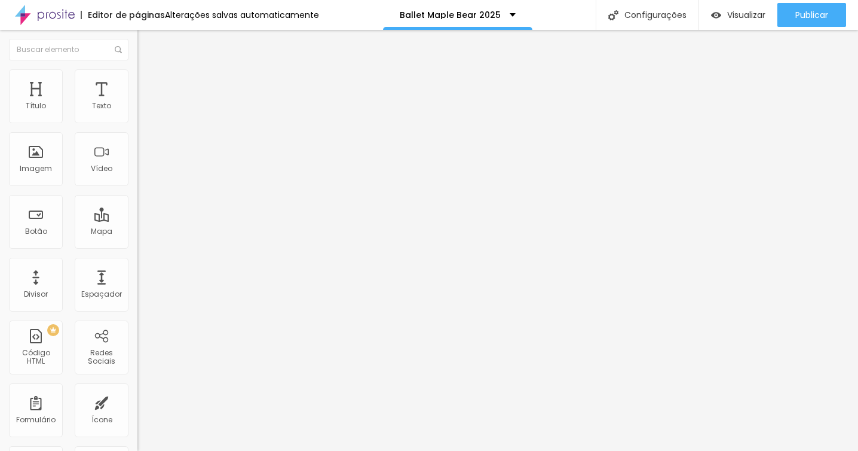
type input "12"
type input "13"
type input "14"
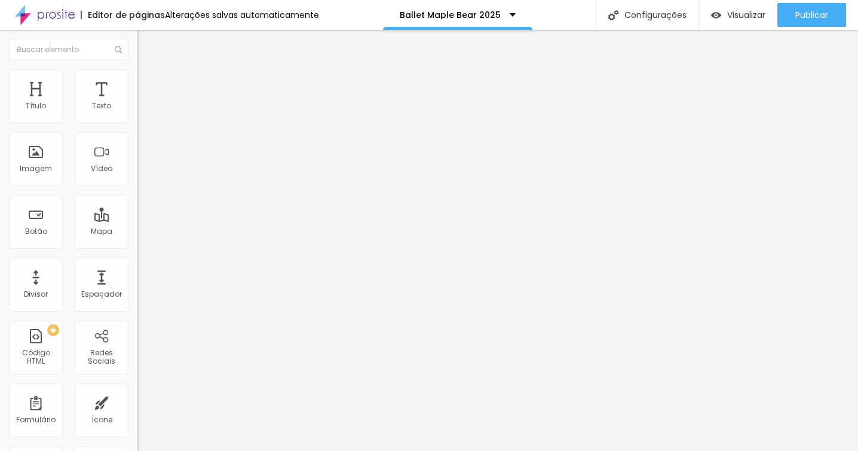
type input "15"
type input "16"
type input "17"
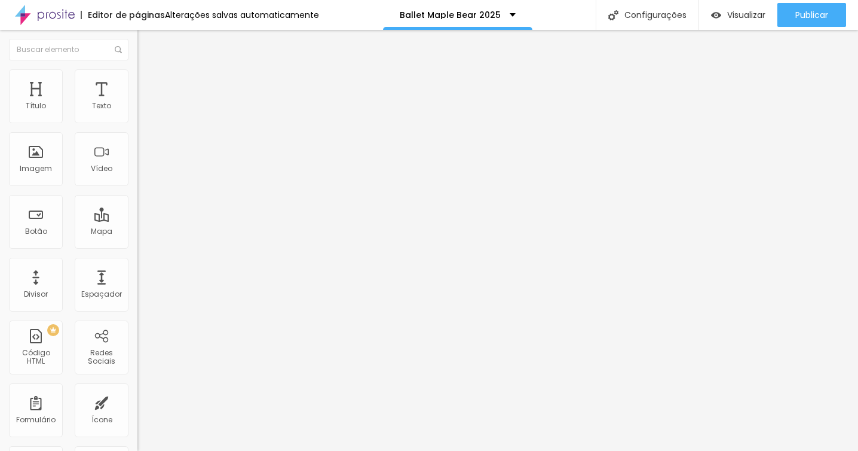
drag, startPoint x: 31, startPoint y: 116, endPoint x: 47, endPoint y: 115, distance: 16.1
click at [137, 232] on input "range" at bounding box center [175, 237] width 77 height 10
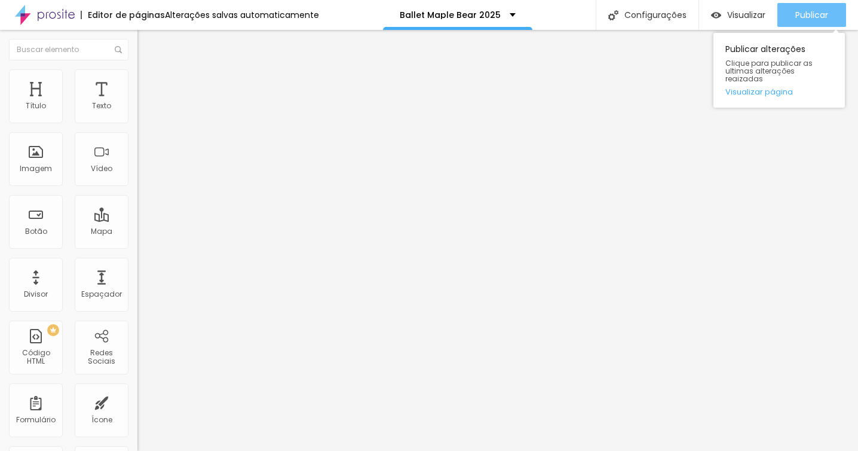
click at [817, 10] on span "Publicar" at bounding box center [811, 15] width 33 height 10
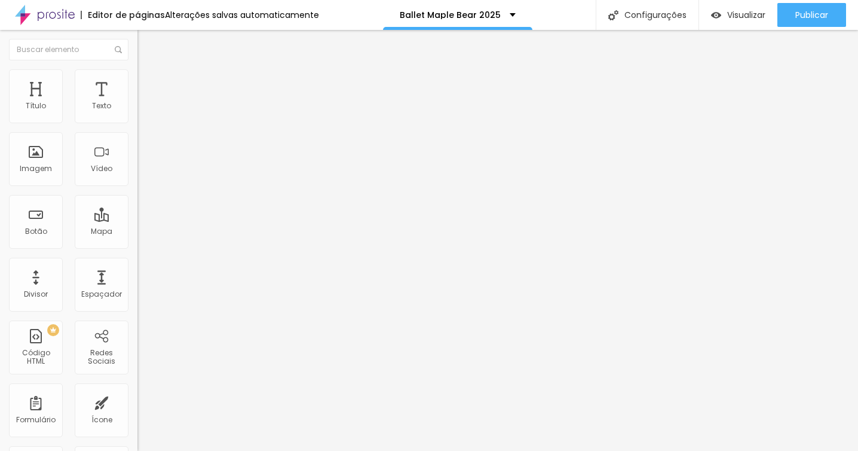
click at [137, 72] on img at bounding box center [142, 74] width 11 height 11
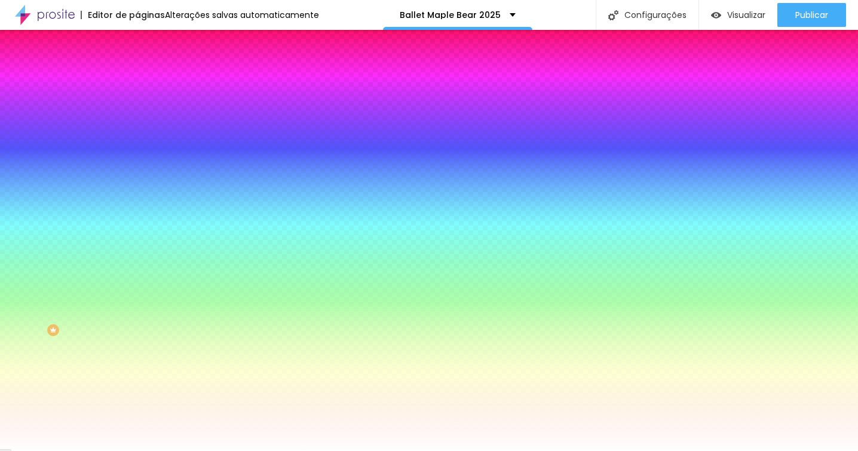
click at [137, 81] on img at bounding box center [142, 86] width 11 height 11
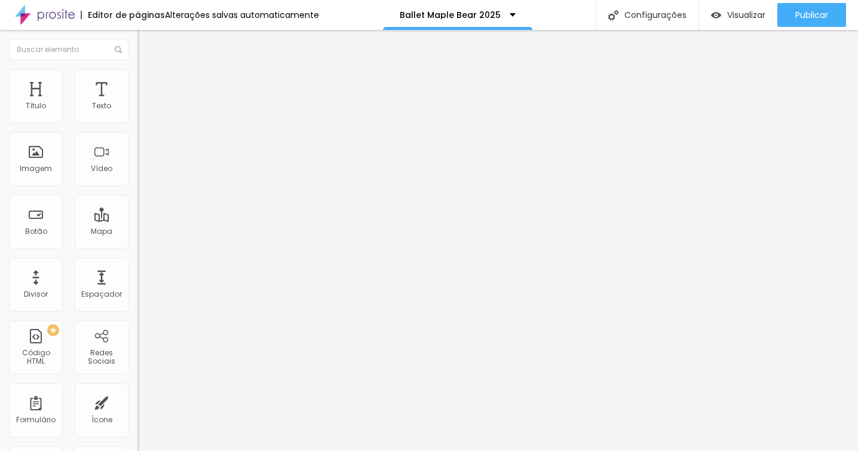
drag, startPoint x: 29, startPoint y: 137, endPoint x: 0, endPoint y: 136, distance: 28.7
click at [137, 401] on input "range" at bounding box center [175, 406] width 77 height 10
click at [137, 73] on img at bounding box center [142, 74] width 11 height 11
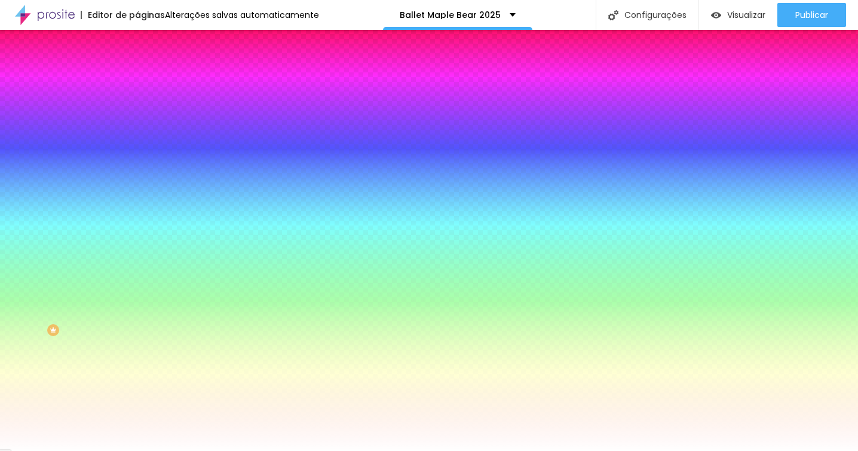
click at [137, 81] on img at bounding box center [142, 86] width 11 height 11
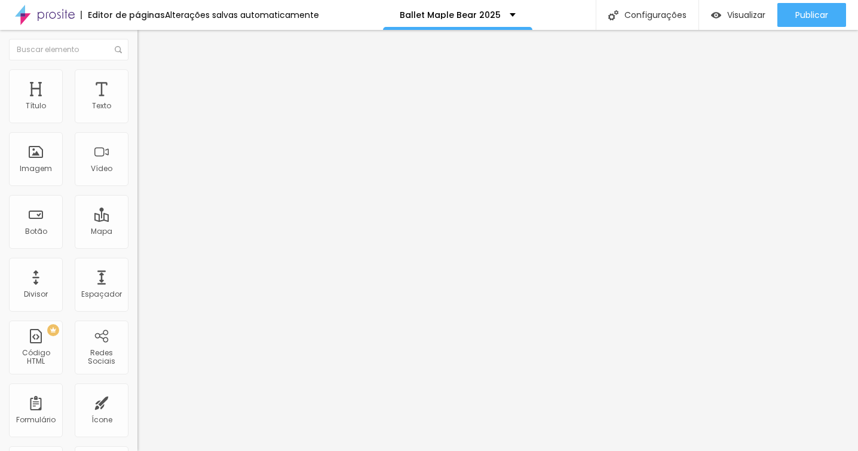
drag, startPoint x: 49, startPoint y: 117, endPoint x: 37, endPoint y: 117, distance: 12.0
click at [137, 232] on input "range" at bounding box center [175, 237] width 77 height 10
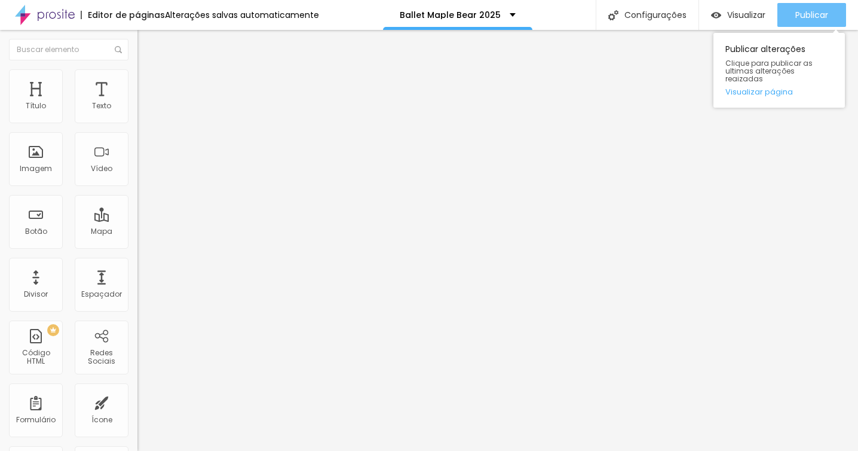
click at [803, 15] on span "Publicar" at bounding box center [811, 15] width 33 height 10
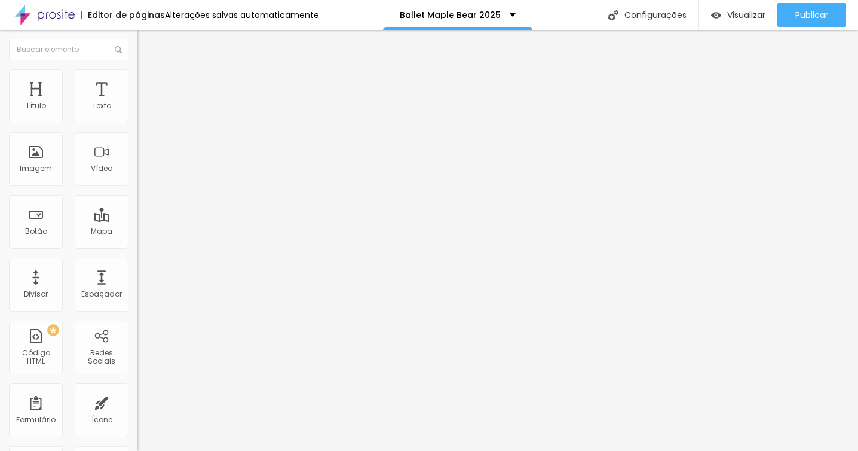
drag, startPoint x: 44, startPoint y: 219, endPoint x: 85, endPoint y: 217, distance: 40.7
click at [137, 413] on textarea "Olá, cheguei através da página Formatura Maple Bear Panamby e gostaria de mais …" at bounding box center [204, 423] width 135 height 20
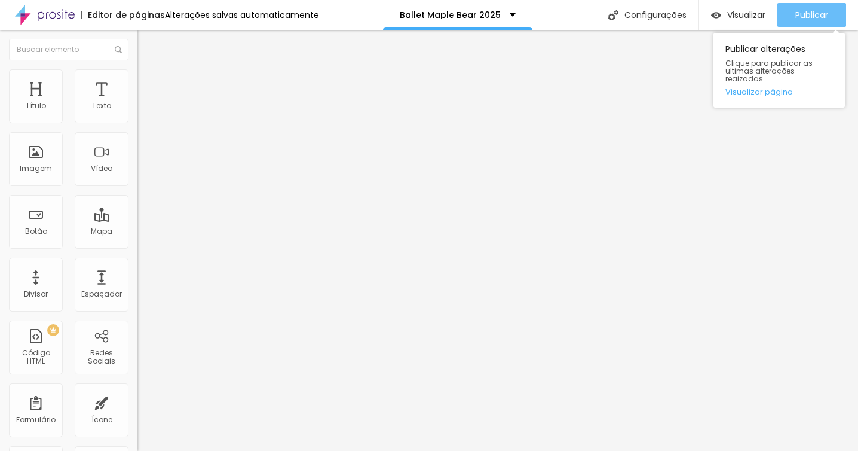
click at [802, 13] on span "Publicar" at bounding box center [811, 15] width 33 height 10
click at [803, 13] on span "Publicar" at bounding box center [811, 15] width 33 height 10
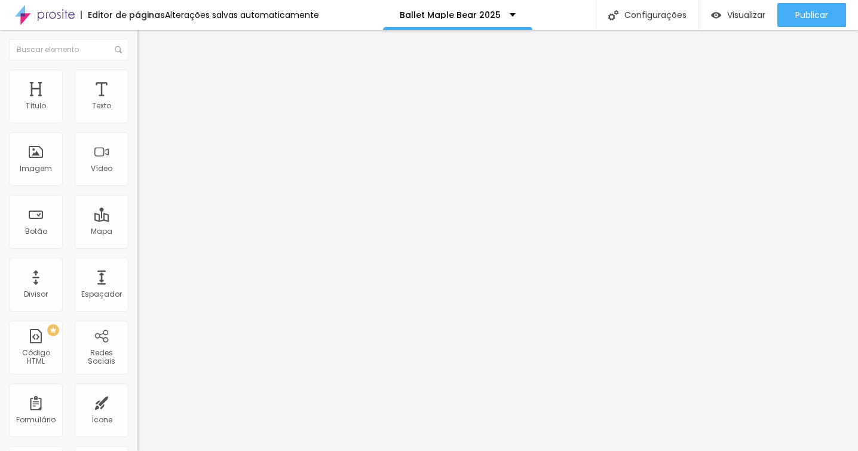
click at [137, 87] on li "Estilo" at bounding box center [205, 85] width 137 height 12
click at [137, 91] on li "Avançado" at bounding box center [205, 97] width 137 height 12
click at [137, 90] on ul "Conteúdo Estilo Avançado" at bounding box center [205, 85] width 137 height 36
click at [137, 90] on li "Estilo" at bounding box center [205, 85] width 137 height 12
click at [137, 148] on img at bounding box center [205, 135] width 137 height 26
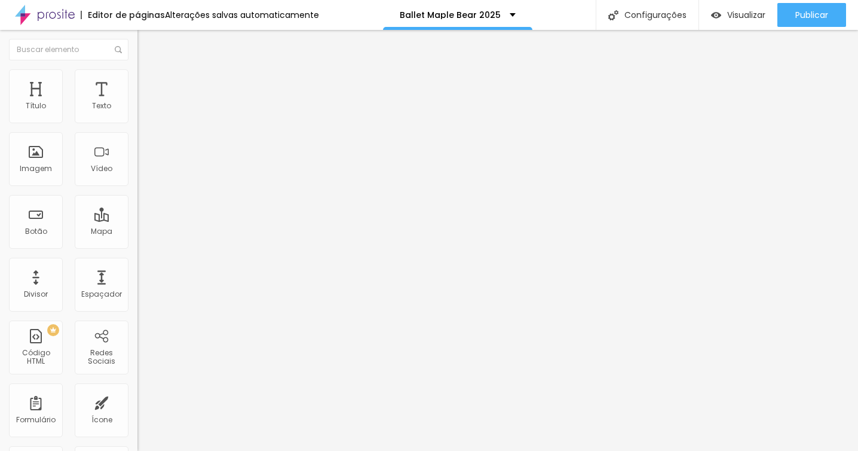
click at [142, 198] on img at bounding box center [145, 201] width 7 height 7
click at [137, 78] on img at bounding box center [142, 72] width 11 height 11
drag, startPoint x: 76, startPoint y: 250, endPoint x: 8, endPoint y: 204, distance: 82.2
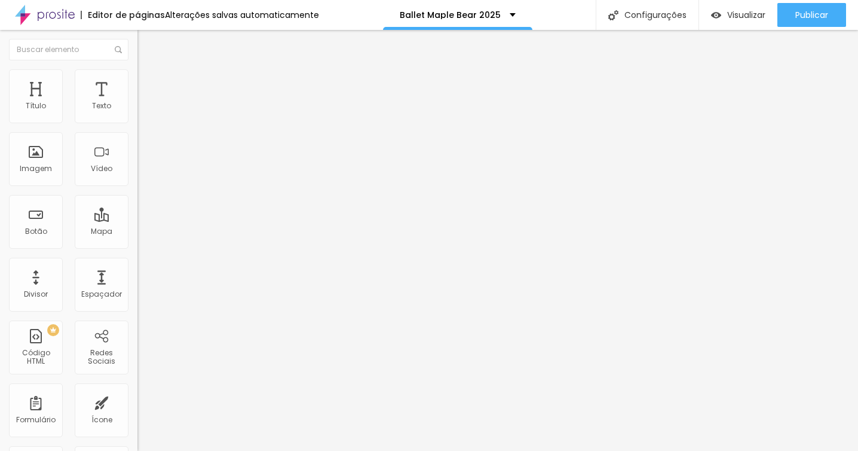
click at [137, 413] on textarea "Olá, cheguei através da página Festival de Ballet Maple Bear Panamby e gostaria…" at bounding box center [204, 423] width 135 height 20
click at [146, 47] on img "button" at bounding box center [150, 49] width 9 height 10
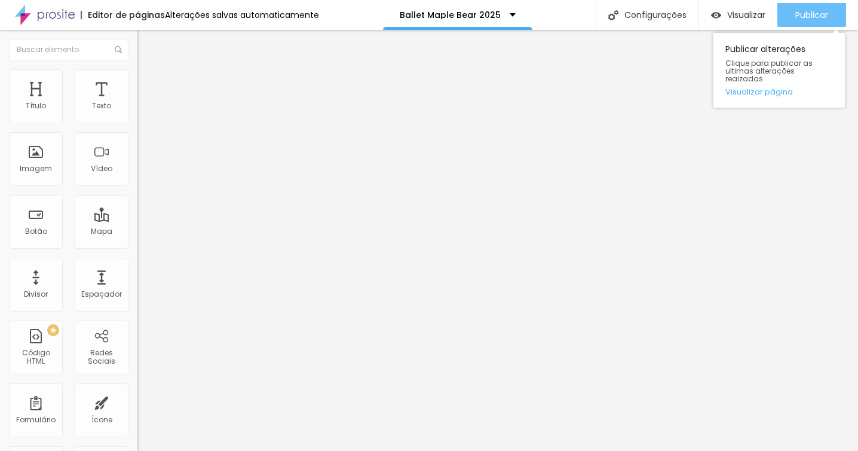
click at [820, 5] on div "Publicar" at bounding box center [811, 15] width 33 height 24
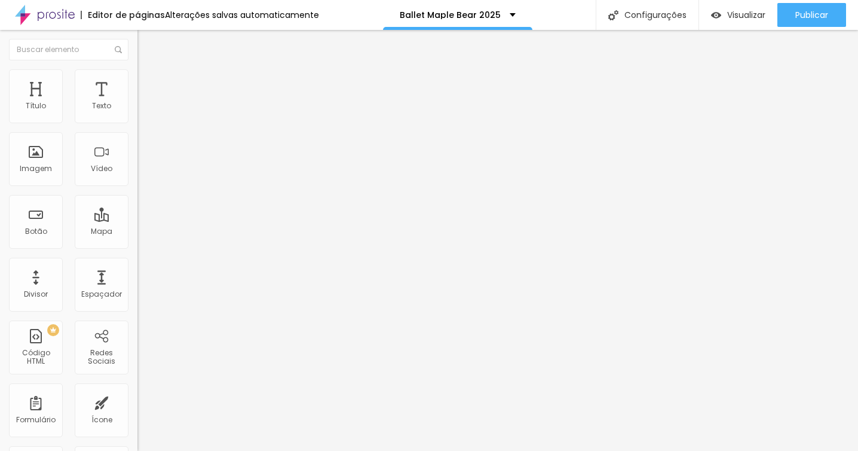
click at [148, 84] on span "Avançado" at bounding box center [167, 89] width 39 height 10
drag, startPoint x: 25, startPoint y: 142, endPoint x: 7, endPoint y: 141, distance: 17.9
click at [137, 401] on input "range" at bounding box center [175, 406] width 77 height 10
click at [137, 74] on img at bounding box center [142, 74] width 11 height 11
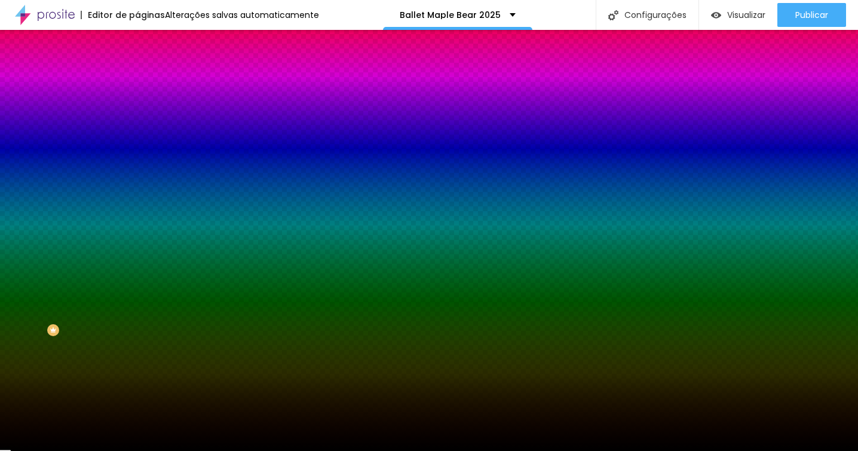
click at [137, 81] on li "Avançado" at bounding box center [205, 87] width 137 height 12
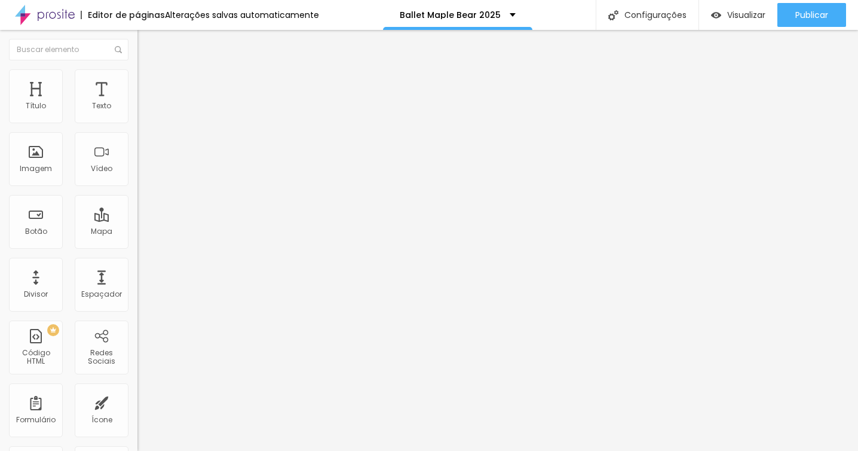
drag, startPoint x: 30, startPoint y: 115, endPoint x: 50, endPoint y: 115, distance: 19.7
click at [137, 232] on input "range" at bounding box center [175, 237] width 77 height 10
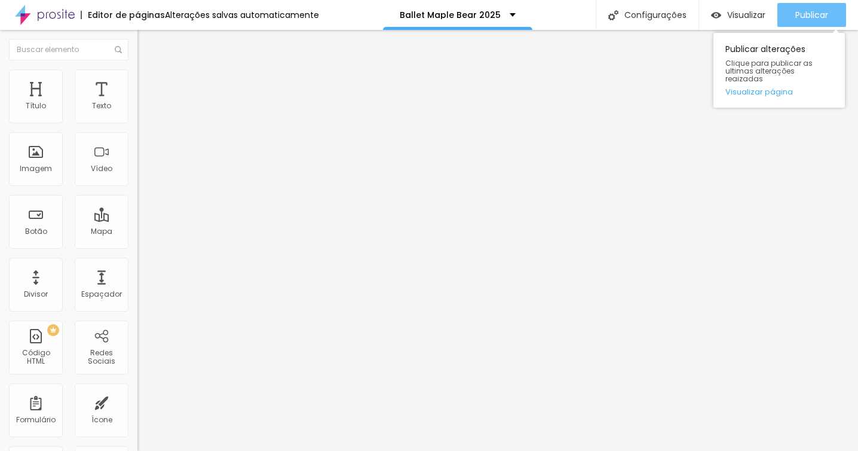
click at [817, 22] on div "Publicar" at bounding box center [811, 15] width 33 height 24
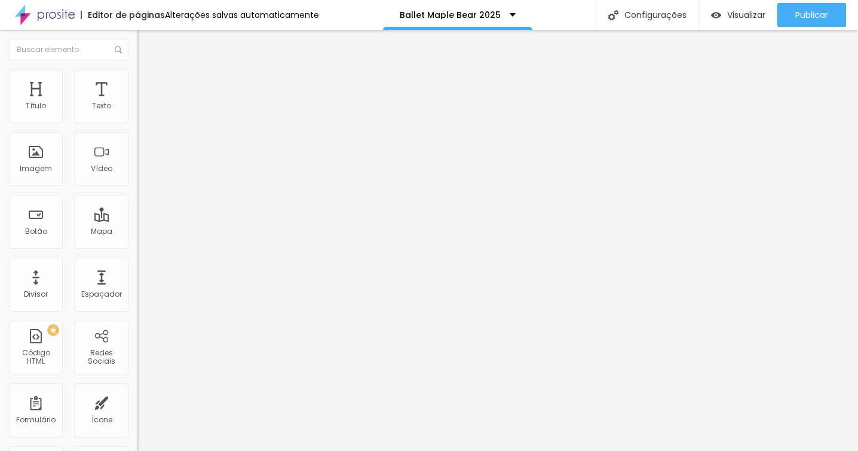
click at [148, 86] on span "Avançado" at bounding box center [167, 89] width 39 height 10
drag, startPoint x: 32, startPoint y: 140, endPoint x: 0, endPoint y: 139, distance: 32.3
click at [137, 401] on input "range" at bounding box center [175, 406] width 77 height 10
click at [137, 79] on li "Estilo" at bounding box center [205, 75] width 137 height 12
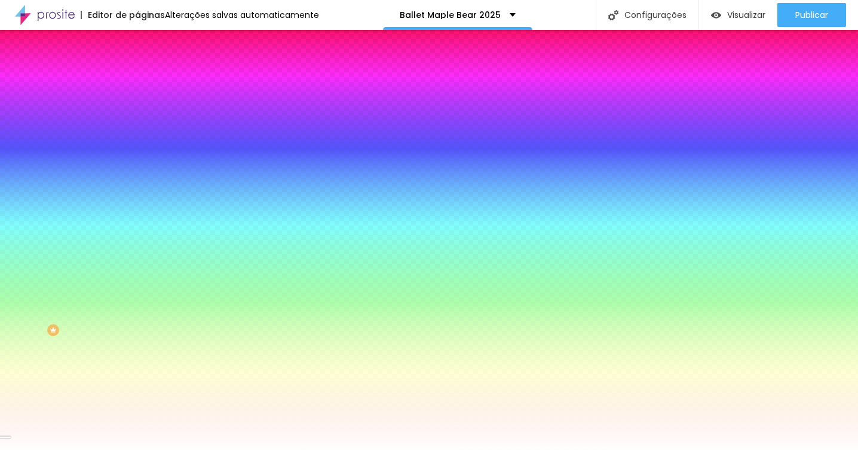
click at [148, 84] on span "Avançado" at bounding box center [167, 89] width 39 height 10
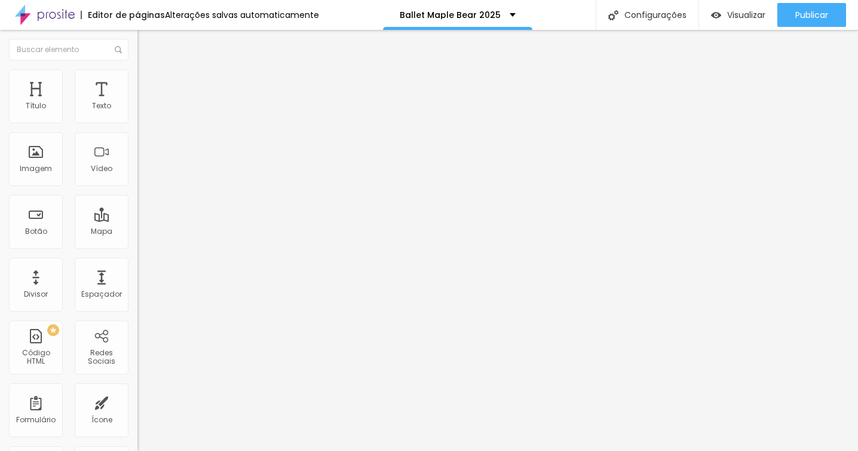
drag, startPoint x: 29, startPoint y: 137, endPoint x: 12, endPoint y: 137, distance: 16.7
click at [137, 401] on input "range" at bounding box center [175, 406] width 77 height 10
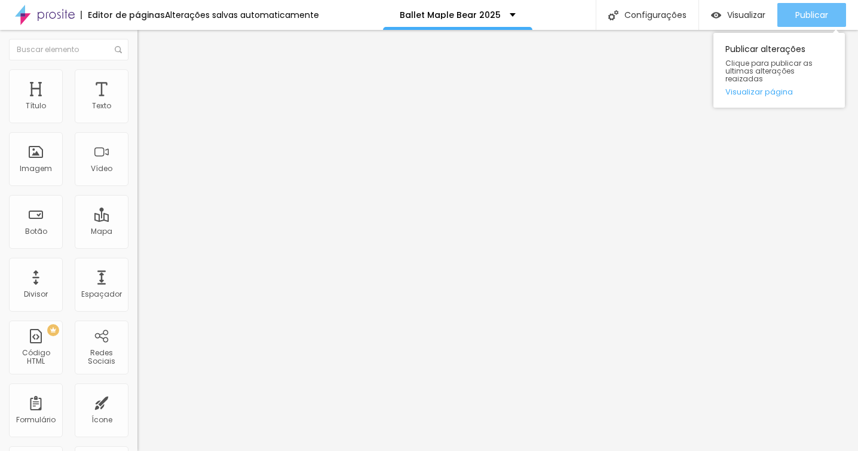
click at [810, 16] on span "Publicar" at bounding box center [811, 15] width 33 height 10
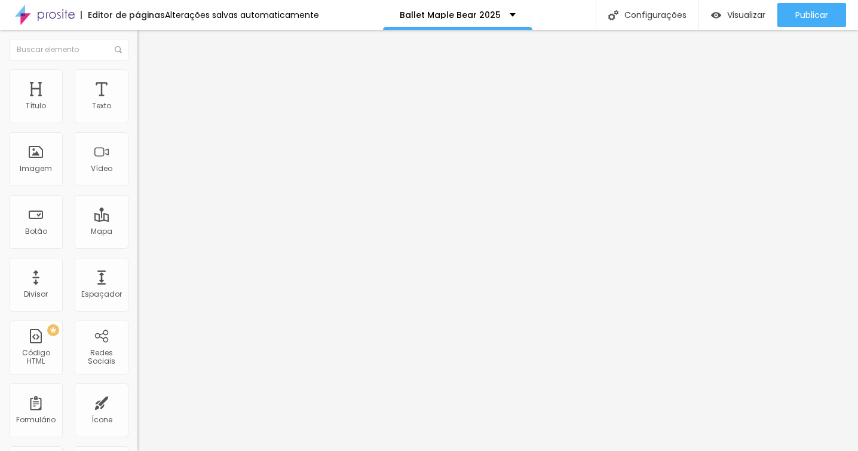
click at [137, 80] on li "Estilo" at bounding box center [205, 75] width 137 height 12
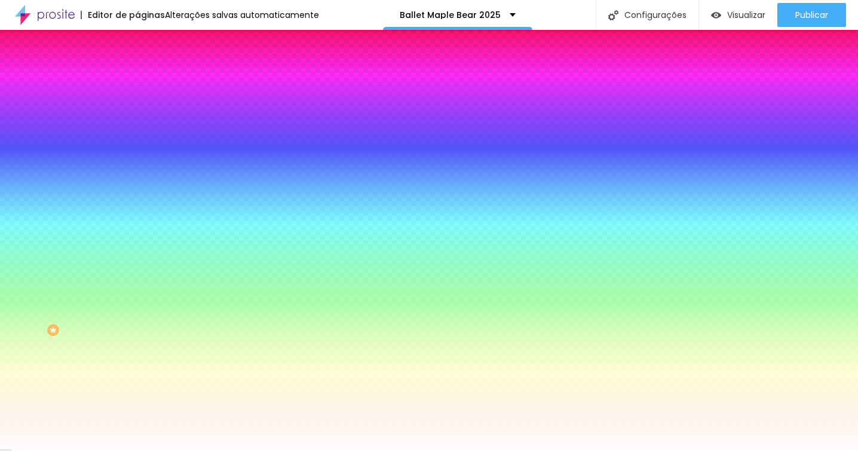
click at [148, 85] on span "Avançado" at bounding box center [167, 89] width 39 height 10
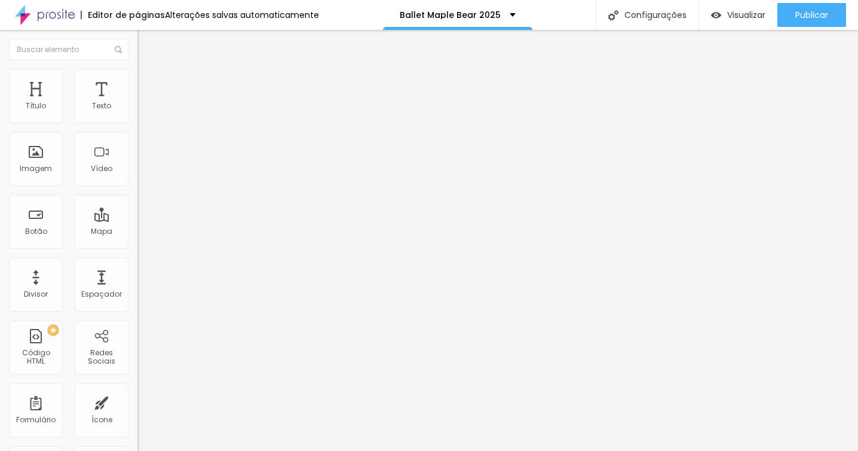
click at [137, 401] on input "range" at bounding box center [175, 406] width 77 height 10
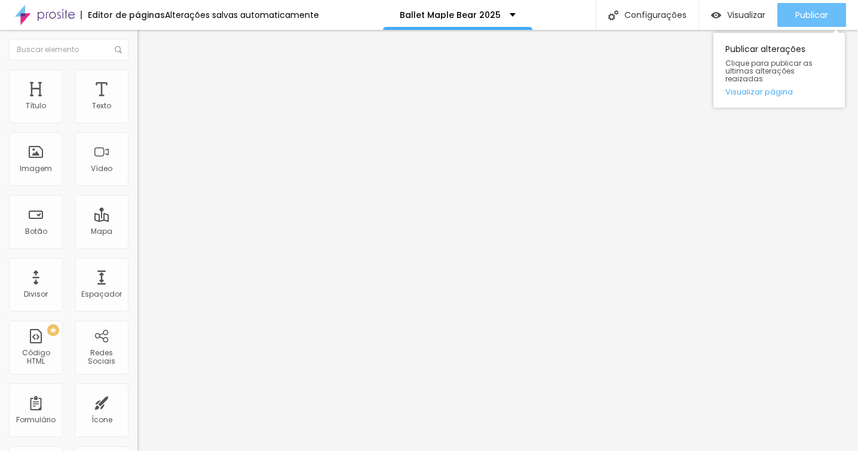
click at [789, 8] on button "Publicar" at bounding box center [811, 15] width 69 height 24
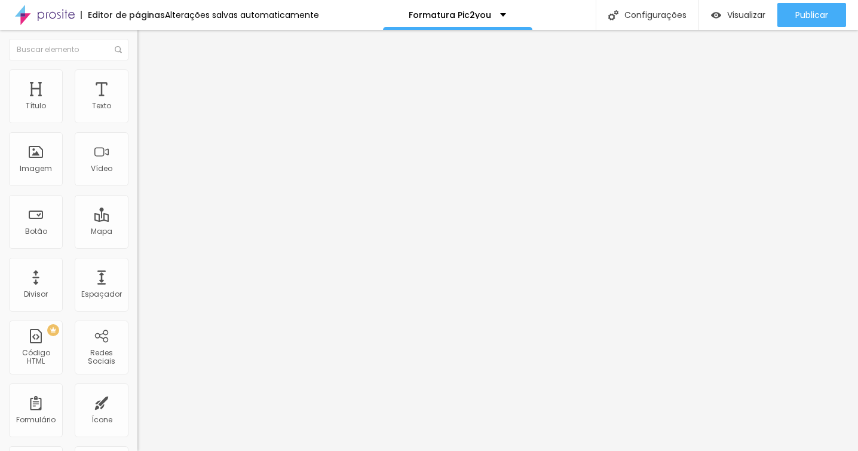
click at [137, 121] on img at bounding box center [141, 125] width 8 height 8
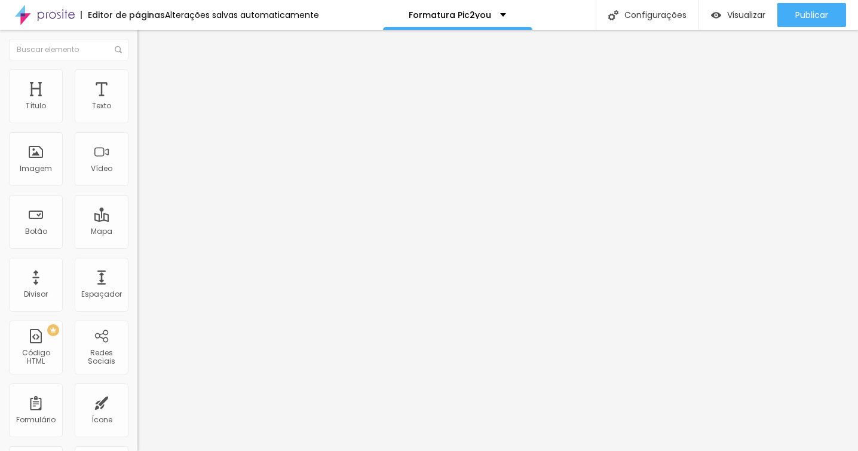
click at [137, 241] on div "Instagram" at bounding box center [205, 244] width 137 height 7
click at [137, 406] on input "https://" at bounding box center [208, 412] width 143 height 12
type input "https://instagram.com/_pic2you?igshid=YmMyMTA2M2Y="
click at [137, 241] on div "Instagram" at bounding box center [205, 244] width 137 height 7
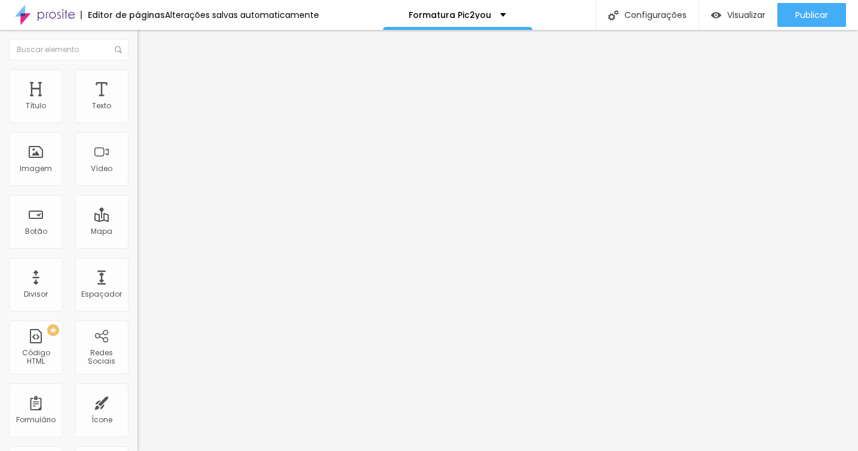
type input "https://www.youtube.com/@pic2you/videos"
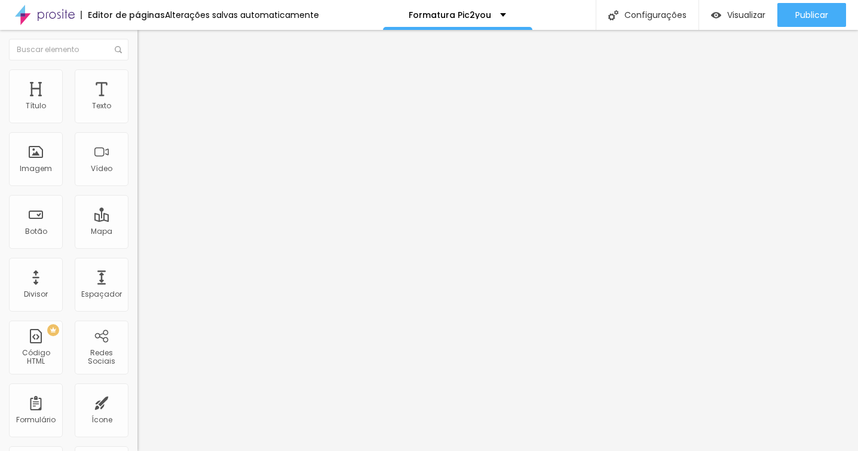
click at [137, 78] on li "Estilo" at bounding box center [205, 75] width 137 height 12
type input "23"
type input "28"
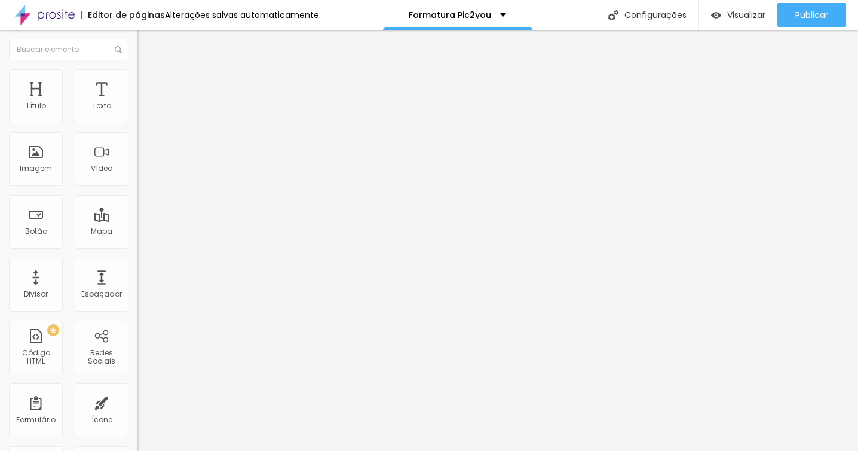
type input "28"
type input "30"
type input "32"
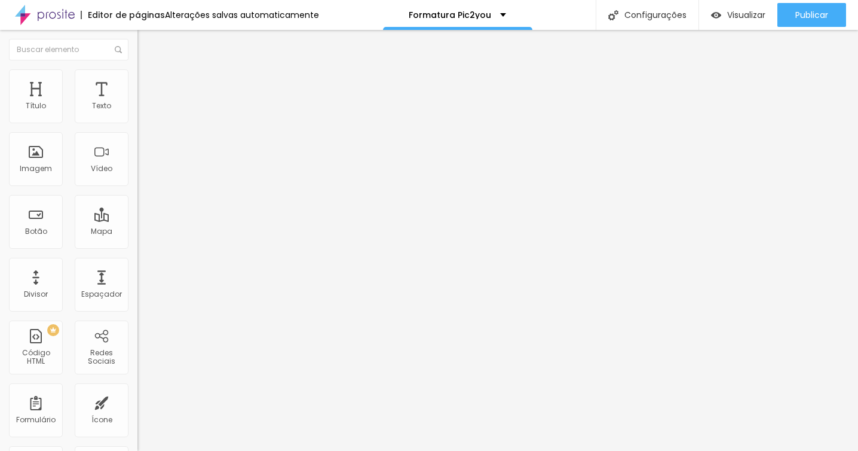
type input "33"
type input "34"
type input "35"
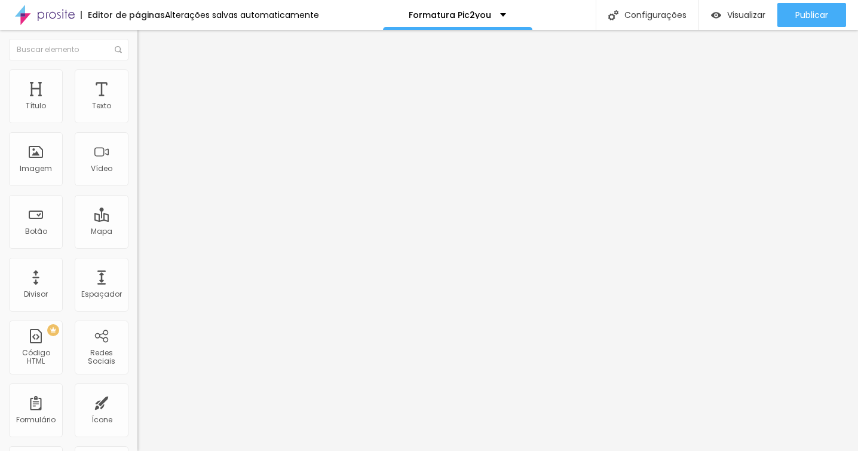
type input "35"
type input "36"
type input "37"
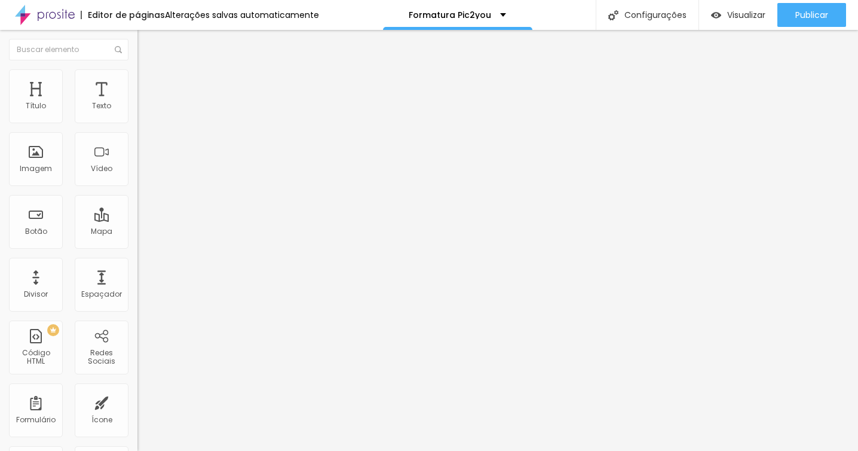
type input "38"
type input "39"
type input "40"
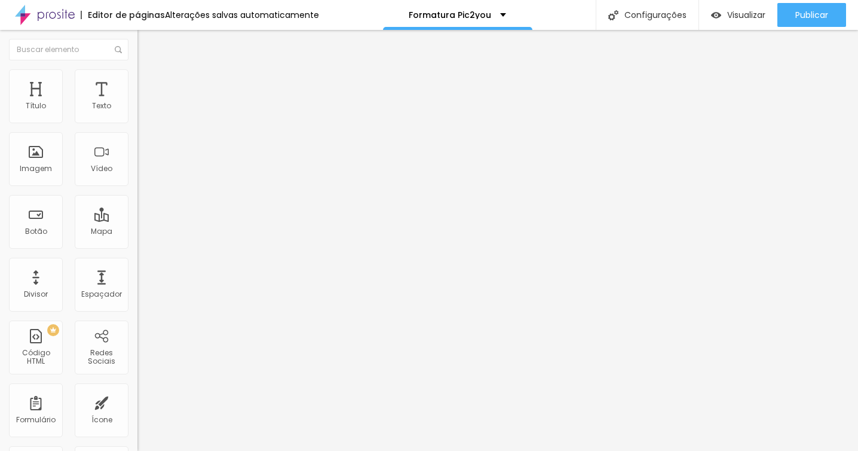
drag, startPoint x: 48, startPoint y: 127, endPoint x: 128, endPoint y: 131, distance: 80.2
type input "40"
click at [137, 122] on input "range" at bounding box center [175, 118] width 77 height 10
click at [137, 130] on div "Tamanho 40 px Espaçamento interno 10 Espaço entre items 10 Borda Voltar ao padr…" at bounding box center [205, 175] width 137 height 165
click at [137, 76] on li "Estilo" at bounding box center [205, 75] width 137 height 12
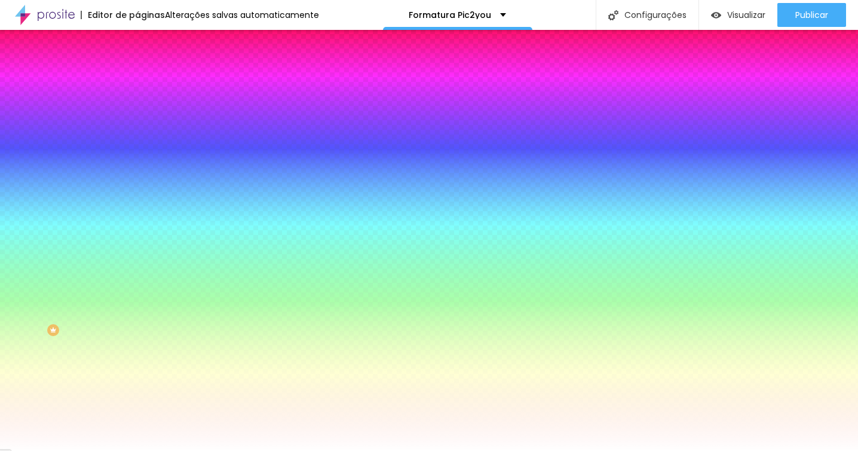
click at [137, 114] on div at bounding box center [205, 114] width 137 height 0
type input "#FFFBFB"
drag, startPoint x: 20, startPoint y: 144, endPoint x: 20, endPoint y: 127, distance: 16.7
click at [137, 126] on div "Cor de fundo Voltar ao padrão #FFFBFB" at bounding box center [205, 109] width 137 height 33
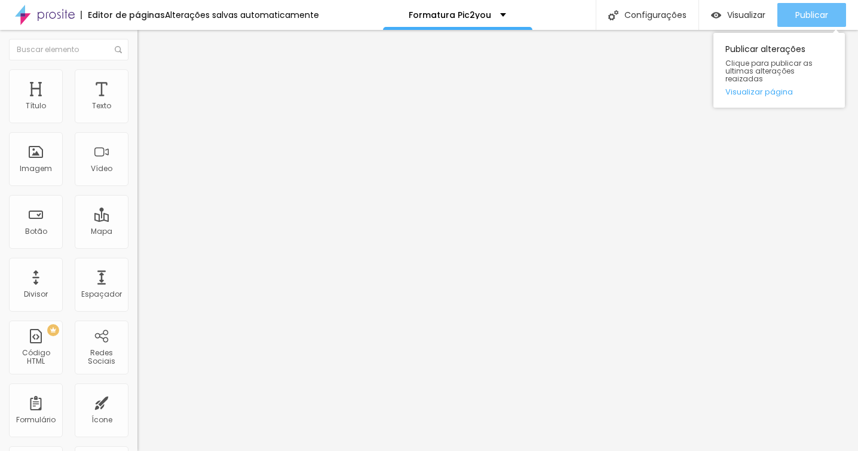
click at [824, 11] on span "Publicar" at bounding box center [811, 15] width 33 height 10
